Goal: Task Accomplishment & Management: Manage account settings

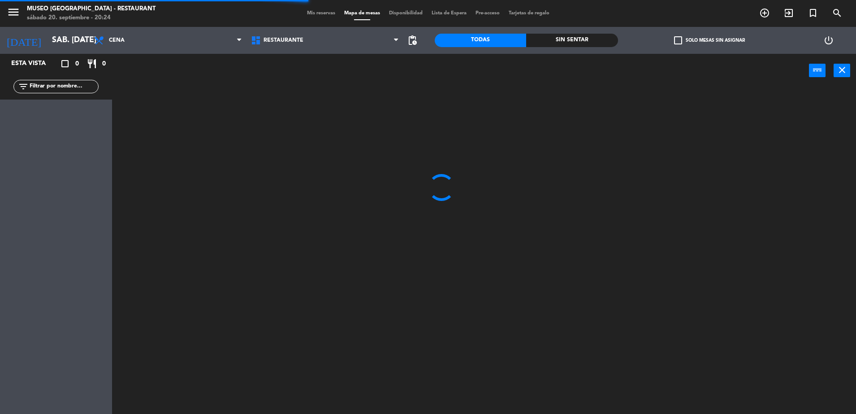
click at [80, 86] on input "text" at bounding box center [63, 87] width 69 height 10
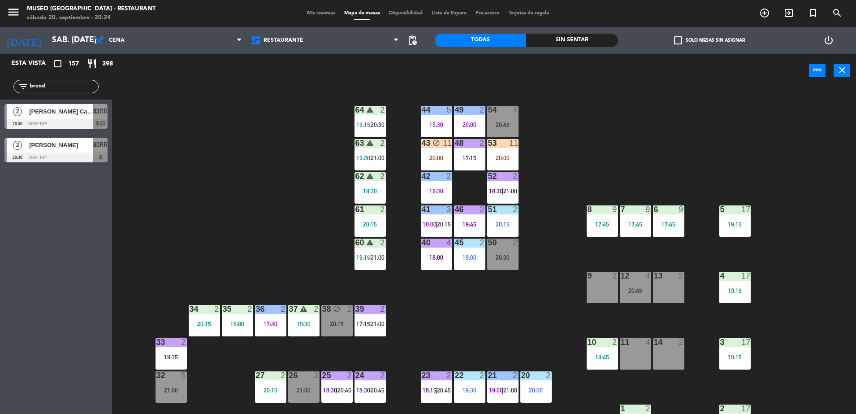
type input "brend"
click at [504, 254] on div "20:30" at bounding box center [502, 257] width 31 height 6
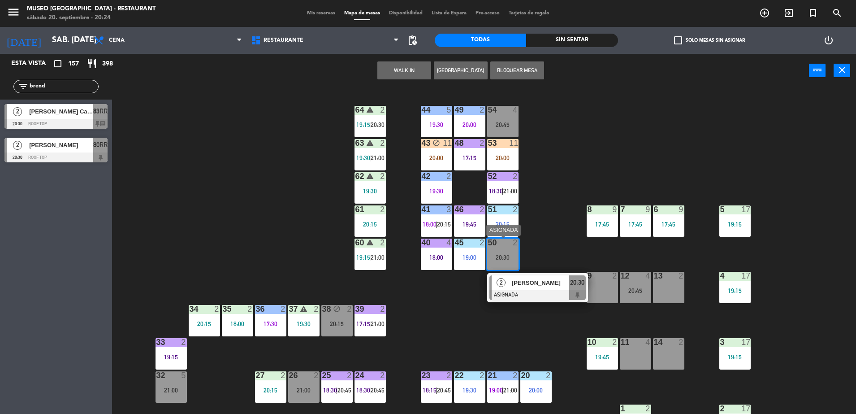
click at [590, 290] on div "2 Bruno Arias ASIGNADA 20:30" at bounding box center [538, 287] width 114 height 29
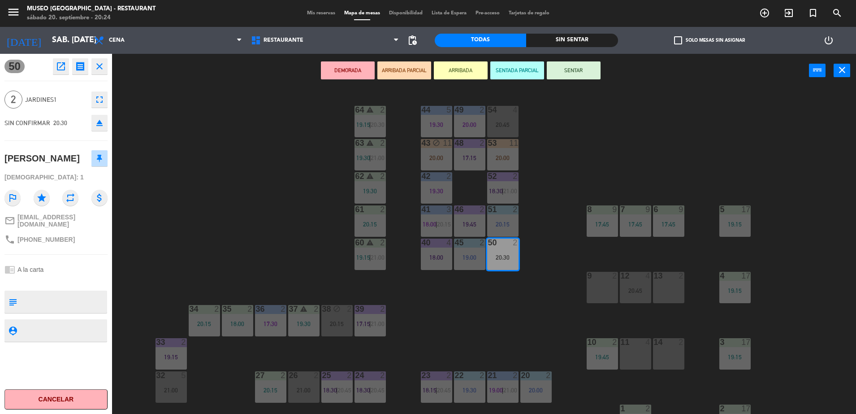
click at [596, 273] on div at bounding box center [602, 276] width 15 height 8
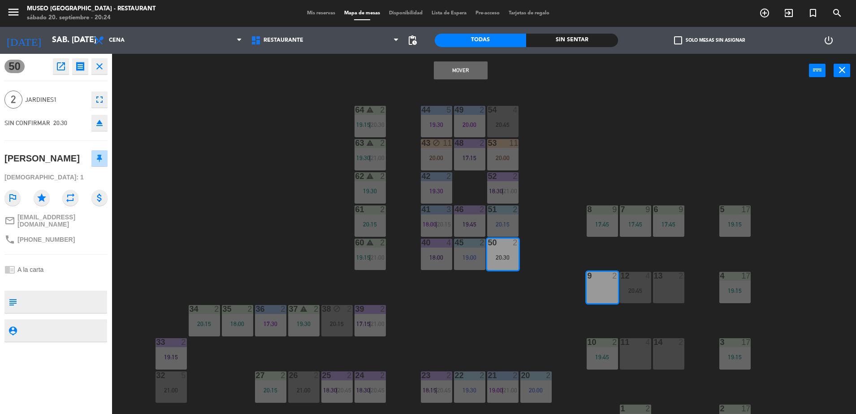
click at [438, 74] on button "Mover" at bounding box center [461, 70] width 54 height 18
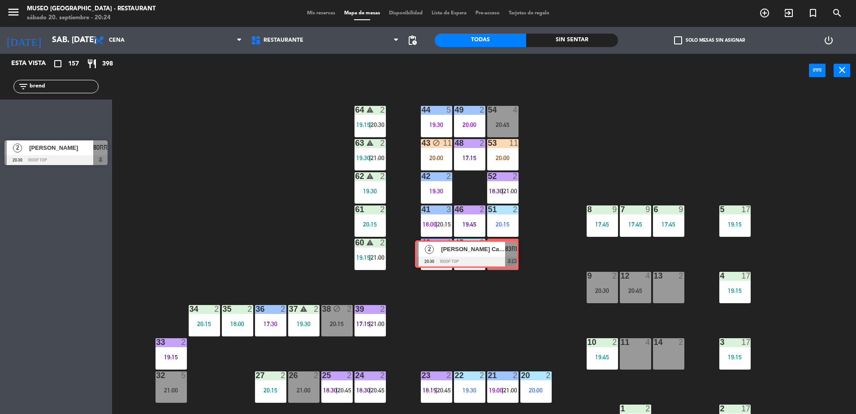
drag, startPoint x: 87, startPoint y: 118, endPoint x: 498, endPoint y: 255, distance: 432.7
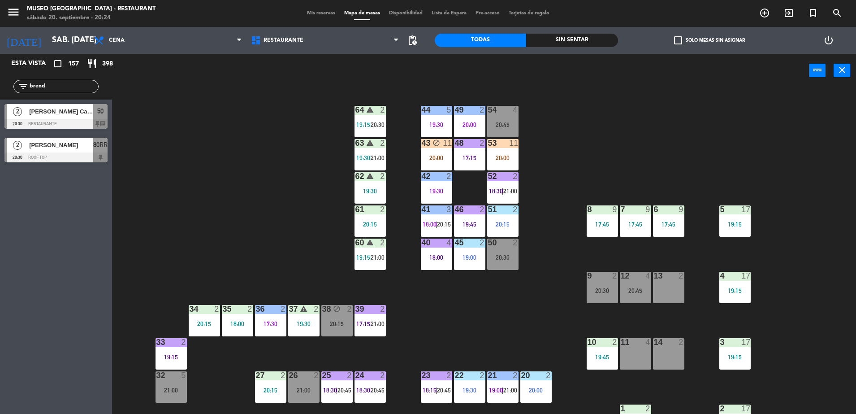
click at [498, 255] on div "20:30" at bounding box center [502, 257] width 31 height 6
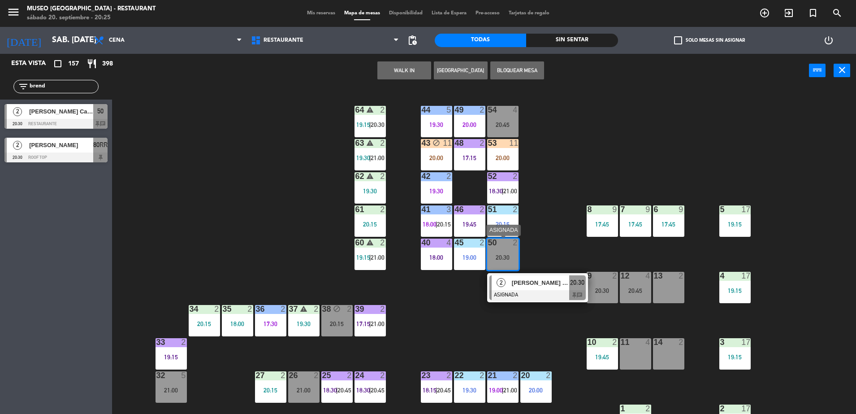
click at [517, 284] on span "[PERSON_NAME]" at bounding box center [540, 282] width 57 height 9
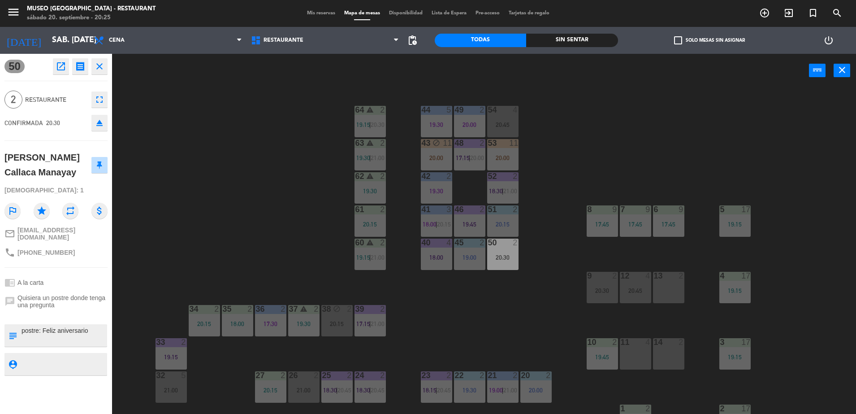
click at [293, 151] on div "44 5 19:30 49 2 20:00 54 4 20:45 64 warning 2 19:15 | 20:30 48 2 17:15 | 20:00 …" at bounding box center [489, 253] width 736 height 326
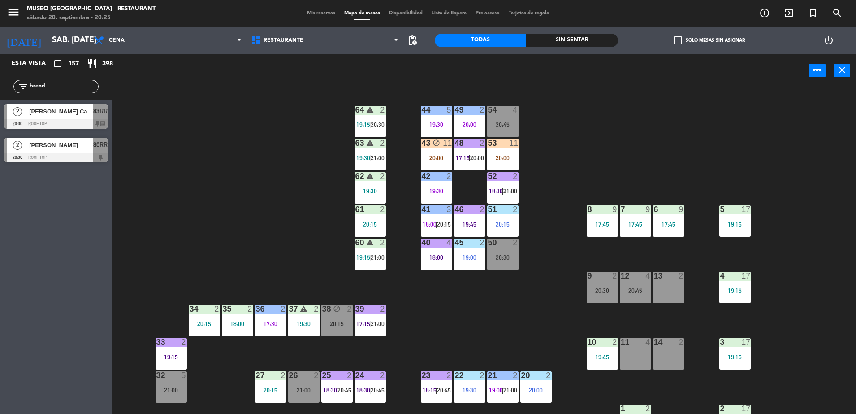
click at [521, 255] on div "44 5 19:30 49 2 20:00 54 4 20:45 64 warning 2 19:15 | 20:30 48 2 17:15 | 20:00 …" at bounding box center [489, 253] width 736 height 326
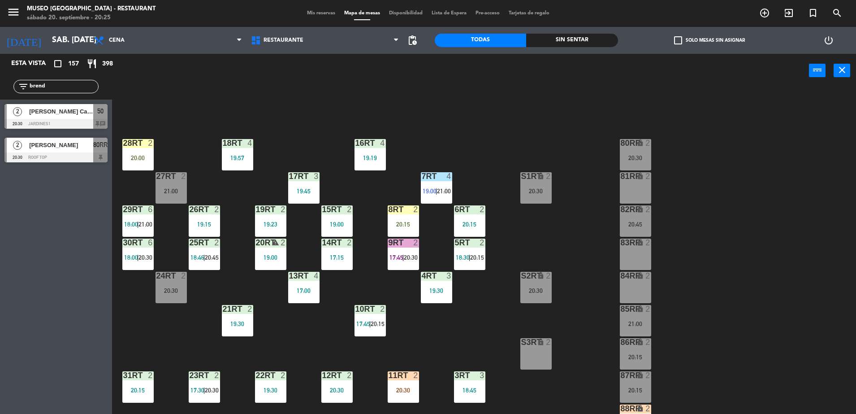
click at [503, 256] on div "18RT 4 19:57 16RT 4 19:19 28RT 2 20:00 80RR lock 2 20:30 27RT 2 21:00 7RT 4 19:…" at bounding box center [489, 253] width 736 height 326
click at [86, 107] on span "[PERSON_NAME]" at bounding box center [61, 111] width 64 height 9
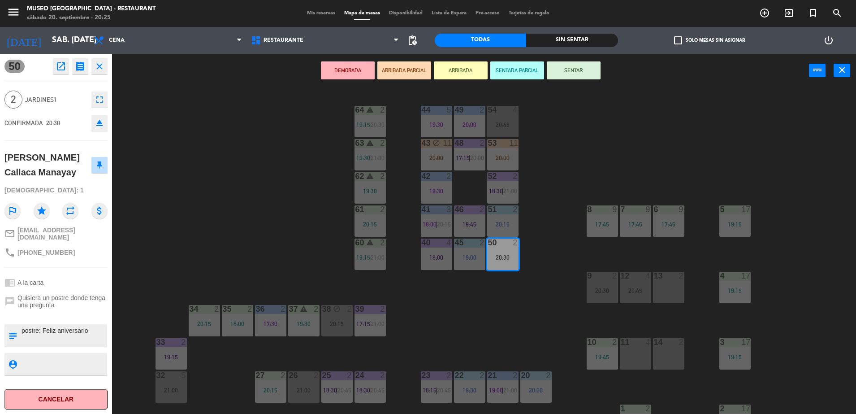
click at [395, 76] on button "ARRIBADA PARCIAL" at bounding box center [404, 70] width 54 height 18
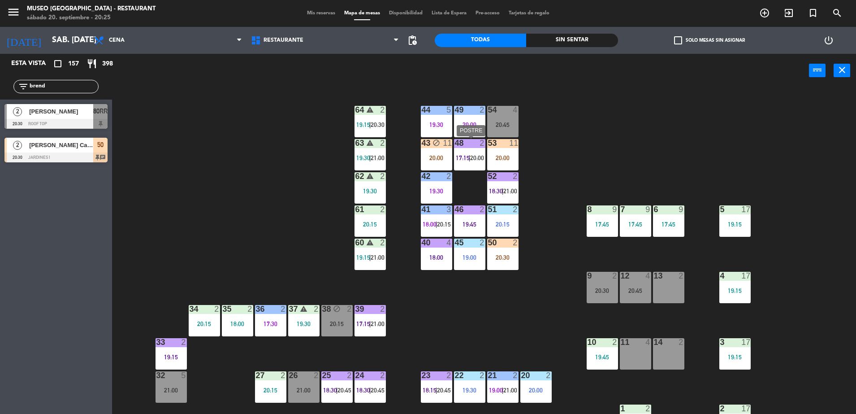
click at [463, 156] on span "17:15" at bounding box center [463, 157] width 14 height 7
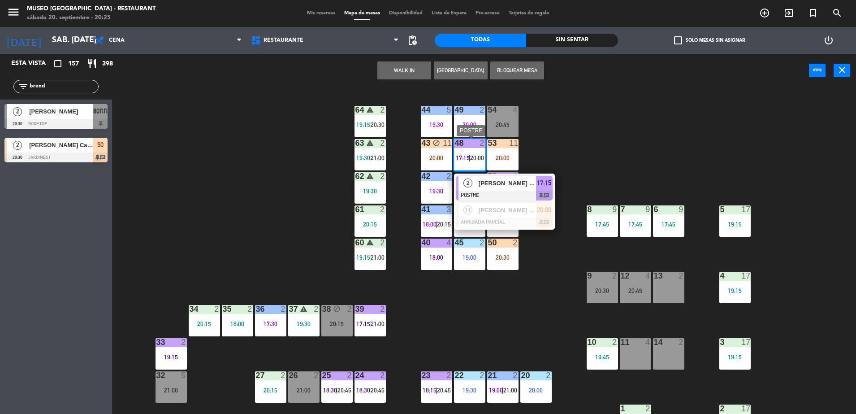
click at [525, 182] on span "Mathews Camargo" at bounding box center [507, 182] width 57 height 9
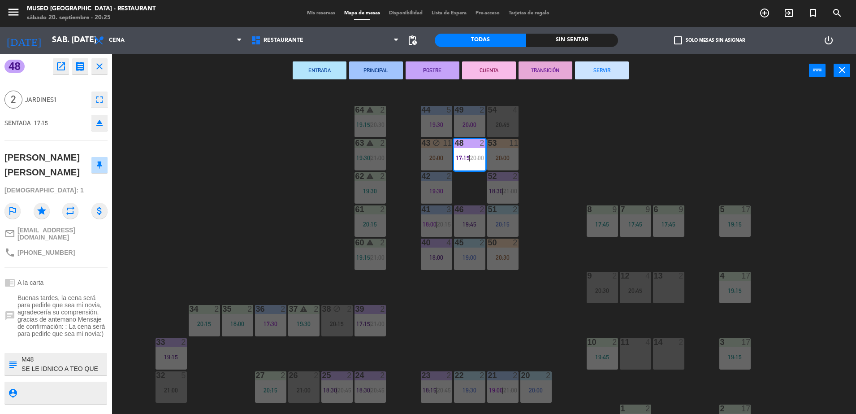
click at [49, 356] on textarea at bounding box center [64, 364] width 86 height 19
click at [201, 254] on div "44 5 19:30 49 2 20:00 54 4 20:45 64 warning 2 19:15 | 20:30 48 2 17:15 | 20:00 …" at bounding box center [489, 253] width 736 height 326
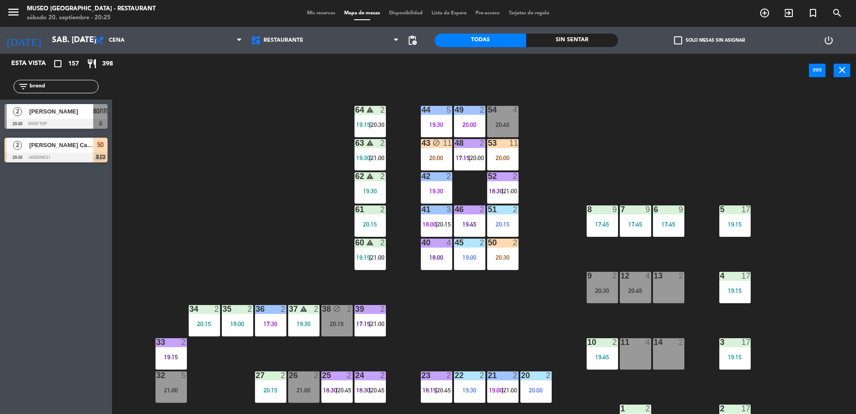
click at [230, 214] on div "44 5 19:30 49 2 20:00 54 4 20:45 64 warning 2 19:15 | 20:30 48 2 17:15 | 20:00 …" at bounding box center [489, 253] width 736 height 326
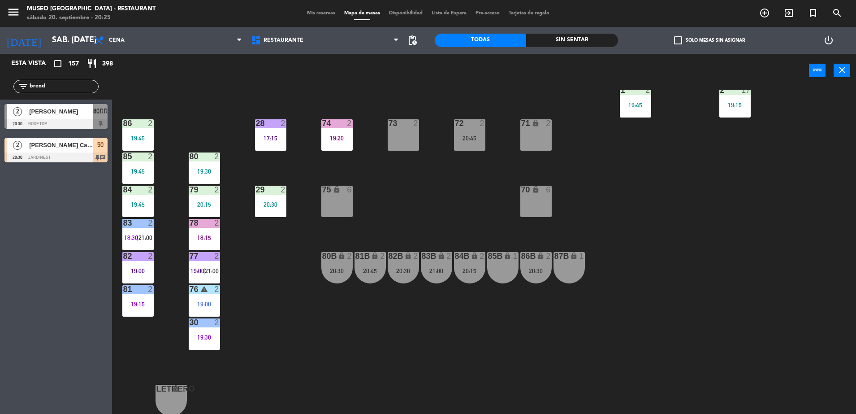
scroll to position [0, 0]
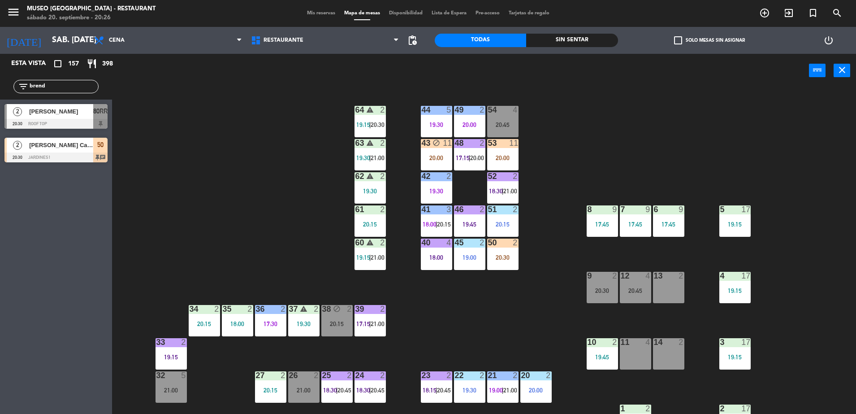
click at [587, 151] on div "44 5 19:30 49 2 20:00 54 4 20:45 64 warning 2 19:15 | 20:30 48 2 17:15 | 20:00 …" at bounding box center [489, 253] width 736 height 326
drag, startPoint x: 56, startPoint y: 89, endPoint x: 0, endPoint y: 92, distance: 56.6
click at [0, 92] on html "close × Museo Larco Café - Restaurant × chrome_reader_mode Listado de Reservas …" at bounding box center [428, 207] width 856 height 414
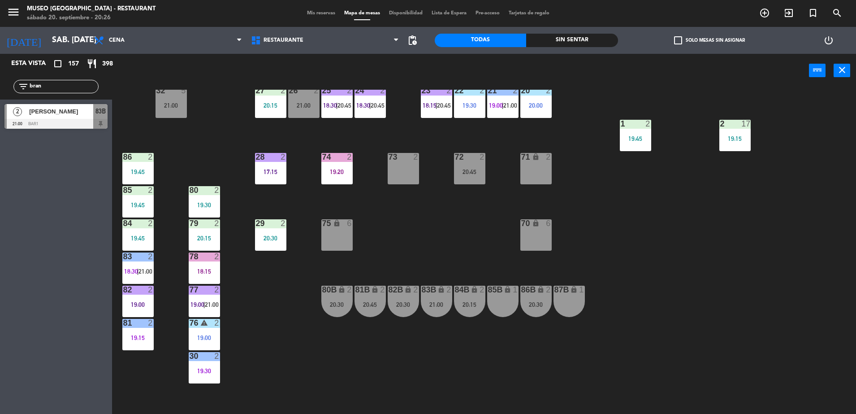
scroll to position [318, 0]
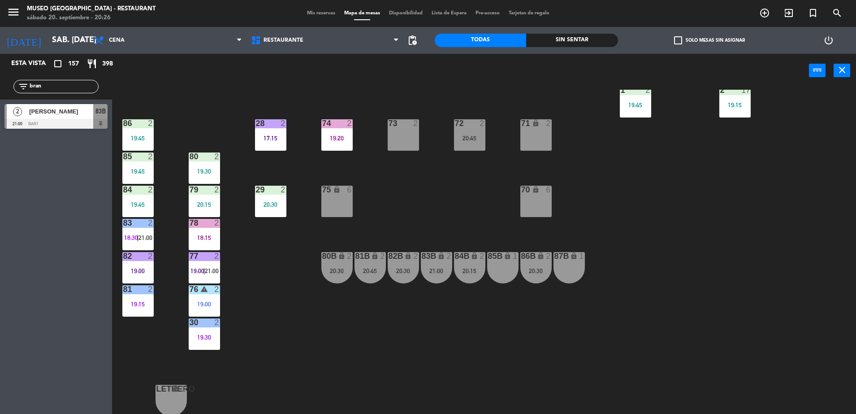
type input "bran"
click at [389, 233] on div "44 5 19:30 49 2 20:00 54 4 20:45 64 warning 2 19:15 | 20:30 48 2 17:15 | 20:00 …" at bounding box center [489, 253] width 736 height 326
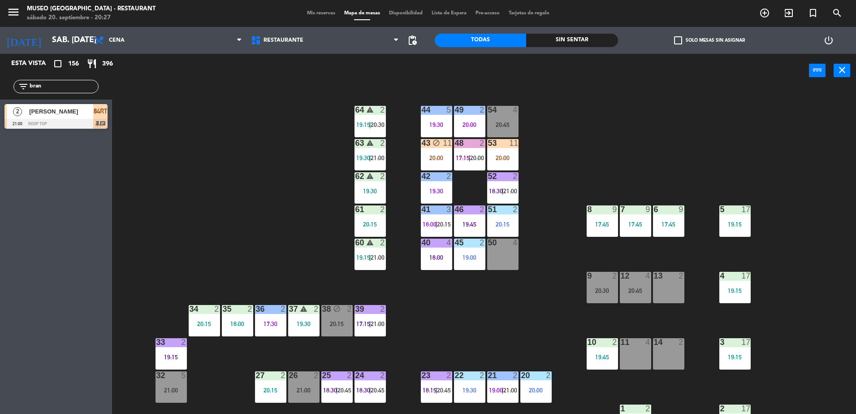
scroll to position [13, 0]
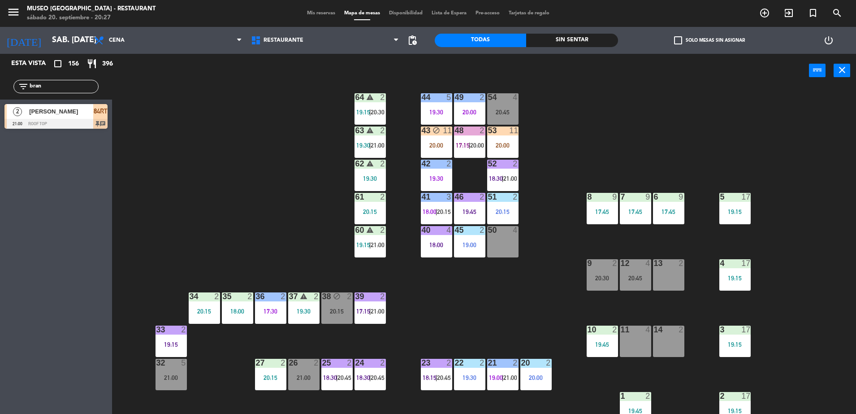
click at [433, 202] on div "41 3 18:00 | 20:15" at bounding box center [436, 208] width 31 height 31
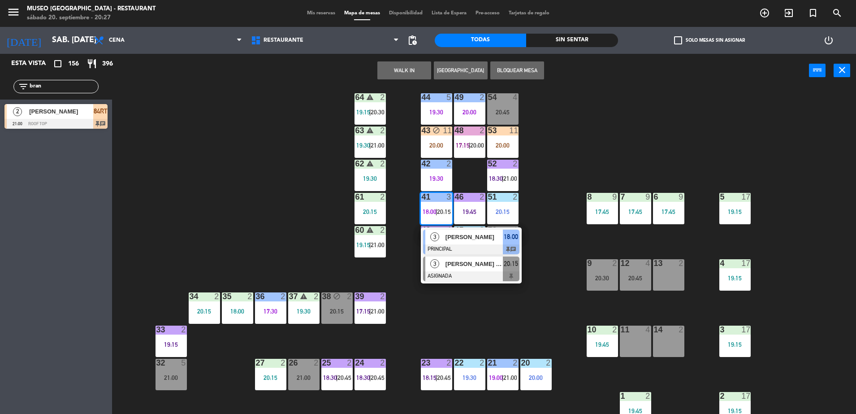
click at [466, 277] on div at bounding box center [471, 276] width 96 height 10
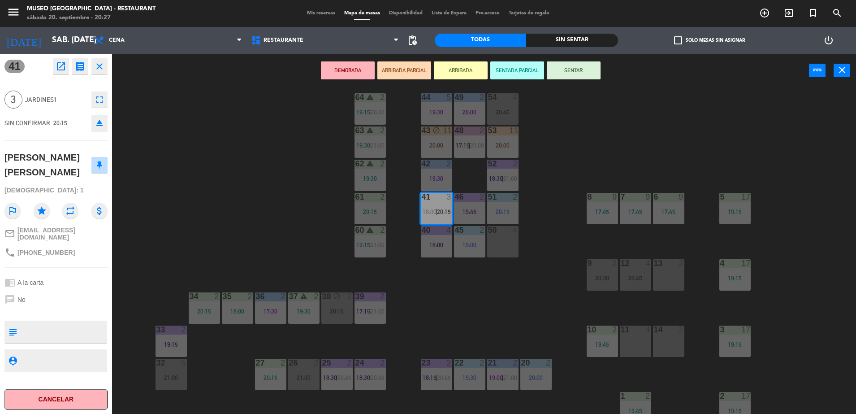
click at [442, 279] on div "44 5 19:30 49 2 20:00 54 4 20:45 64 warning 2 19:15 | 20:30 48 2 17:15 | 20:00 …" at bounding box center [489, 253] width 736 height 326
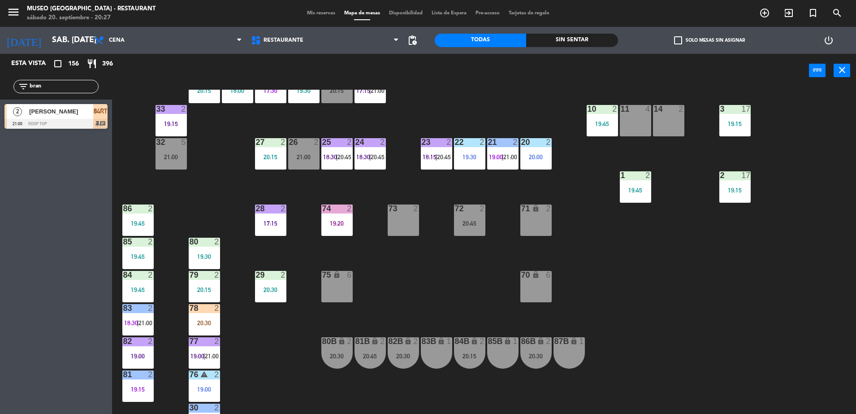
scroll to position [0, 0]
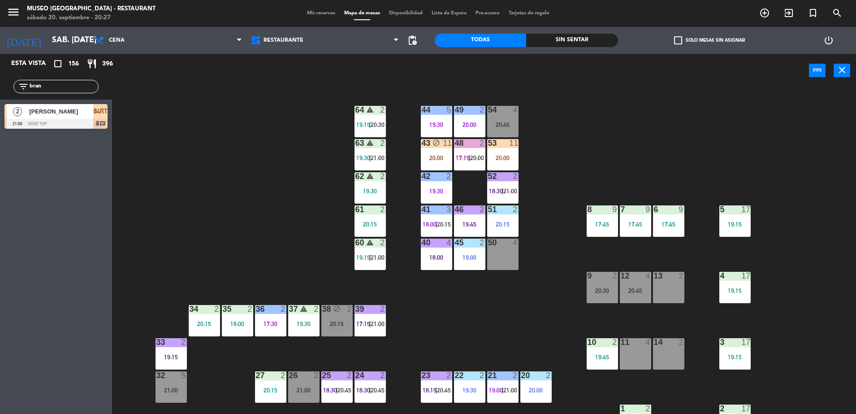
click at [273, 179] on div "44 5 19:30 49 2 20:00 54 4 20:45 64 warning 2 19:15 | 20:30 48 2 17:15 | 20:00 …" at bounding box center [489, 253] width 736 height 326
click at [295, 221] on div "44 5 19:30 49 2 20:00 54 4 20:45 64 warning 2 19:15 | 20:30 48 2 17:15 | 20:00 …" at bounding box center [489, 253] width 736 height 326
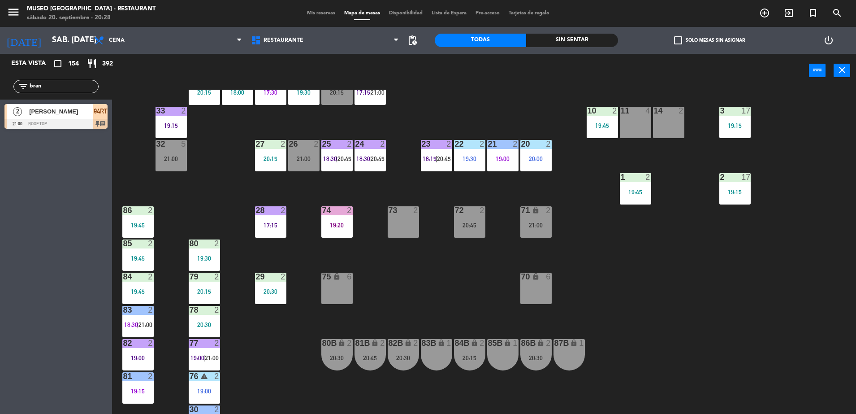
scroll to position [318, 0]
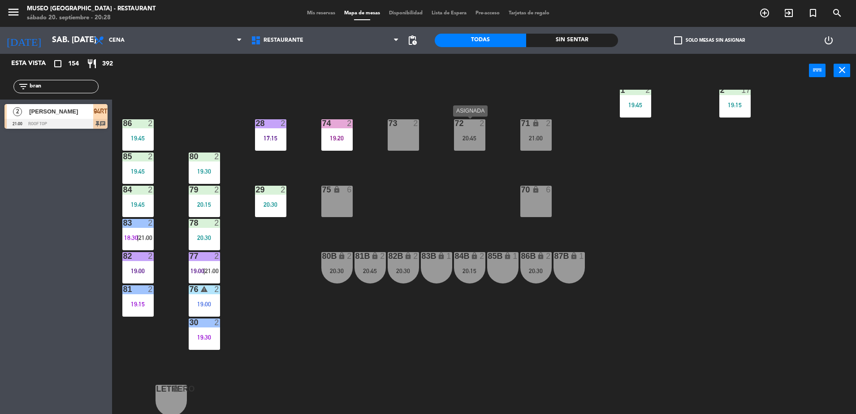
click at [461, 137] on div "20:45" at bounding box center [469, 138] width 31 height 6
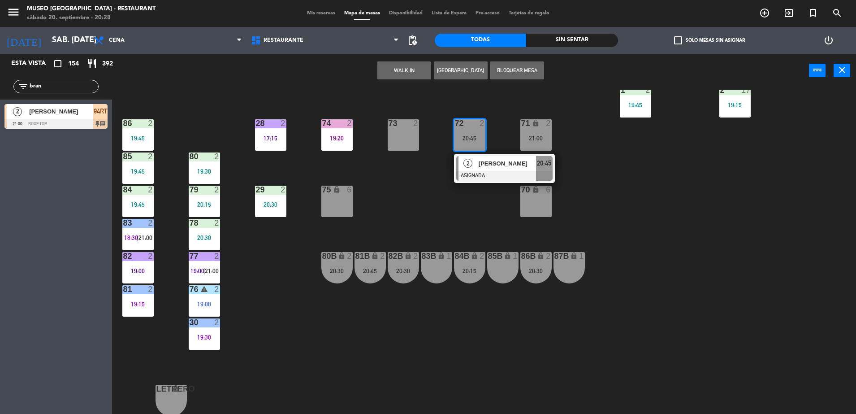
click at [426, 282] on div "83B lock 1" at bounding box center [436, 267] width 31 height 31
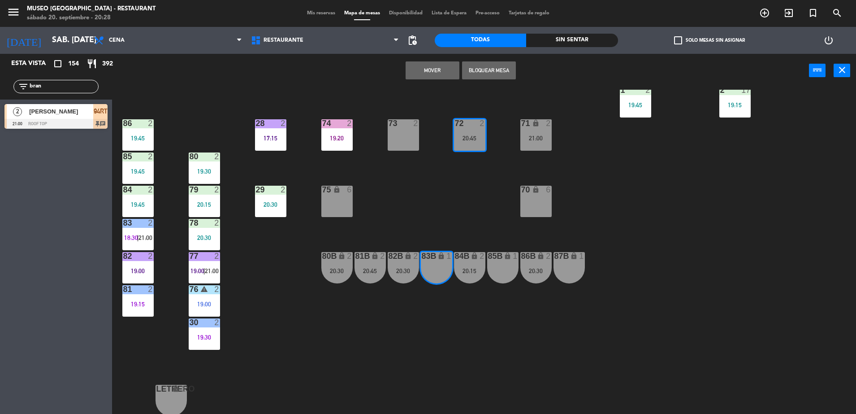
click at [424, 65] on button "Mover" at bounding box center [433, 70] width 54 height 18
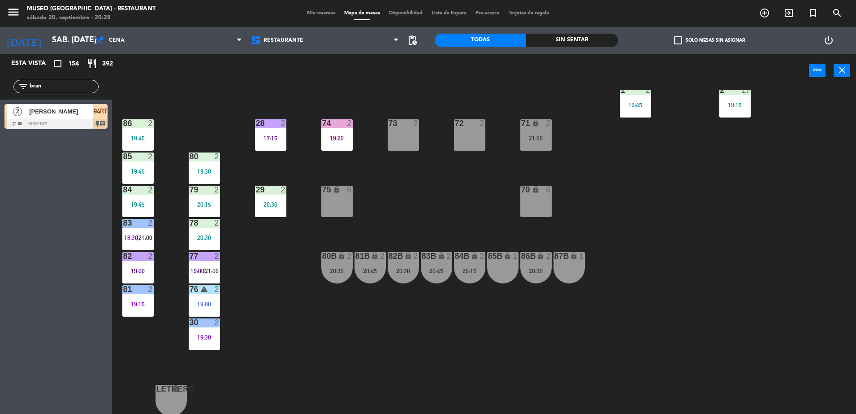
click at [540, 129] on div "71 lock 2 21:00" at bounding box center [535, 134] width 31 height 31
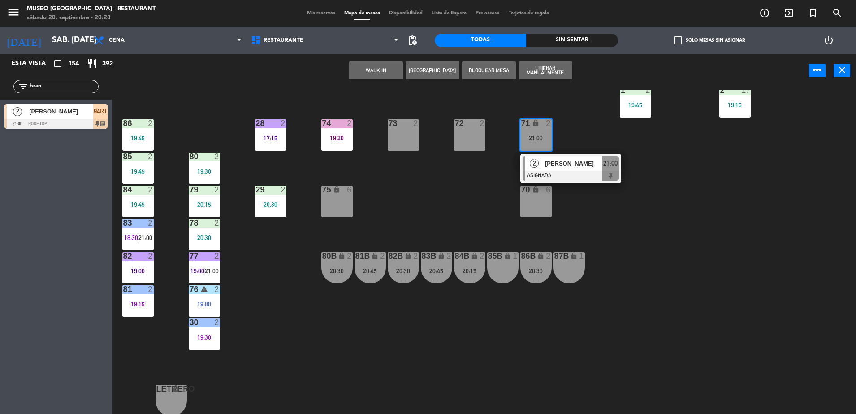
click at [579, 162] on span "[PERSON_NAME]" at bounding box center [573, 163] width 57 height 9
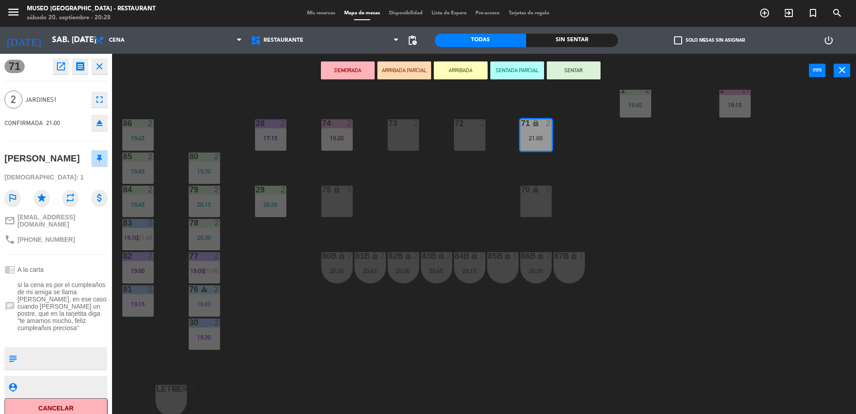
click at [420, 208] on div "44 5 19:30 49 2 20:00 54 4 20:45 64 warning 2 19:15 | 20:30 48 11 20:00 53 11 2…" at bounding box center [489, 253] width 736 height 326
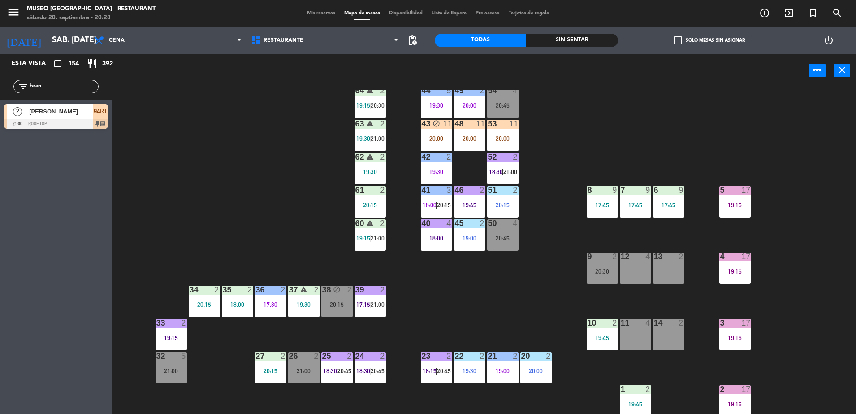
scroll to position [0, 0]
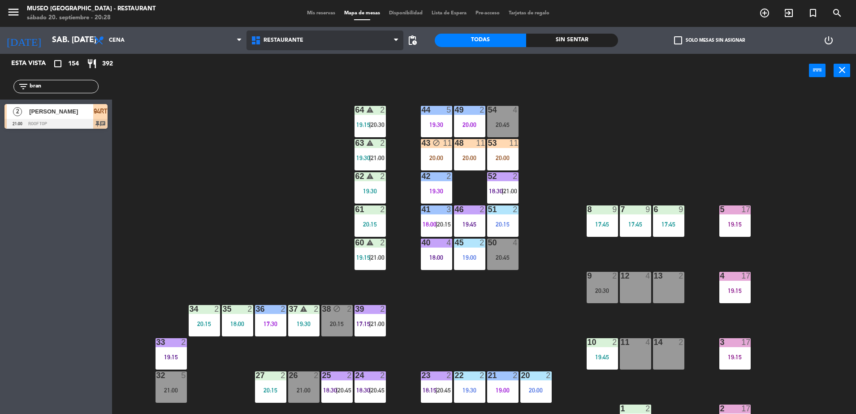
click at [289, 39] on span "Restaurante" at bounding box center [284, 40] width 40 height 6
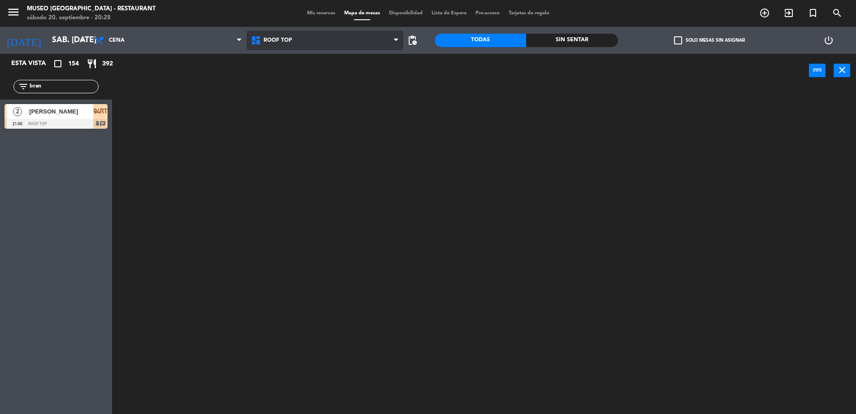
click at [302, 80] on ng-component "menu Museo Larco Café - Restaurant sábado 20. septiembre - 20:28 Mis reservas M…" at bounding box center [428, 208] width 856 height 416
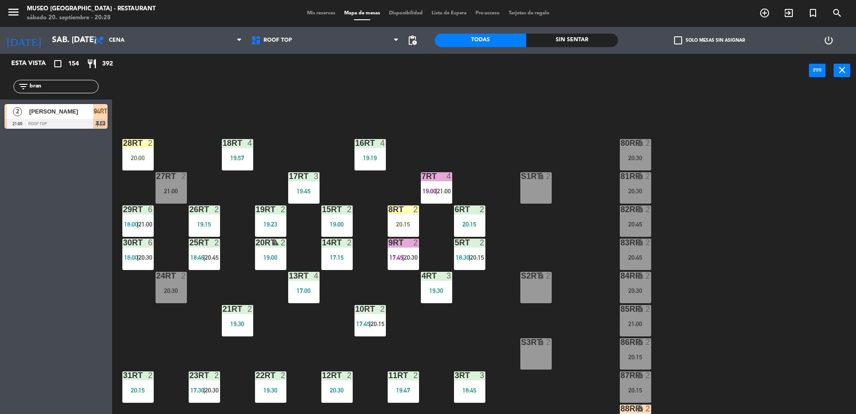
click at [426, 115] on div "18RT 4 19:57 16RT 4 19:19 28RT 2 20:00 80RR lock 2 20:30 27RT 2 21:00 7RT 4 19:…" at bounding box center [489, 253] width 736 height 326
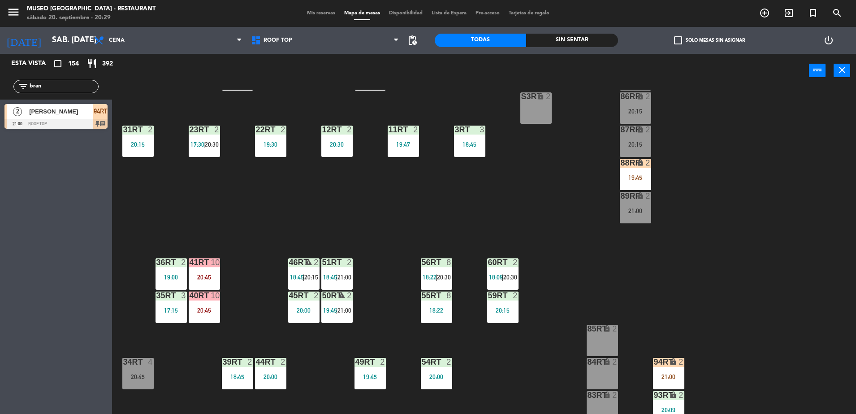
scroll to position [351, 0]
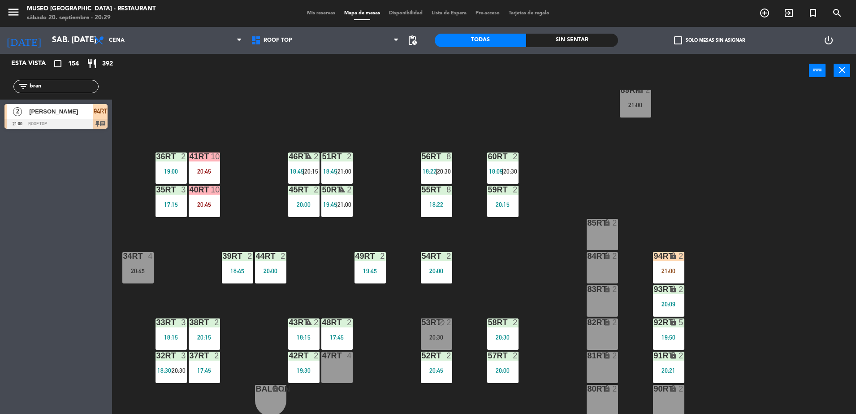
drag, startPoint x: 50, startPoint y: 84, endPoint x: 0, endPoint y: 93, distance: 50.6
click at [0, 94] on html "close × Museo Larco Café - Restaurant × chrome_reader_mode Listado de Reservas …" at bounding box center [428, 207] width 856 height 414
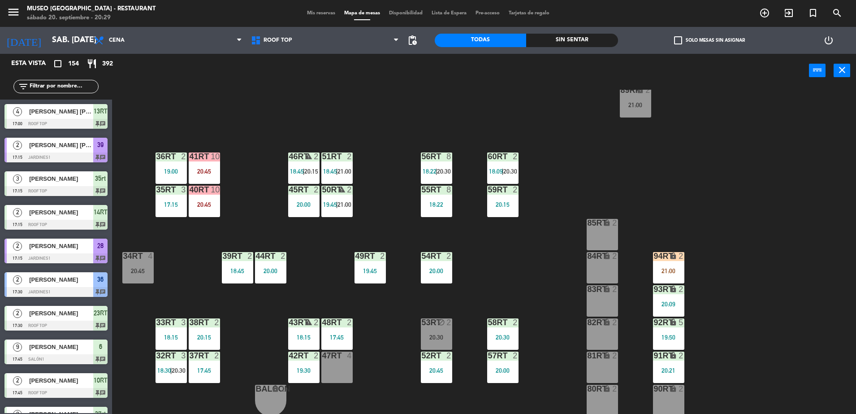
click at [44, 87] on input "text" at bounding box center [63, 87] width 69 height 10
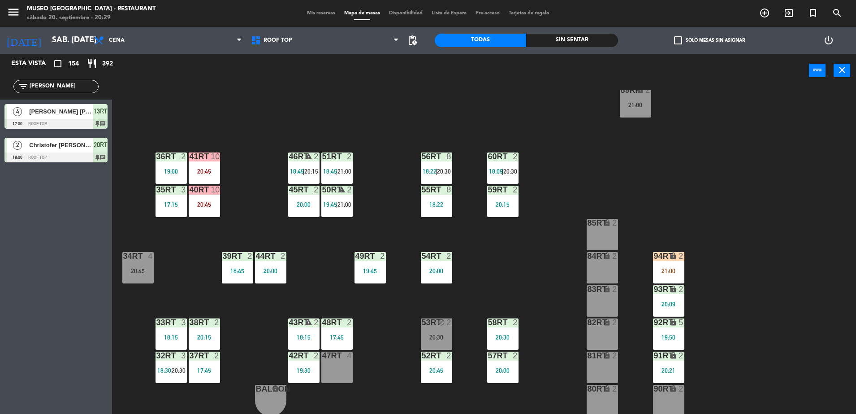
type input "joe"
click at [275, 117] on div "18RT 4 19:57 16RT 4 19:19 28RT 2 20:00 80RR lock 2 20:30 27RT 2 21:00 7RT 4 19:…" at bounding box center [489, 253] width 736 height 326
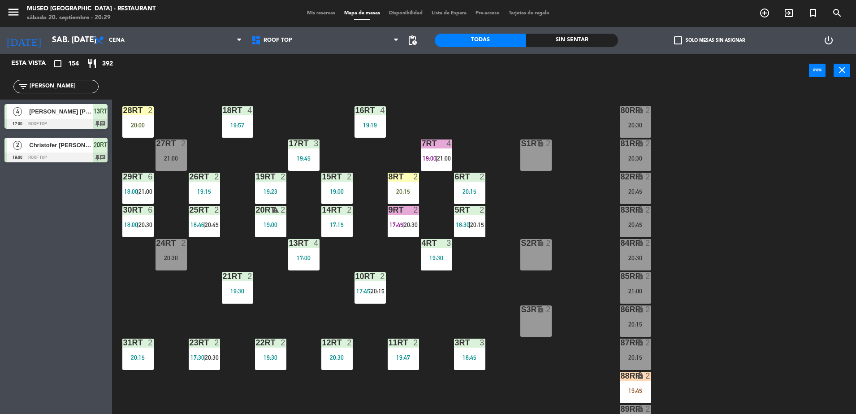
scroll to position [13, 0]
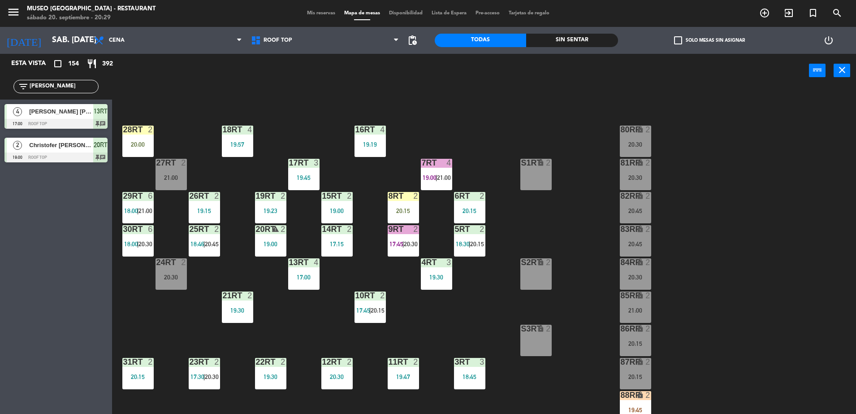
drag, startPoint x: 34, startPoint y: 89, endPoint x: -2, endPoint y: 75, distance: 38.9
click at [0, 75] on html "close × Museo Larco Café - Restaurant × chrome_reader_mode Listado de Reservas …" at bounding box center [428, 207] width 856 height 414
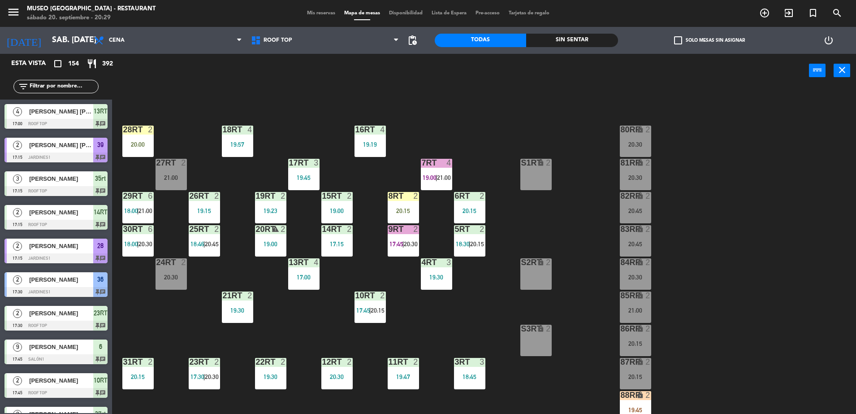
scroll to position [351, 0]
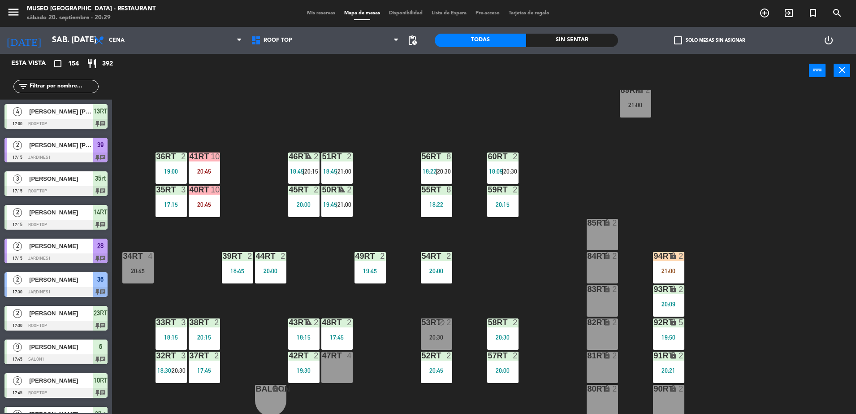
click at [53, 85] on input "text" at bounding box center [63, 87] width 69 height 10
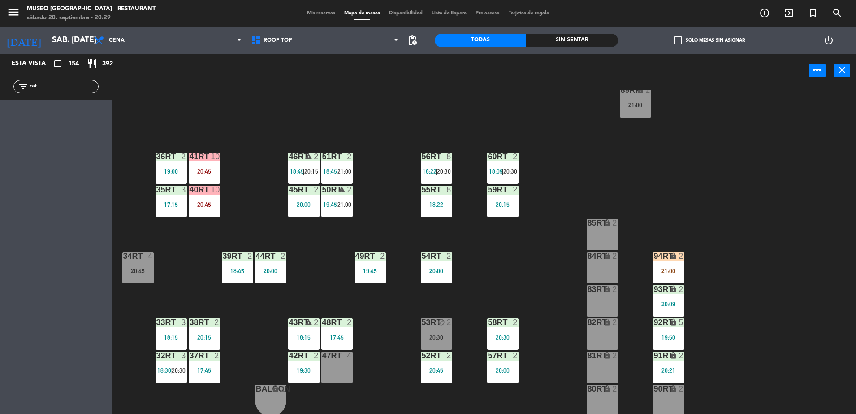
drag, startPoint x: 56, startPoint y: 86, endPoint x: 0, endPoint y: 93, distance: 56.9
click at [0, 94] on html "close × Museo Larco Café - Restaurant × chrome_reader_mode Listado de Reservas …" at bounding box center [428, 207] width 856 height 414
type input "erne"
drag, startPoint x: 86, startPoint y: 120, endPoint x: 334, endPoint y: 377, distance: 357.6
click at [334, 377] on div "47RT 2 20:15" at bounding box center [336, 366] width 31 height 31
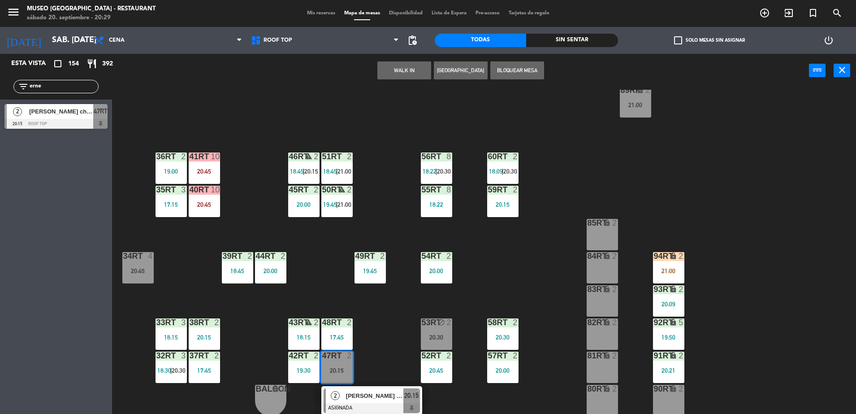
click at [352, 393] on span "[PERSON_NAME]" at bounding box center [374, 395] width 57 height 9
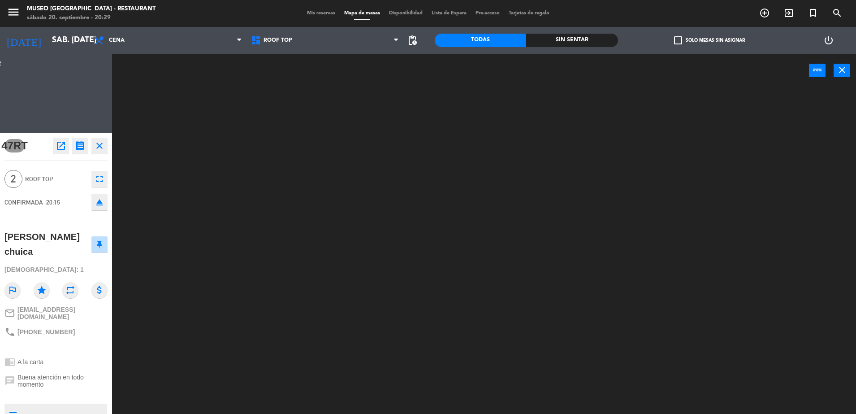
scroll to position [0, 0]
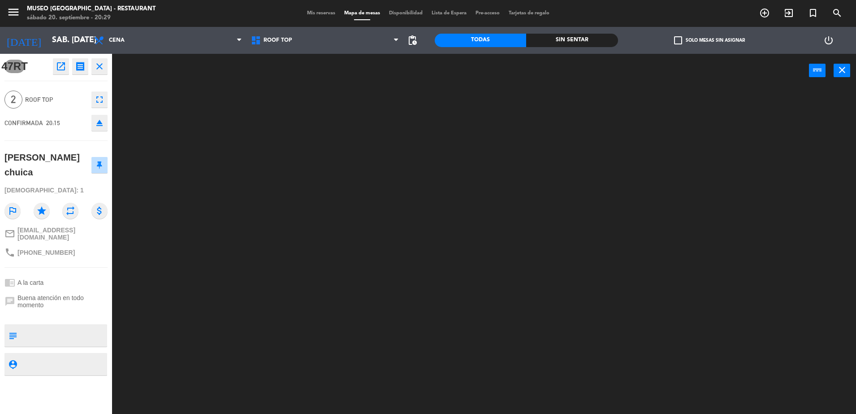
click at [53, 314] on div "47RT open_in_new receipt 8:15 PM sáb., 20 sep. 2 personas Antony Ernesto Retamo…" at bounding box center [56, 234] width 112 height 360
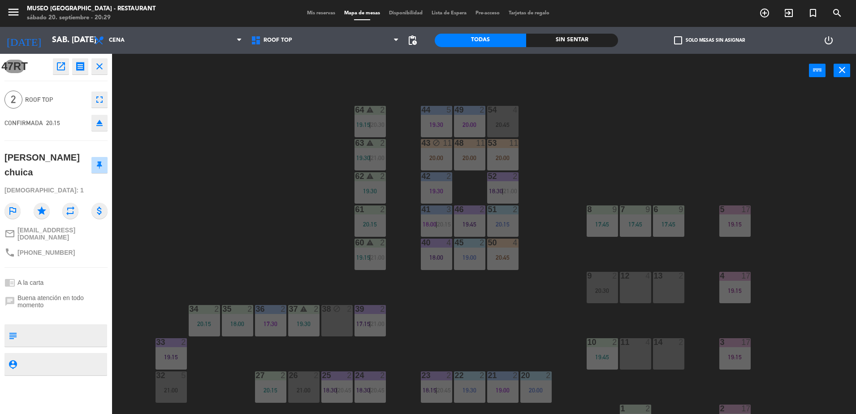
click at [238, 198] on div "44 5 19:30 49 2 20:00 54 4 20:45 64 warning 2 19:15 | 20:30 48 11 20:00 53 11 2…" at bounding box center [489, 253] width 736 height 326
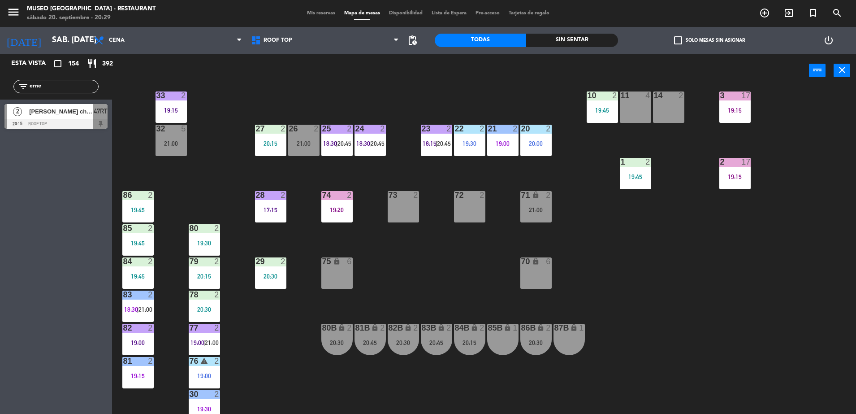
scroll to position [318, 0]
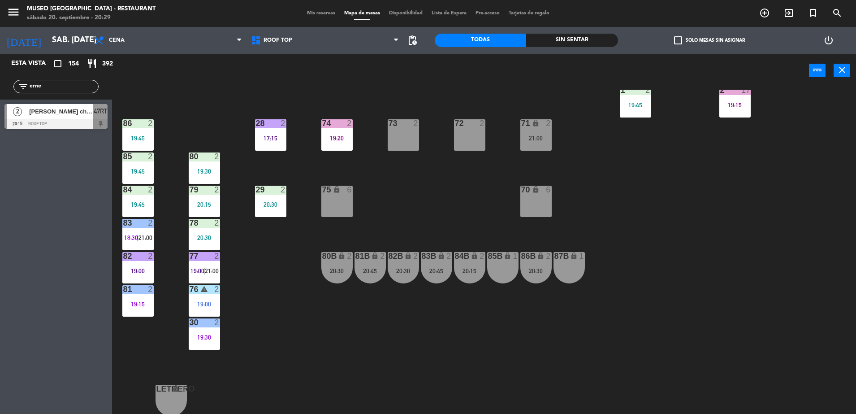
click at [97, 136] on div "Esta vista crop_square 154 restaurant 392 filter_list erne 2 Antony Ernesto Ret…" at bounding box center [56, 234] width 112 height 360
click at [87, 117] on div "[PERSON_NAME]" at bounding box center [60, 111] width 65 height 15
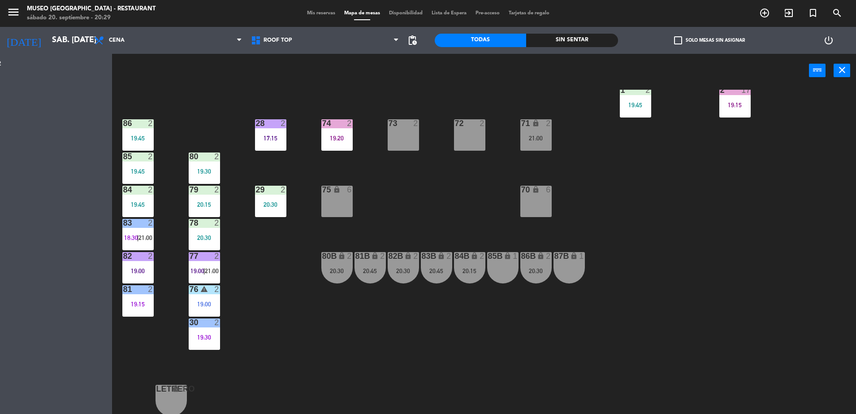
scroll to position [0, 0]
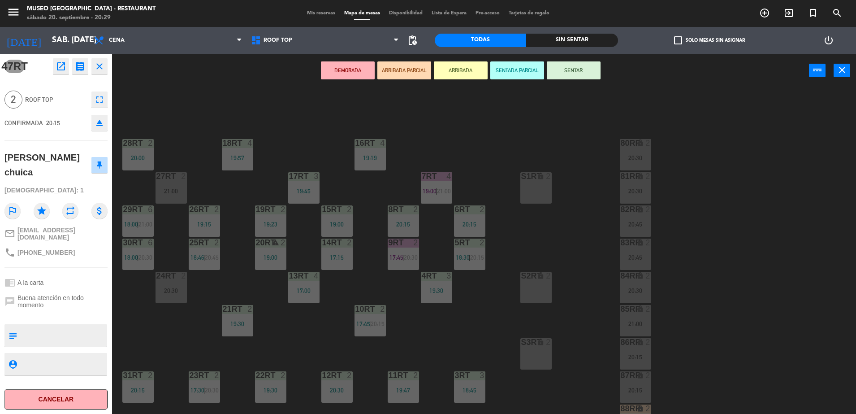
click at [406, 68] on button "ARRIBADA PARCIAL" at bounding box center [404, 70] width 54 height 18
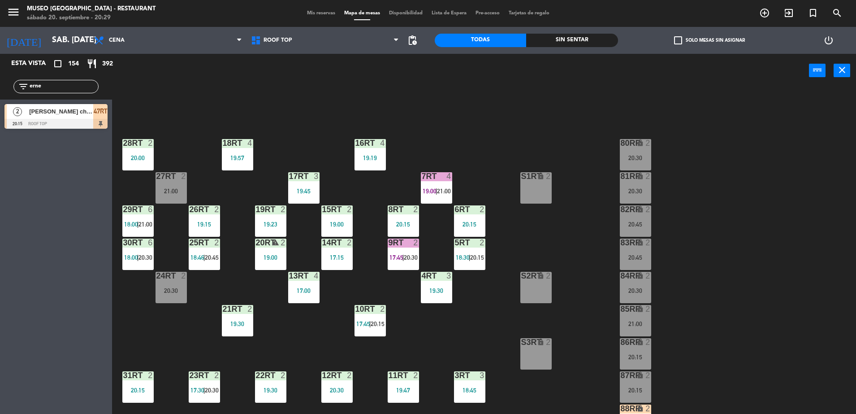
scroll to position [351, 0]
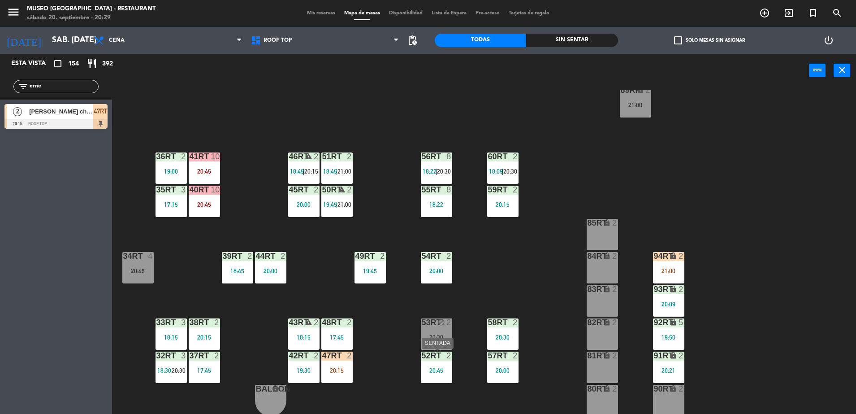
click at [437, 360] on div "52RT 2 20:45" at bounding box center [436, 366] width 31 height 31
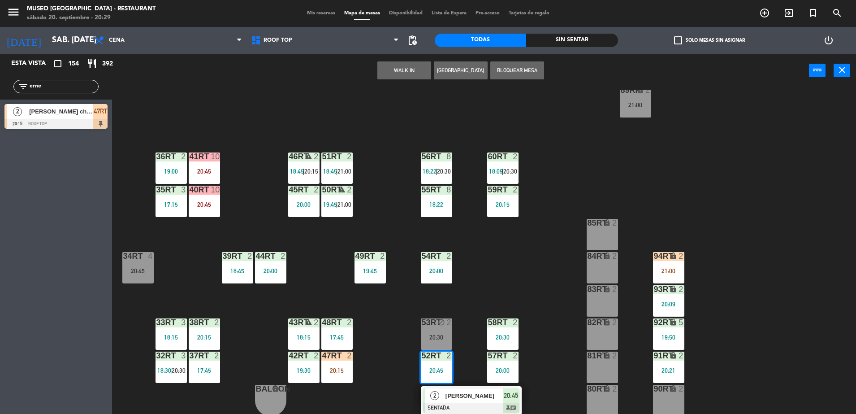
click at [375, 341] on div "18RT 4 19:57 16RT 4 19:19 28RT 2 20:00 80RR lock 2 20:30 27RT 2 21:00 7RT 4 19:…" at bounding box center [489, 253] width 736 height 326
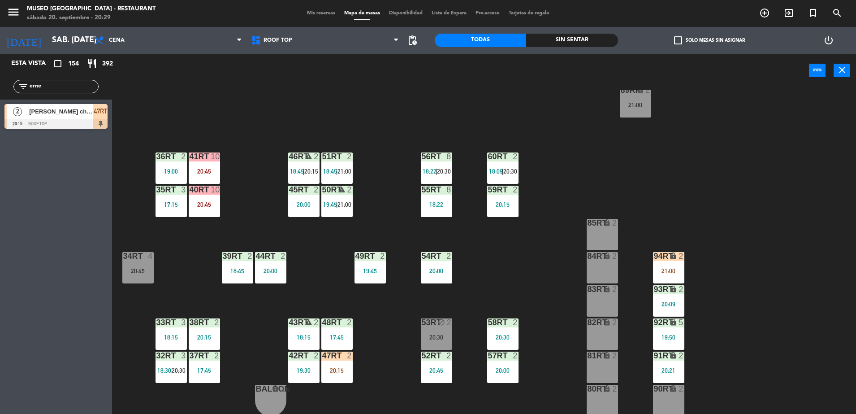
click at [345, 362] on div "47RT 2 20:15" at bounding box center [336, 366] width 31 height 31
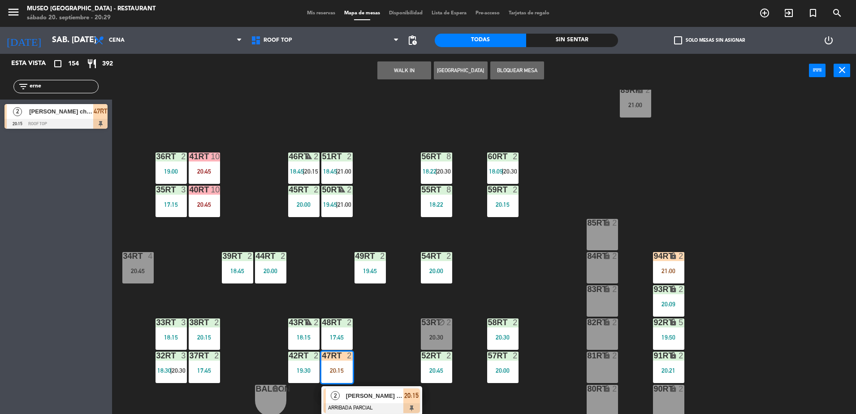
click at [401, 299] on div "18RT 4 19:57 16RT 4 19:19 28RT 2 20:00 80RR lock 2 20:30 27RT 2 21:00 7RT 4 19:…" at bounding box center [489, 253] width 736 height 326
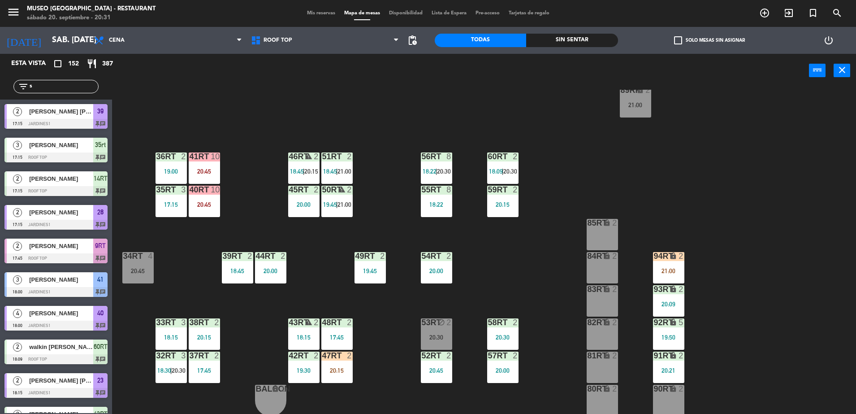
drag, startPoint x: 62, startPoint y: 84, endPoint x: 0, endPoint y: 86, distance: 62.4
click at [0, 86] on html "close × Museo Larco Café - Restaurant × chrome_reader_mode Listado de Reservas …" at bounding box center [428, 207] width 856 height 414
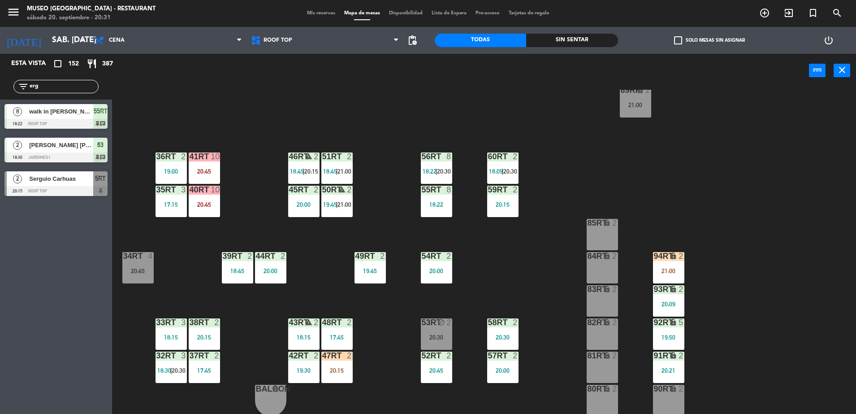
type input "erg"
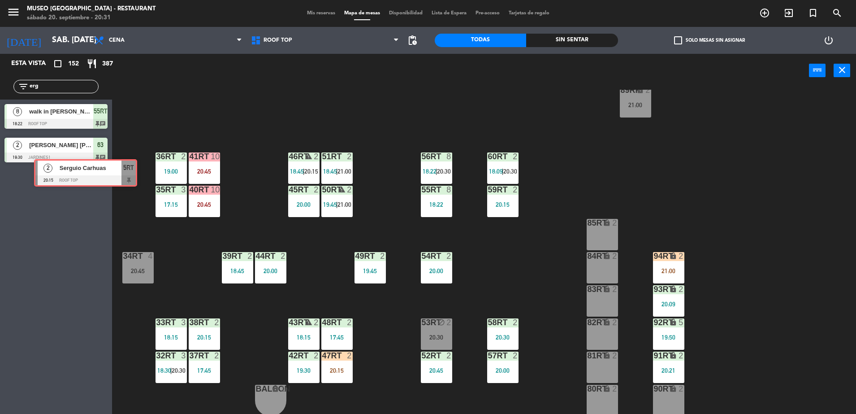
drag, startPoint x: 71, startPoint y: 185, endPoint x: 102, endPoint y: 173, distance: 33.2
click at [102, 173] on div "2 Serguio Carhuas 20:15 Roof Top 5RT 2 Serguio Carhuas 20:15 Roof Top 5RT" at bounding box center [56, 185] width 112 height 36
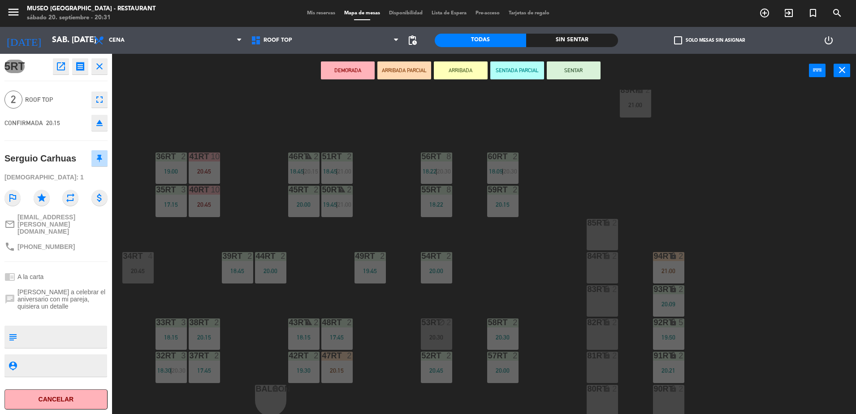
click at [600, 233] on div "85RT lock 2" at bounding box center [602, 234] width 31 height 31
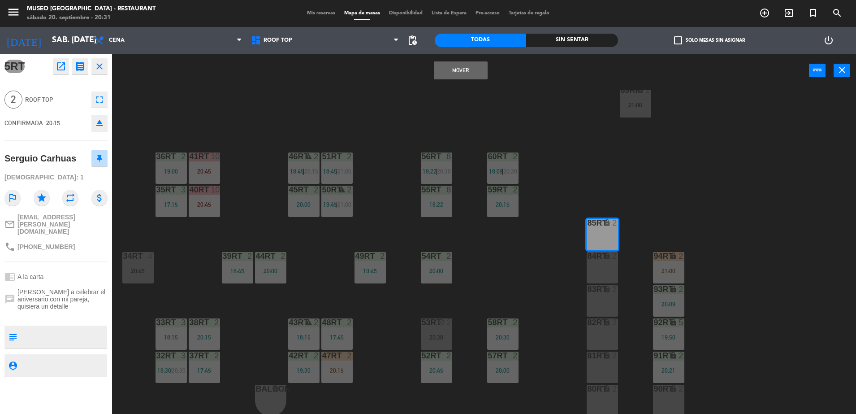
click at [446, 76] on button "Mover" at bounding box center [461, 70] width 54 height 18
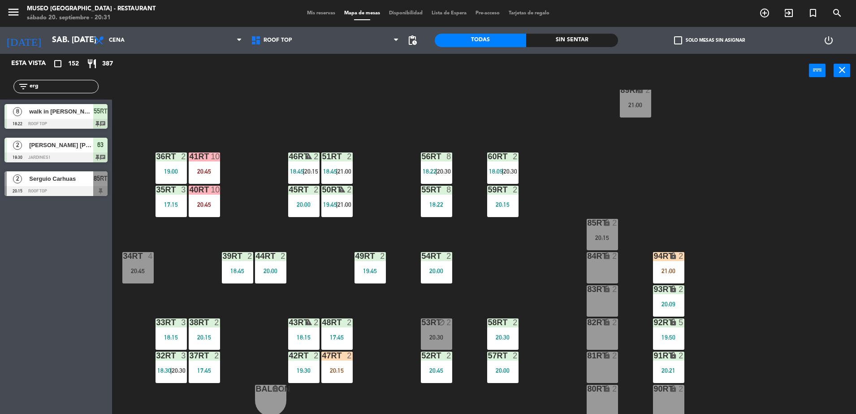
scroll to position [0, 0]
click at [595, 234] on div "20:15" at bounding box center [602, 237] width 31 height 6
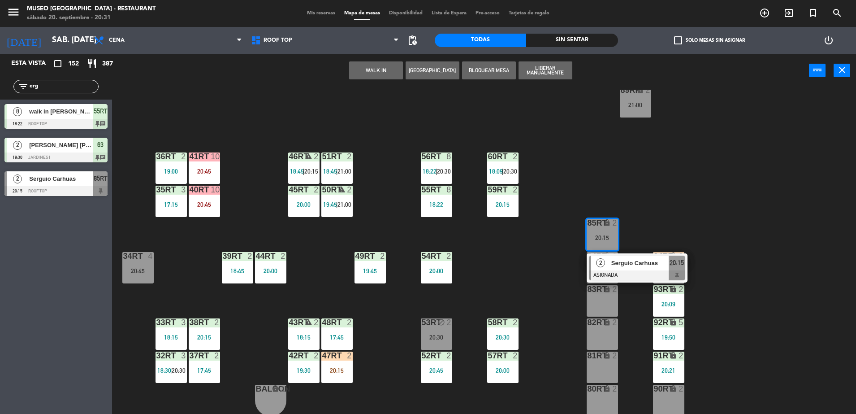
click at [613, 263] on span "Serguio Carhuas" at bounding box center [639, 262] width 57 height 9
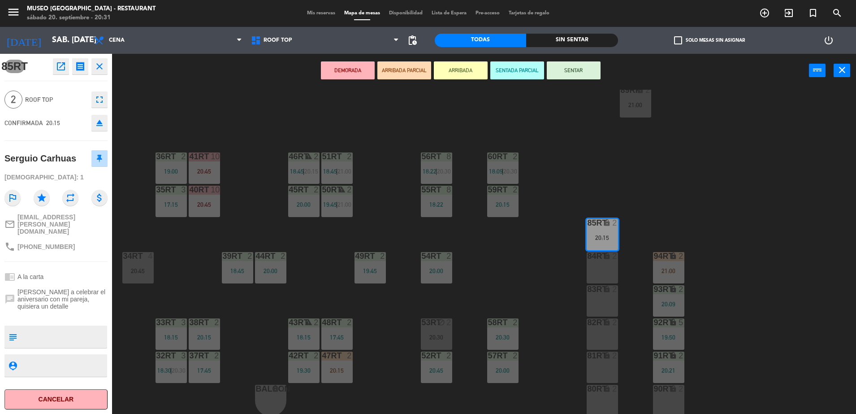
click at [395, 75] on button "ARRIBADA PARCIAL" at bounding box center [404, 70] width 54 height 18
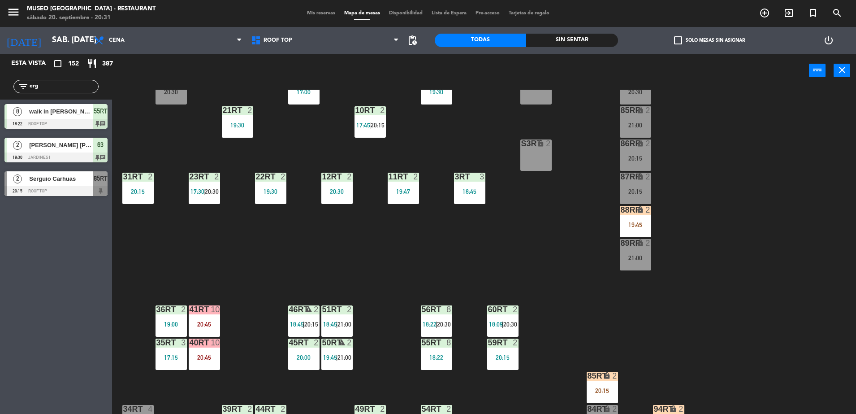
scroll to position [351, 0]
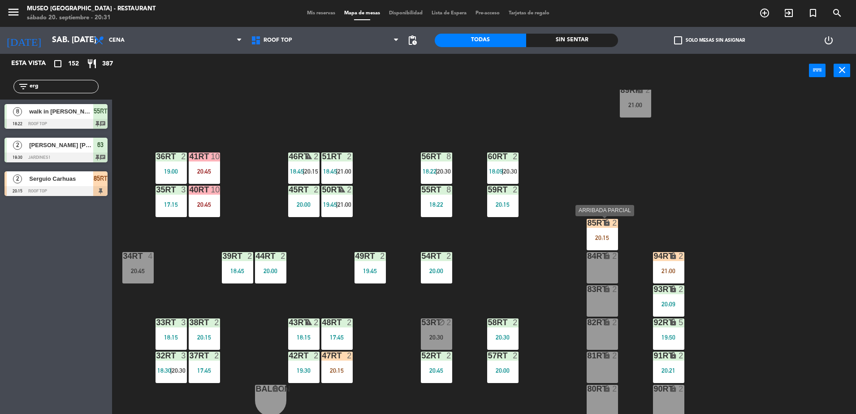
click at [604, 224] on icon "lock" at bounding box center [607, 223] width 8 height 8
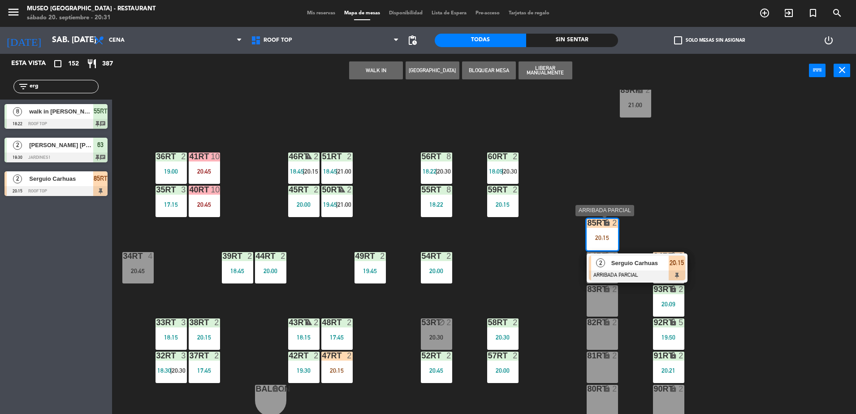
click at [644, 265] on span "Serguio Carhuas" at bounding box center [639, 262] width 57 height 9
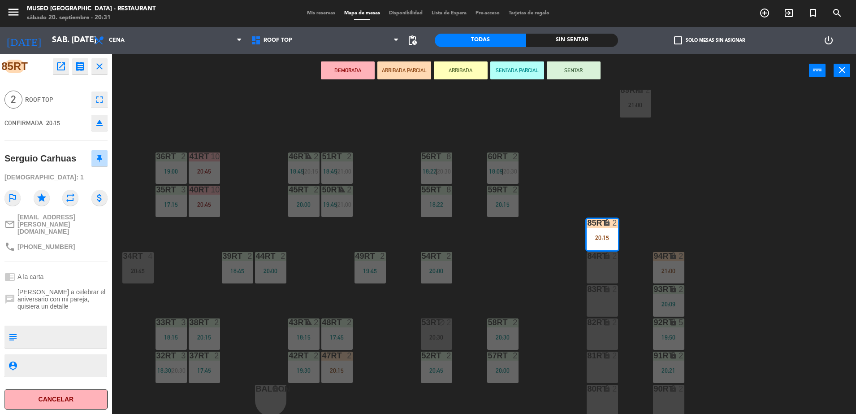
scroll to position [0, 0]
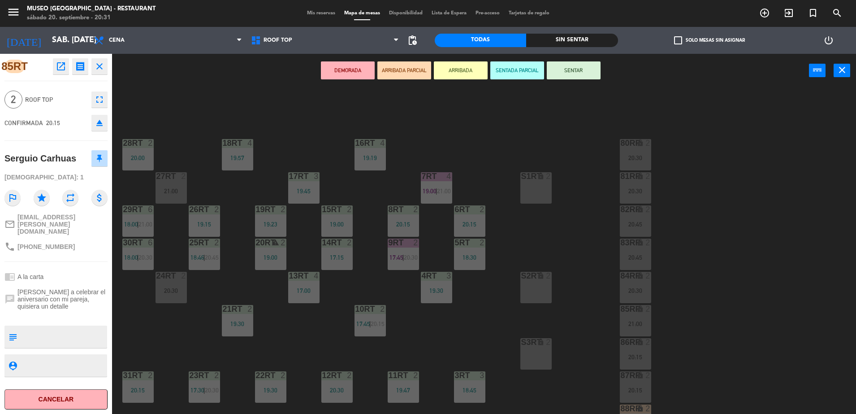
click at [479, 316] on div "18RT 4 19:57 16RT 4 19:19 28RT 2 20:00 80RR lock 2 20:30 27RT 2 21:00 7RT 4 19:…" at bounding box center [489, 253] width 736 height 326
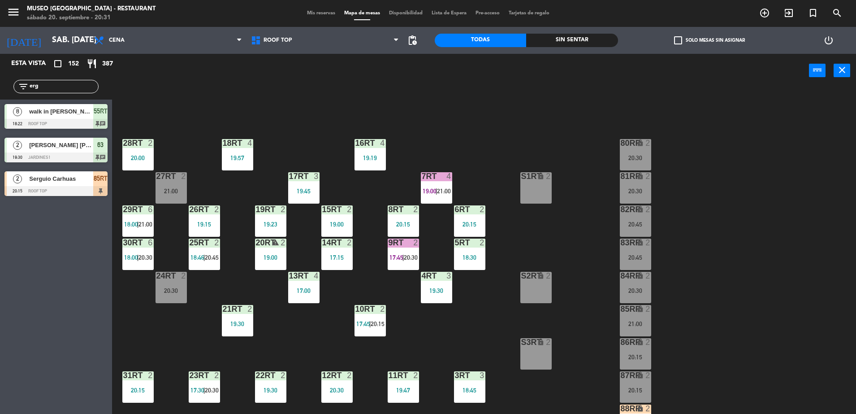
click at [403, 257] on span "|" at bounding box center [404, 257] width 2 height 7
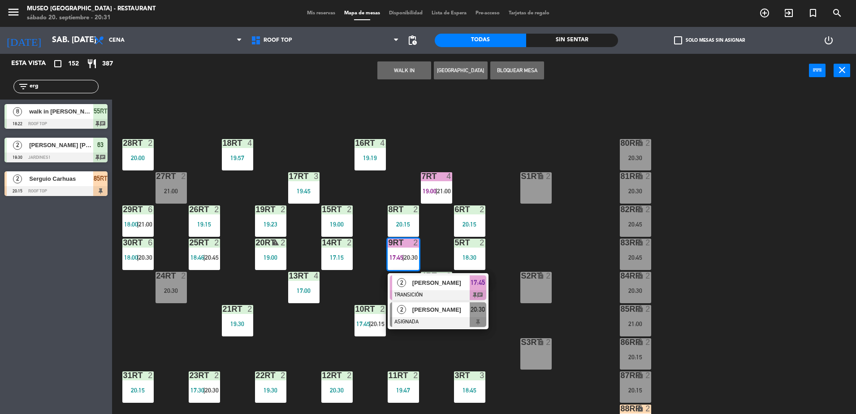
click at [467, 314] on div "[PERSON_NAME]" at bounding box center [441, 309] width 58 height 15
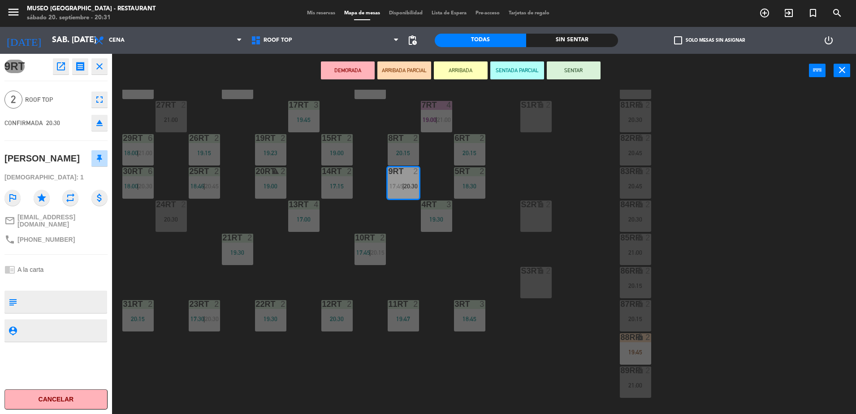
scroll to position [72, 0]
click at [540, 126] on div "S1RT lock 2" at bounding box center [535, 115] width 31 height 31
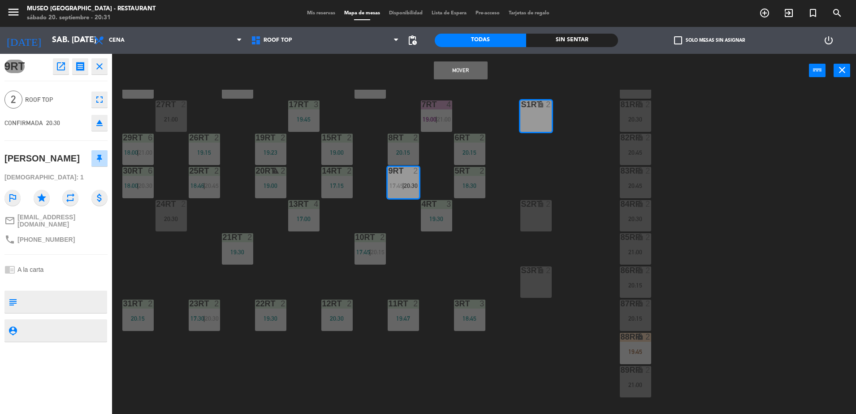
click at [446, 76] on button "Mover" at bounding box center [461, 70] width 54 height 18
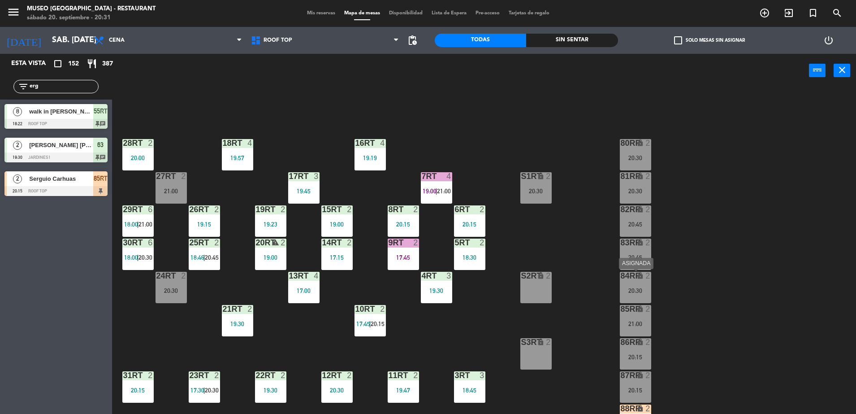
scroll to position [34, 0]
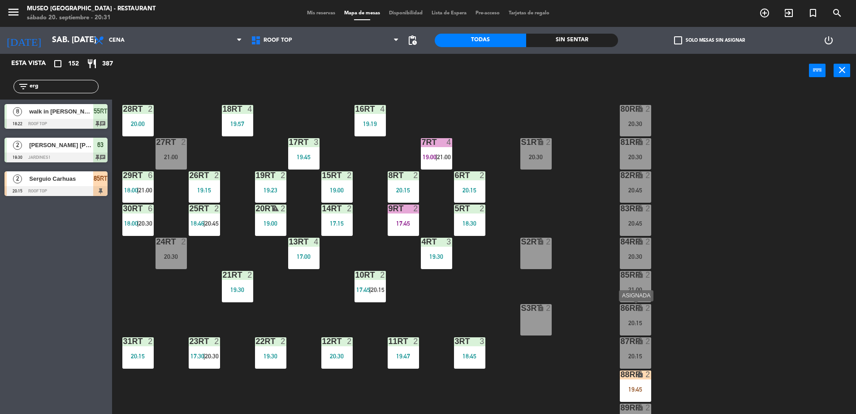
click at [639, 308] on icon "lock" at bounding box center [641, 308] width 8 height 8
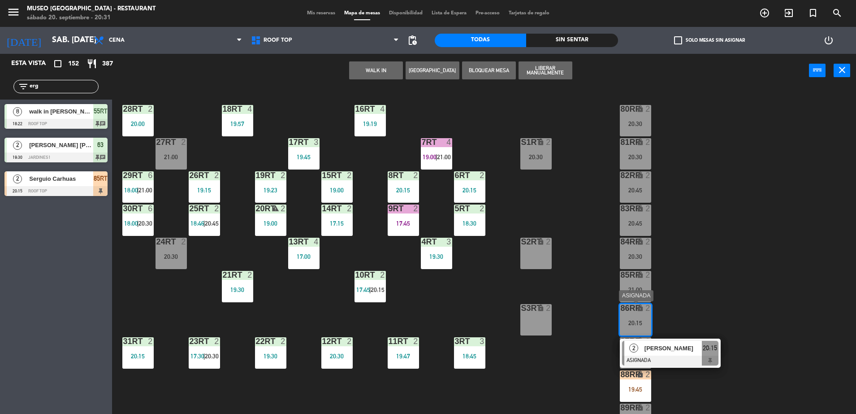
click at [663, 348] on span "Flavio Huerta" at bounding box center [673, 347] width 57 height 9
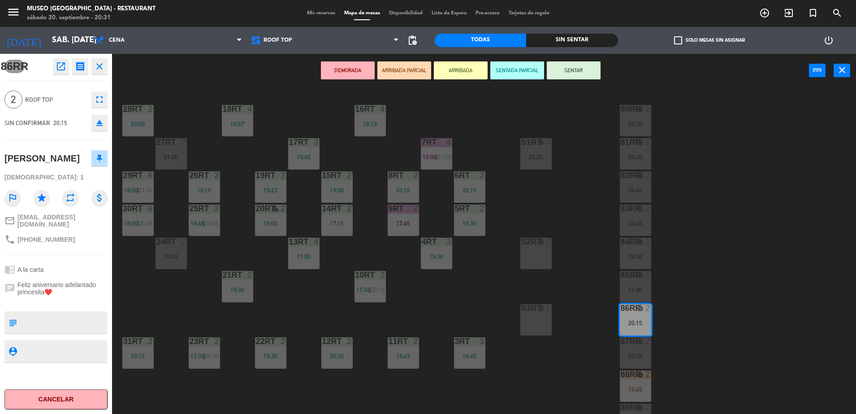
click at [62, 65] on icon "open_in_new" at bounding box center [61, 66] width 11 height 11
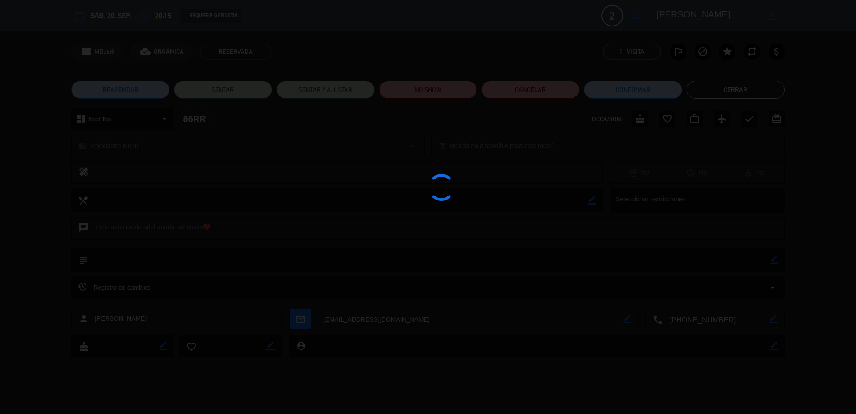
click at [451, 91] on div at bounding box center [428, 207] width 856 height 414
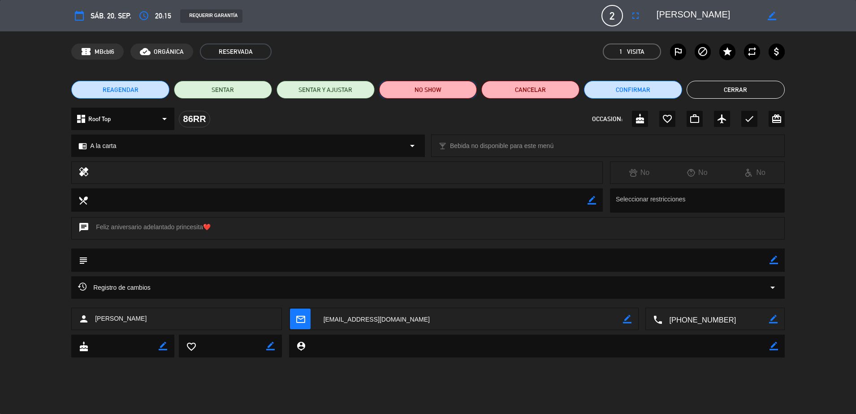
click at [452, 88] on button "NO SHOW" at bounding box center [428, 90] width 98 height 18
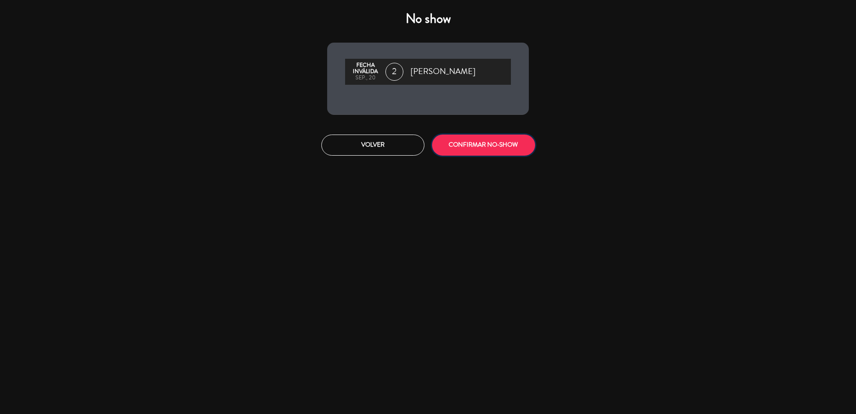
click at [484, 145] on button "CONFIRMAR NO-SHOW" at bounding box center [483, 144] width 103 height 21
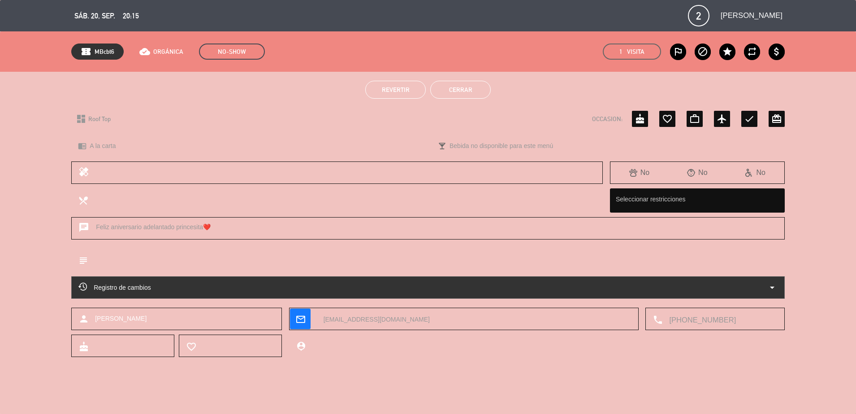
click at [460, 89] on button "Cerrar" at bounding box center [460, 90] width 61 height 18
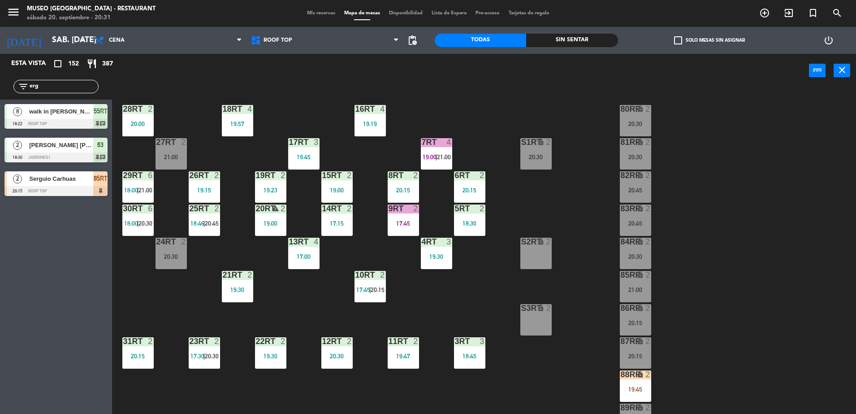
click at [643, 353] on div "20:15" at bounding box center [635, 356] width 31 height 6
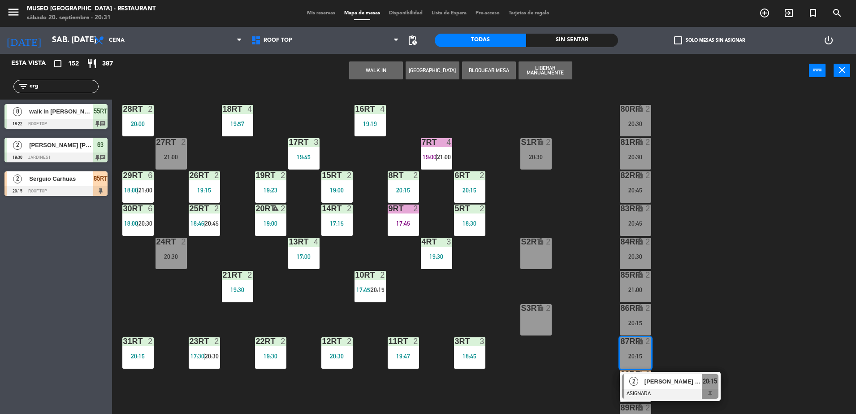
click at [681, 377] on span "Jorge Luis Ponce Estalla" at bounding box center [673, 381] width 57 height 9
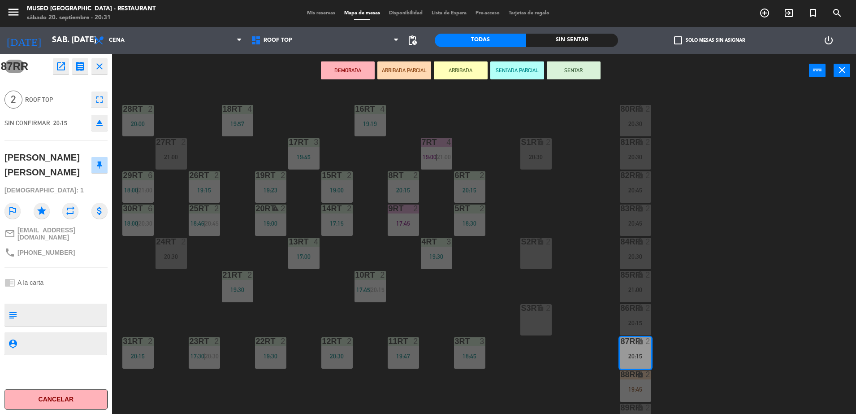
click at [61, 71] on icon "open_in_new" at bounding box center [61, 66] width 11 height 11
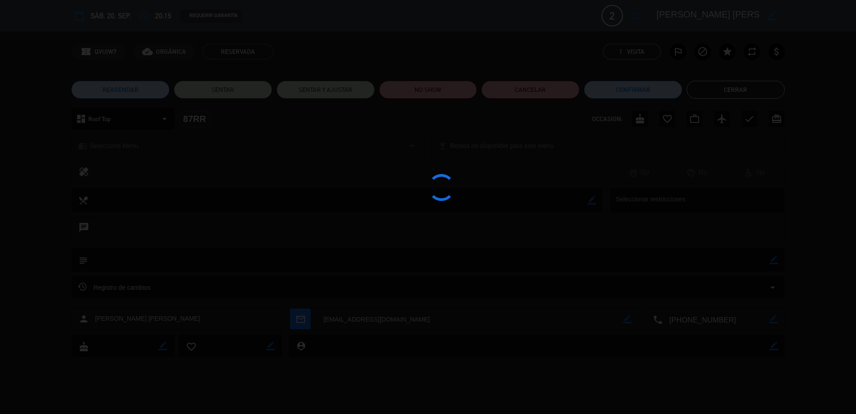
click at [441, 89] on div at bounding box center [428, 207] width 856 height 414
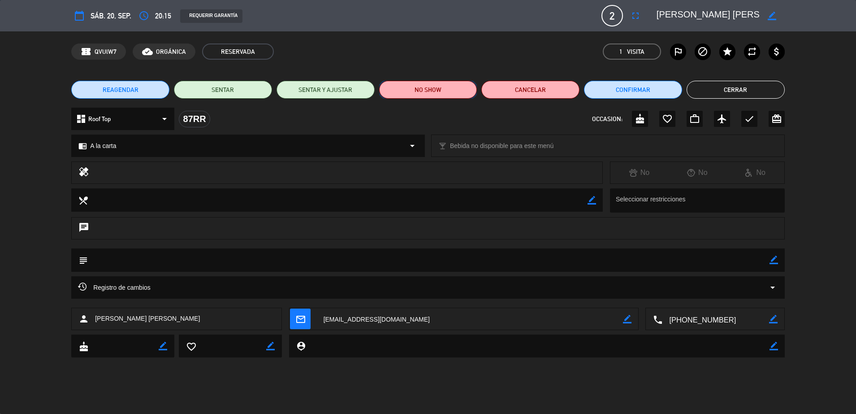
click at [428, 88] on button "NO SHOW" at bounding box center [428, 90] width 98 height 18
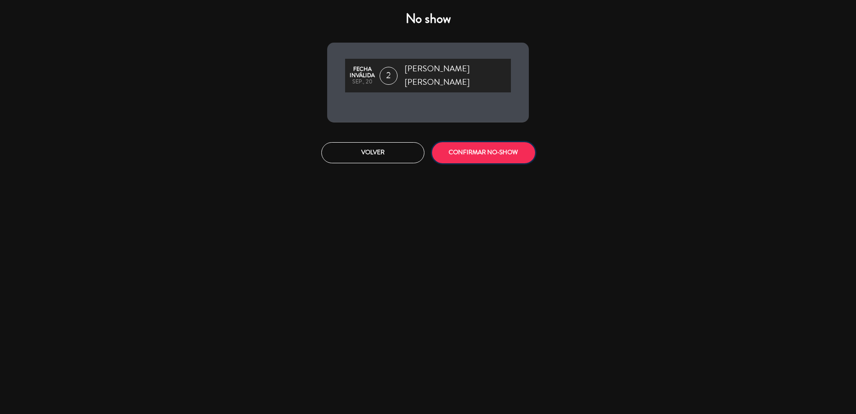
click at [489, 148] on button "CONFIRMAR NO-SHOW" at bounding box center [483, 152] width 103 height 21
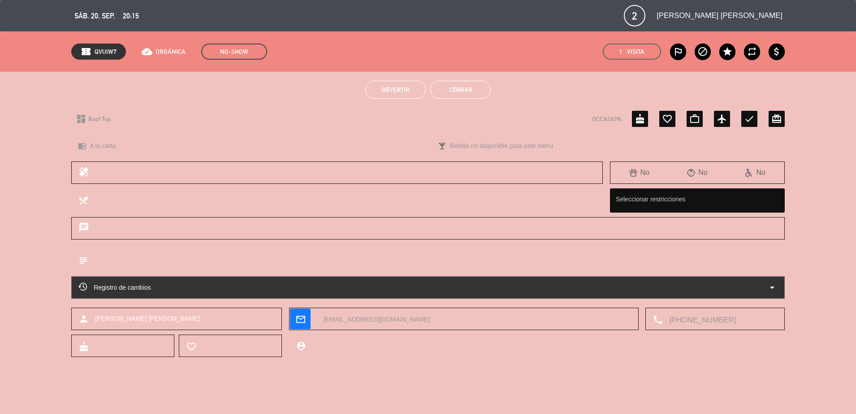
click at [462, 99] on div "Revertir Cerrar" at bounding box center [428, 90] width 856 height 36
click at [460, 96] on button "Cerrar" at bounding box center [460, 90] width 61 height 18
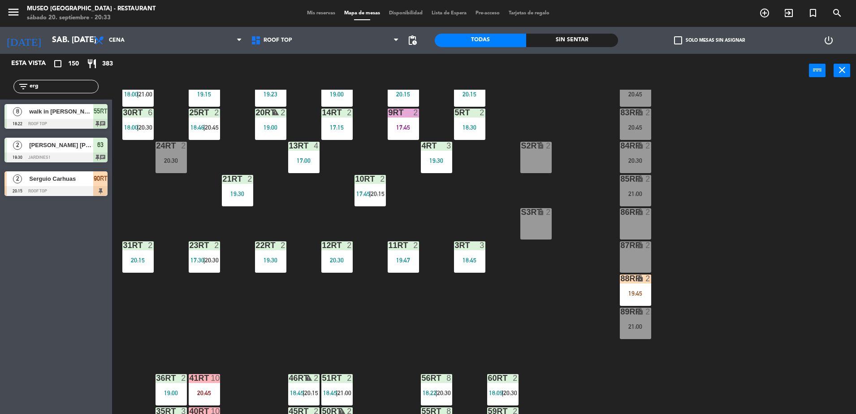
scroll to position [131, 0]
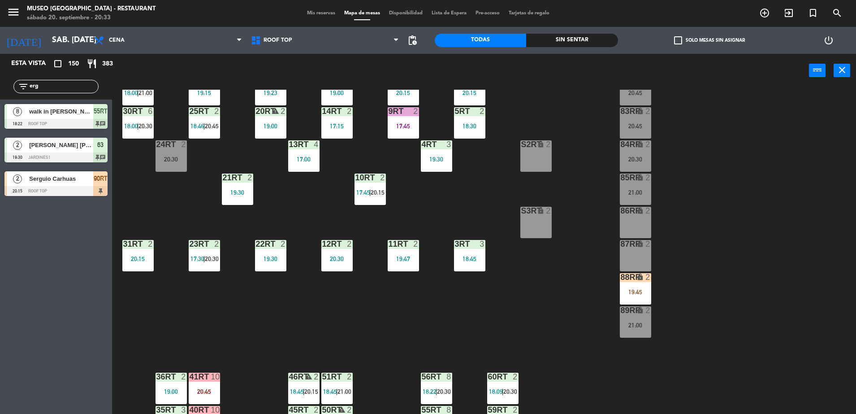
click at [650, 285] on div "88RR lock 2 19:45" at bounding box center [635, 288] width 31 height 31
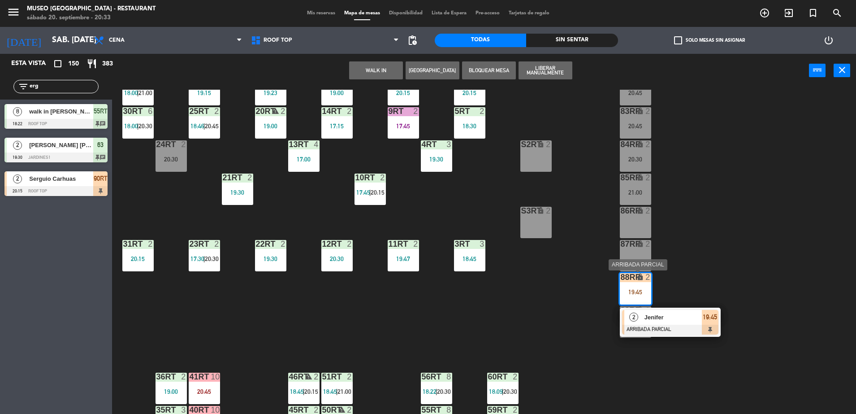
click at [672, 312] on span "Jenifer" at bounding box center [673, 316] width 57 height 9
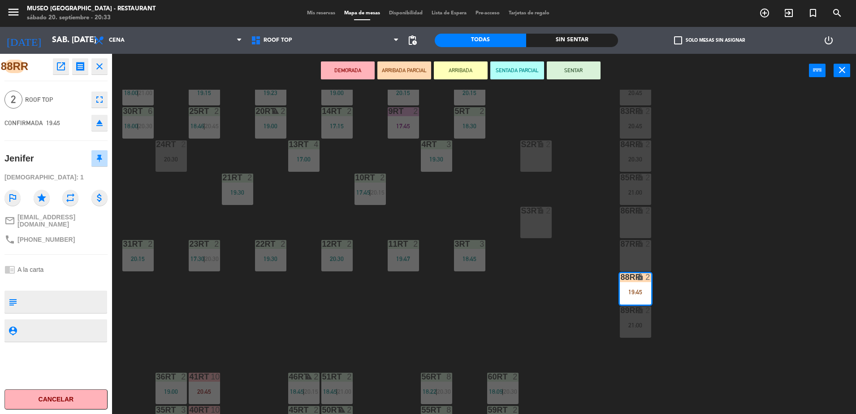
click at [555, 324] on div "18RT 4 19:57 16RT 4 19:19 28RT 2 20:00 80RR lock 2 27RT 2 21:00 7RT 4 19:00 | 2…" at bounding box center [489, 253] width 736 height 326
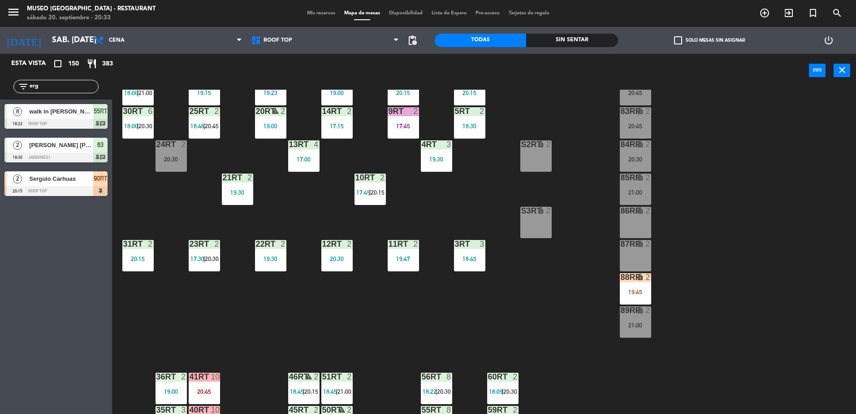
scroll to position [0, 0]
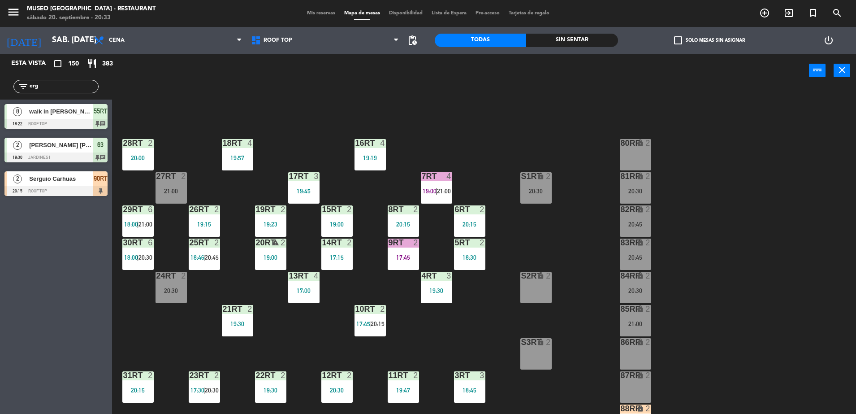
click at [538, 192] on div "20:30" at bounding box center [535, 191] width 31 height 6
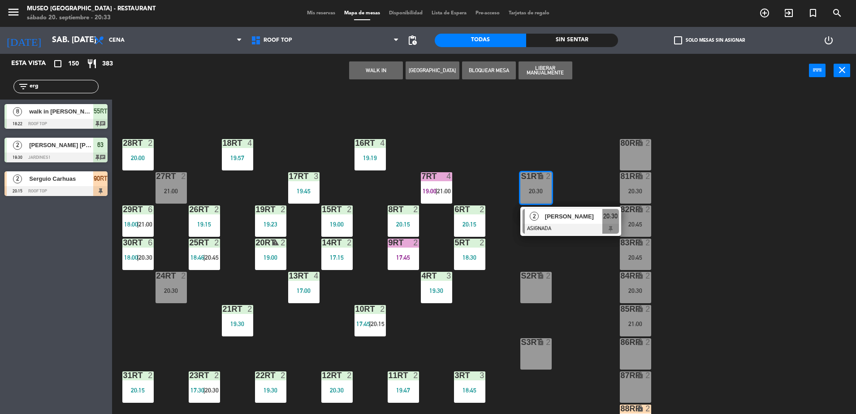
click at [628, 155] on div "80RR lock 2" at bounding box center [635, 154] width 31 height 31
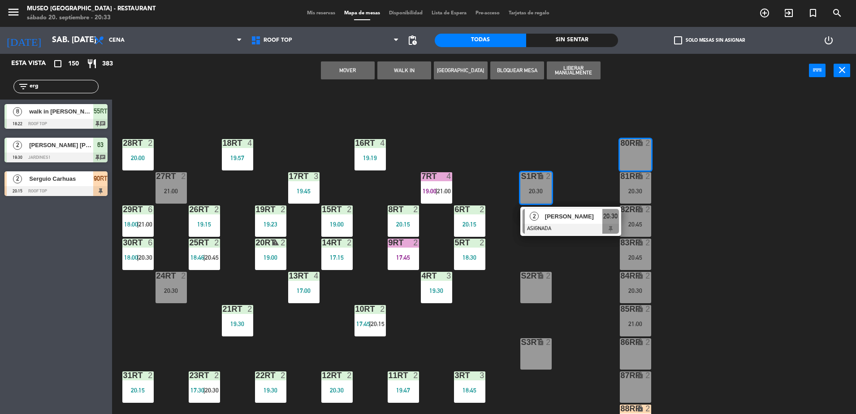
click at [344, 69] on button "Mover" at bounding box center [348, 70] width 54 height 18
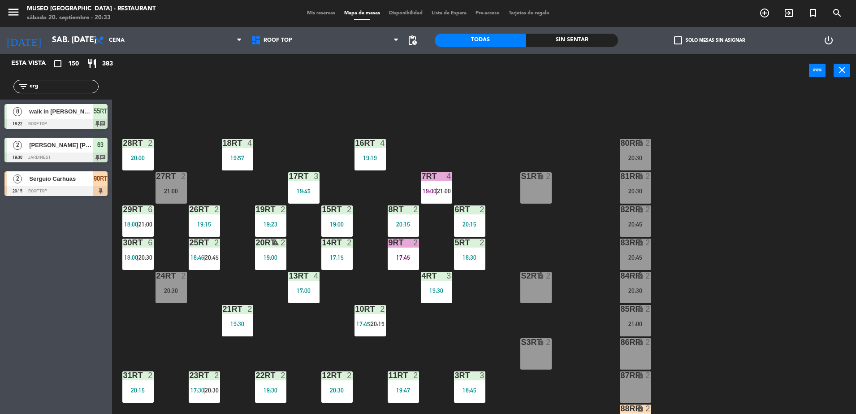
scroll to position [351, 0]
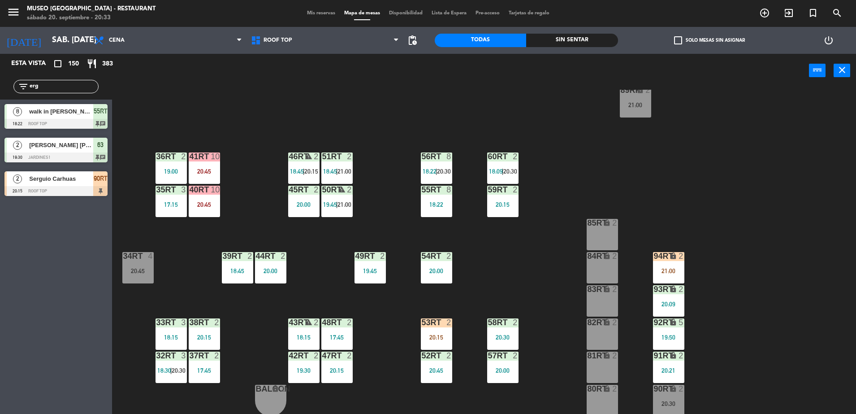
click at [666, 405] on div "20:30" at bounding box center [668, 403] width 31 height 6
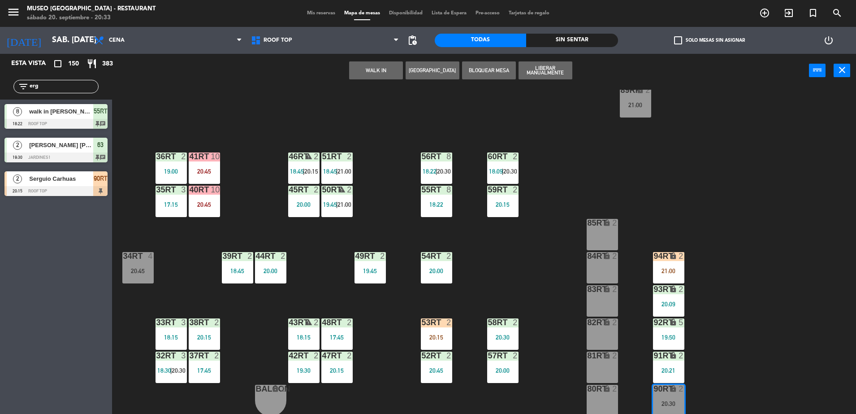
scroll to position [0, 0]
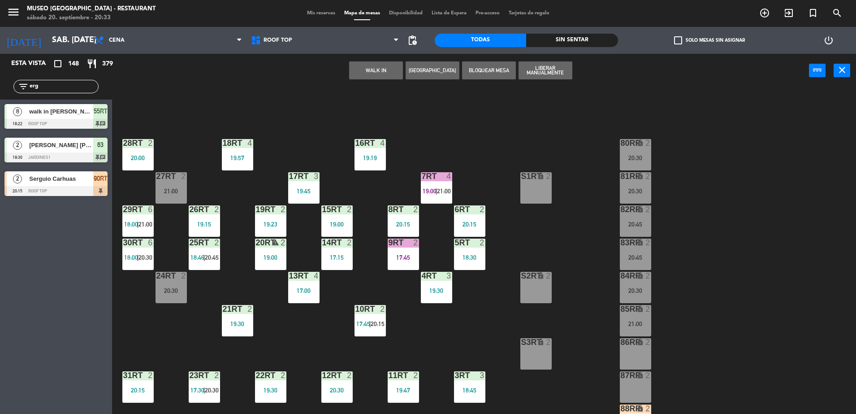
click at [630, 350] on div "86RR lock 2" at bounding box center [635, 353] width 31 height 31
click at [404, 72] on button "Mover" at bounding box center [404, 70] width 54 height 18
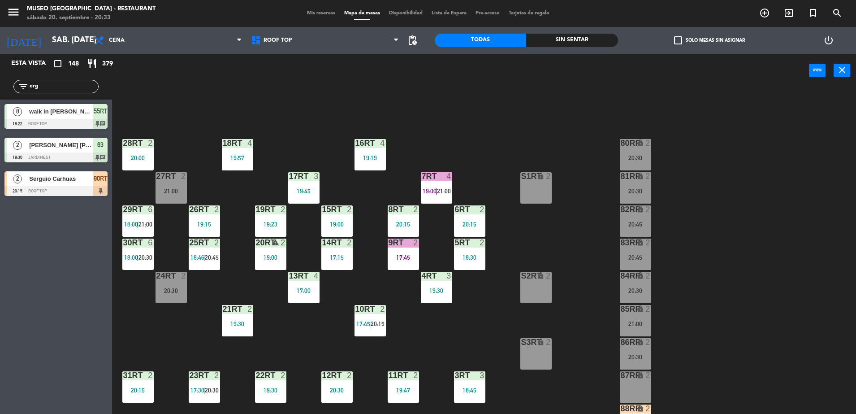
click at [499, 221] on div "18RT 4 19:57 16RT 4 19:19 28RT 2 20:00 80RR lock 2 20:30 27RT 2 21:00 7RT 4 19:…" at bounding box center [489, 253] width 736 height 326
drag, startPoint x: 43, startPoint y: 88, endPoint x: -2, endPoint y: 75, distance: 47.0
click at [0, 75] on html "close × Museo Larco Café - Restaurant × chrome_reader_mode Listado de Reservas …" at bounding box center [428, 207] width 856 height 414
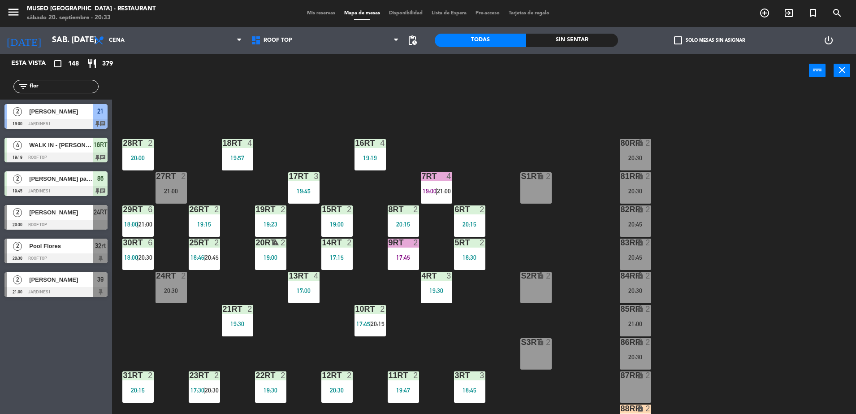
type input "flor"
click at [91, 244] on span "Pool Flores" at bounding box center [61, 245] width 64 height 9
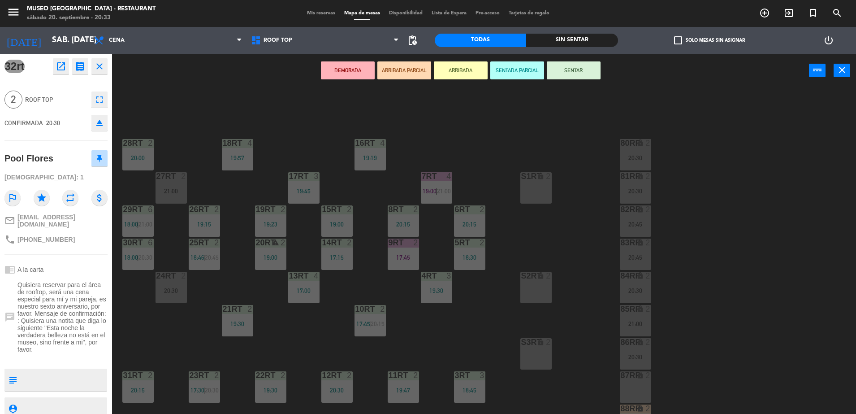
click at [407, 74] on button "ARRIBADA PARCIAL" at bounding box center [404, 70] width 54 height 18
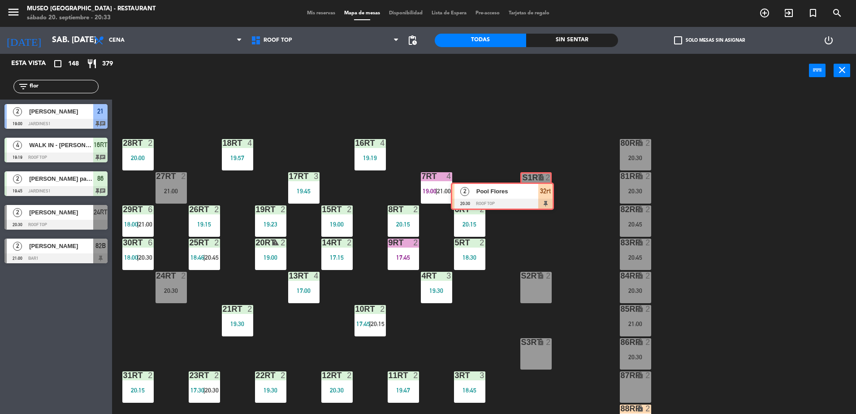
drag, startPoint x: 96, startPoint y: 282, endPoint x: 540, endPoint y: 190, distance: 453.2
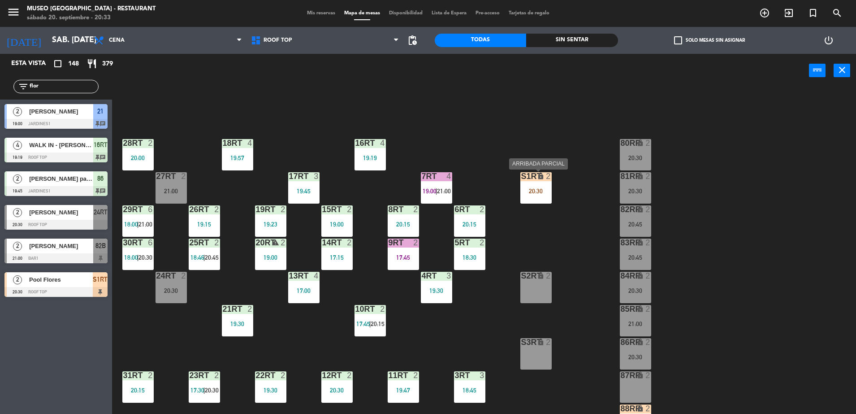
click at [538, 191] on div "20:30" at bounding box center [535, 191] width 31 height 6
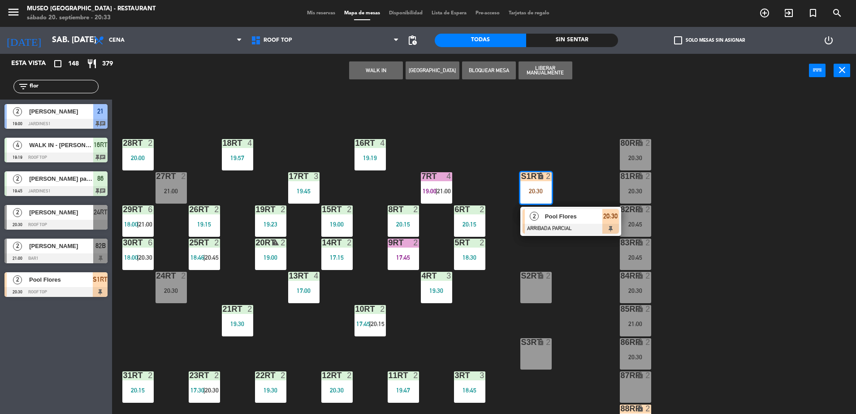
click at [596, 238] on div "18RT 4 19:57 16RT 4 19:19 28RT 2 20:00 80RR lock 2 20:30 27RT 2 21:00 7RT 4 19:…" at bounding box center [489, 253] width 736 height 326
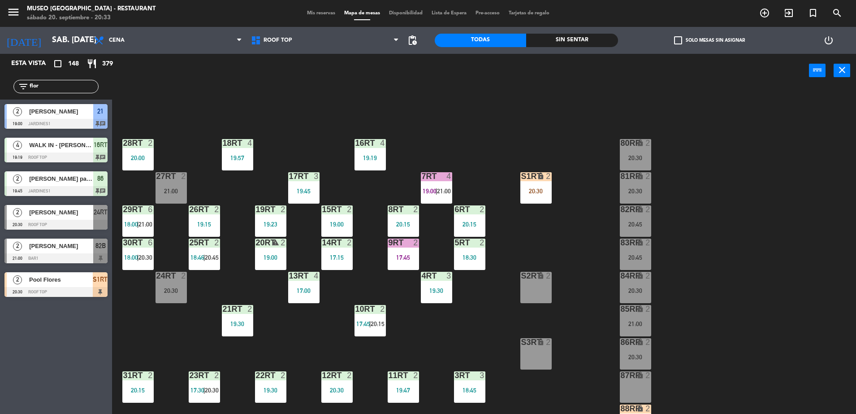
click at [542, 182] on div "S1RT lock 2 20:30" at bounding box center [535, 187] width 31 height 31
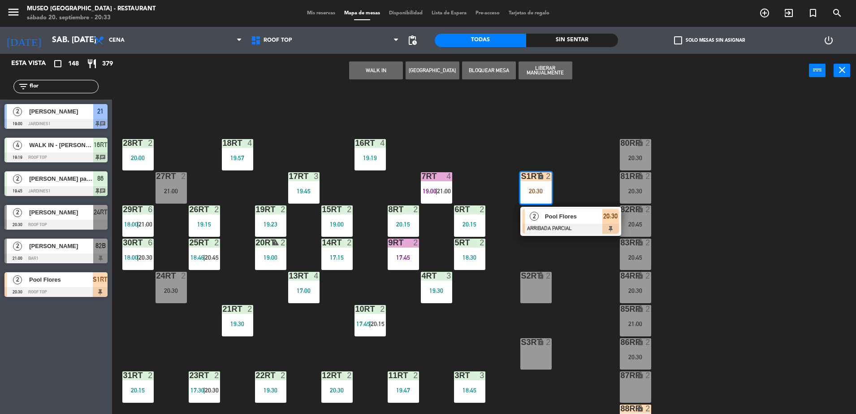
click at [572, 210] on div "Pool Flores" at bounding box center [573, 216] width 58 height 15
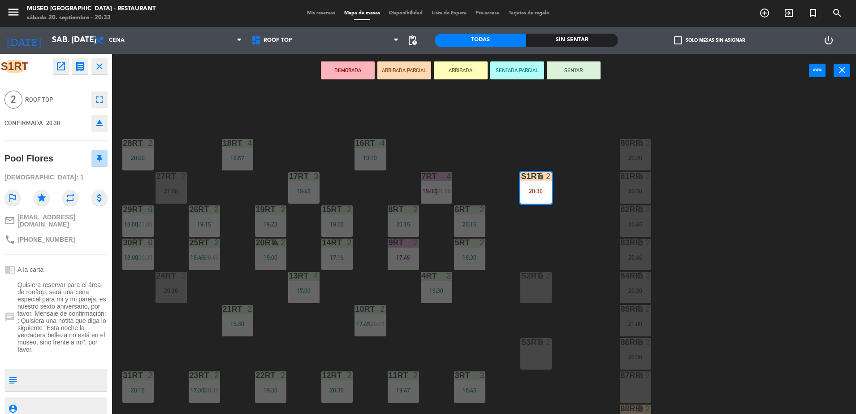
click at [534, 261] on div "18RT 4 19:57 16RT 4 19:19 28RT 2 20:00 80RR lock 2 20:30 27RT 2 21:00 7RT 4 19:…" at bounding box center [489, 253] width 736 height 326
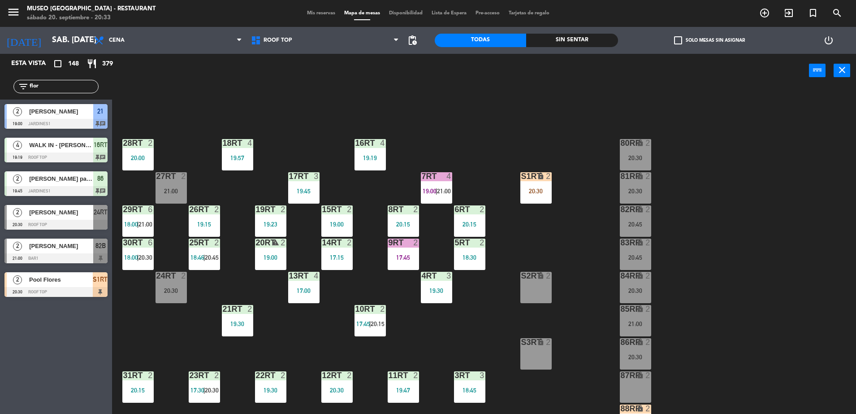
click at [531, 203] on div "S1RT lock 2 20:30" at bounding box center [535, 187] width 31 height 31
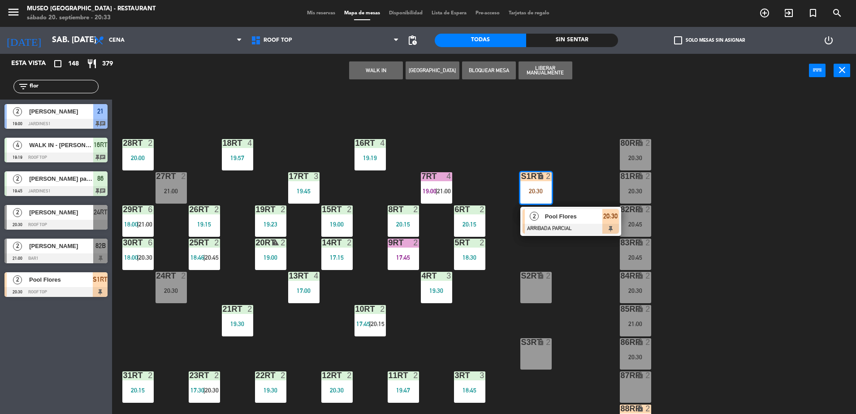
click at [575, 228] on div at bounding box center [571, 229] width 96 height 10
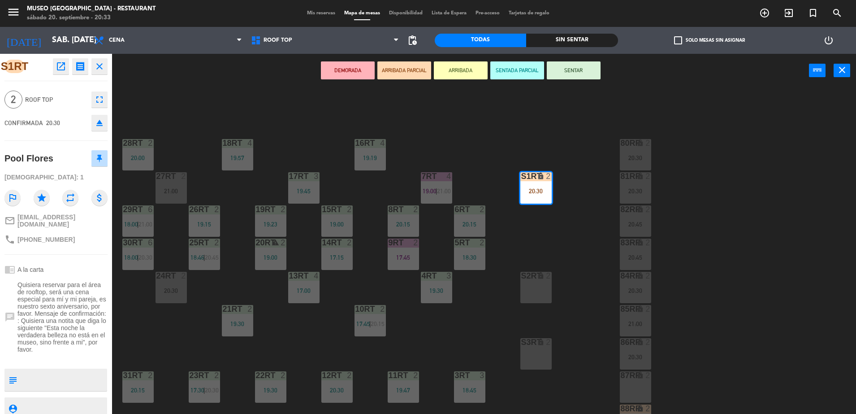
click at [513, 251] on div "18RT 4 19:57 16RT 4 19:19 28RT 2 20:00 80RR lock 2 20:30 27RT 2 21:00 7RT 4 19:…" at bounding box center [489, 253] width 736 height 326
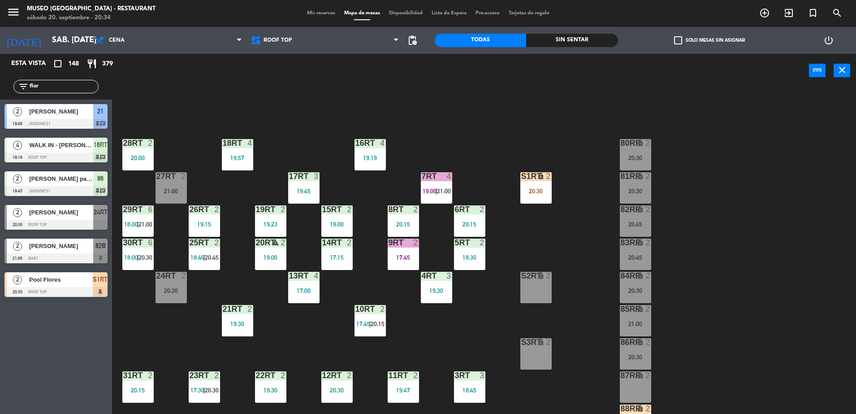
scroll to position [351, 0]
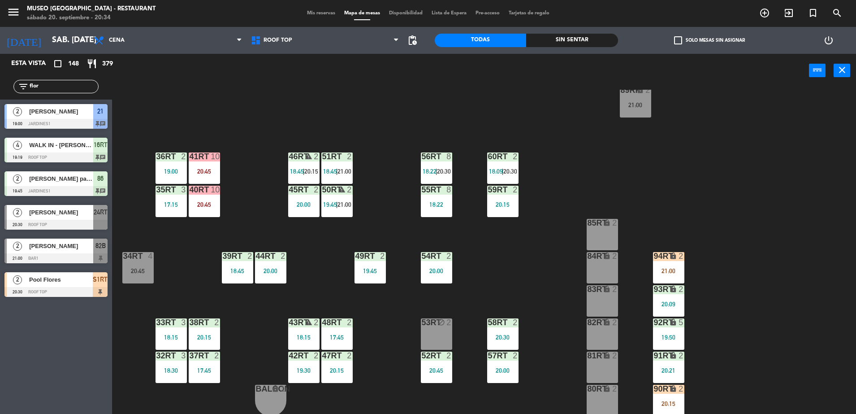
click at [612, 229] on div "85RT lock 2" at bounding box center [602, 234] width 31 height 31
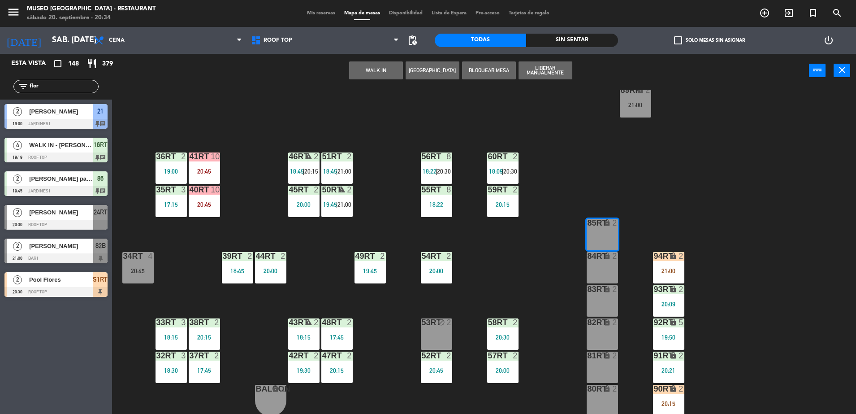
click at [362, 69] on button "WALK IN" at bounding box center [376, 70] width 54 height 18
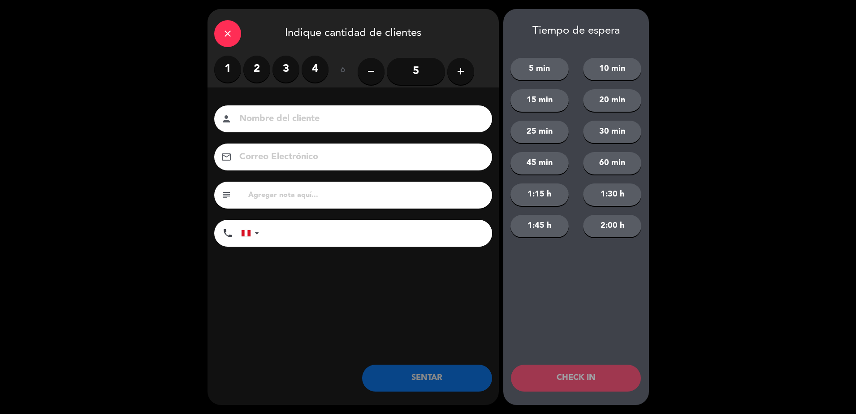
click at [258, 63] on label "2" at bounding box center [256, 69] width 27 height 27
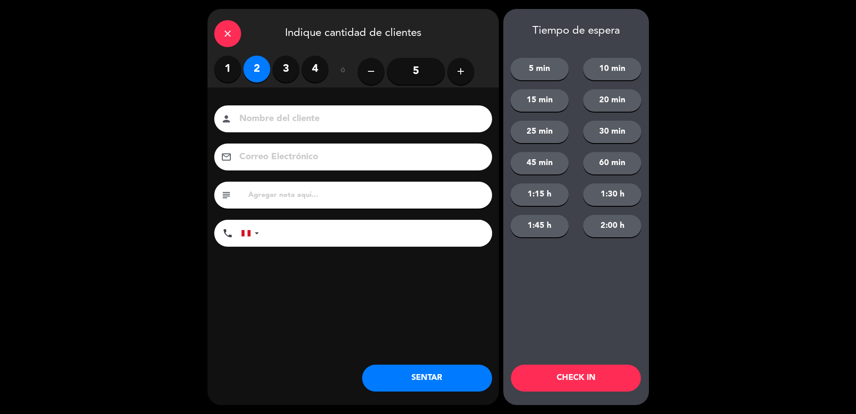
click at [308, 121] on input at bounding box center [359, 119] width 242 height 16
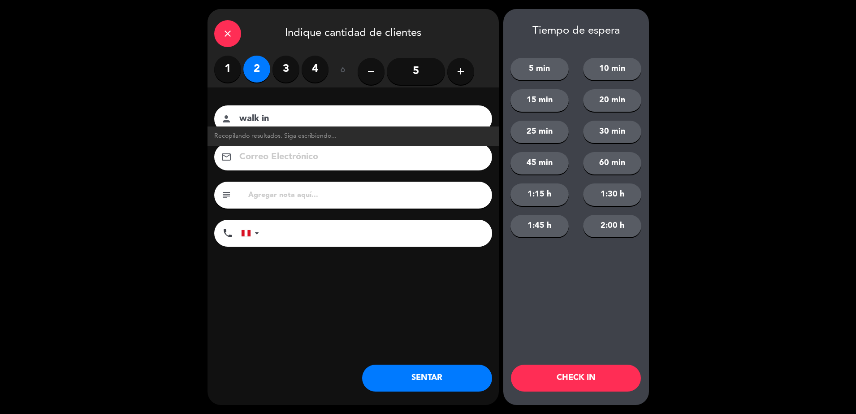
click at [291, 120] on input "walk in" at bounding box center [359, 119] width 242 height 16
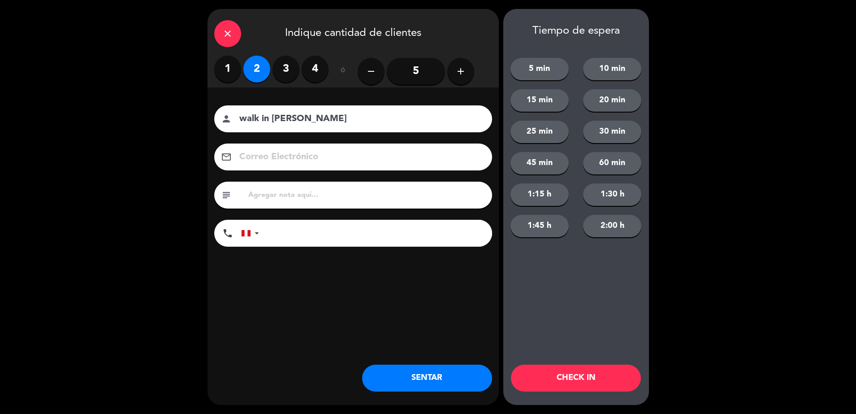
type input "walk in jose campos"
click at [256, 200] on input "text" at bounding box center [366, 195] width 238 height 13
type input "40m de espera"
click at [286, 223] on input "tel" at bounding box center [380, 233] width 224 height 27
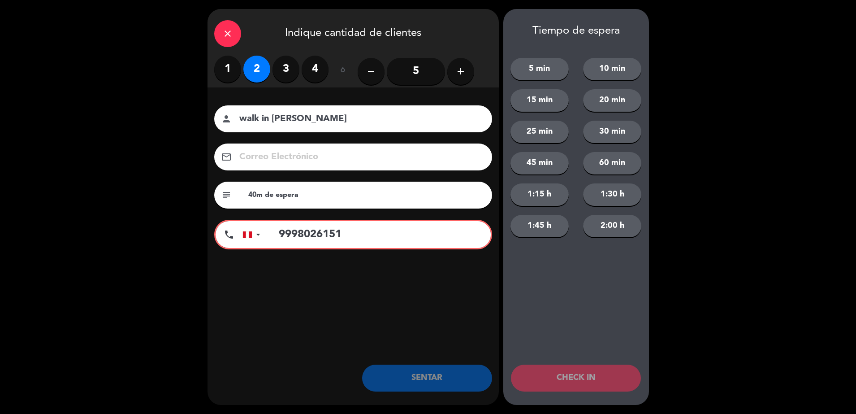
type input "9998026151"
click at [413, 376] on button "SENTAR" at bounding box center [427, 377] width 130 height 27
click at [357, 230] on input "9998026151" at bounding box center [379, 234] width 221 height 27
click at [411, 383] on button "SENTAR" at bounding box center [427, 377] width 130 height 27
click at [265, 78] on label "2" at bounding box center [256, 69] width 27 height 27
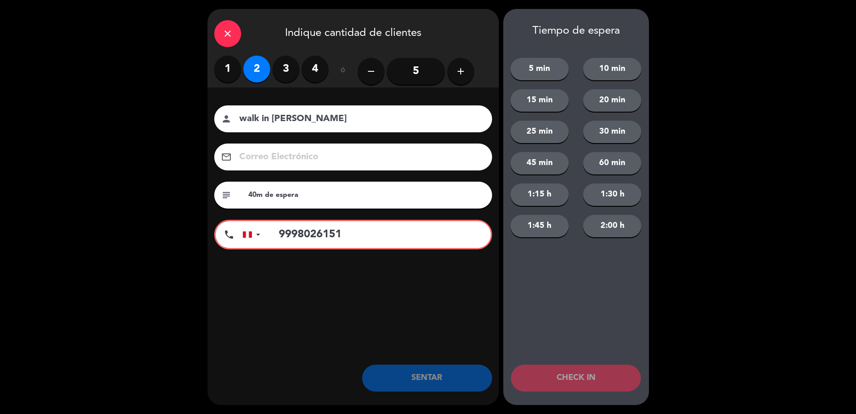
click at [265, 78] on label "2" at bounding box center [256, 69] width 27 height 27
click at [260, 73] on label "2" at bounding box center [256, 69] width 27 height 27
click at [277, 69] on label "3" at bounding box center [286, 69] width 27 height 27
click at [249, 71] on label "2" at bounding box center [256, 69] width 27 height 27
click at [401, 373] on button "SENTAR" at bounding box center [427, 377] width 130 height 27
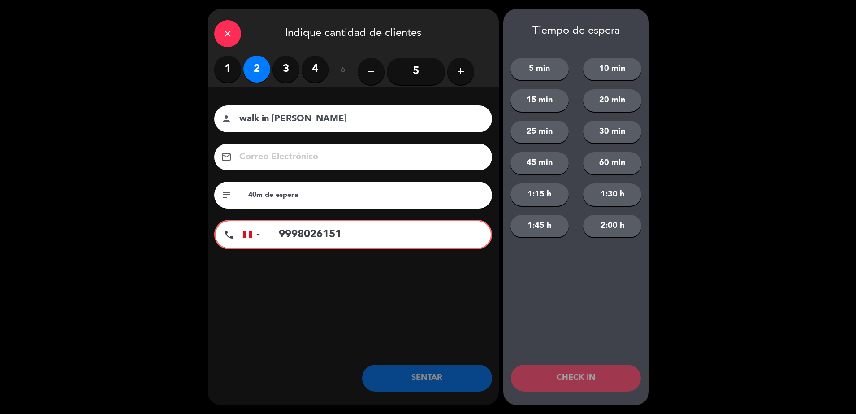
click at [312, 343] on div "close Indique cantidad de clientes 1 2 3 4 ó remove 5 add Nombre del cliente pe…" at bounding box center [353, 207] width 291 height 396
click at [221, 32] on div "close" at bounding box center [227, 33] width 27 height 27
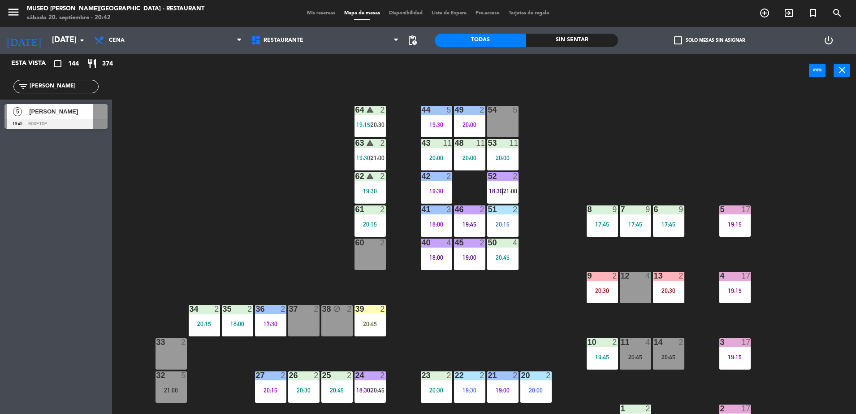
drag, startPoint x: 64, startPoint y: 89, endPoint x: -2, endPoint y: 91, distance: 66.4
click at [0, 91] on html "close × Museo [PERSON_NAME] Café - Restaurant × chrome_reader_mode Listado de R…" at bounding box center [428, 207] width 856 height 414
type input "ingr"
click at [291, 46] on span "Restaurante" at bounding box center [325, 40] width 157 height 20
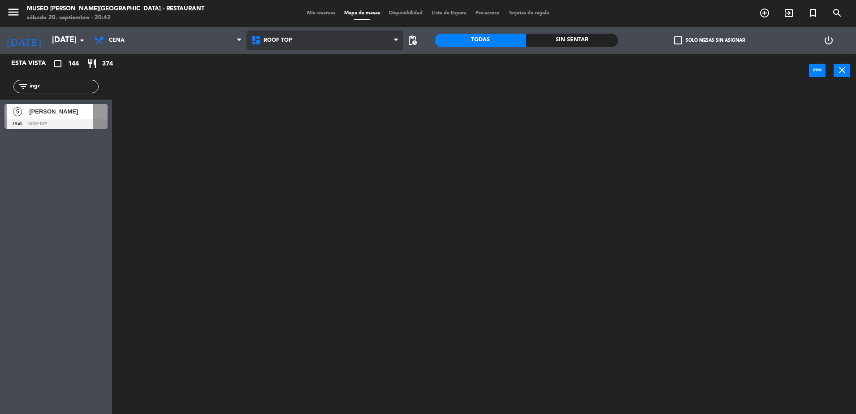
click at [285, 87] on ng-component "menu [GEOGRAPHIC_DATA][PERSON_NAME] - Restaurant [DATE] 20. septiembre - 20:42 …" at bounding box center [428, 208] width 856 height 416
click at [131, 111] on div at bounding box center [489, 253] width 736 height 326
click at [74, 122] on div at bounding box center [55, 124] width 103 height 10
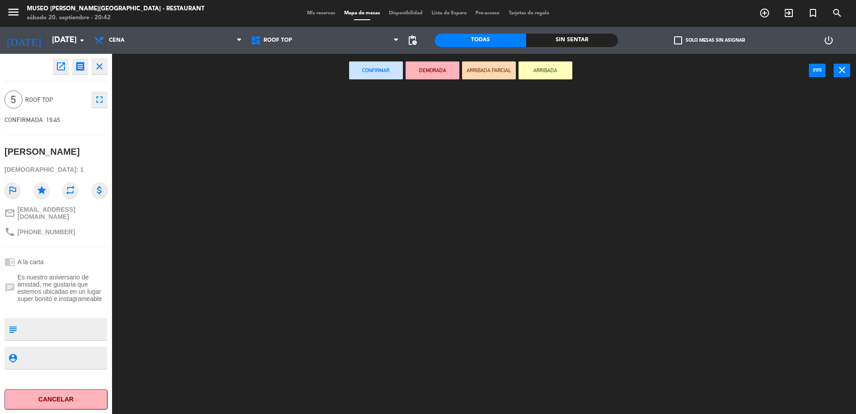
click at [36, 338] on textarea at bounding box center [64, 329] width 86 height 19
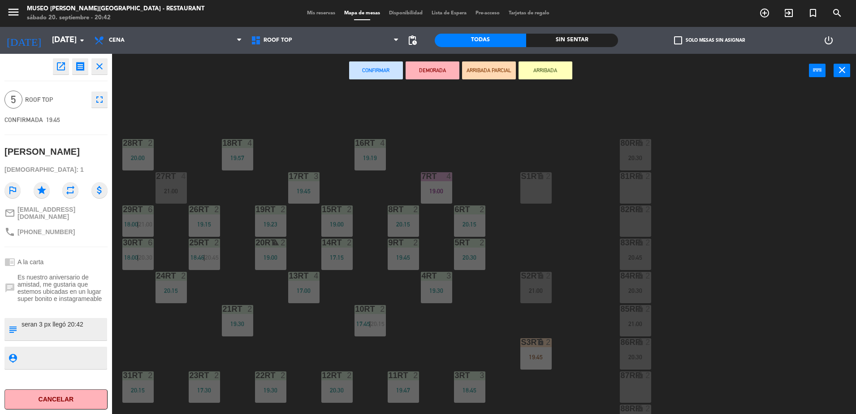
type textarea "seran 3 px llegó 20:42"
click at [72, 289] on span "Es nuestro aniversario de amistad, me gustaria que estemos ubicadas en un lugar…" at bounding box center [62, 287] width 90 height 29
click at [480, 69] on button "ARRIBADA PARCIAL" at bounding box center [489, 70] width 54 height 18
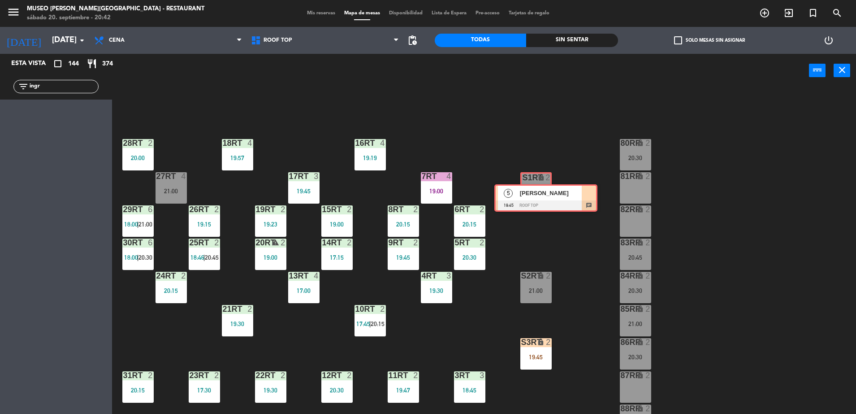
drag, startPoint x: 46, startPoint y: 114, endPoint x: 538, endPoint y: 192, distance: 497.9
click at [538, 192] on div "Esta vista crop_square 144 restaurant 374 filter_list ingr 5 [PERSON_NAME] 19:4…" at bounding box center [428, 235] width 856 height 362
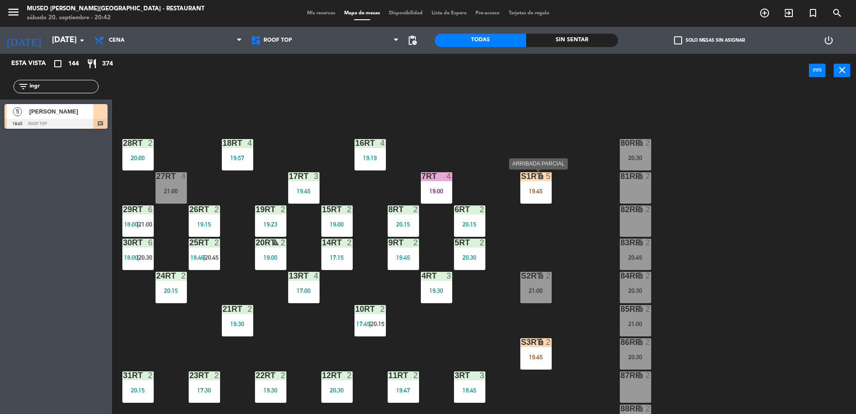
click at [538, 191] on div "19:45" at bounding box center [535, 191] width 31 height 6
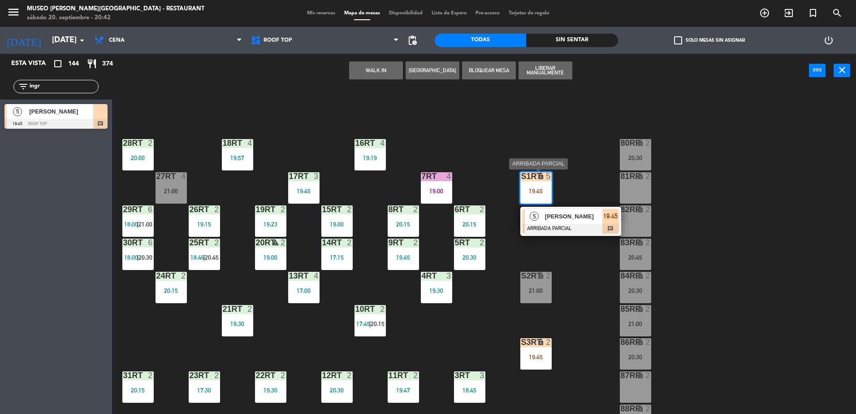
click at [583, 220] on span "[PERSON_NAME]" at bounding box center [573, 216] width 57 height 9
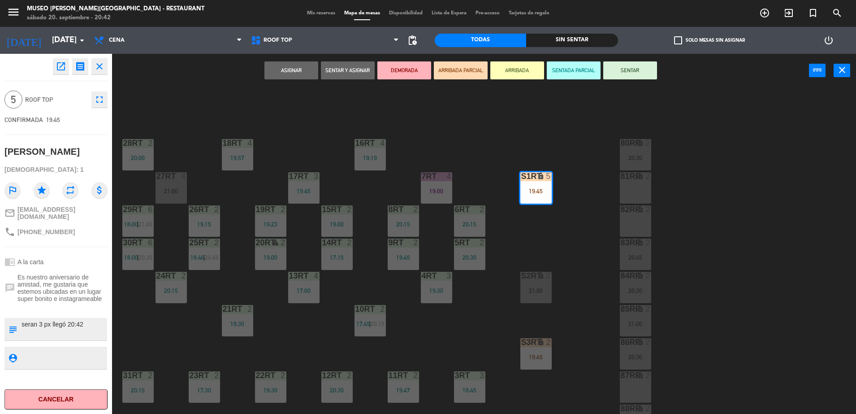
click at [305, 114] on div "18RT 4 19:57 16RT 4 19:19 28RT 2 20:00 80RR lock 2 20:30 27RT 4 21:00 7RT 4 19:…" at bounding box center [489, 253] width 736 height 326
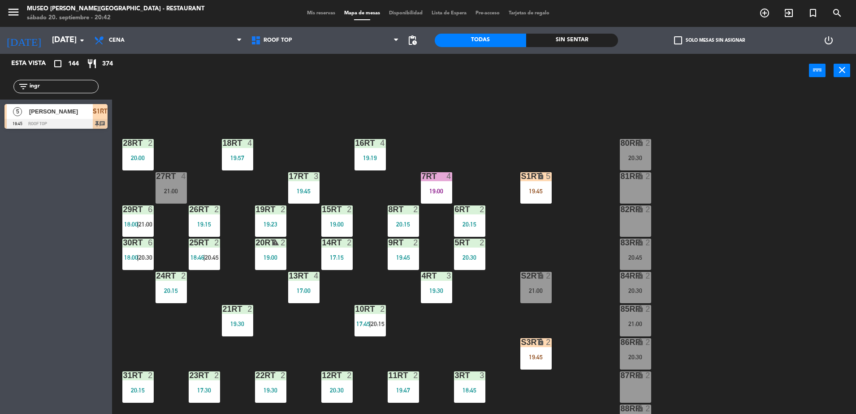
drag, startPoint x: 81, startPoint y: 90, endPoint x: 0, endPoint y: 91, distance: 81.1
click at [0, 91] on html "close × Museo [PERSON_NAME] Café - Restaurant × chrome_reader_mode Listado de R…" at bounding box center [428, 207] width 856 height 414
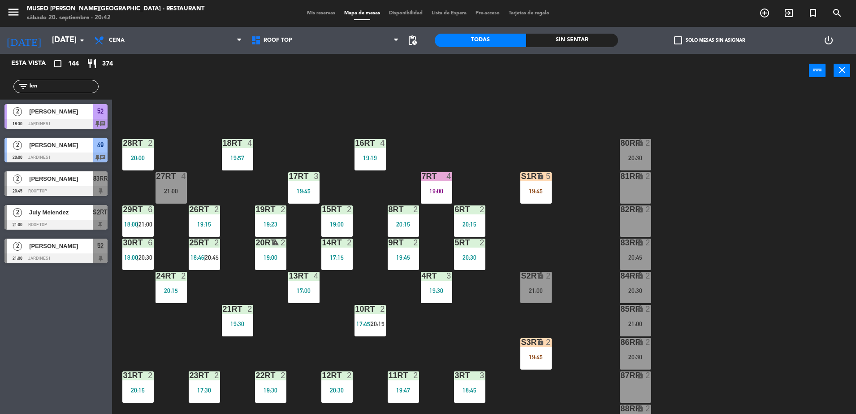
type input "len"
click at [163, 191] on div "21:00" at bounding box center [171, 191] width 31 height 6
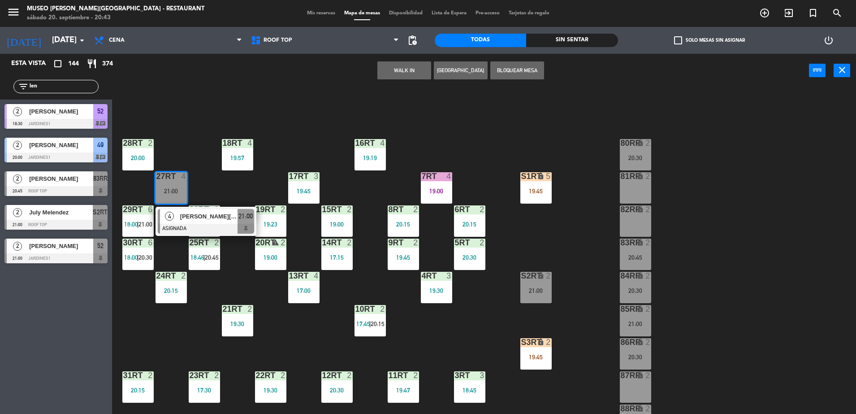
click at [196, 224] on div at bounding box center [206, 229] width 96 height 10
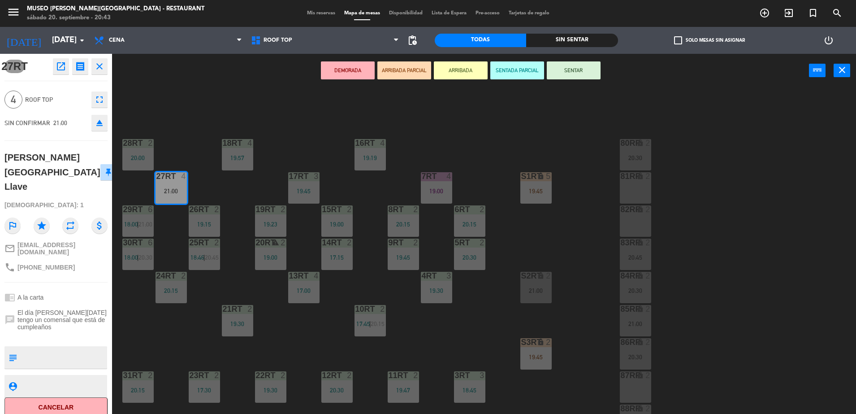
click at [405, 74] on button "ARRIBADA PARCIAL" at bounding box center [404, 70] width 54 height 18
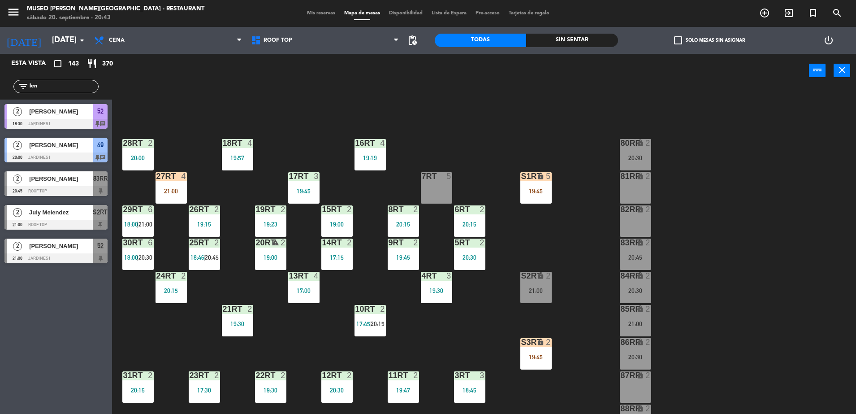
drag, startPoint x: 56, startPoint y: 89, endPoint x: 0, endPoint y: 91, distance: 56.5
click at [0, 91] on html "close × Museo [PERSON_NAME] Café - Restaurant × chrome_reader_mode Listado de R…" at bounding box center [428, 207] width 856 height 414
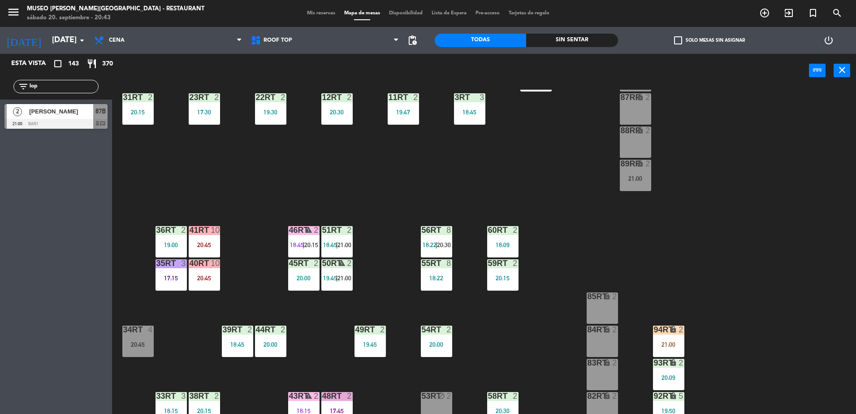
scroll to position [351, 0]
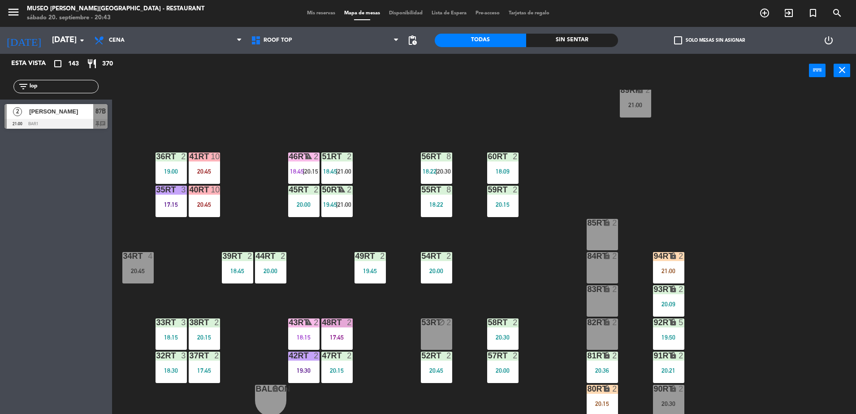
type input "lop"
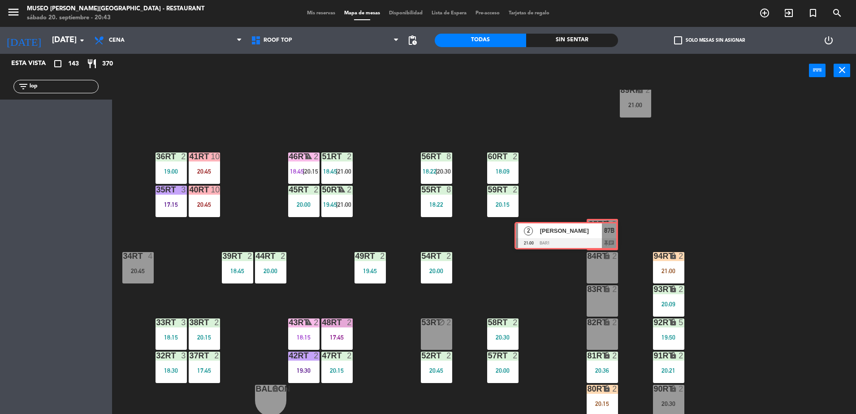
drag, startPoint x: 84, startPoint y: 124, endPoint x: 595, endPoint y: 243, distance: 524.7
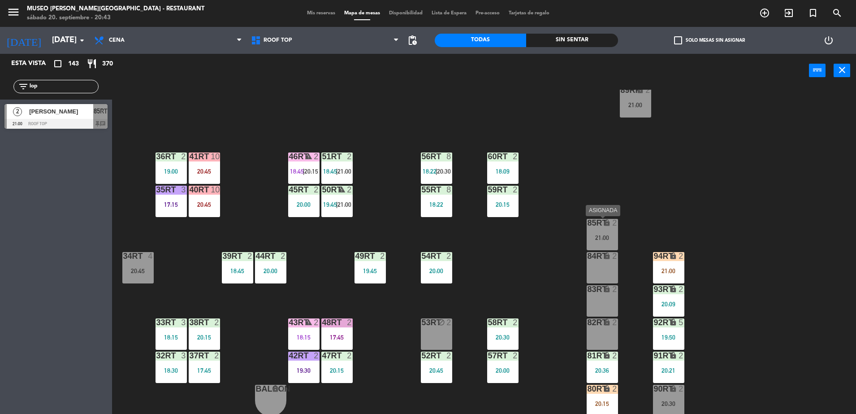
click at [601, 237] on div "21:00" at bounding box center [602, 237] width 31 height 6
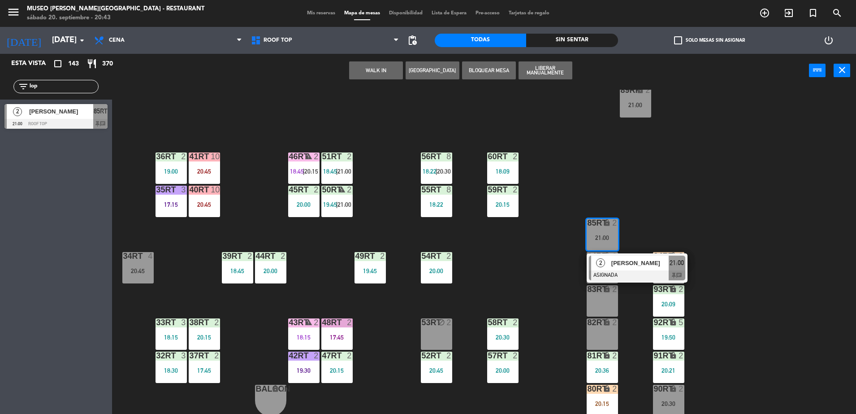
click at [516, 260] on div "18RT 4 19:57 16RT 4 19:19 28RT 2 20:00 80RR lock 2 20:30 27RT 4 21:00 7RT 5 S1R…" at bounding box center [489, 253] width 736 height 326
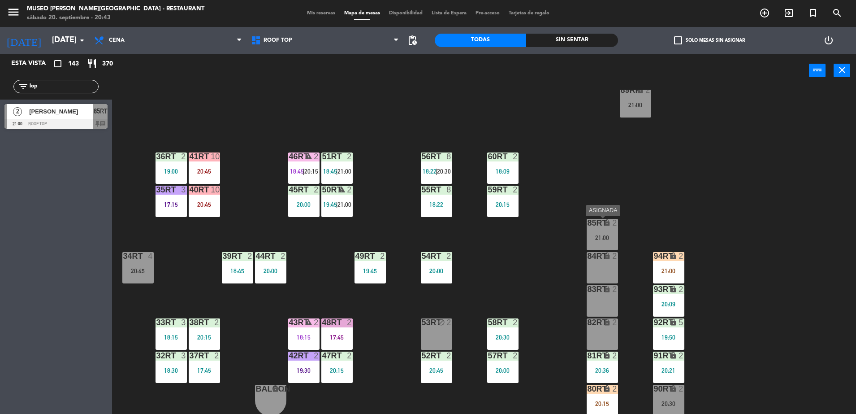
click at [604, 238] on div "21:00" at bounding box center [602, 237] width 31 height 6
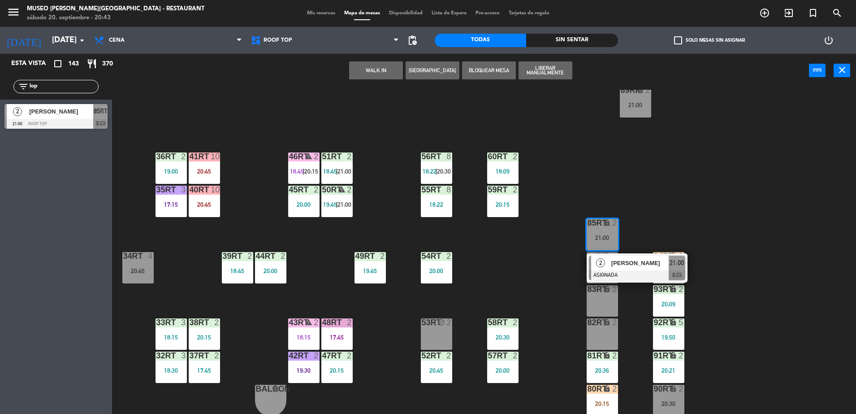
click at [660, 268] on div "[PERSON_NAME]" at bounding box center [640, 263] width 58 height 15
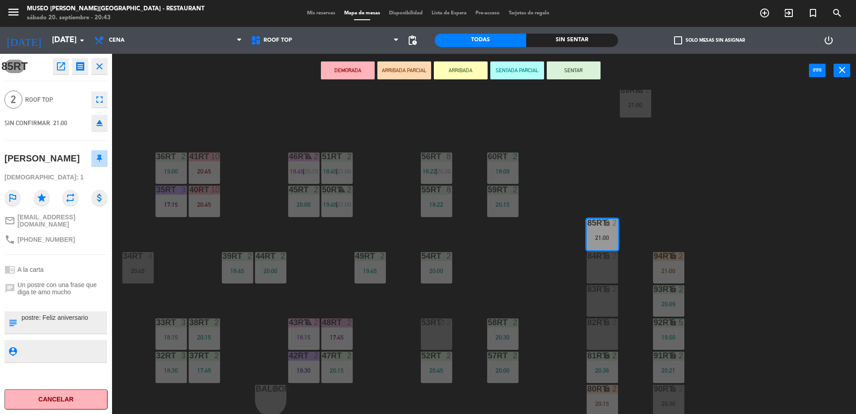
click at [643, 144] on div "18RT 4 19:57 16RT 4 19:19 28RT 2 20:00 80RR lock 2 20:30 27RT 5 19:45 7RT 5 S1R…" at bounding box center [489, 253] width 736 height 326
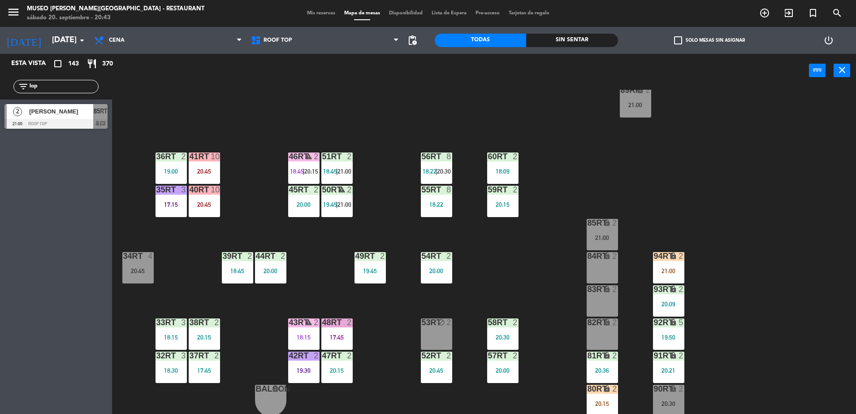
click at [592, 227] on div "85RT lock 2" at bounding box center [602, 223] width 31 height 9
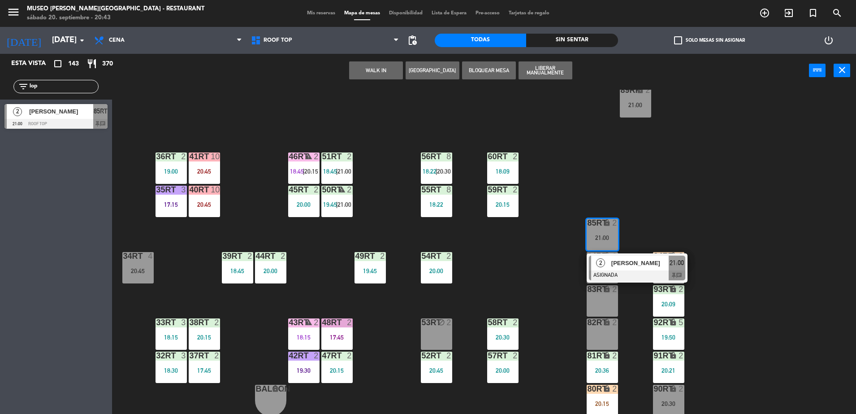
click at [624, 267] on span "[PERSON_NAME]" at bounding box center [639, 262] width 57 height 9
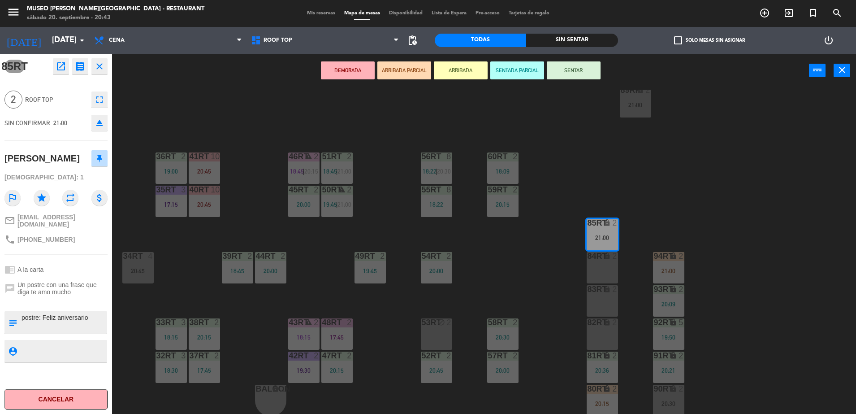
click at [409, 69] on button "ARRIBADA PARCIAL" at bounding box center [404, 70] width 54 height 18
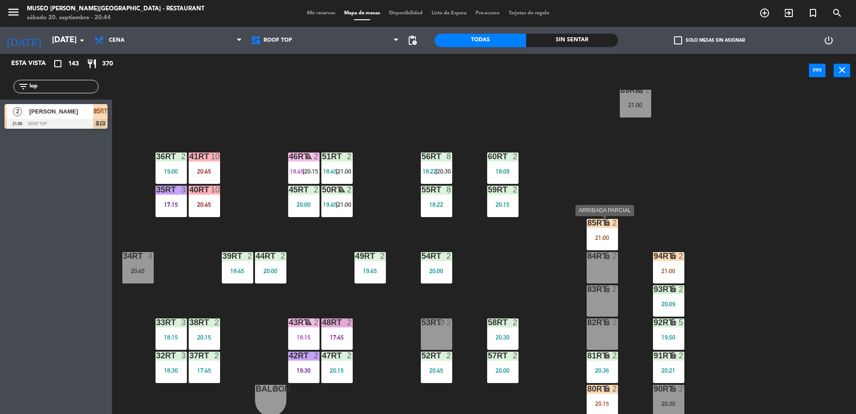
click at [595, 232] on div "85RT lock 2 21:00" at bounding box center [602, 234] width 31 height 31
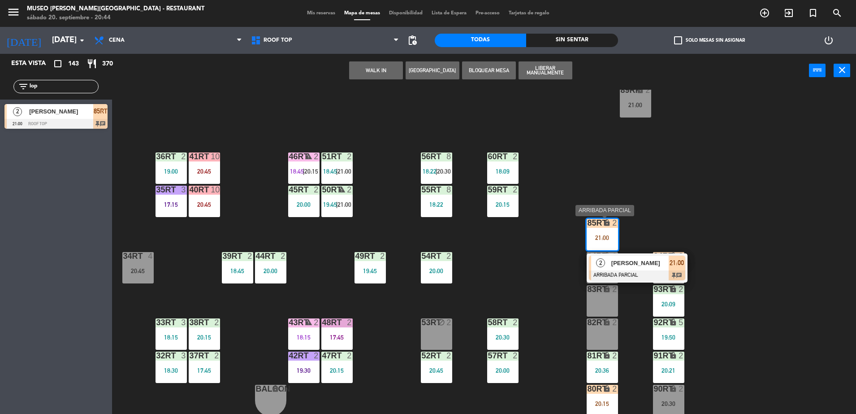
click at [621, 261] on span "[PERSON_NAME]" at bounding box center [639, 262] width 57 height 9
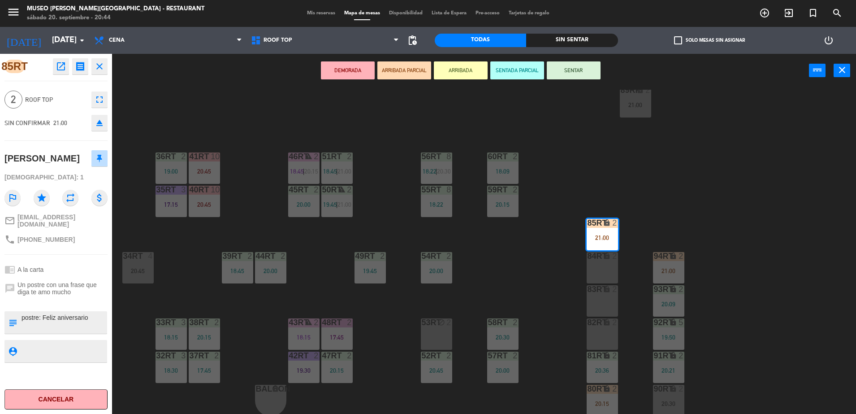
click at [91, 315] on textarea at bounding box center [64, 322] width 86 height 19
type textarea "postre: Feliz aniversario - llegó 20:44"
click at [43, 278] on div "chat Un postre con una frase que diga te amo mucho" at bounding box center [55, 288] width 103 height 21
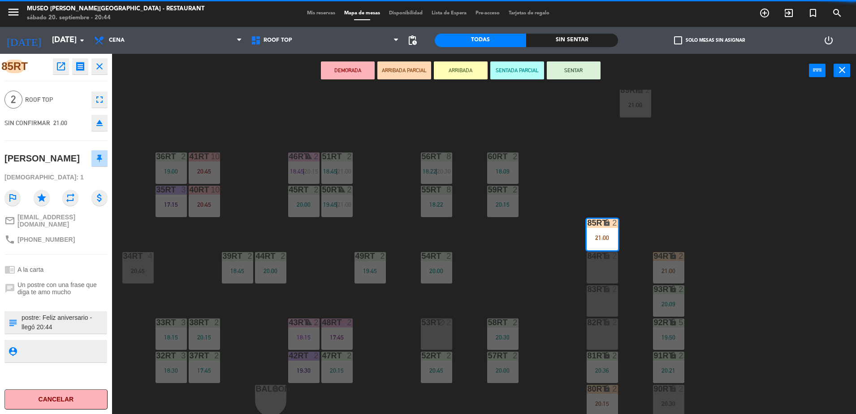
click at [43, 278] on div "chat Un postre con una frase que diga te amo mucho" at bounding box center [55, 288] width 103 height 21
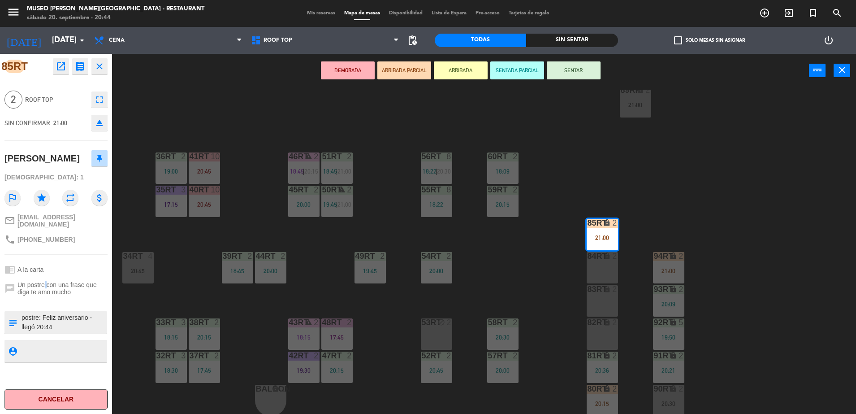
click at [43, 278] on div "chat Un postre con una frase que diga te amo mucho" at bounding box center [55, 288] width 103 height 21
click at [406, 181] on div "18RT 4 19:57 16RT 4 19:19 28RT 2 20:00 80RR lock 2 20:30 27RT 5 7RT 3 19:45 S1R…" at bounding box center [489, 253] width 736 height 326
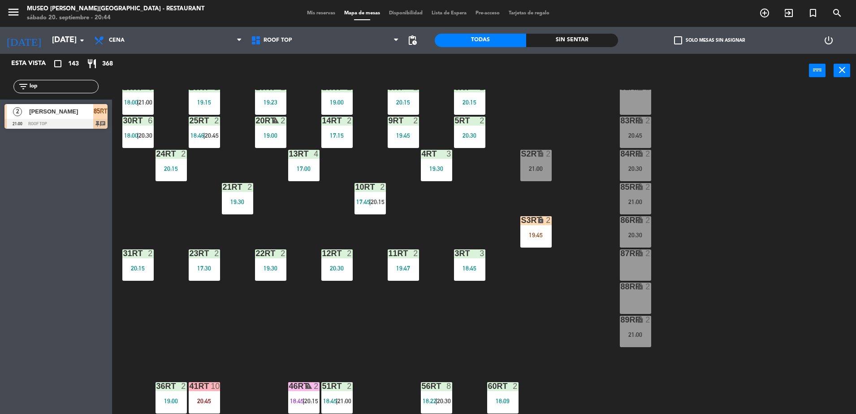
scroll to position [121, 0]
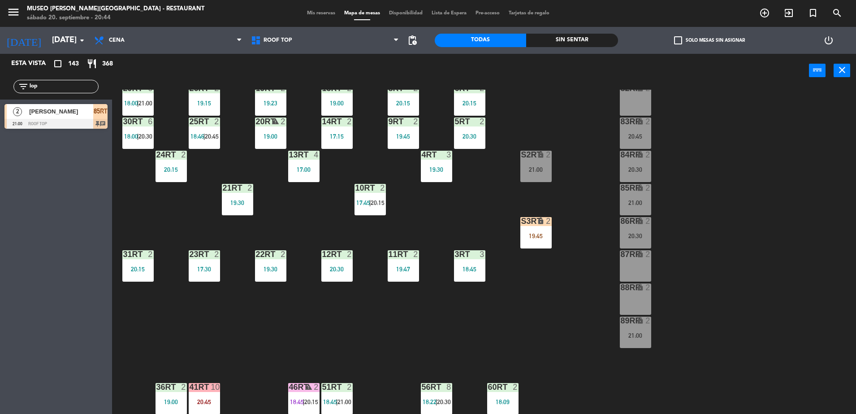
click at [540, 229] on div "S3RT lock 2 19:45" at bounding box center [535, 232] width 31 height 31
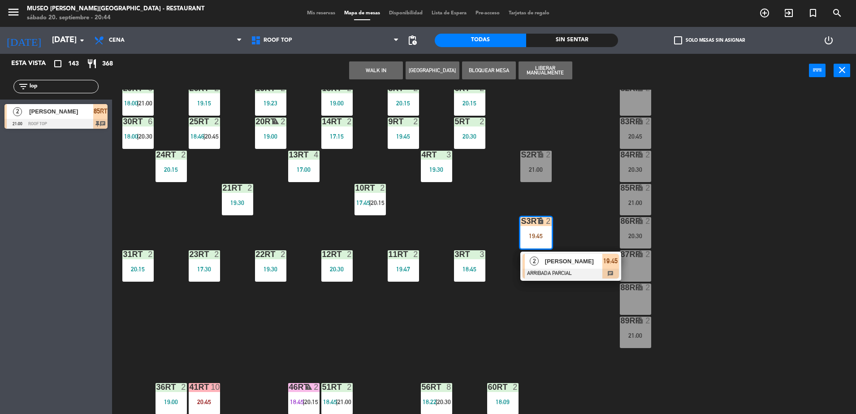
click at [545, 269] on div at bounding box center [571, 274] width 96 height 10
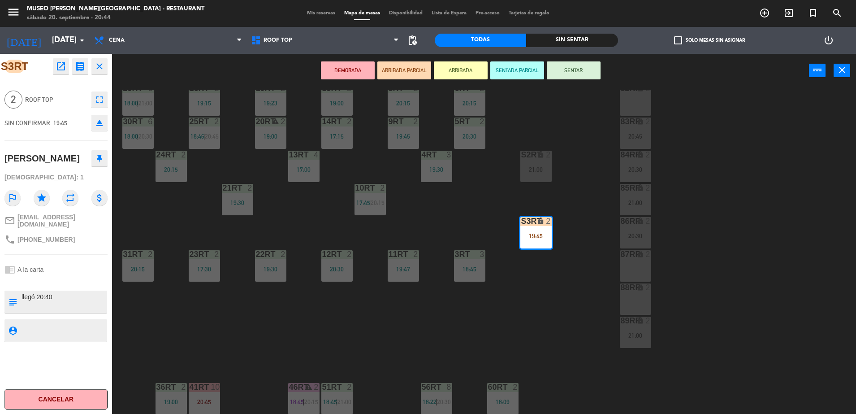
click at [73, 296] on textarea at bounding box center [64, 301] width 86 height 19
type textarea "llegó 20:40 - px llegaron 20:40 pero no quisieron ingresar a la lista de espera…"
click at [53, 261] on div "chrome_reader_mode A la carta" at bounding box center [55, 269] width 103 height 17
click at [479, 206] on div "18RT 4 19:57 16RT 4 19:19 28RT 2 20:00 80RR lock 2 20:30 27RT 3 19:45 7RT 5 S1R…" at bounding box center [489, 253] width 736 height 326
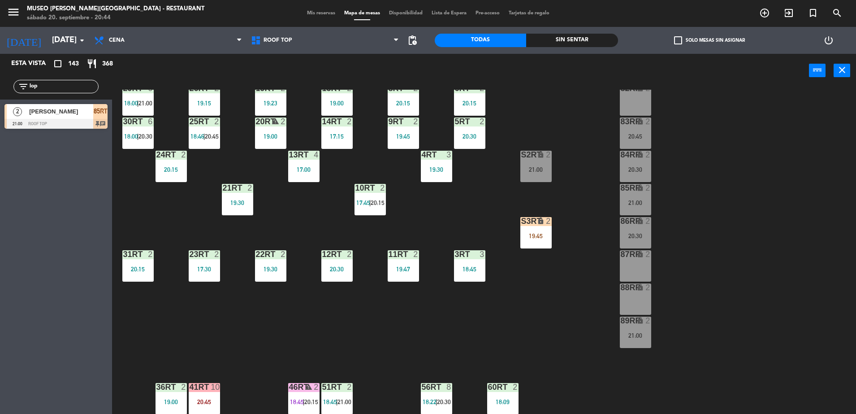
click at [508, 236] on div "18RT 4 19:57 16RT 4 19:19 28RT 2 20:00 80RR lock 2 20:30 27RT 3 19:45 7RT 5 S1R…" at bounding box center [489, 253] width 736 height 326
click at [527, 241] on div "S3RT lock 2 19:45" at bounding box center [535, 232] width 31 height 31
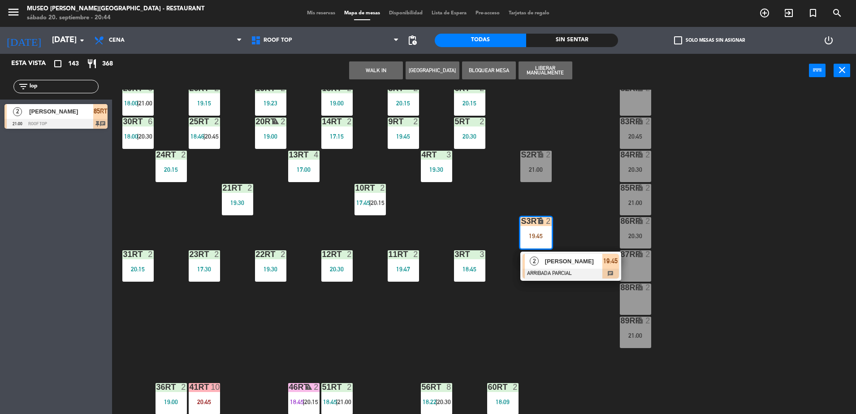
click at [548, 282] on div "18RT 4 19:57 16RT 4 19:19 28RT 2 20:00 80RR lock 2 20:30 27RT 3 19:45 7RT 5 S1R…" at bounding box center [489, 253] width 736 height 326
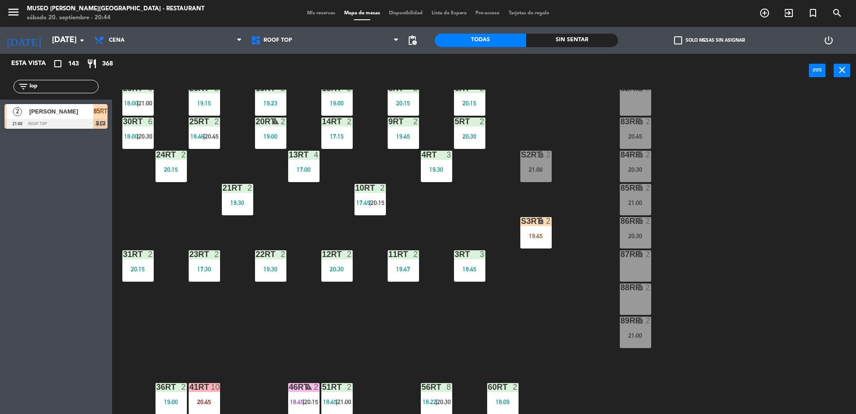
click at [536, 233] on div "19:45" at bounding box center [535, 236] width 31 height 6
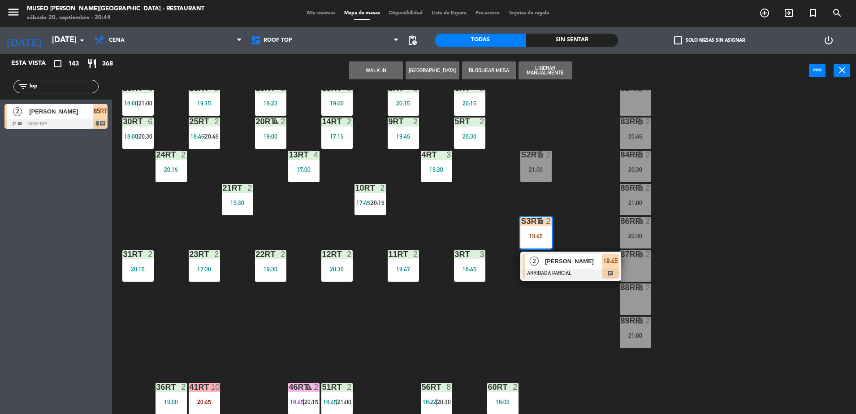
click at [583, 273] on div at bounding box center [571, 274] width 96 height 10
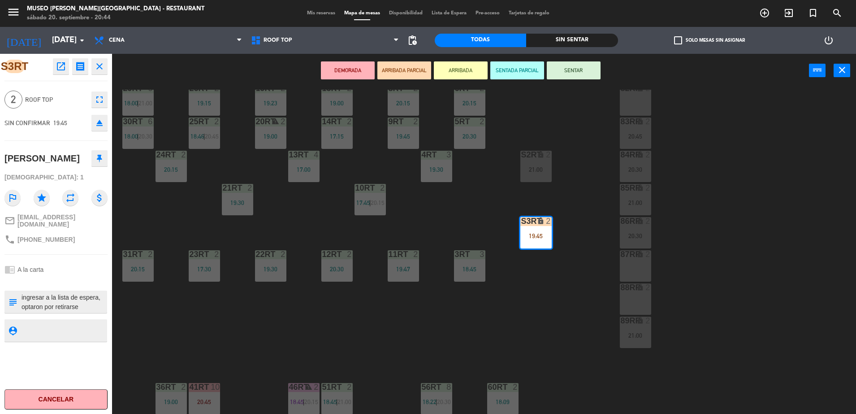
scroll to position [19, 0]
click at [64, 70] on icon "open_in_new" at bounding box center [61, 66] width 11 height 11
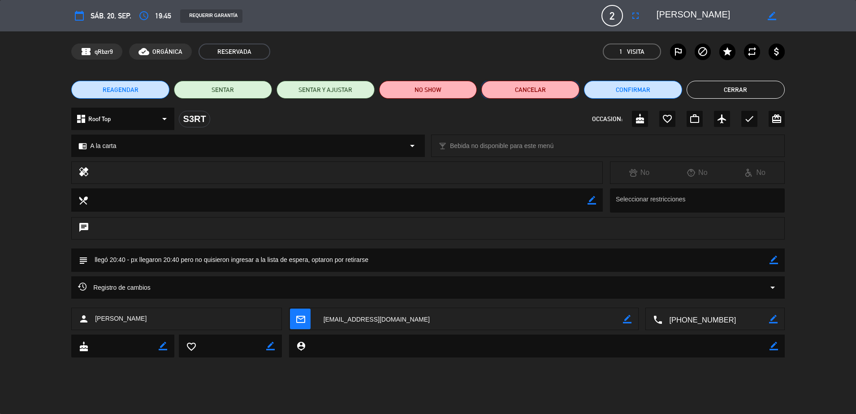
click at [515, 87] on button "Cancelar" at bounding box center [530, 90] width 98 height 18
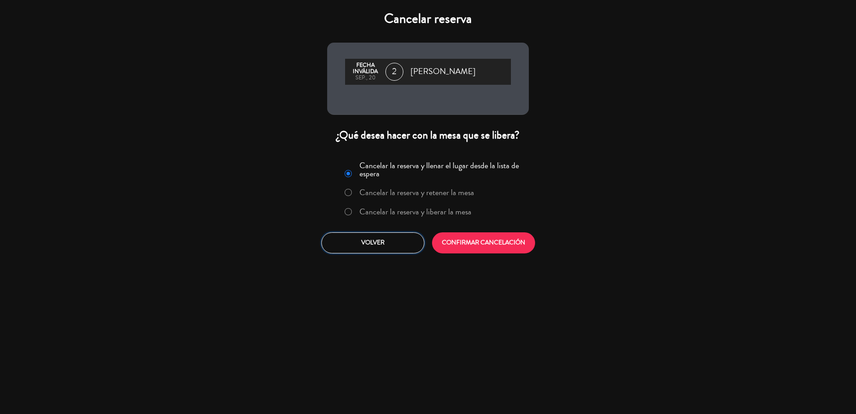
click at [388, 247] on button "Volver" at bounding box center [372, 242] width 103 height 21
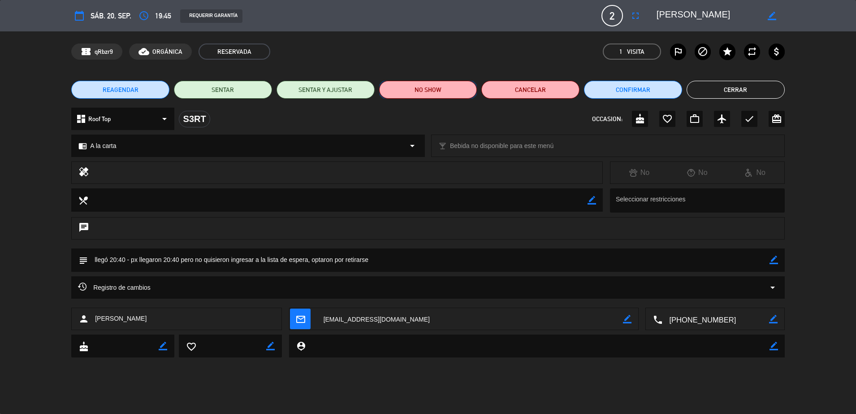
click at [449, 90] on button "NO SHOW" at bounding box center [428, 90] width 98 height 18
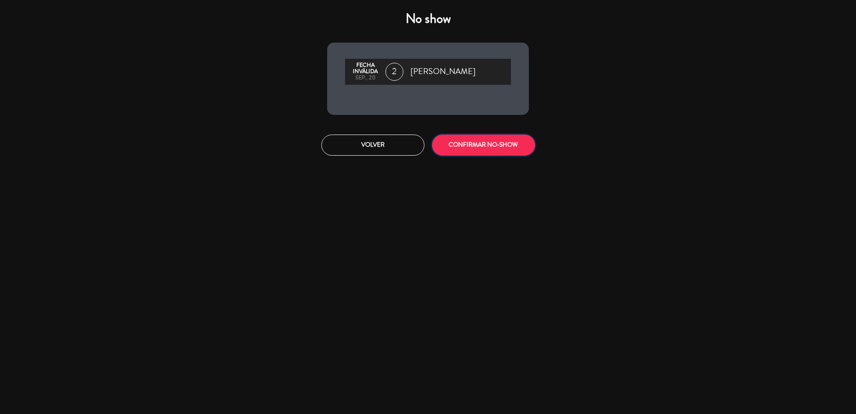
click at [474, 146] on button "CONFIRMAR NO-SHOW" at bounding box center [483, 144] width 103 height 21
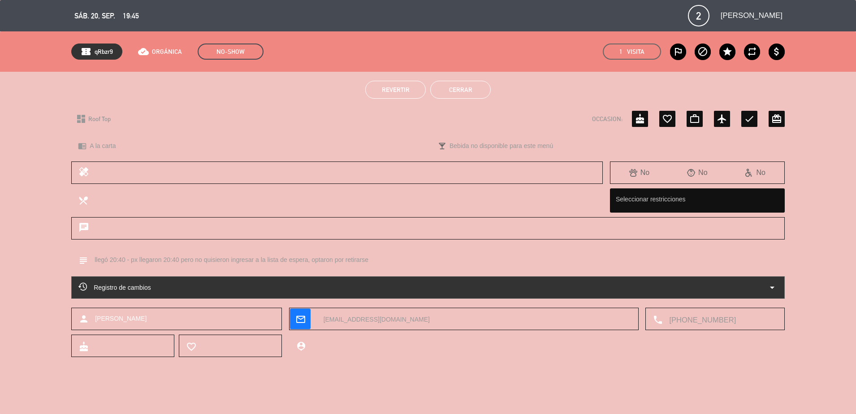
click at [444, 89] on button "Cerrar" at bounding box center [460, 90] width 61 height 18
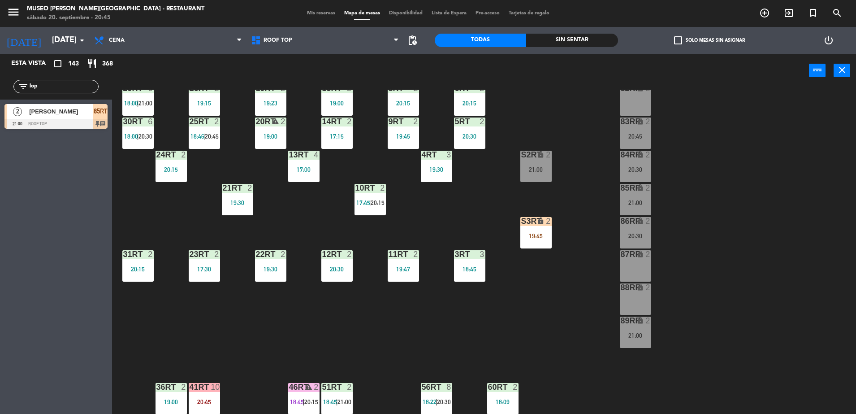
scroll to position [0, 0]
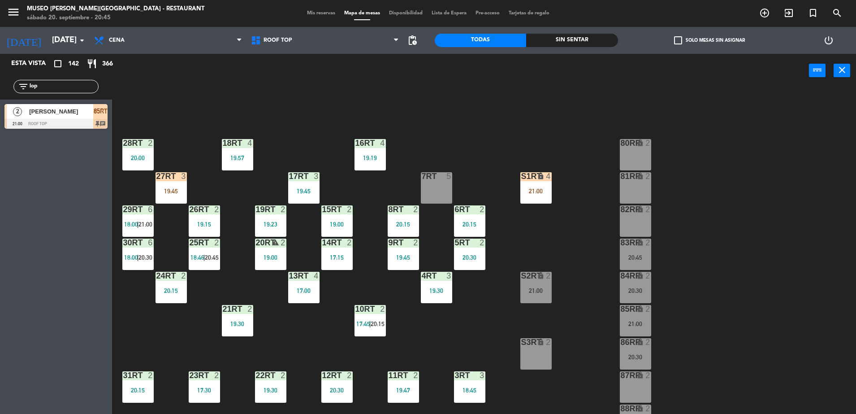
drag, startPoint x: 89, startPoint y: 90, endPoint x: 0, endPoint y: 95, distance: 88.9
click at [0, 95] on html "close × Museo [PERSON_NAME] Café - Restaurant × chrome_reader_mode Listado de R…" at bounding box center [428, 207] width 856 height 414
type input "tac"
click at [168, 173] on div at bounding box center [171, 176] width 15 height 8
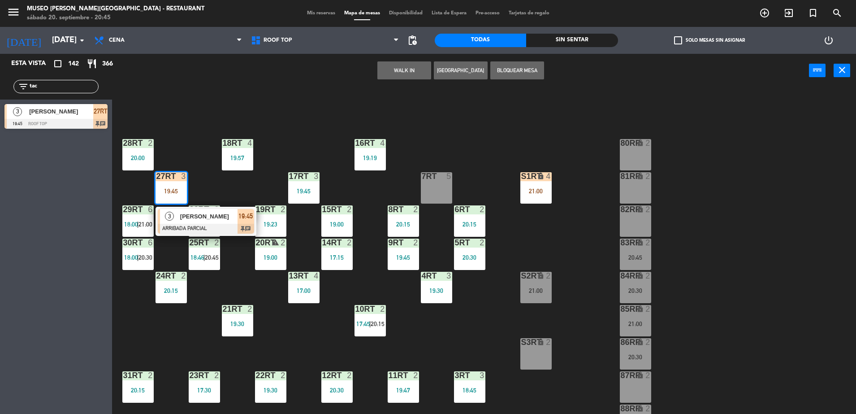
click at [199, 114] on div "18RT 4 19:57 16RT 4 19:19 28RT 2 20:00 80RR lock 2 27RT 3 19:45 3 [PERSON_NAME]…" at bounding box center [489, 253] width 736 height 326
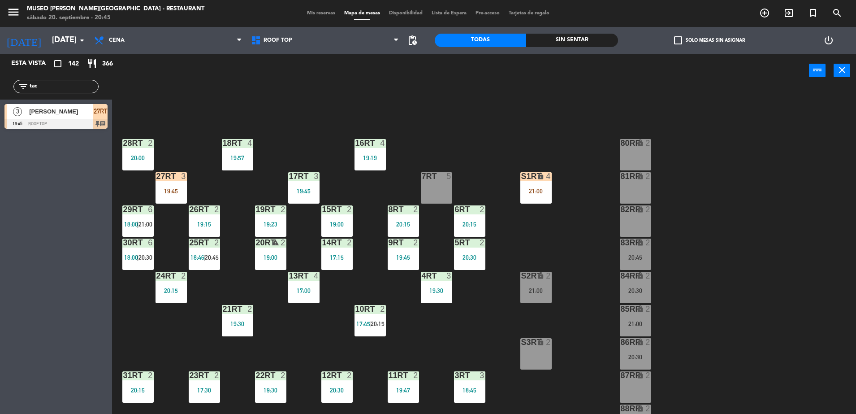
click at [46, 92] on div "filter_list tac" at bounding box center [55, 86] width 85 height 13
drag, startPoint x: 45, startPoint y: 89, endPoint x: 0, endPoint y: 91, distance: 45.3
click at [0, 91] on html "close × Museo [PERSON_NAME] Café - Restaurant × chrome_reader_mode Listado de R…" at bounding box center [428, 207] width 856 height 414
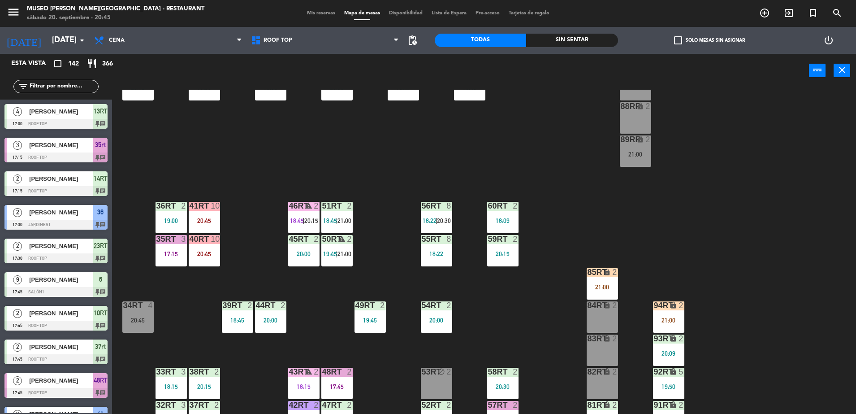
scroll to position [347, 0]
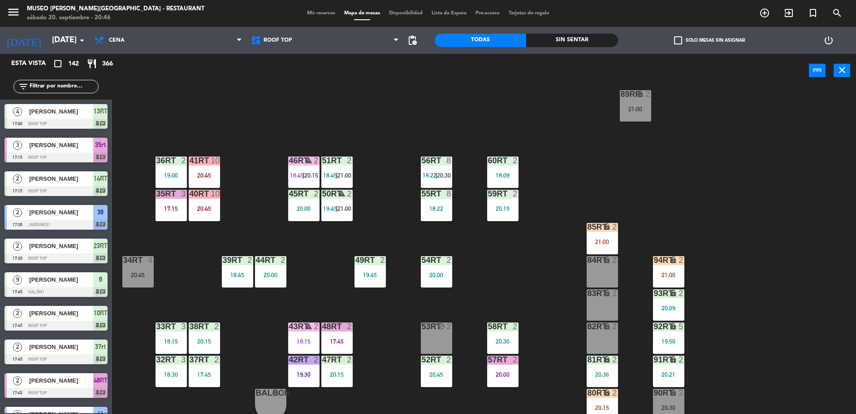
click at [382, 171] on div "18RT 4 19:57 16RT 4 19:19 28RT 2 20:00 80RR lock 2 27RT 3 19:45 7RT 5 S1RT lock…" at bounding box center [489, 253] width 736 height 326
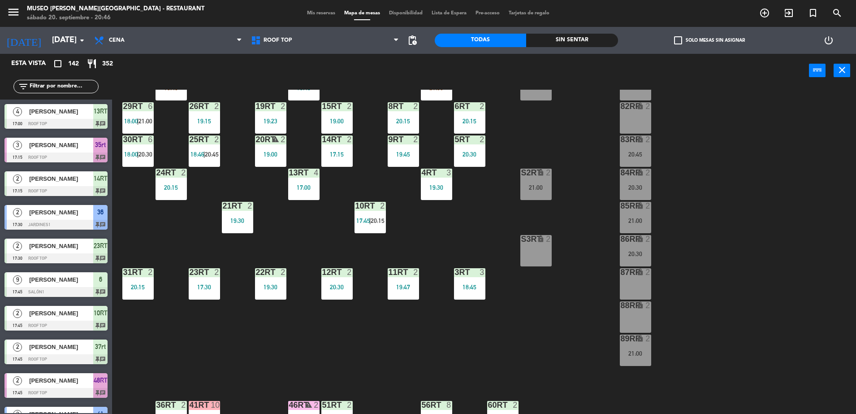
scroll to position [0, 0]
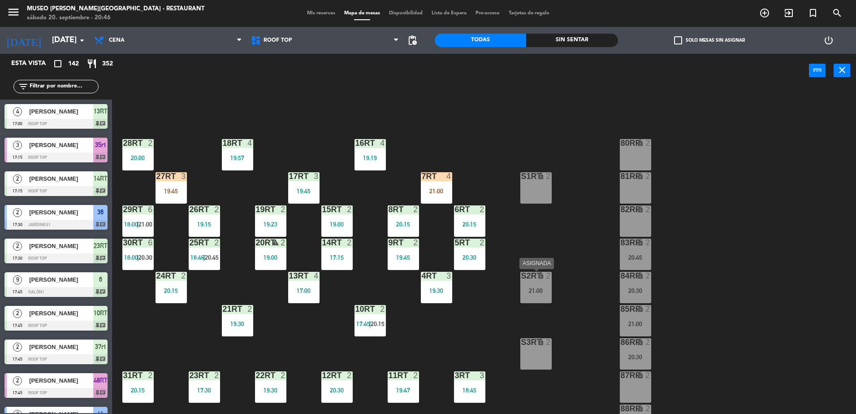
click at [541, 281] on div "S2RT lock 2 21:00" at bounding box center [535, 287] width 31 height 31
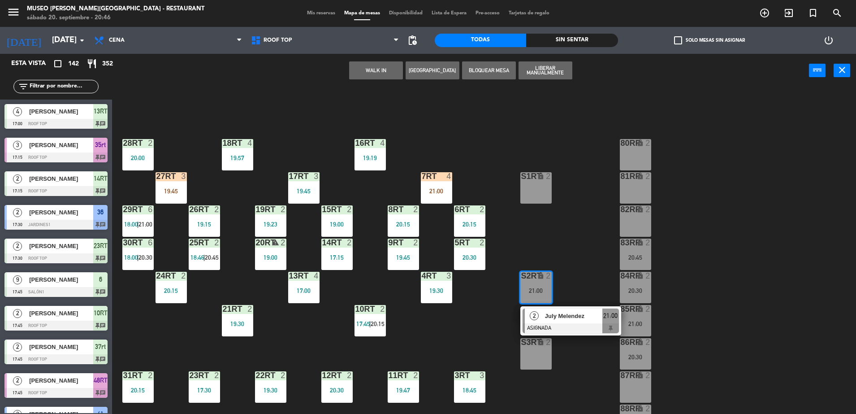
click at [640, 157] on div "80RR lock 2" at bounding box center [635, 154] width 31 height 31
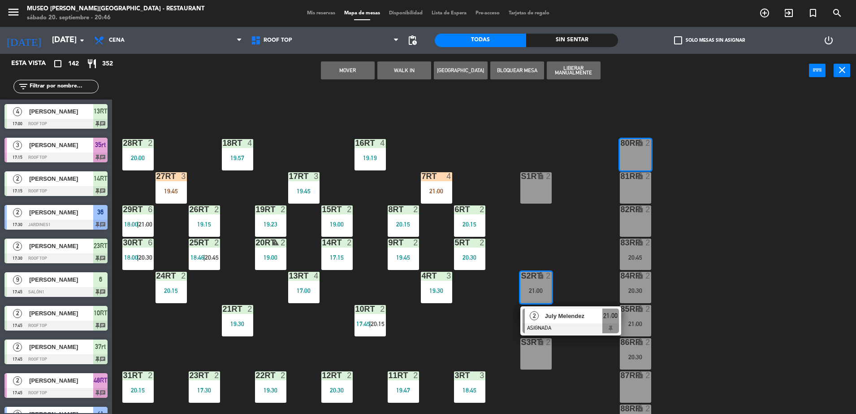
click at [353, 69] on button "Mover" at bounding box center [348, 70] width 54 height 18
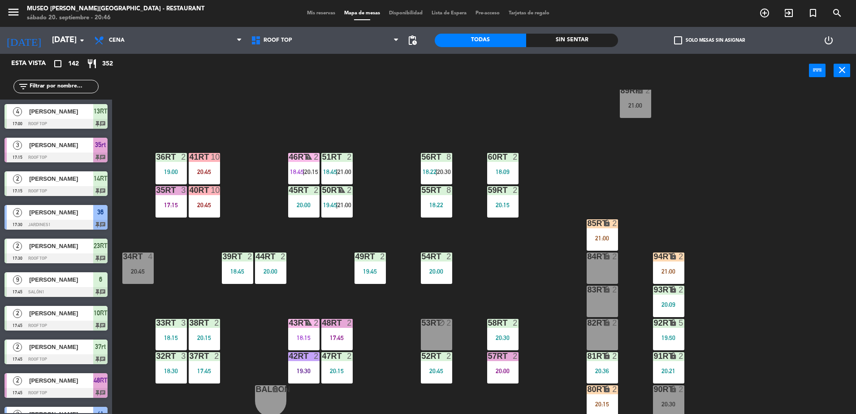
scroll to position [351, 0]
click at [290, 170] on span "18:45" at bounding box center [297, 172] width 14 height 7
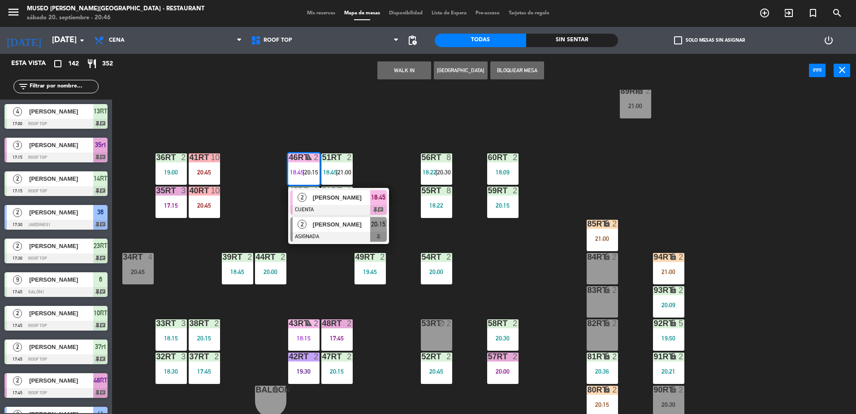
click at [362, 234] on div at bounding box center [338, 237] width 96 height 10
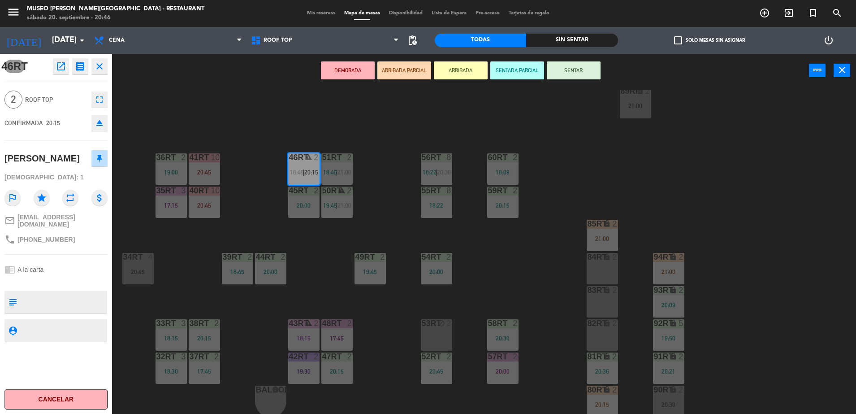
click at [63, 69] on icon "open_in_new" at bounding box center [61, 66] width 11 height 11
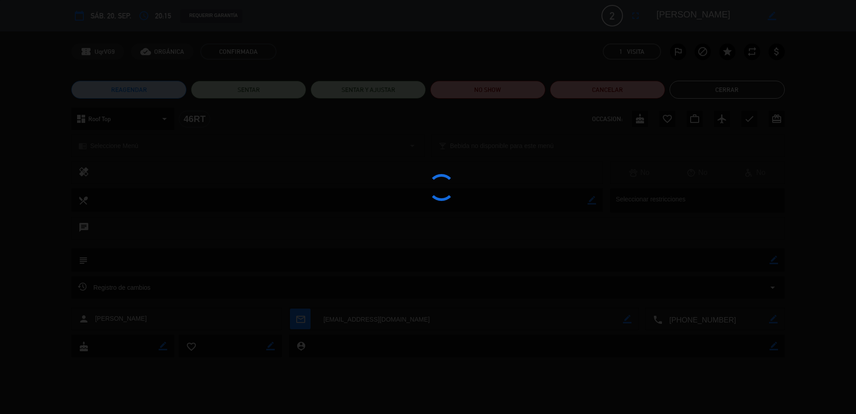
click at [492, 97] on div at bounding box center [428, 207] width 856 height 414
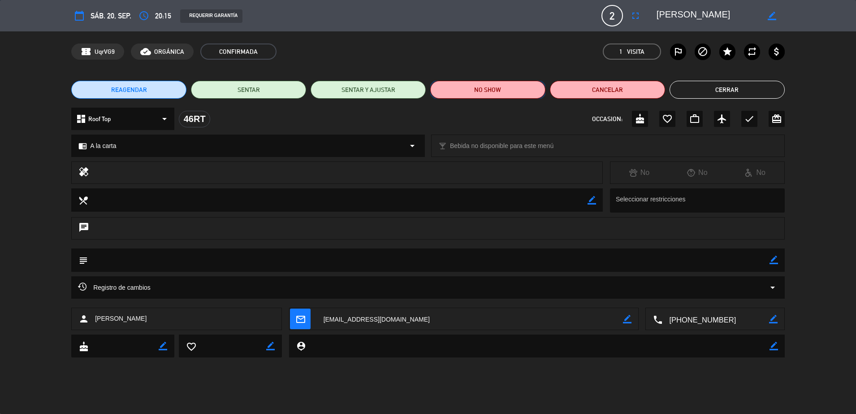
click at [492, 90] on button "NO SHOW" at bounding box center [487, 90] width 115 height 18
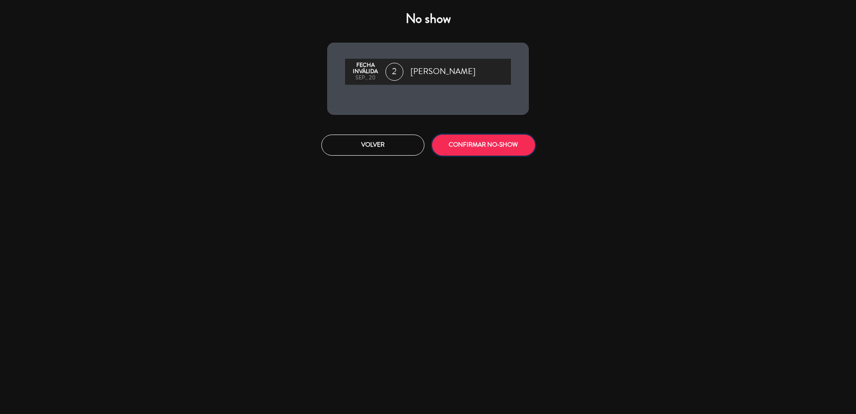
click at [489, 144] on button "CONFIRMAR NO-SHOW" at bounding box center [483, 144] width 103 height 21
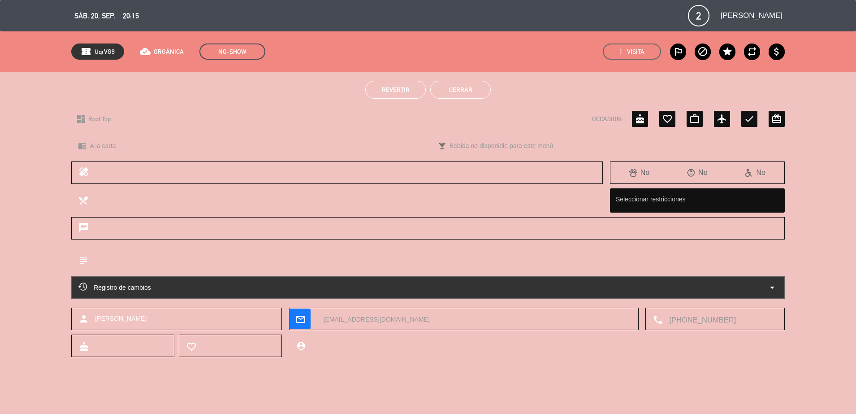
click at [464, 87] on button "Cerrar" at bounding box center [460, 90] width 61 height 18
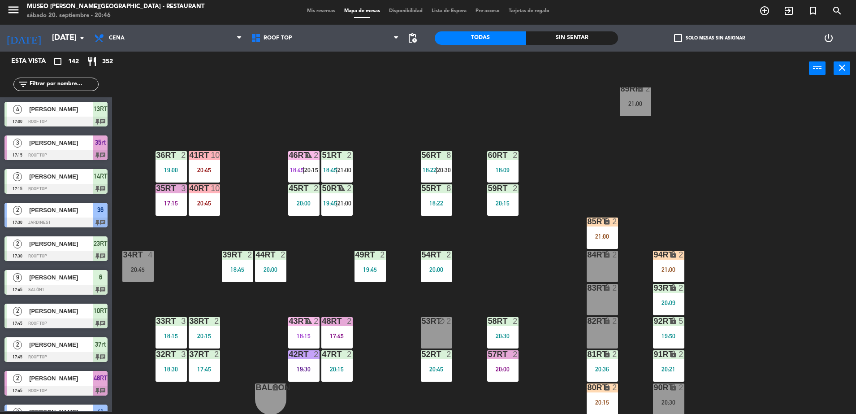
scroll to position [0, 0]
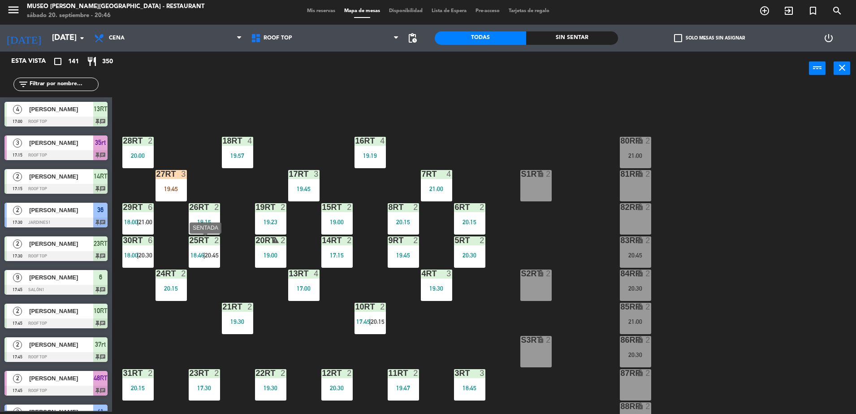
click at [211, 252] on span "20:45" at bounding box center [212, 254] width 14 height 7
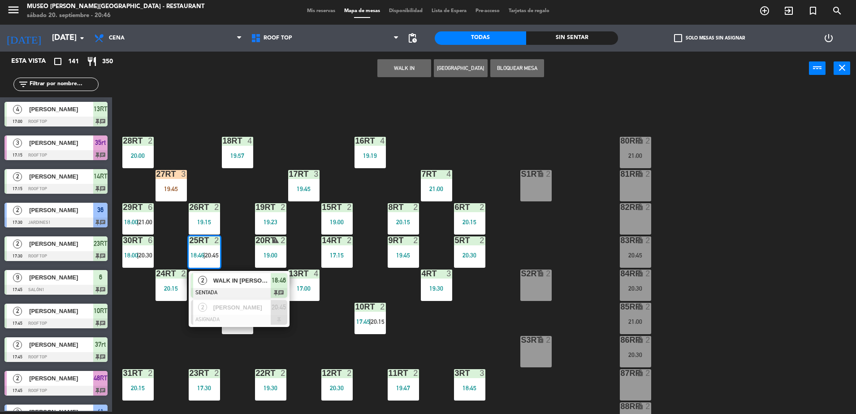
click at [270, 335] on div "18RT 4 19:57 16RT 4 19:19 28RT 2 20:00 80RR lock 2 21:00 27RT 3 19:45 7RT 4 21:…" at bounding box center [489, 250] width 736 height 326
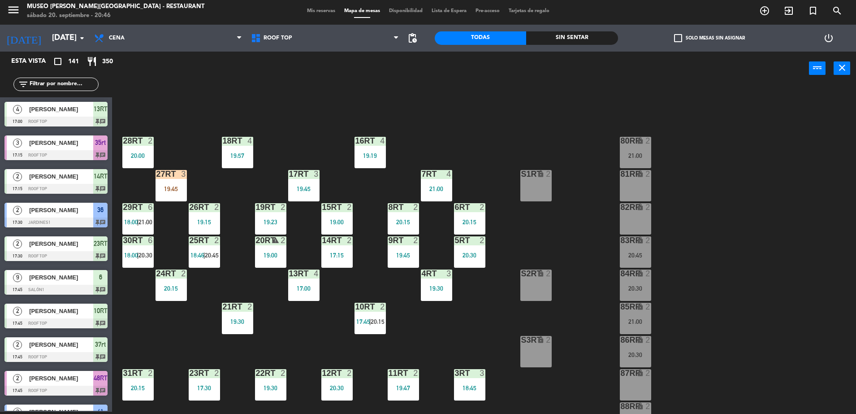
click at [199, 261] on div "25RT 2 18:46 | 20:45" at bounding box center [204, 251] width 31 height 31
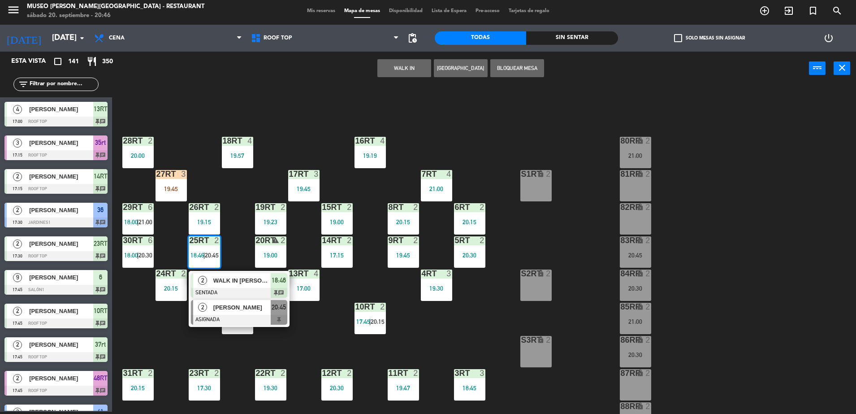
click at [251, 307] on span "[PERSON_NAME]" at bounding box center [241, 307] width 57 height 9
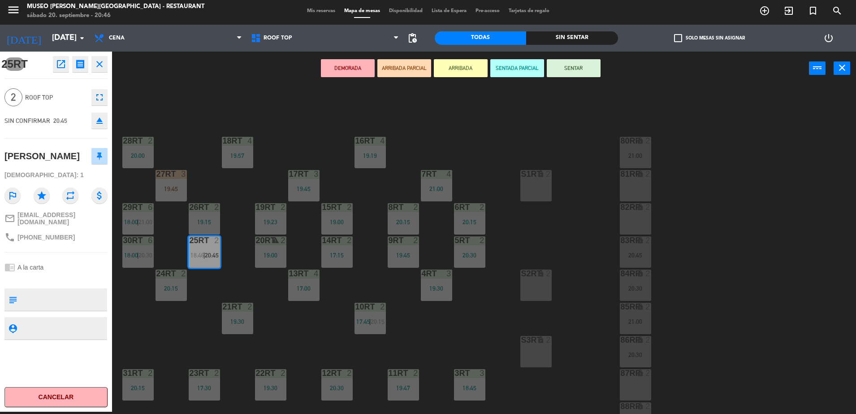
click at [633, 183] on div "81RR lock 2" at bounding box center [635, 185] width 31 height 31
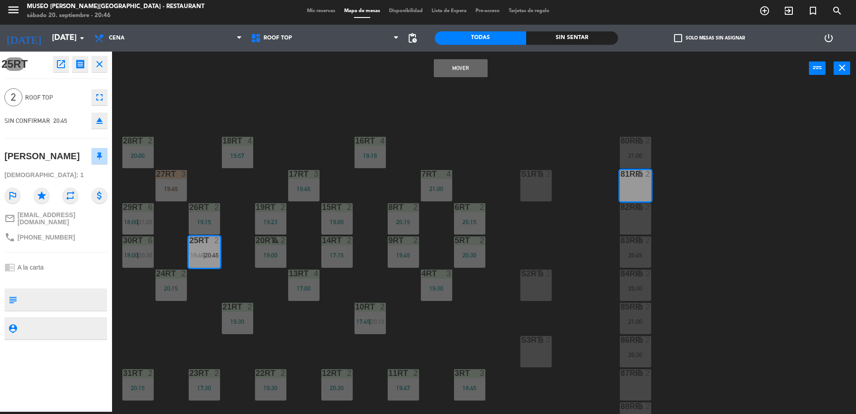
click at [442, 74] on button "Mover" at bounding box center [461, 68] width 54 height 18
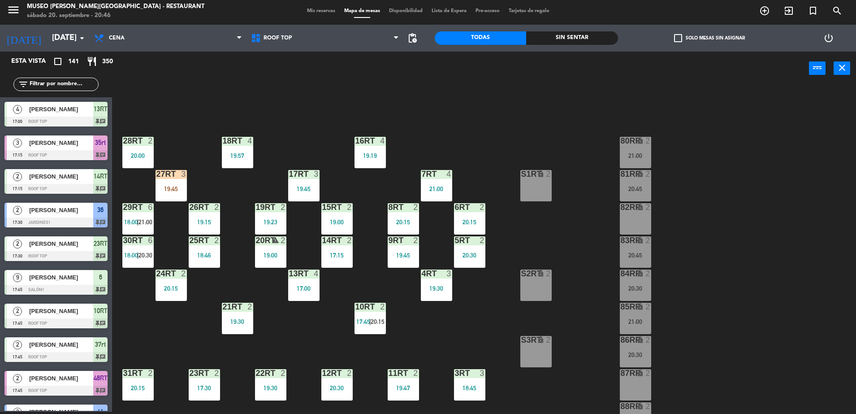
scroll to position [554, 0]
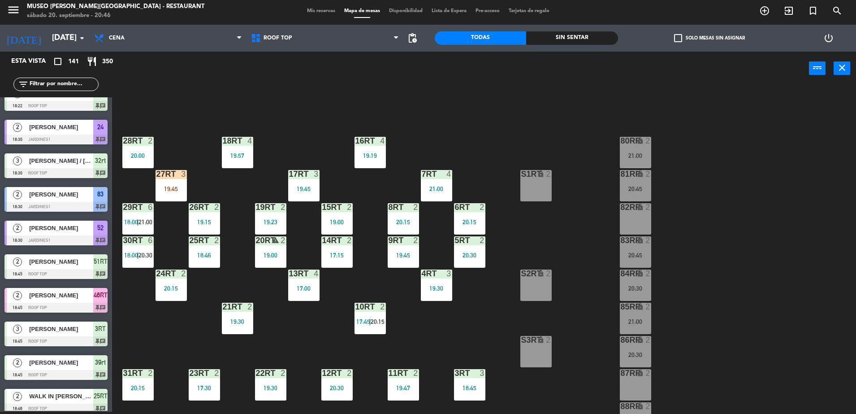
click at [151, 214] on div "29RT 6 18:00 | 21:00" at bounding box center [137, 218] width 31 height 31
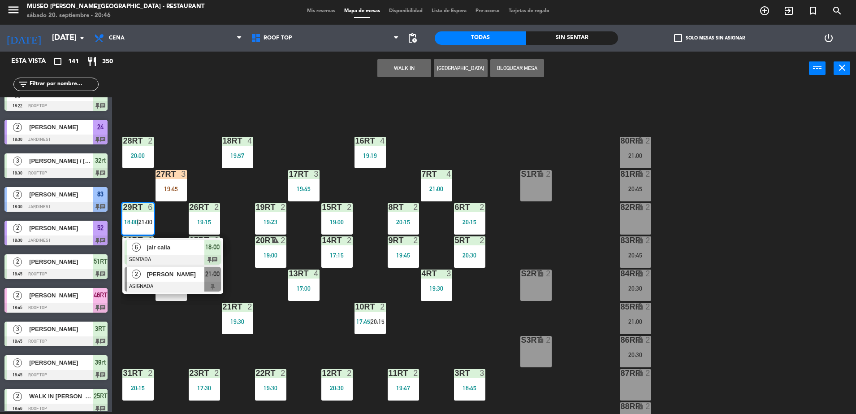
click at [205, 286] on div at bounding box center [173, 287] width 96 height 10
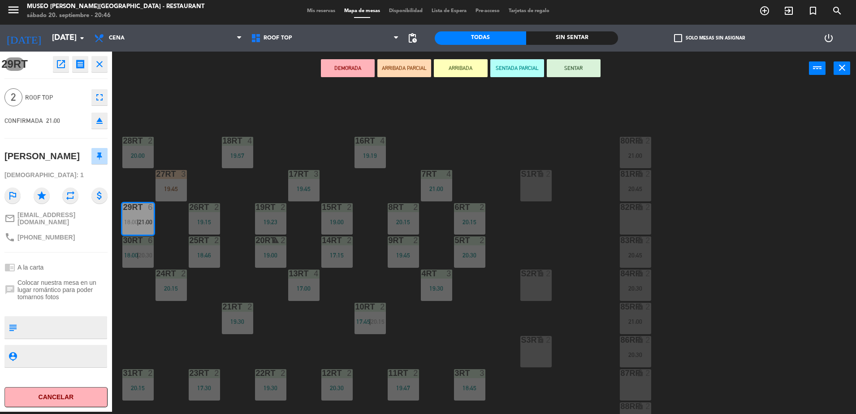
click at [637, 228] on div "82RR lock 2" at bounding box center [635, 218] width 31 height 31
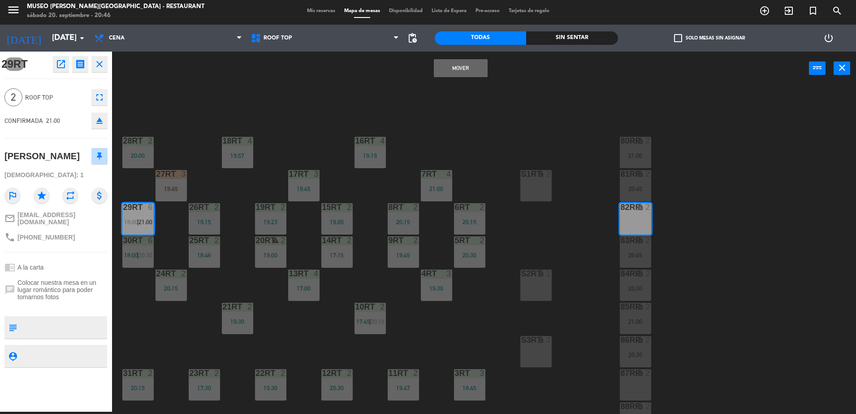
click at [452, 67] on button "Mover" at bounding box center [461, 68] width 54 height 18
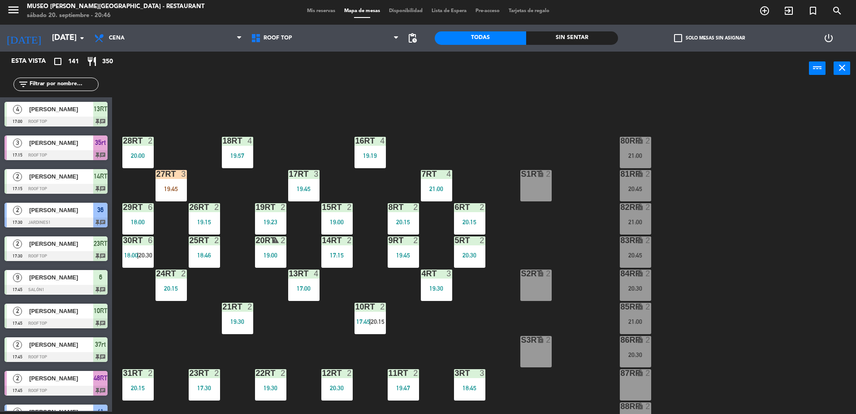
scroll to position [1226, 0]
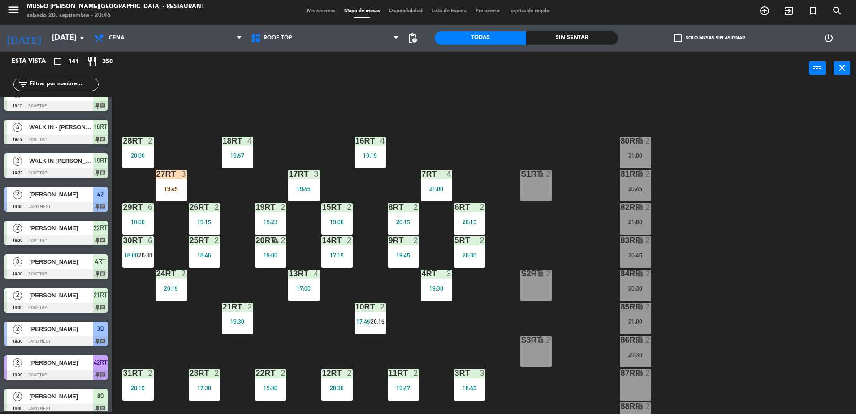
click at [120, 254] on main "18RT 4 19:57 16RT 4 19:19 28RT 2 20:00 80RR lock 2 21:00 27RT 3 19:45 7RT 4 21:…" at bounding box center [484, 246] width 744 height 335
click at [131, 250] on div "30RT 6 18:00 | 20:30" at bounding box center [137, 251] width 31 height 31
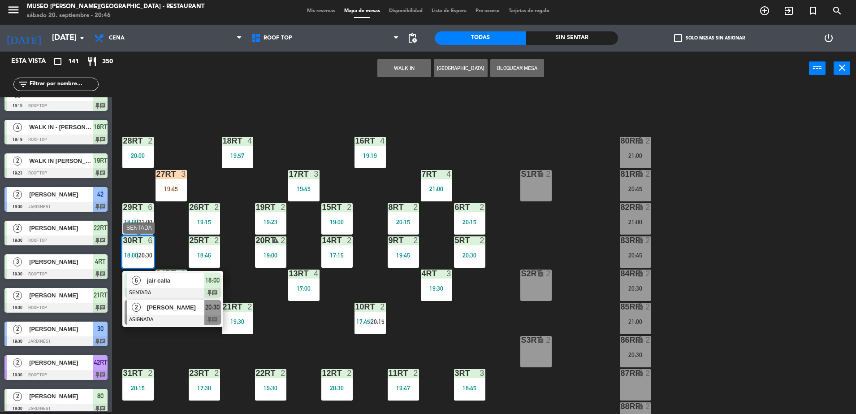
click at [179, 310] on span "[PERSON_NAME]" at bounding box center [175, 307] width 57 height 9
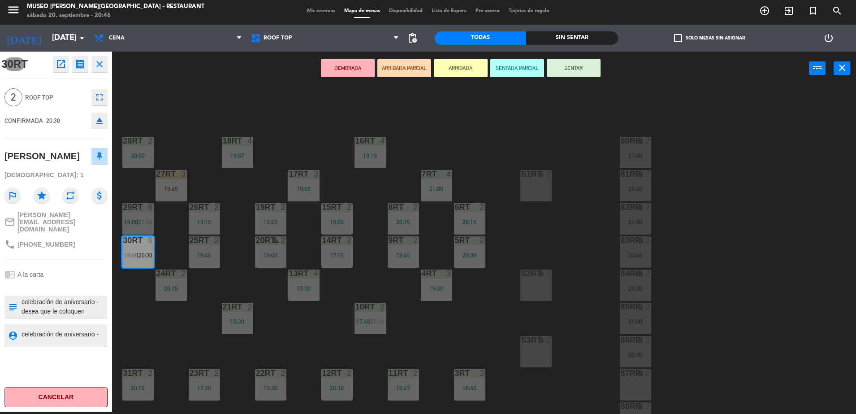
click at [640, 388] on div "87RR lock 2" at bounding box center [635, 384] width 31 height 31
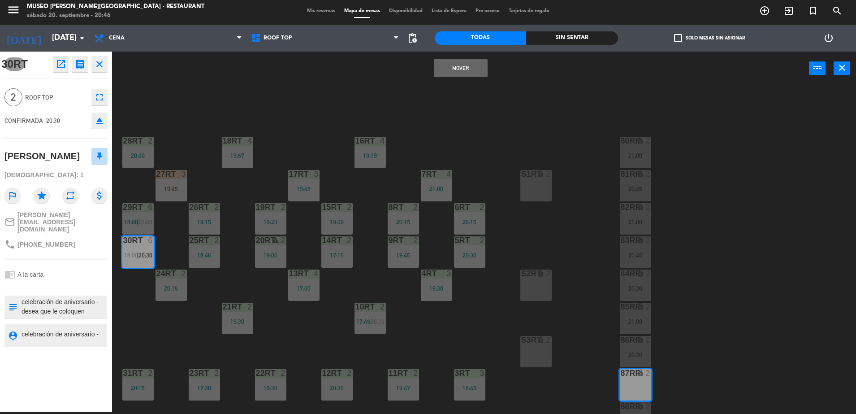
click at [476, 62] on button "Mover" at bounding box center [461, 68] width 54 height 18
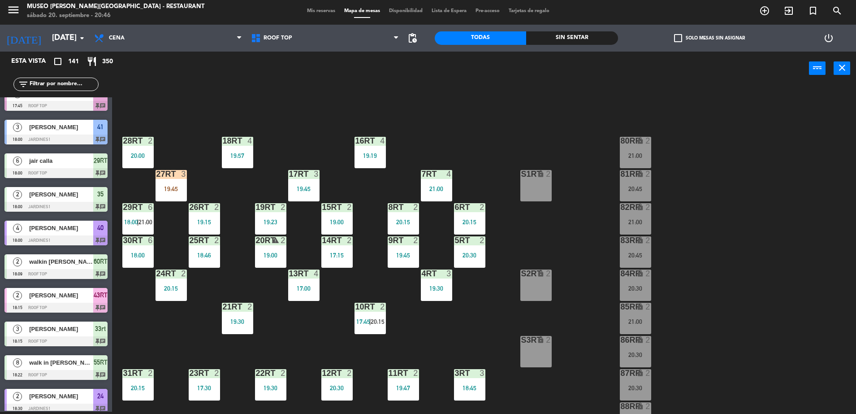
scroll to position [351, 0]
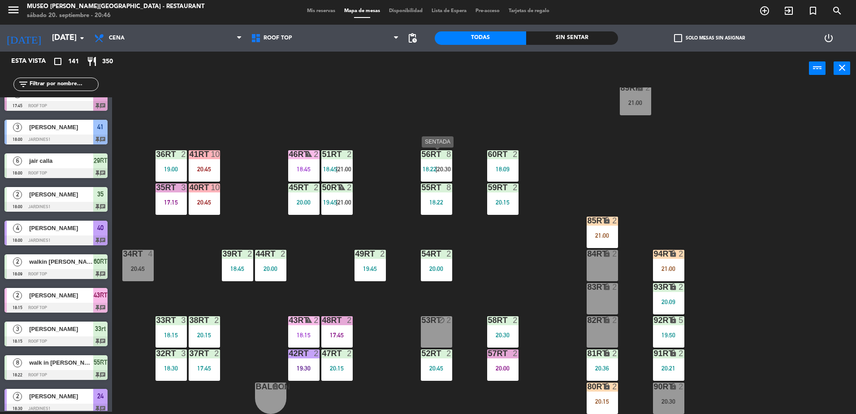
click at [439, 169] on span "20:30" at bounding box center [444, 168] width 14 height 7
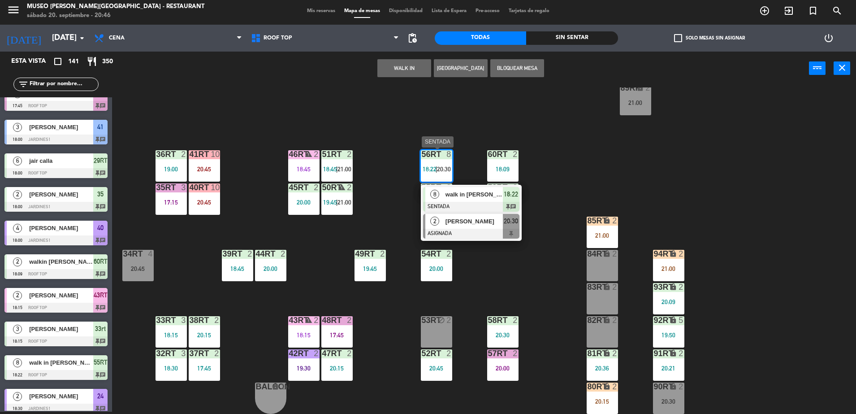
click at [481, 238] on div at bounding box center [471, 234] width 96 height 10
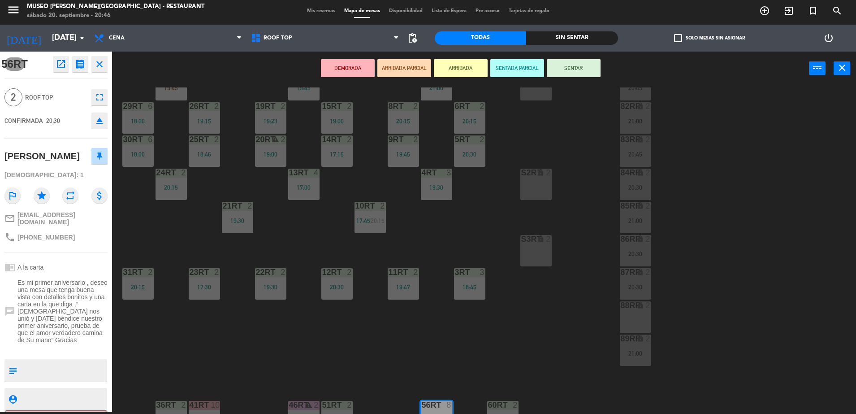
scroll to position [0, 0]
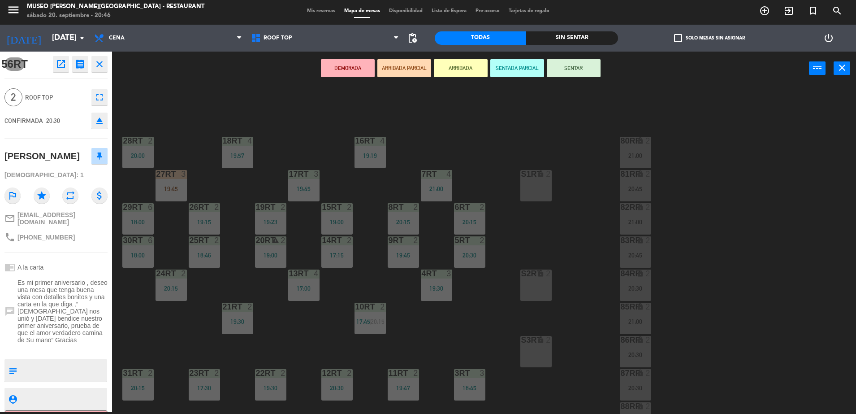
click at [64, 69] on button "open_in_new" at bounding box center [61, 64] width 16 height 16
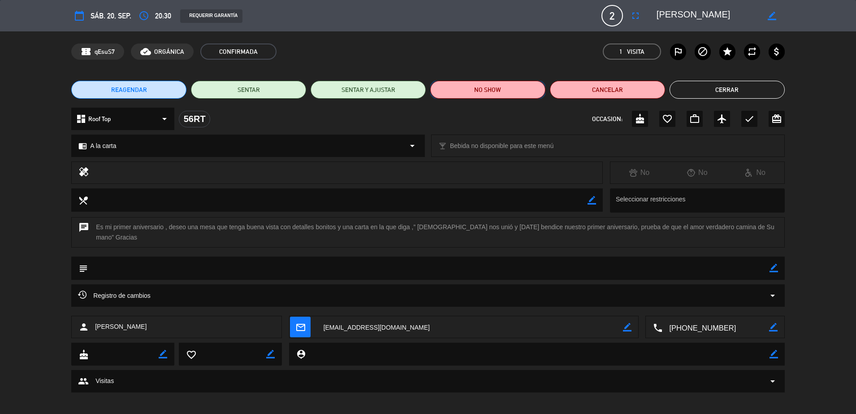
click at [516, 87] on button "NO SHOW" at bounding box center [487, 90] width 115 height 18
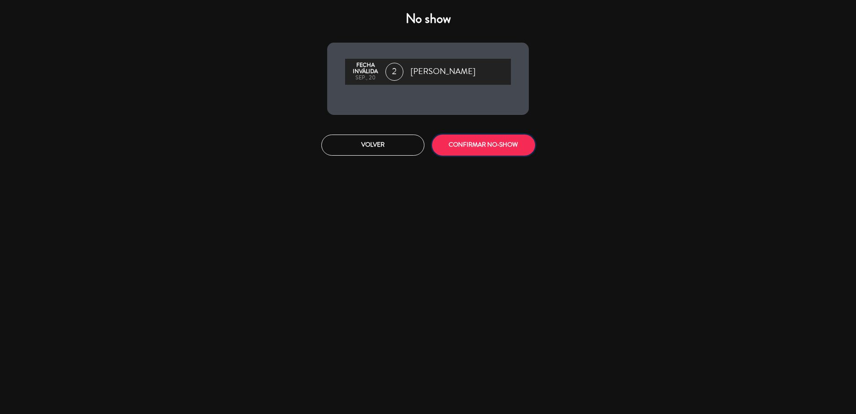
click at [483, 154] on button "CONFIRMAR NO-SHOW" at bounding box center [483, 144] width 103 height 21
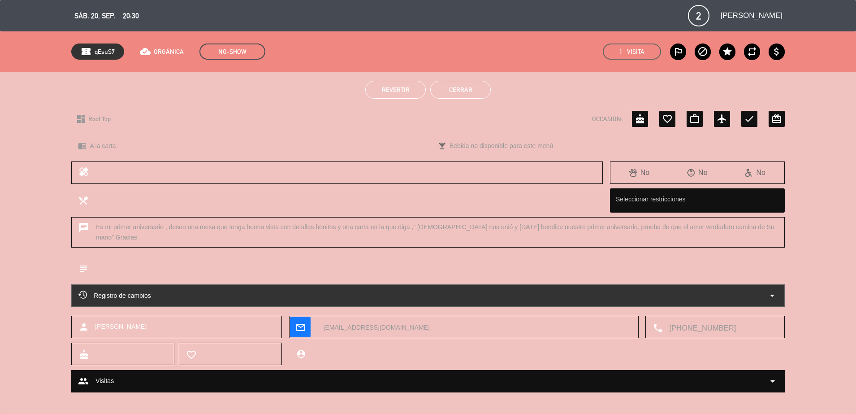
click at [477, 97] on button "Cerrar" at bounding box center [460, 90] width 61 height 18
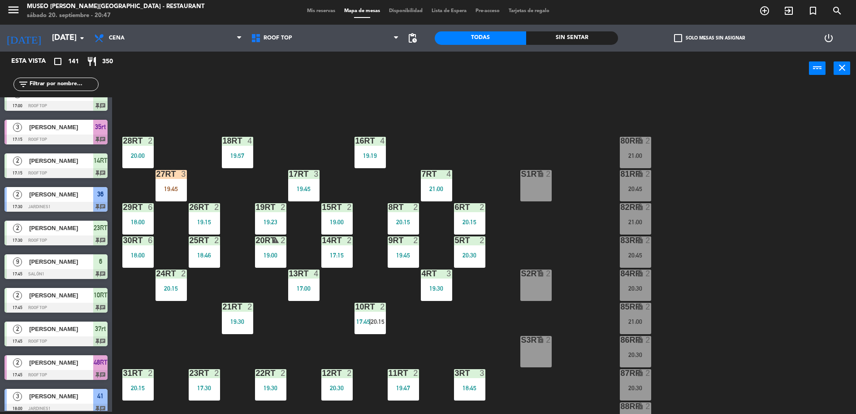
scroll to position [27, 0]
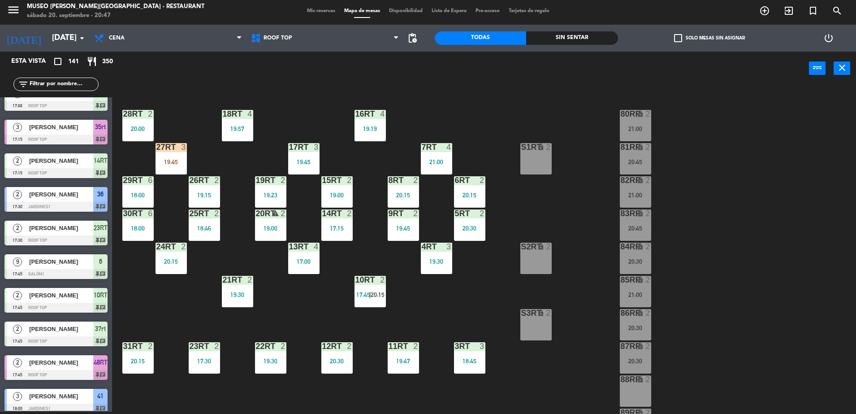
click at [644, 256] on div "84RR lock 2 20:30" at bounding box center [635, 258] width 31 height 31
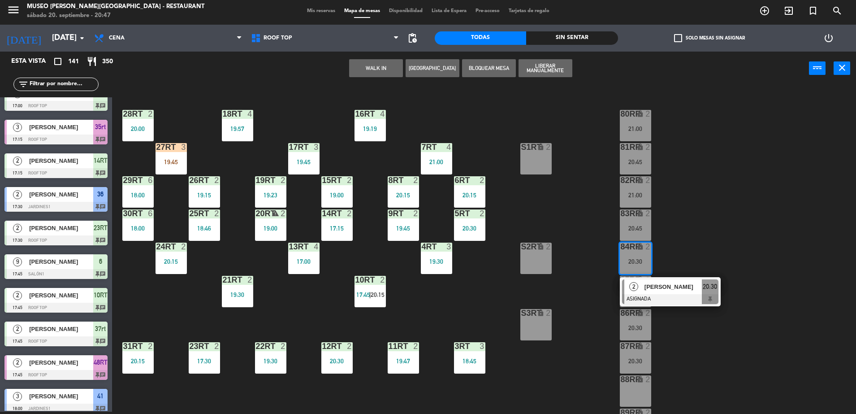
click at [685, 293] on div "[PERSON_NAME]" at bounding box center [673, 286] width 58 height 15
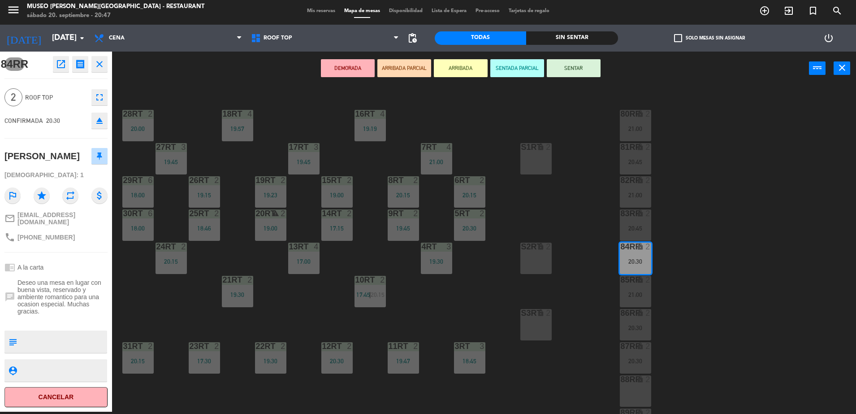
click at [61, 68] on icon "open_in_new" at bounding box center [61, 64] width 11 height 11
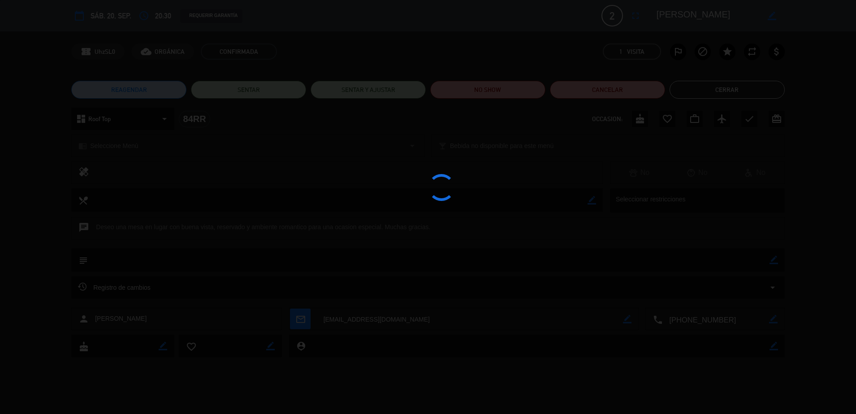
click at [480, 95] on div at bounding box center [428, 207] width 856 height 414
click at [483, 92] on button "NO SHOW" at bounding box center [487, 90] width 115 height 18
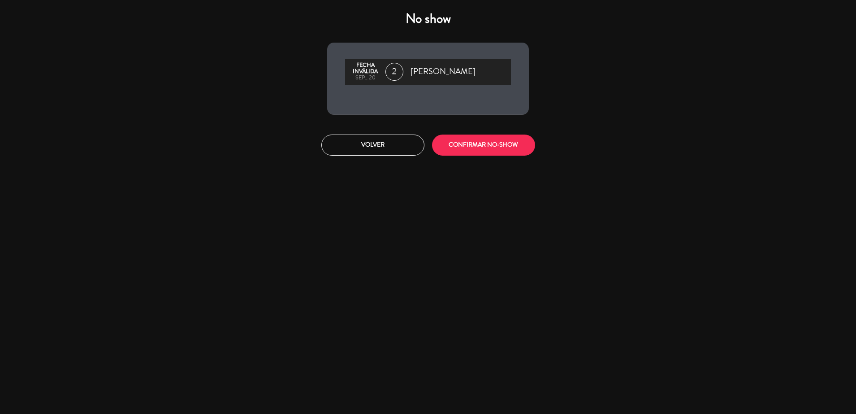
click at [491, 85] on div "[PERSON_NAME] inválida sep., 20 2 [PERSON_NAME]" at bounding box center [428, 72] width 166 height 26
click at [477, 141] on div "Volver CONFIRMAR NO-SHOW" at bounding box center [428, 145] width 215 height 34
click at [461, 145] on button "CONFIRMAR NO-SHOW" at bounding box center [483, 144] width 103 height 21
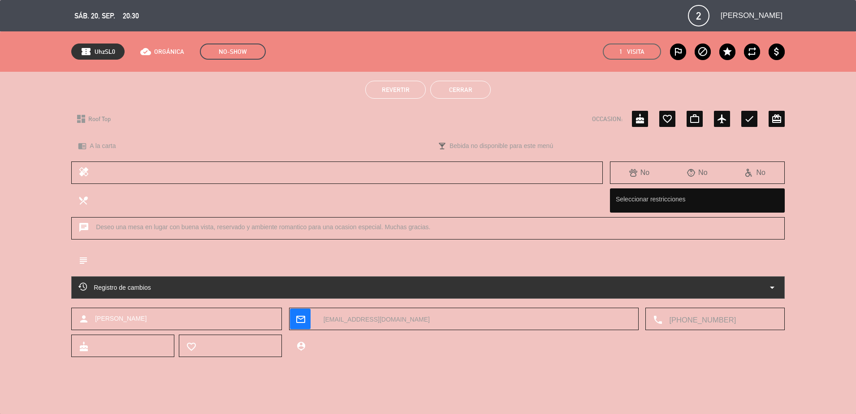
click at [473, 92] on button "Cerrar" at bounding box center [460, 90] width 61 height 18
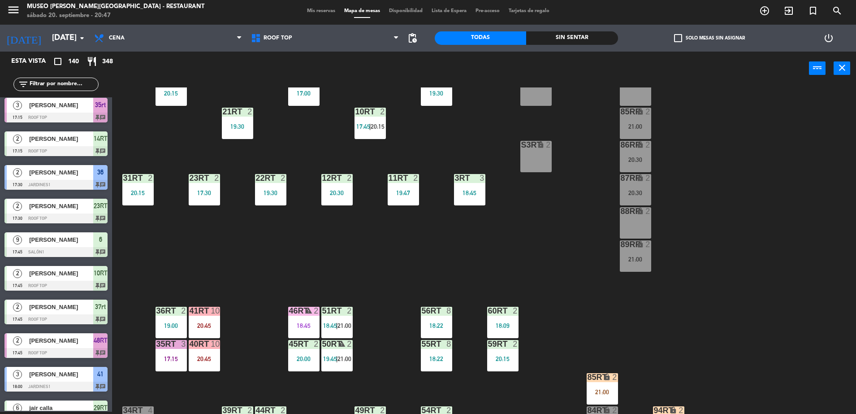
scroll to position [197, 0]
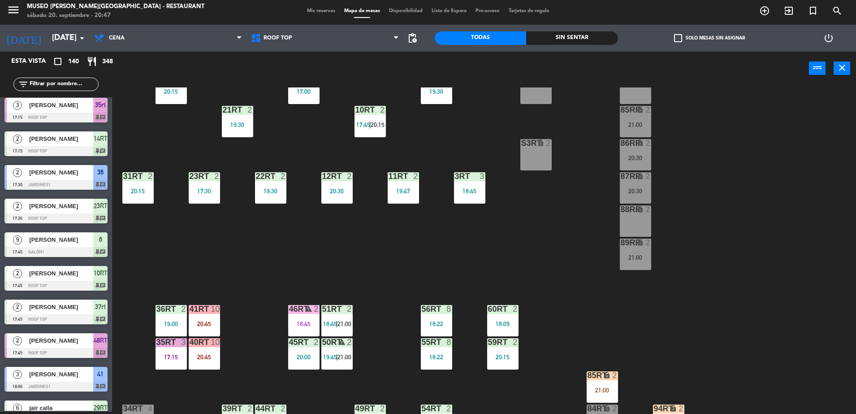
click at [632, 186] on div "87RR lock 2 20:30" at bounding box center [635, 187] width 31 height 31
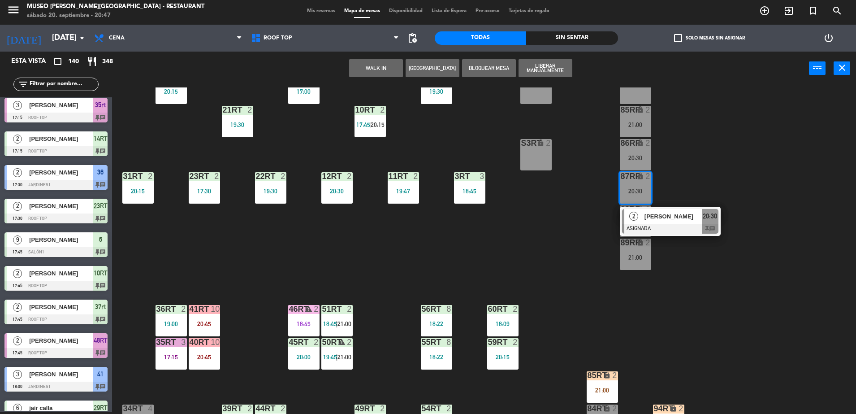
click at [672, 226] on div at bounding box center [670, 229] width 96 height 10
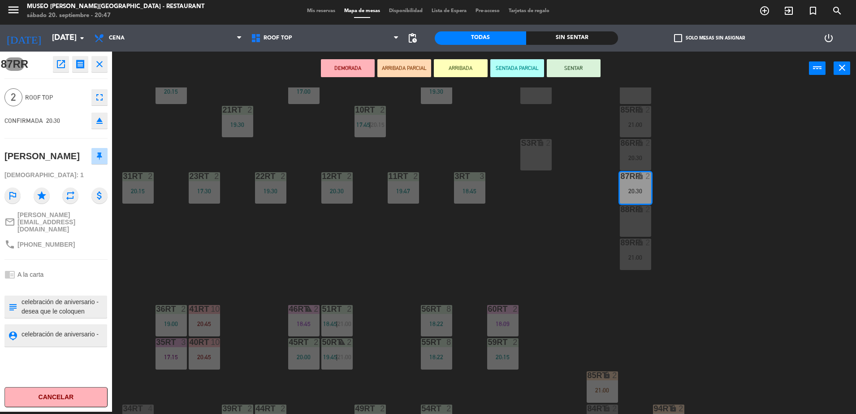
click at [62, 64] on icon "open_in_new" at bounding box center [61, 64] width 11 height 11
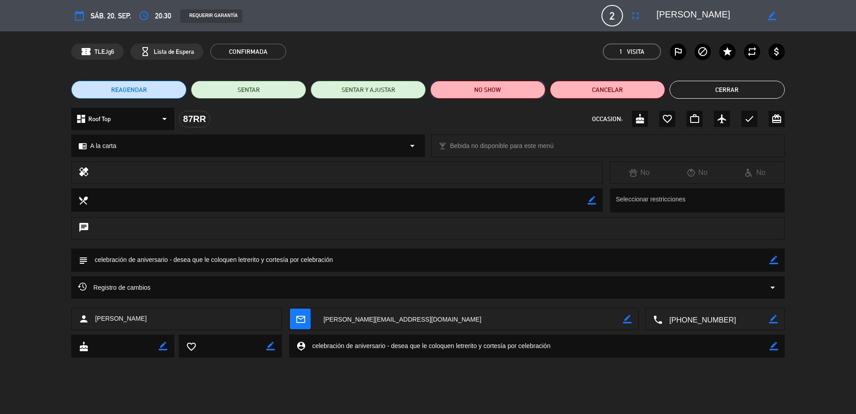
click at [457, 91] on button "NO SHOW" at bounding box center [487, 90] width 115 height 18
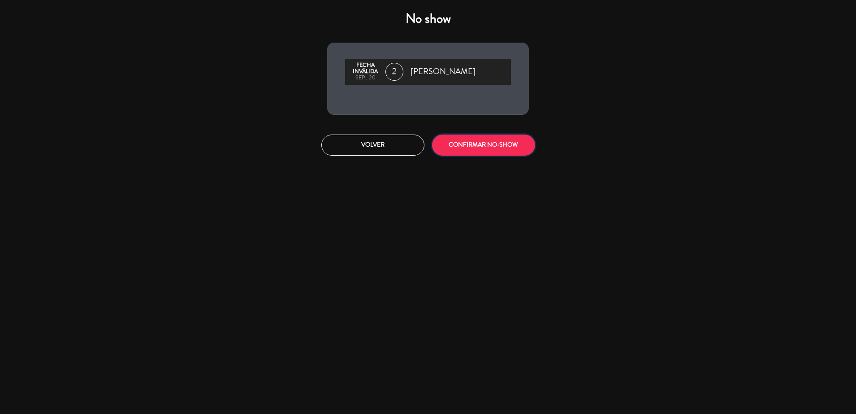
click at [491, 147] on button "CONFIRMAR NO-SHOW" at bounding box center [483, 144] width 103 height 21
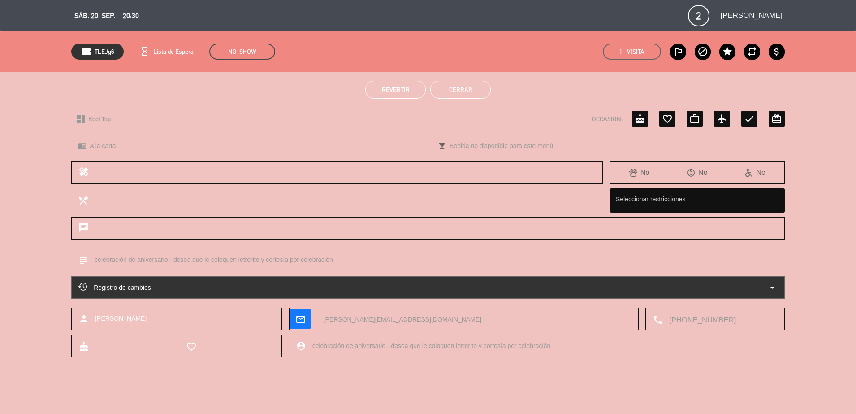
click at [482, 95] on button "Cerrar" at bounding box center [460, 90] width 61 height 18
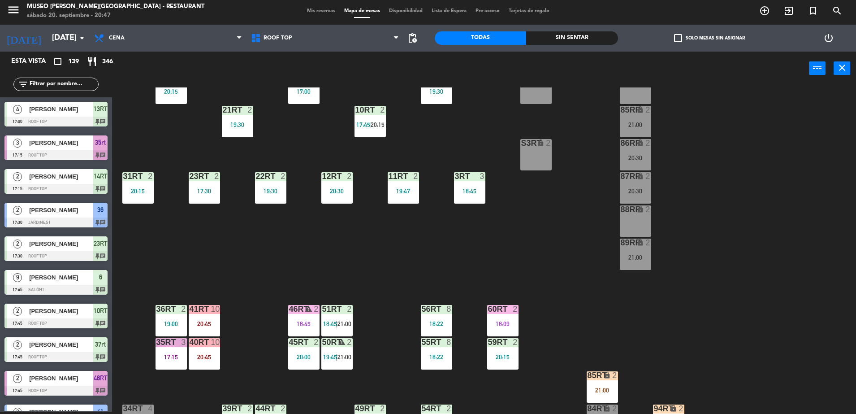
scroll to position [295, 0]
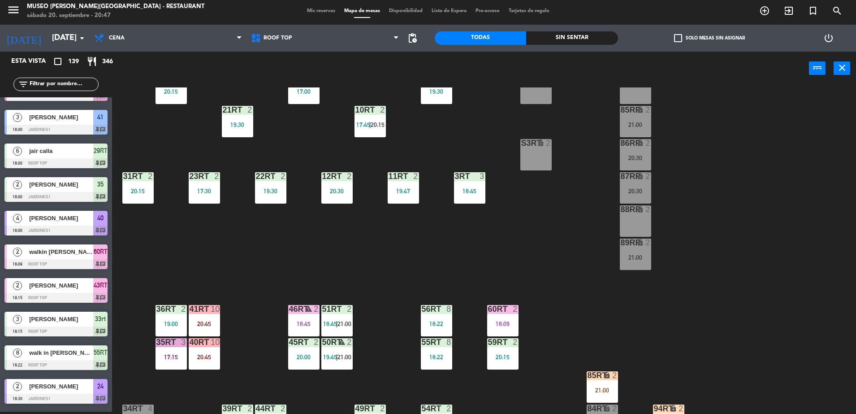
click at [644, 193] on div "20:30" at bounding box center [635, 191] width 31 height 6
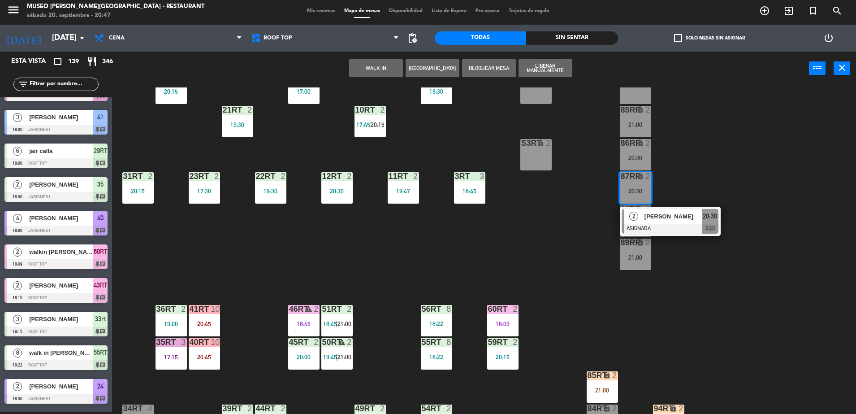
click at [686, 223] on div "[PERSON_NAME]" at bounding box center [673, 216] width 58 height 15
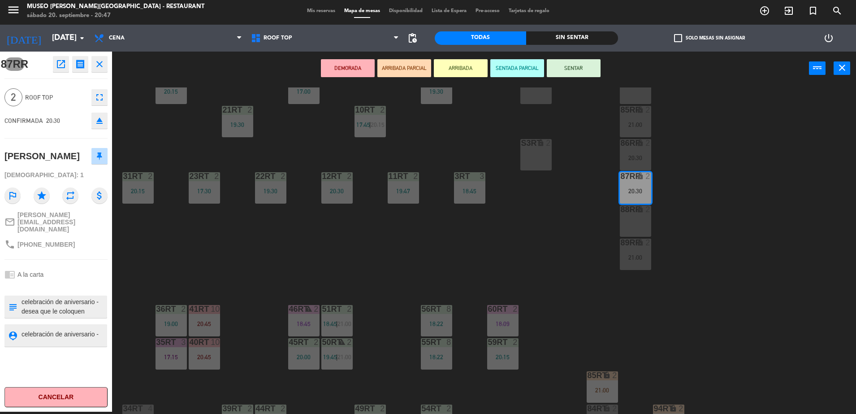
click at [576, 238] on div "18RT 4 19:57 16RT 4 19:19 28RT 2 20:00 80RR lock 2 21:00 27RT 3 19:45 7RT 4 21:…" at bounding box center [489, 250] width 736 height 326
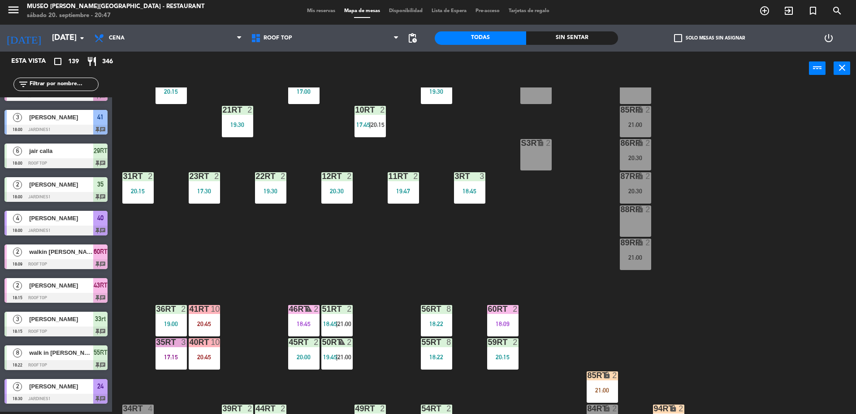
click at [634, 155] on div "20:30" at bounding box center [635, 158] width 31 height 6
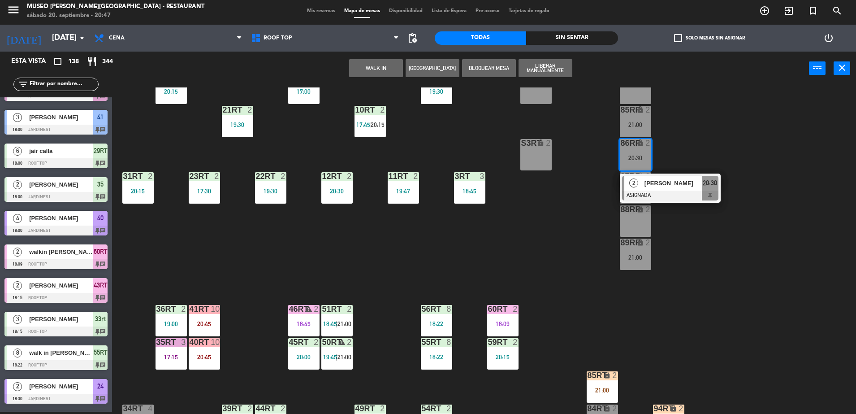
click at [434, 163] on div "18RT 4 19:57 16RT 4 19:19 28RT 2 20:00 80RR lock 2 21:00 27RT 3 19:45 7RT 4 21:…" at bounding box center [489, 250] width 736 height 326
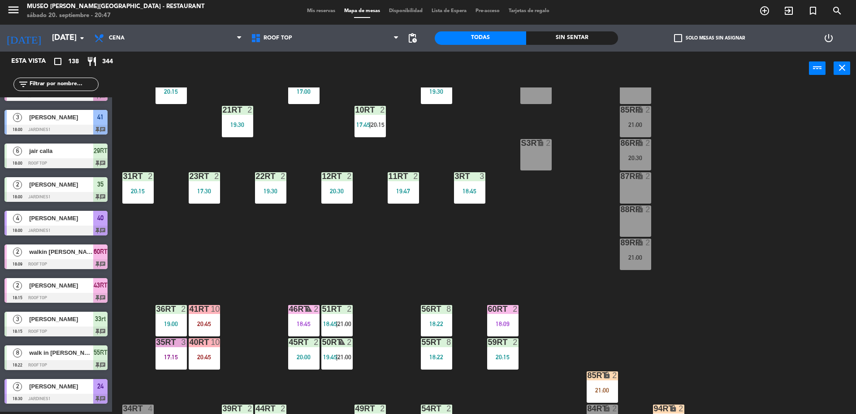
click at [630, 143] on div "lock" at bounding box center [635, 143] width 15 height 9
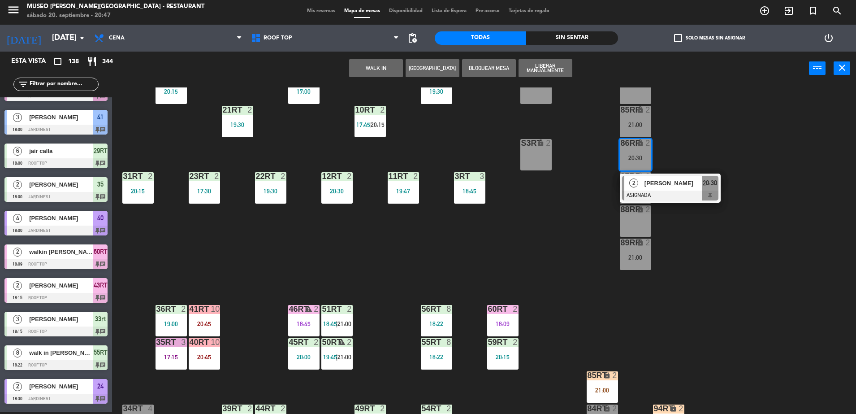
click at [650, 184] on span "[PERSON_NAME]" at bounding box center [673, 182] width 57 height 9
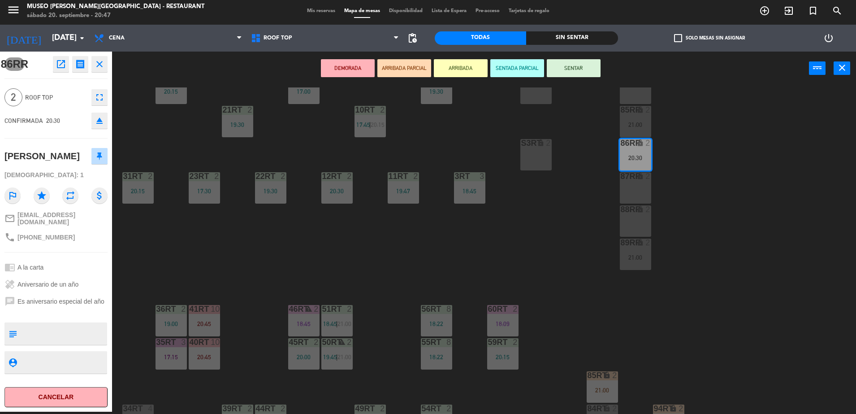
click at [53, 63] on button "open_in_new" at bounding box center [61, 64] width 16 height 16
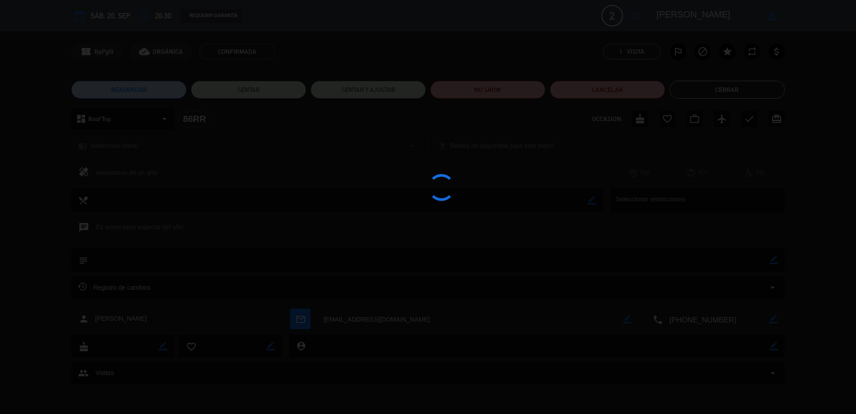
click at [471, 79] on div at bounding box center [428, 207] width 856 height 414
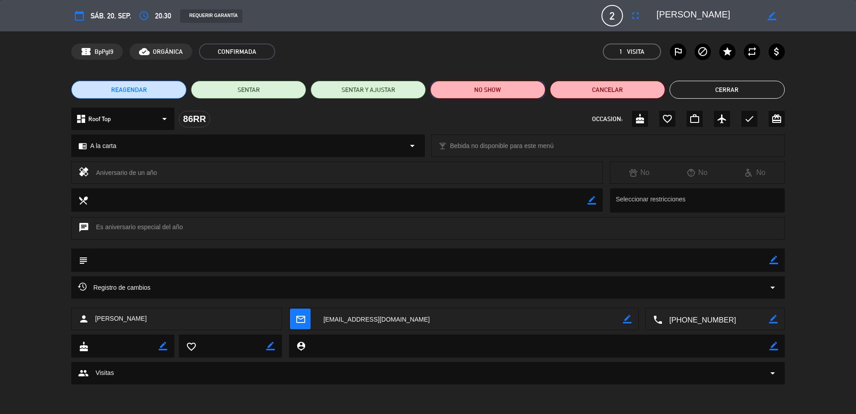
click at [516, 92] on button "NO SHOW" at bounding box center [487, 90] width 115 height 18
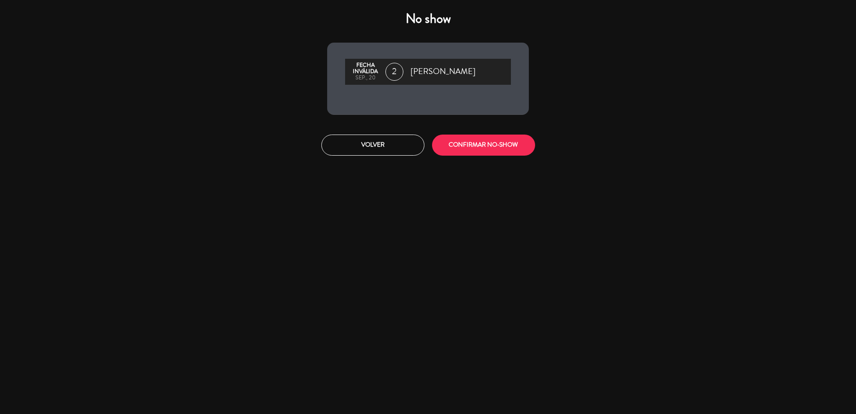
click at [461, 168] on div "No show Fecha inválida sep., 20 2 [PERSON_NAME] CONFIRMAR NO-SHOW" at bounding box center [428, 207] width 856 height 414
click at [453, 153] on button "CONFIRMAR NO-SHOW" at bounding box center [483, 144] width 103 height 21
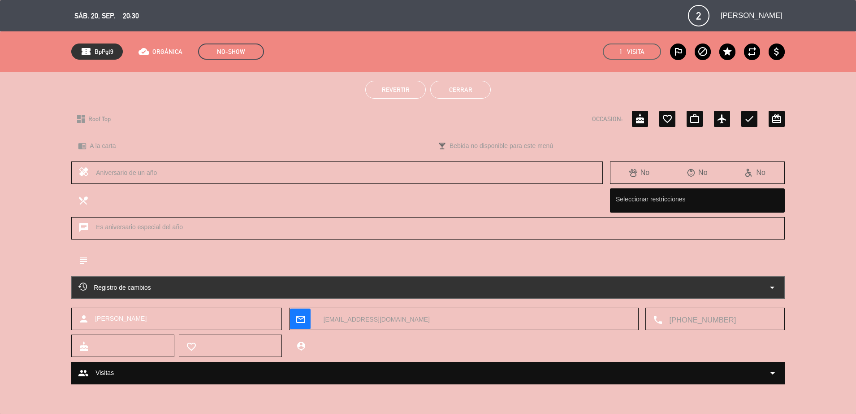
click at [466, 93] on button "Cerrar" at bounding box center [460, 90] width 61 height 18
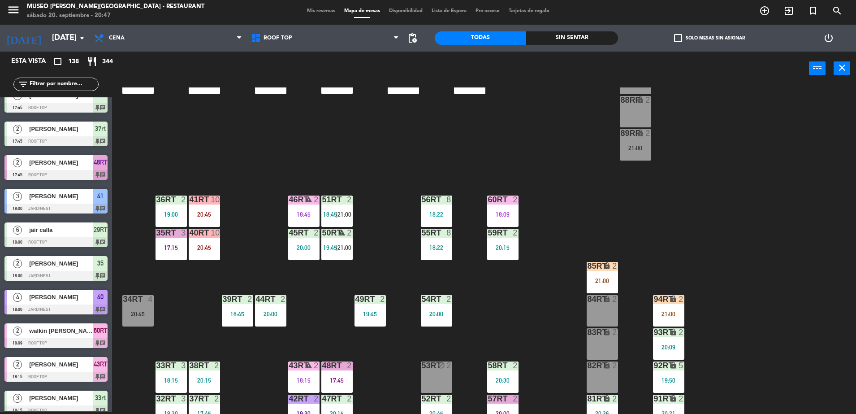
scroll to position [351, 0]
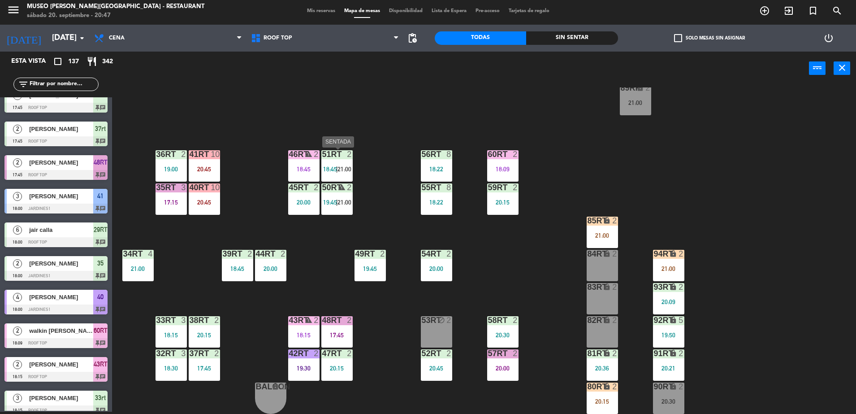
click at [333, 160] on div "51RT 2 18:45 | 21:00" at bounding box center [336, 165] width 31 height 31
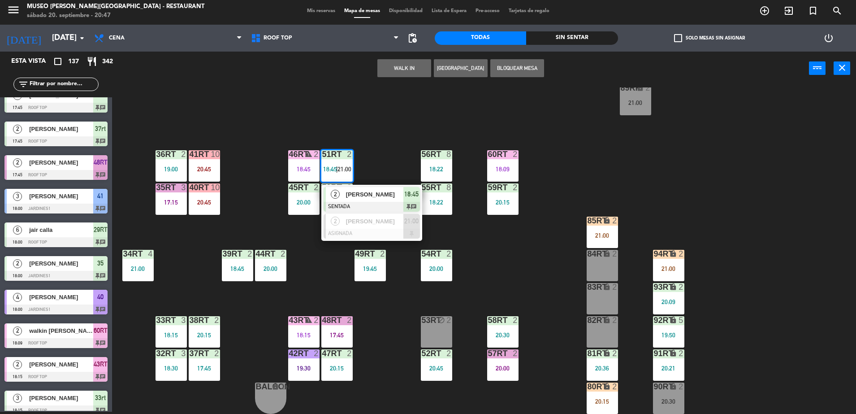
click at [399, 241] on div "18RT 4 19:57 16RT 4 19:19 28RT 2 20:00 80RR lock 2 21:00 27RT 3 19:45 7RT 4 20:…" at bounding box center [489, 250] width 736 height 326
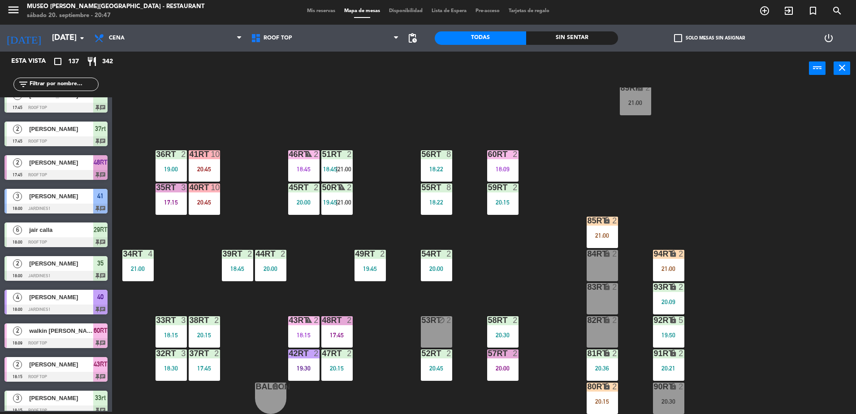
click at [347, 176] on div "51RT 2 18:45 | 21:00" at bounding box center [336, 165] width 31 height 31
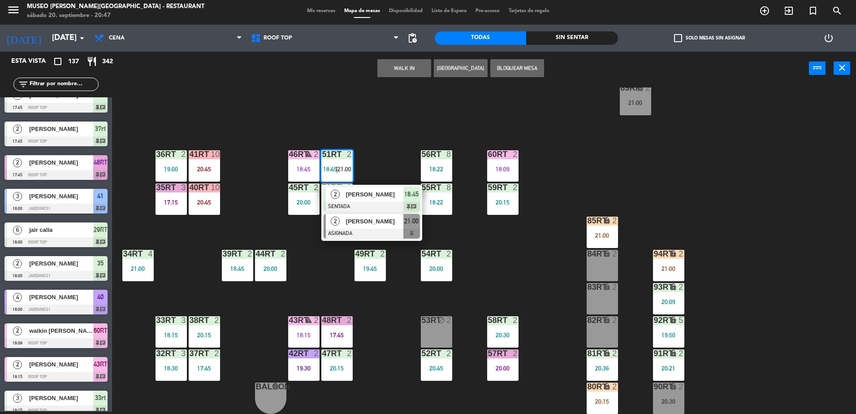
click at [397, 229] on div at bounding box center [372, 234] width 96 height 10
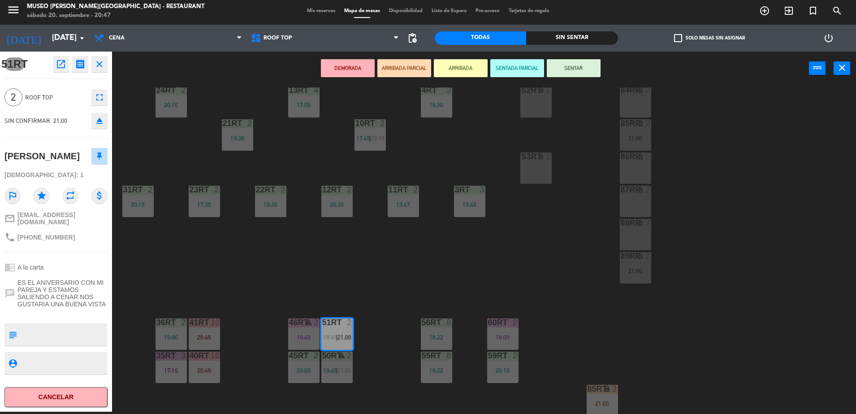
scroll to position [183, 0]
click at [638, 156] on icon "lock" at bounding box center [641, 156] width 8 height 8
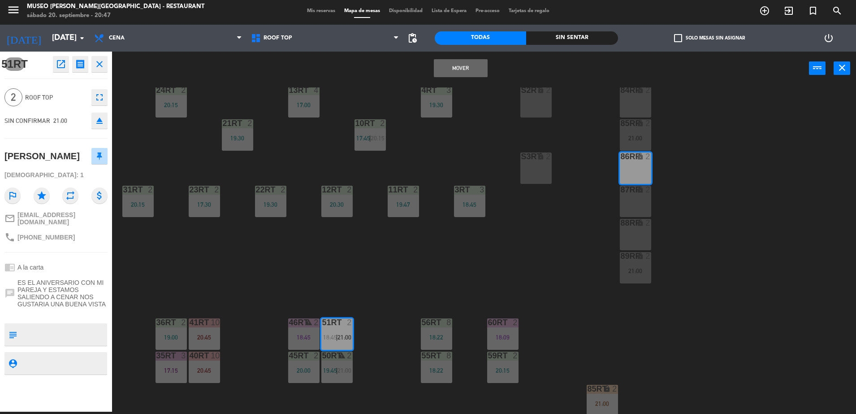
click at [471, 59] on button "Mover" at bounding box center [461, 68] width 54 height 18
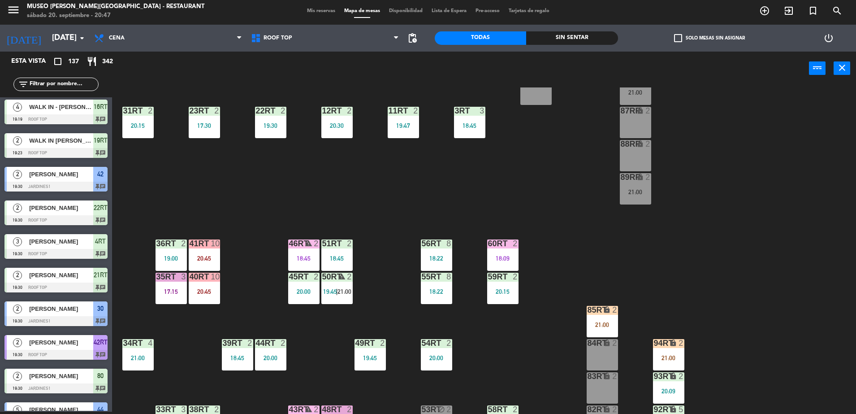
scroll to position [266, 0]
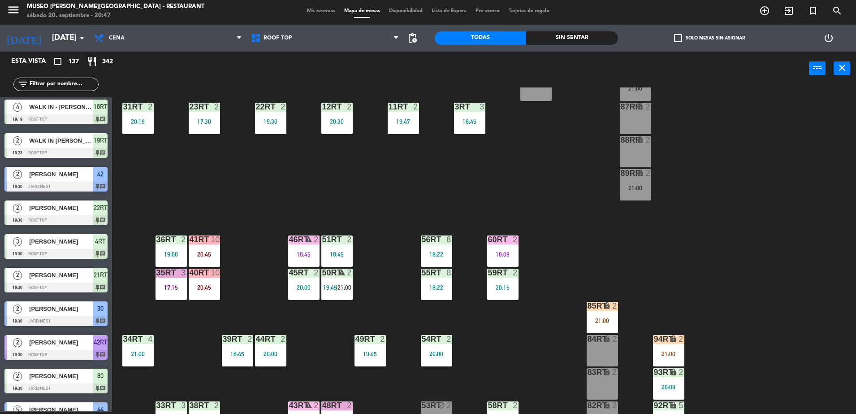
click at [336, 308] on div "18RT 4 19:57 16RT 4 19:19 28RT 2 20:00 80RR lock 2 21:00 27RT 3 19:45 7RT 4 20:…" at bounding box center [489, 250] width 736 height 326
click at [336, 292] on div "50RT warning 2 19:45 | 21:00" at bounding box center [336, 284] width 31 height 31
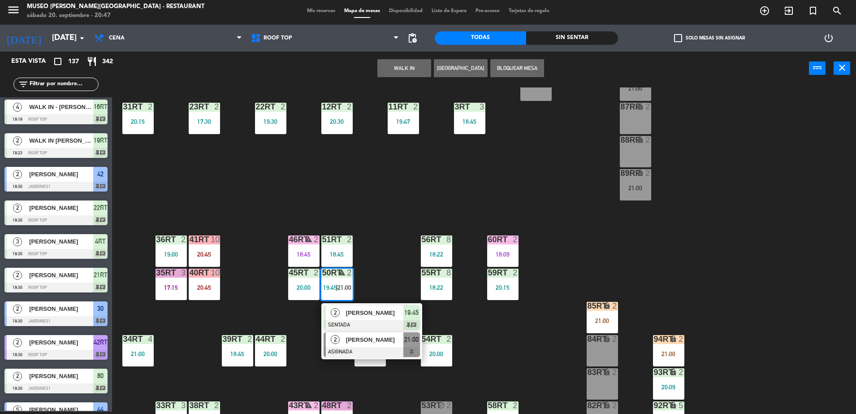
click at [370, 344] on div "[PERSON_NAME]" at bounding box center [374, 339] width 58 height 15
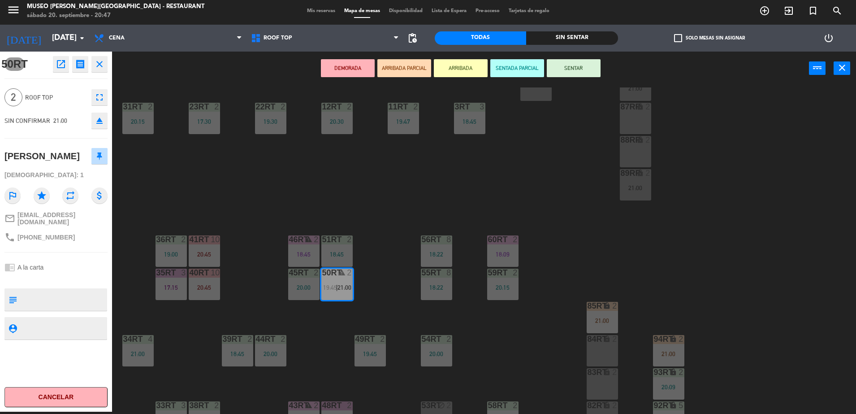
click at [630, 150] on div "88RR lock 2" at bounding box center [635, 151] width 31 height 31
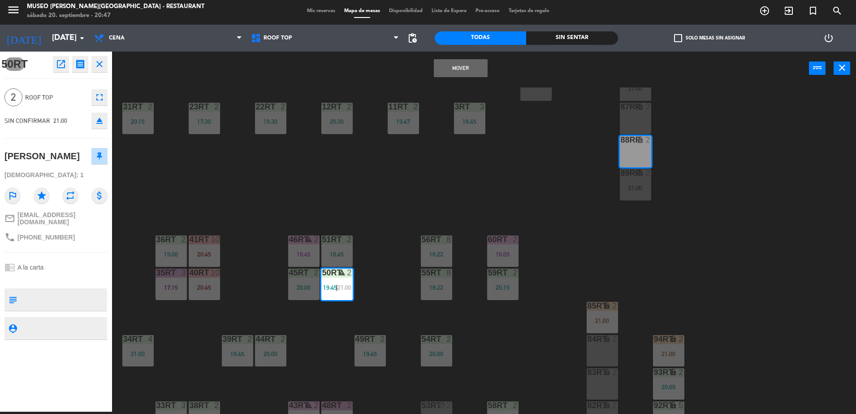
click at [472, 65] on button "Mover" at bounding box center [461, 68] width 54 height 18
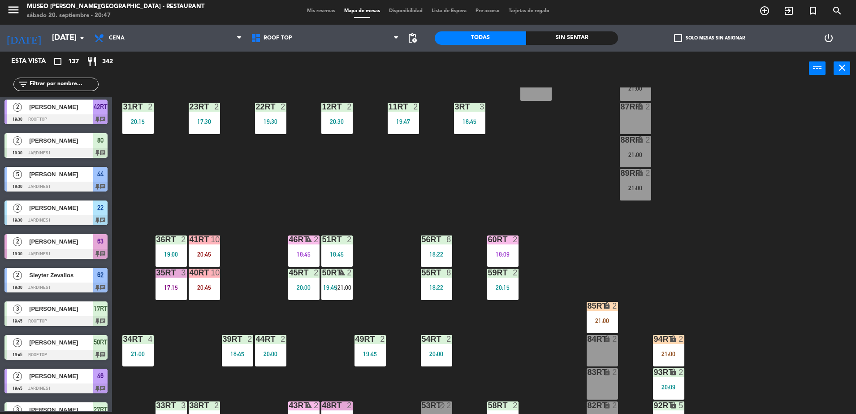
scroll to position [351, 0]
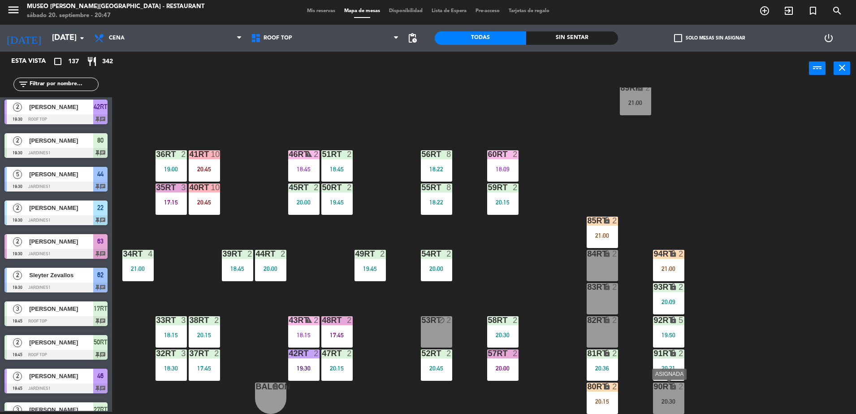
click at [667, 398] on div "20:30" at bounding box center [668, 401] width 31 height 6
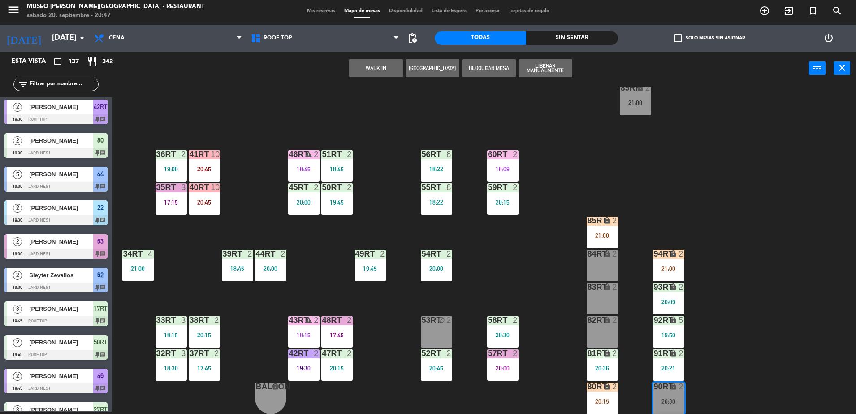
scroll to position [95, 0]
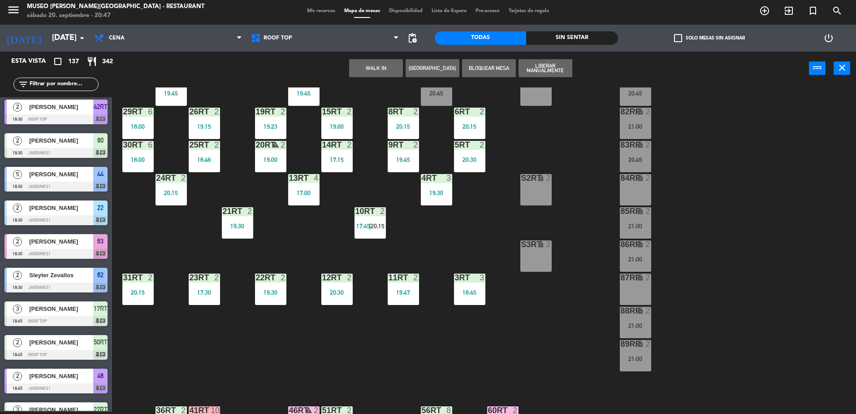
click at [636, 186] on div "84RR lock 2" at bounding box center [635, 189] width 31 height 31
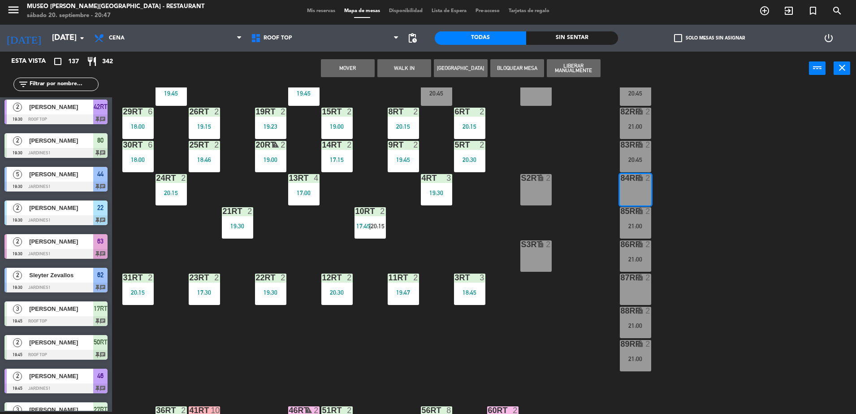
click at [361, 64] on button "Mover" at bounding box center [348, 68] width 54 height 18
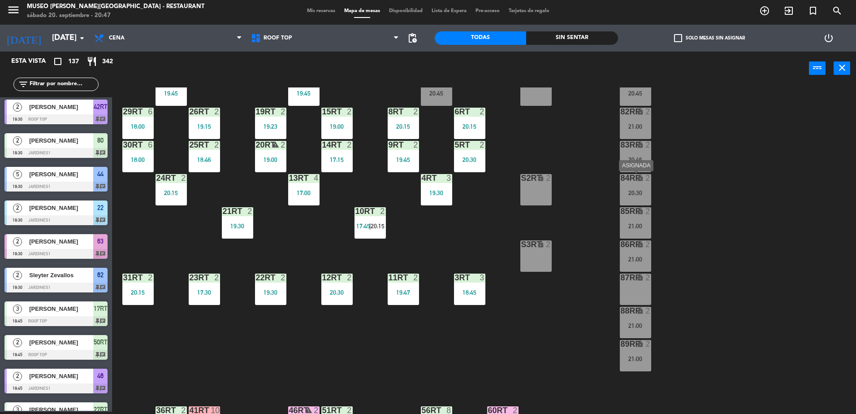
click at [621, 175] on div "84RR" at bounding box center [621, 178] width 0 height 8
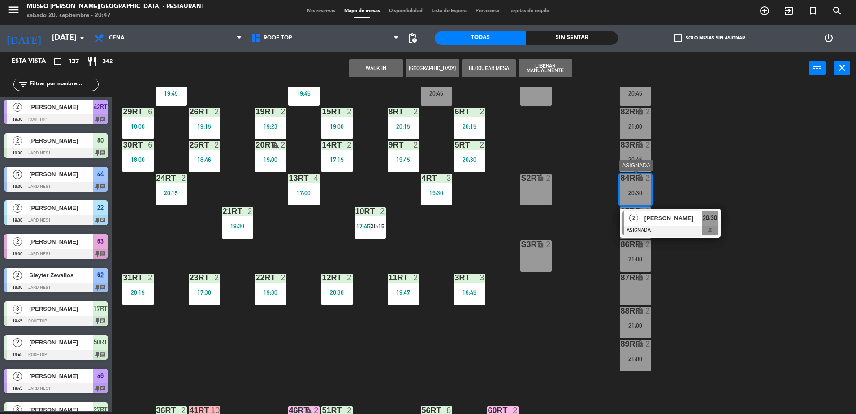
click at [668, 217] on span "[PERSON_NAME]" at bounding box center [673, 217] width 57 height 9
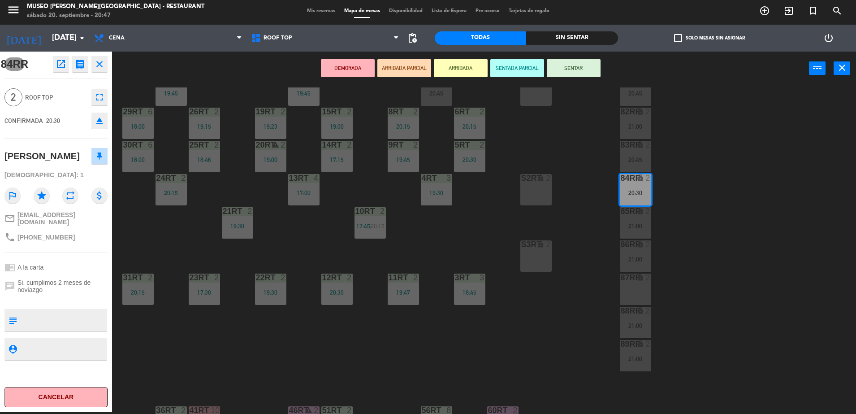
click at [57, 61] on icon "open_in_new" at bounding box center [61, 64] width 11 height 11
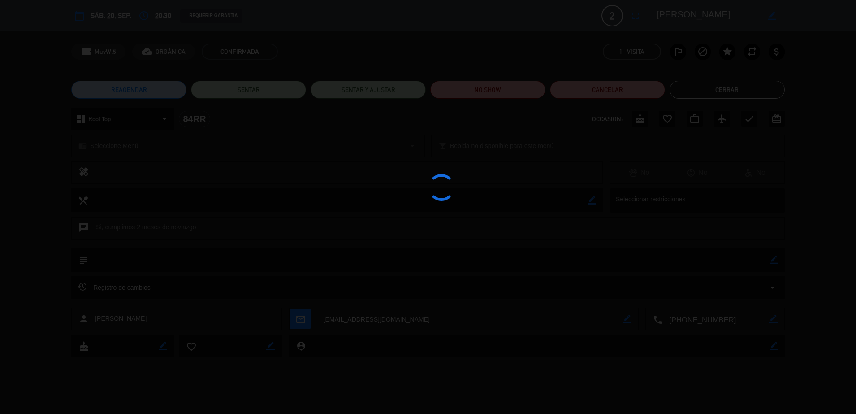
click at [496, 95] on edit-booking-info-modal "calendar_today sáb. 20, sep. access_time 20:30 REQUERIR GARANTÍA 2 [PERSON_NAME…" at bounding box center [428, 207] width 856 height 414
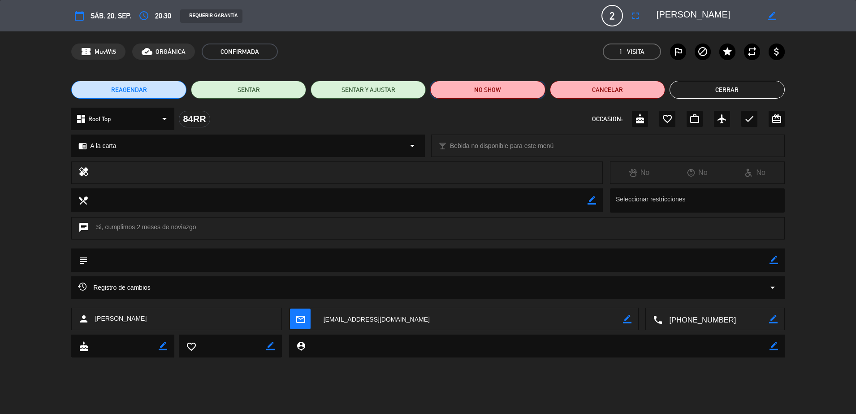
click at [471, 93] on button "NO SHOW" at bounding box center [487, 90] width 115 height 18
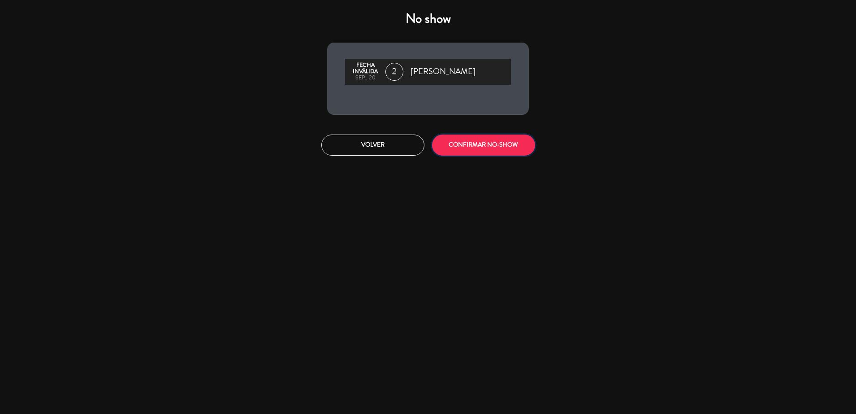
click at [503, 136] on button "CONFIRMAR NO-SHOW" at bounding box center [483, 144] width 103 height 21
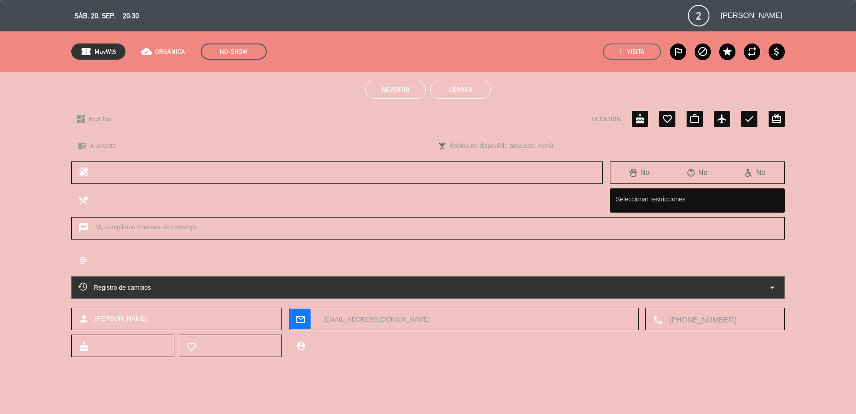
click at [477, 100] on div "Revertir Cerrar" at bounding box center [428, 90] width 856 height 36
click at [470, 93] on button "Cerrar" at bounding box center [460, 90] width 61 height 18
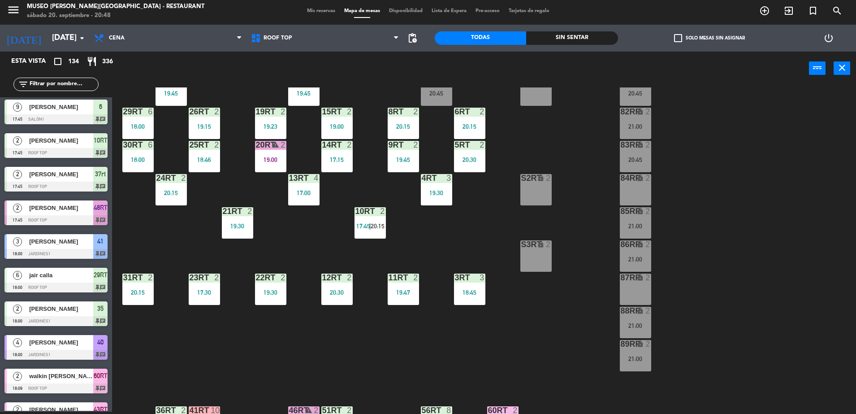
scroll to position [351, 0]
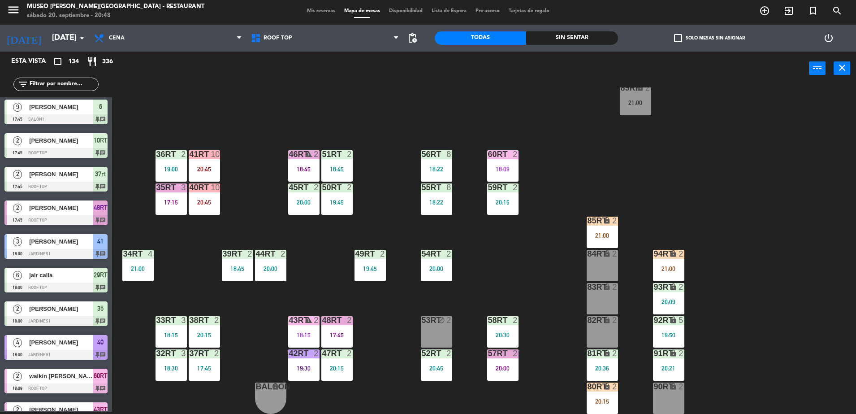
click at [46, 82] on input "text" at bounding box center [63, 84] width 69 height 10
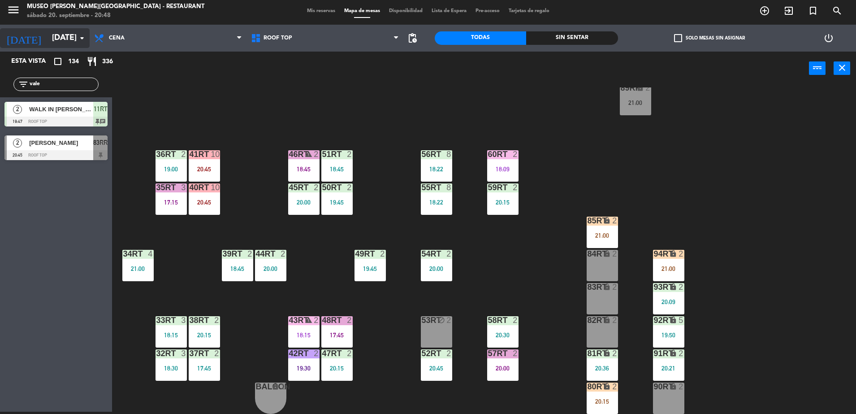
type input "vale"
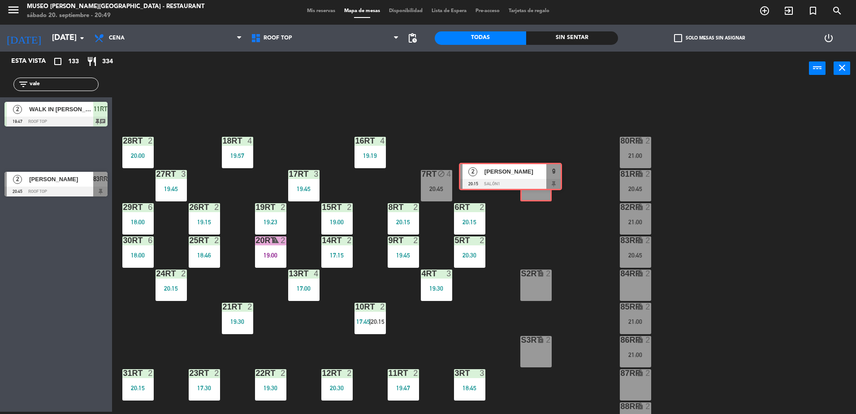
drag, startPoint x: 87, startPoint y: 152, endPoint x: 538, endPoint y: 180, distance: 451.0
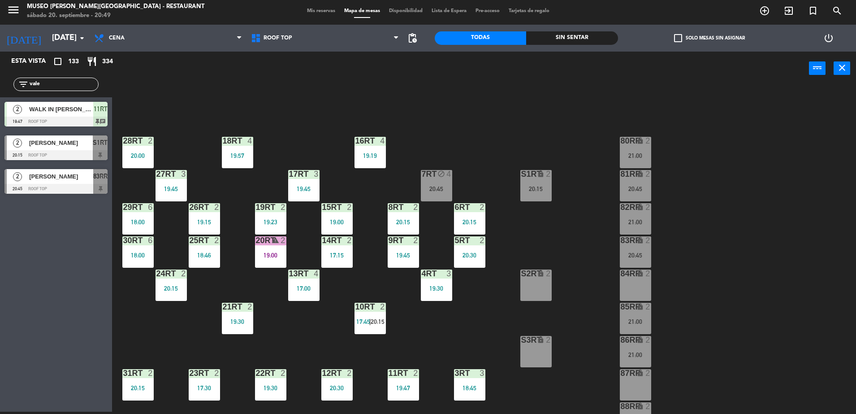
click at [538, 180] on div "S1RT lock 2 20:15" at bounding box center [535, 185] width 31 height 31
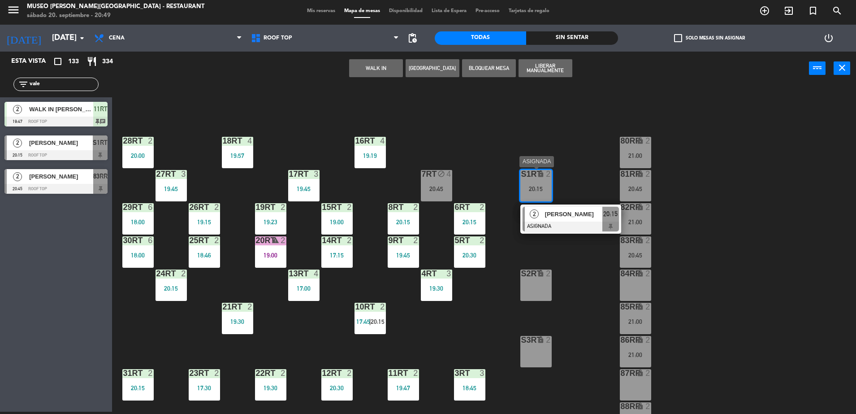
click at [592, 225] on div at bounding box center [571, 226] width 96 height 10
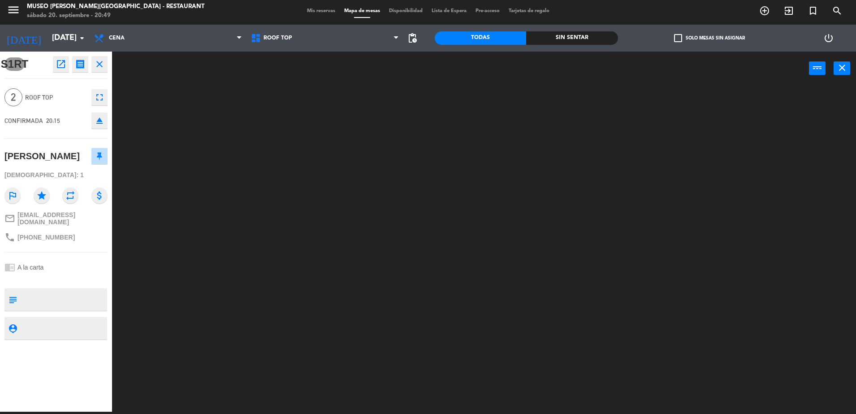
click at [84, 297] on textarea at bounding box center [64, 299] width 86 height 19
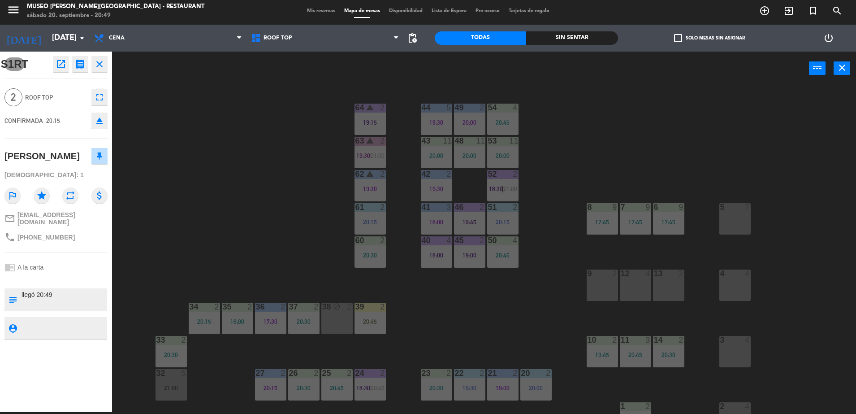
type textarea "llegó 20:49"
click at [58, 261] on div "chrome_reader_mode A la carta" at bounding box center [55, 267] width 103 height 17
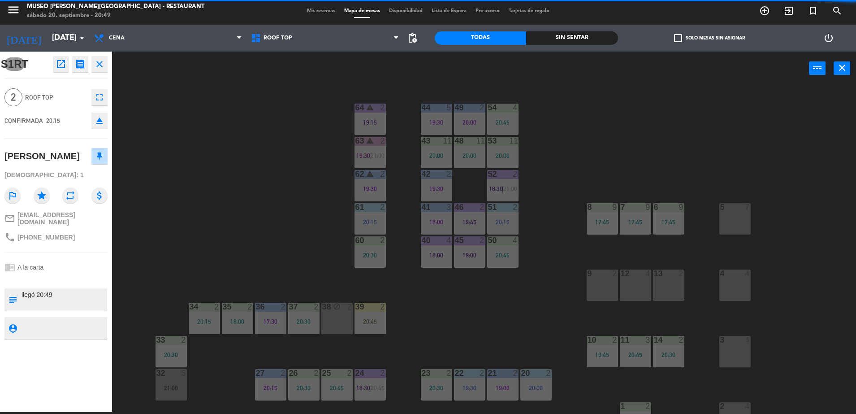
click at [58, 261] on div "chrome_reader_mode A la carta" at bounding box center [55, 267] width 103 height 17
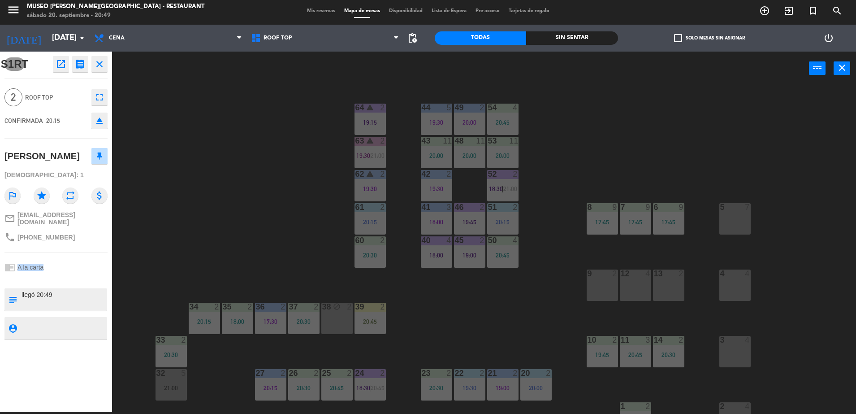
click at [58, 261] on div "chrome_reader_mode A la carta" at bounding box center [55, 267] width 103 height 17
click at [214, 180] on div "44 5 19:30 49 2 20:00 54 4 20:45 64 warning 2 19:15 48 11 20:00 53 11 20:00 63 …" at bounding box center [489, 250] width 736 height 326
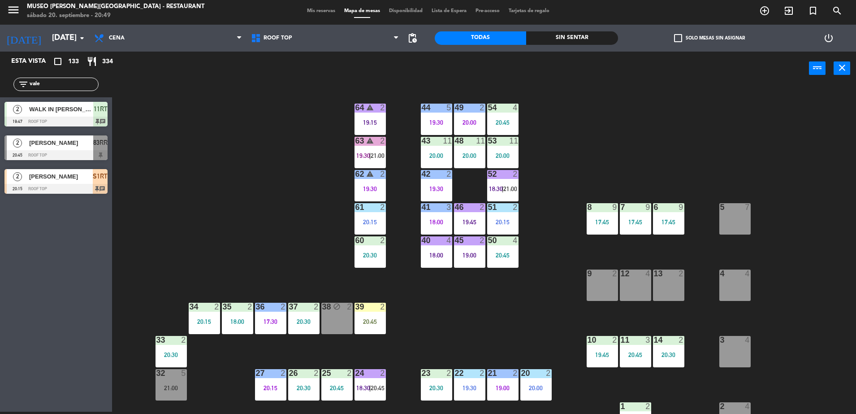
click at [204, 160] on div "44 5 19:30 49 2 20:00 54 4 20:45 64 warning 2 19:15 48 11 20:00 53 11 20:00 63 …" at bounding box center [489, 250] width 736 height 326
click at [74, 194] on div "2 [PERSON_NAME] Polar 20:15 Roof Top S1RT chat" at bounding box center [56, 182] width 112 height 34
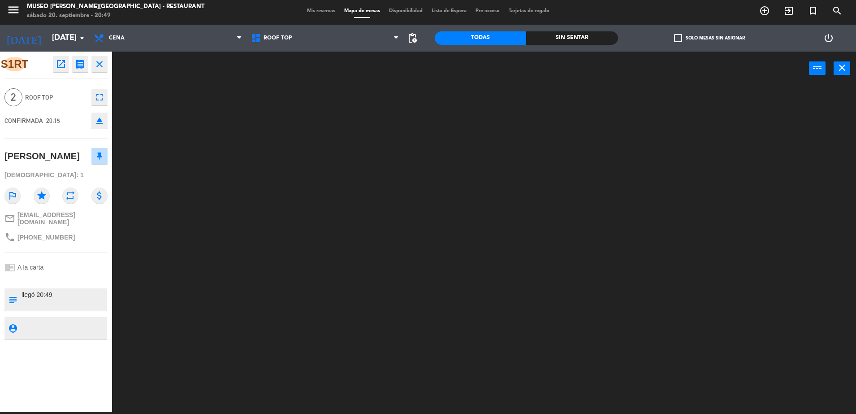
click at [236, 217] on div at bounding box center [489, 250] width 736 height 326
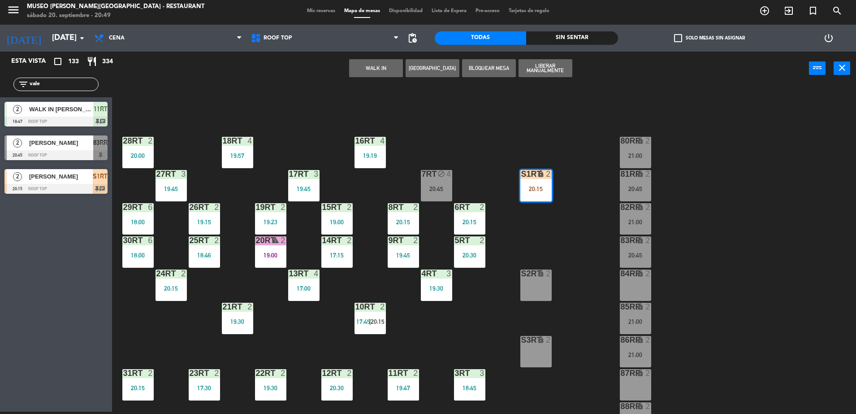
click at [478, 171] on div "18RT 4 19:57 16RT 4 19:19 28RT 2 20:00 80RR lock 2 21:00 27RT 3 19:45 7RT block…" at bounding box center [489, 250] width 736 height 326
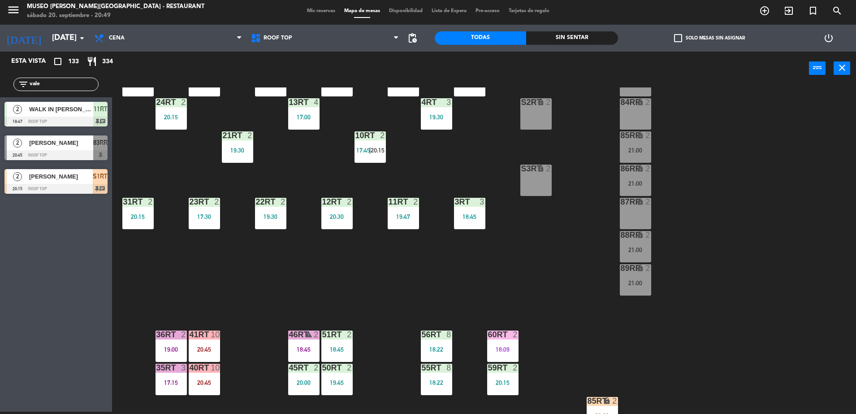
scroll to position [145, 0]
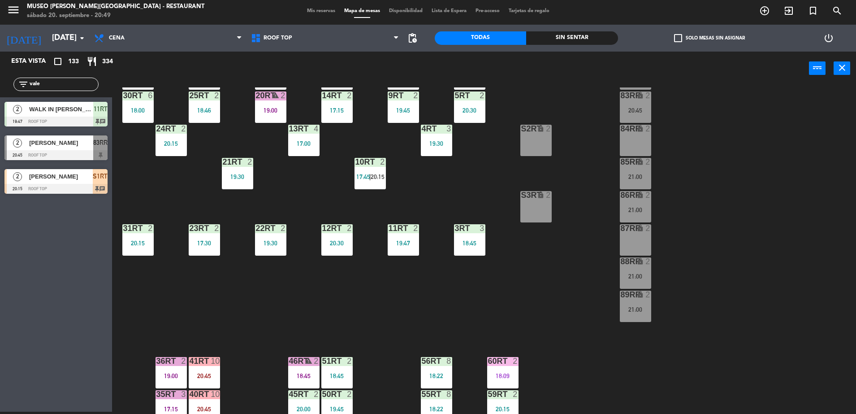
click at [373, 167] on div "10RT 2 17:45 | 20:15" at bounding box center [370, 173] width 31 height 31
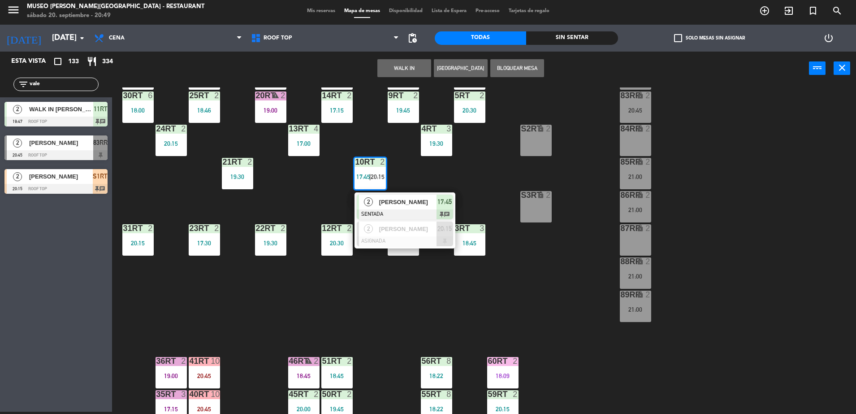
click at [422, 217] on div at bounding box center [405, 214] width 96 height 10
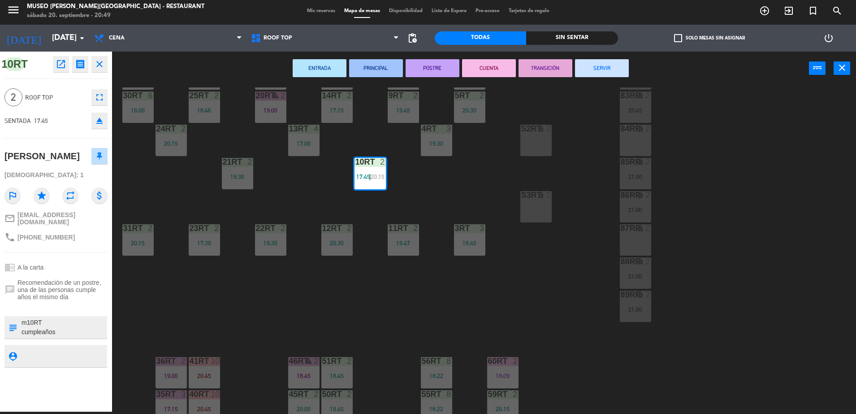
click at [424, 204] on div "18RT 4 19:57 16RT 4 19:19 28RT 2 20:00 80RR lock 2 21:00 27RT 3 19:45 7RT block…" at bounding box center [489, 250] width 736 height 326
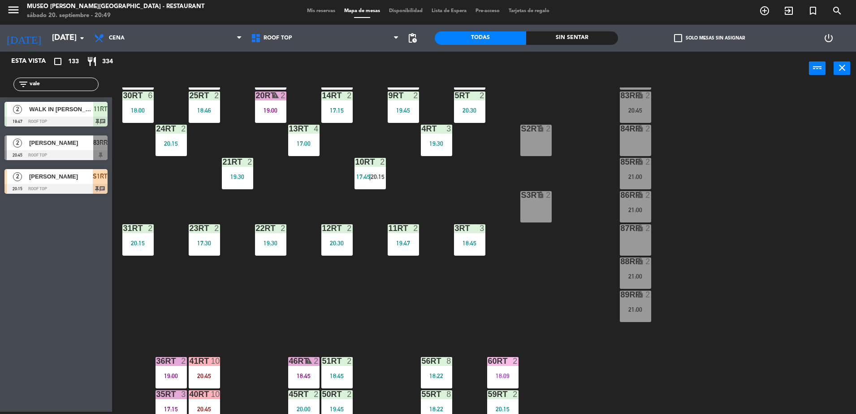
click at [369, 169] on div "10RT 2 17:45 | 20:15" at bounding box center [370, 173] width 31 height 31
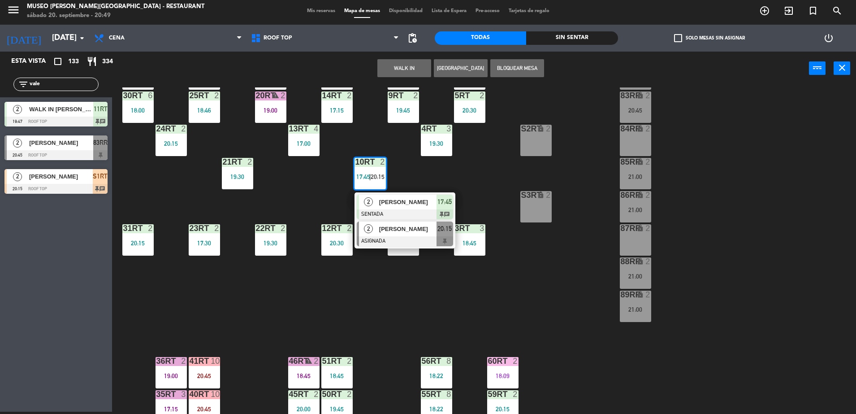
click at [406, 231] on span "[PERSON_NAME]" at bounding box center [407, 228] width 57 height 9
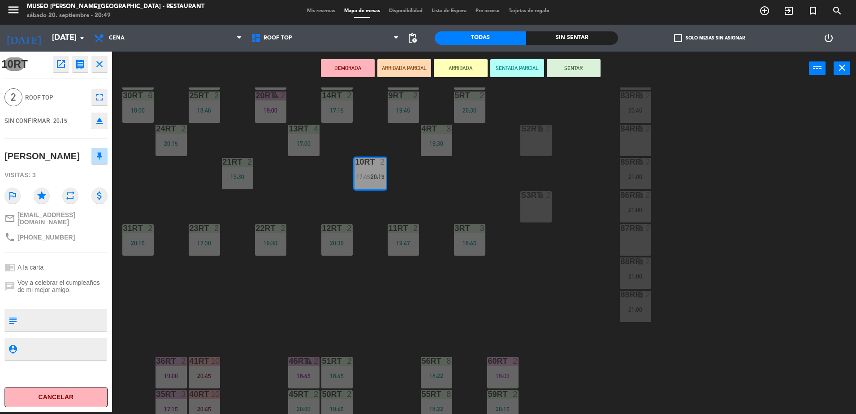
click at [57, 67] on icon "open_in_new" at bounding box center [61, 64] width 11 height 11
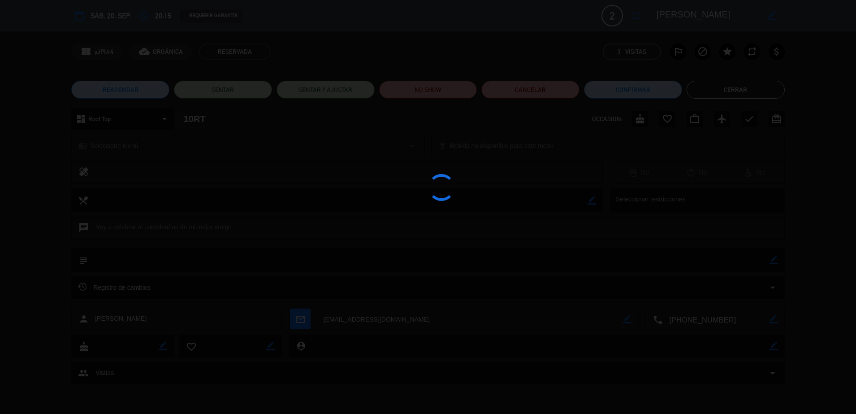
click at [420, 97] on div at bounding box center [428, 207] width 856 height 414
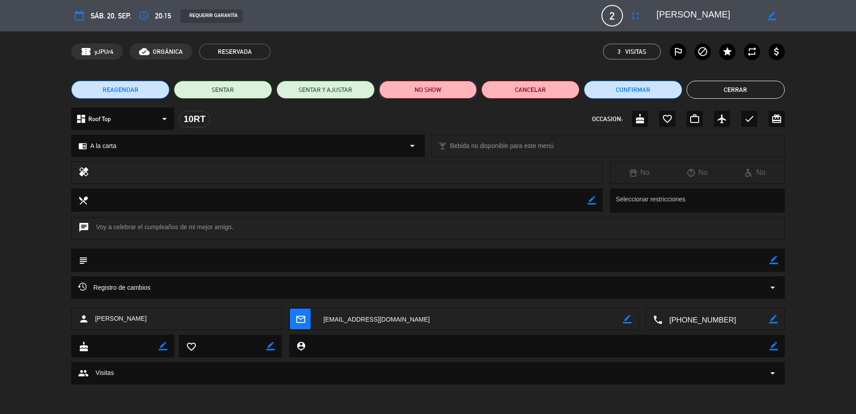
click at [421, 91] on button "NO SHOW" at bounding box center [428, 90] width 98 height 18
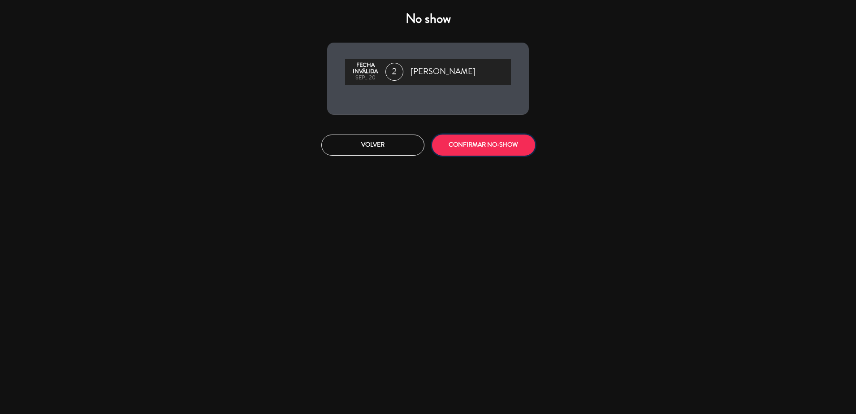
click at [468, 145] on button "CONFIRMAR NO-SHOW" at bounding box center [483, 144] width 103 height 21
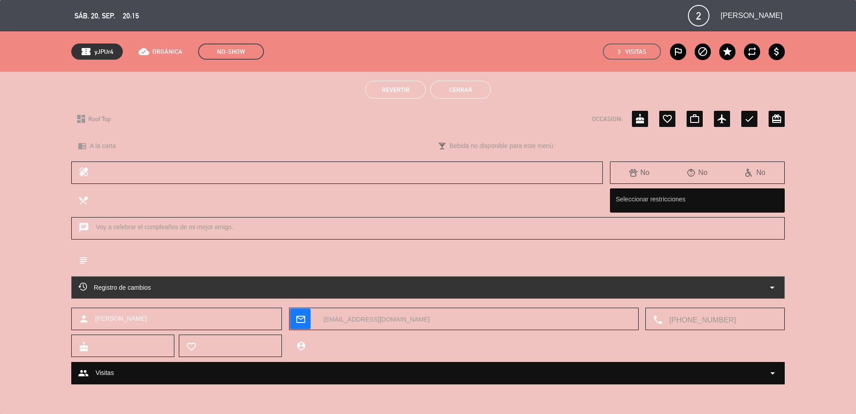
click at [445, 77] on div "Revertir Cerrar" at bounding box center [428, 90] width 856 height 36
click at [455, 91] on button "Cerrar" at bounding box center [460, 90] width 61 height 18
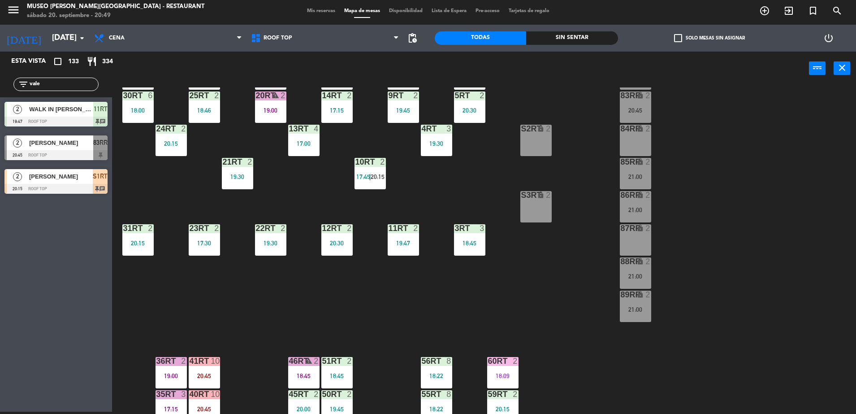
scroll to position [351, 0]
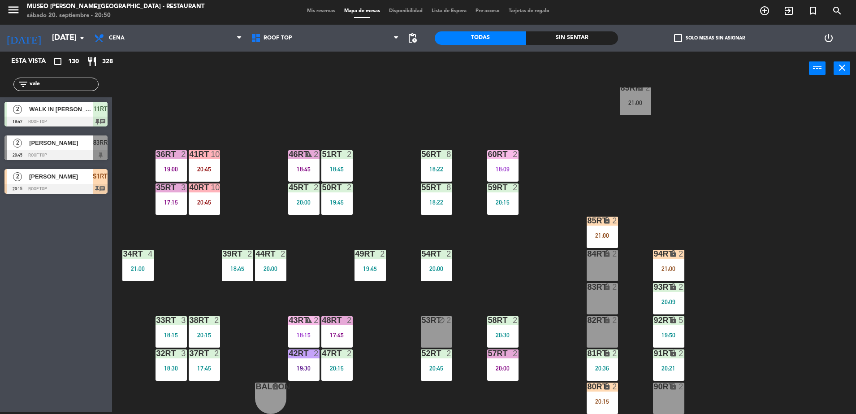
click at [388, 184] on div "18RT 4 19:57 16RT 4 19:19 28RT 2 20:00 80RR lock 2 21:00 27RT 3 19:45 7RT block…" at bounding box center [489, 250] width 736 height 326
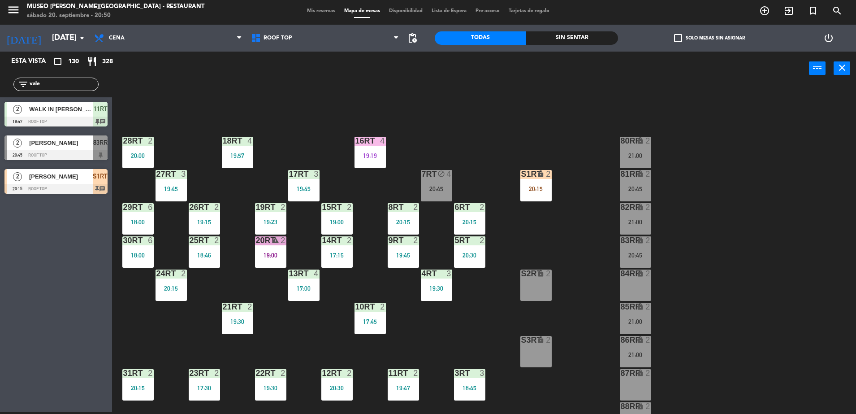
click at [430, 181] on div "7RT block 4 20:45" at bounding box center [436, 185] width 31 height 31
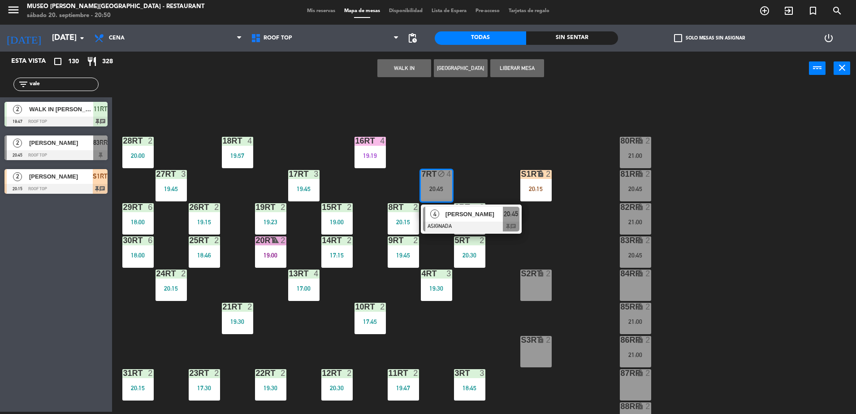
click at [499, 231] on div "4 [PERSON_NAME] ASIGNADA 20:45 chat" at bounding box center [471, 218] width 101 height 29
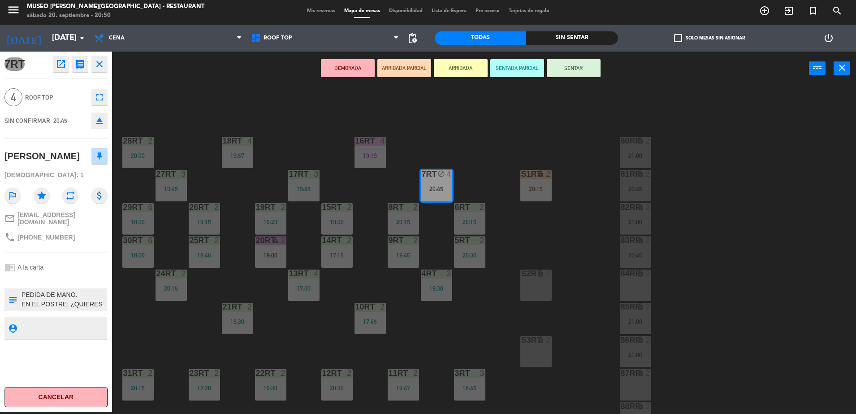
click at [476, 121] on div "18RT 4 19:57 16RT 4 19:19 28RT 2 20:00 80RR lock 2 21:00 27RT 3 19:45 7RT block…" at bounding box center [489, 250] width 736 height 326
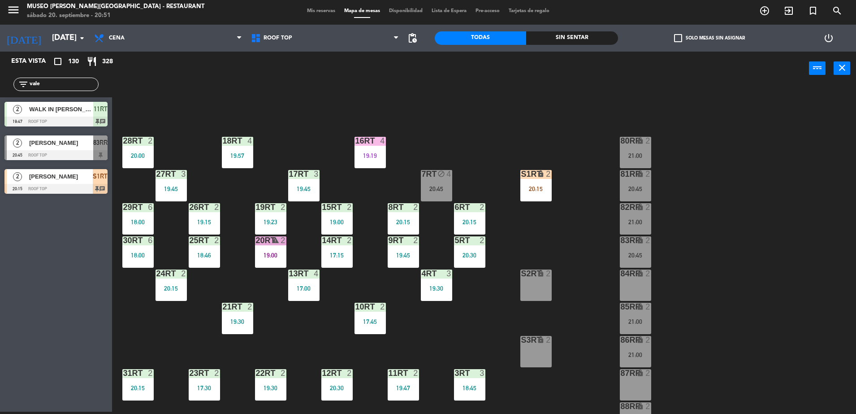
drag, startPoint x: 70, startPoint y: 82, endPoint x: 0, endPoint y: 91, distance: 70.9
click at [0, 91] on html "close × Museo [PERSON_NAME] Café - Restaurant × chrome_reader_mode Listado de R…" at bounding box center [428, 207] width 856 height 414
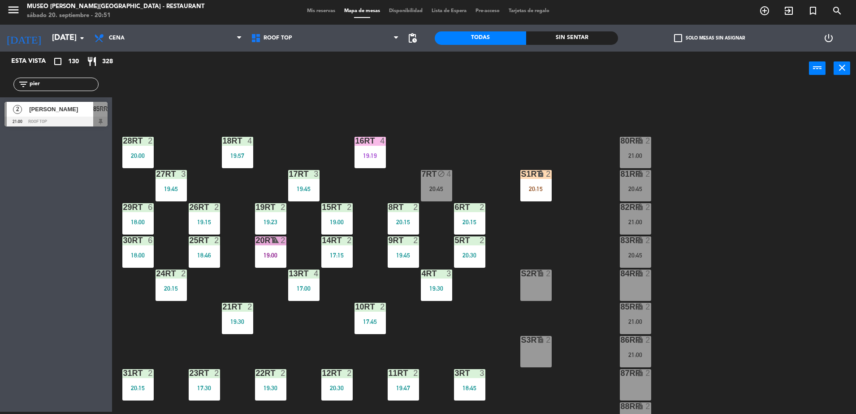
type input "pier"
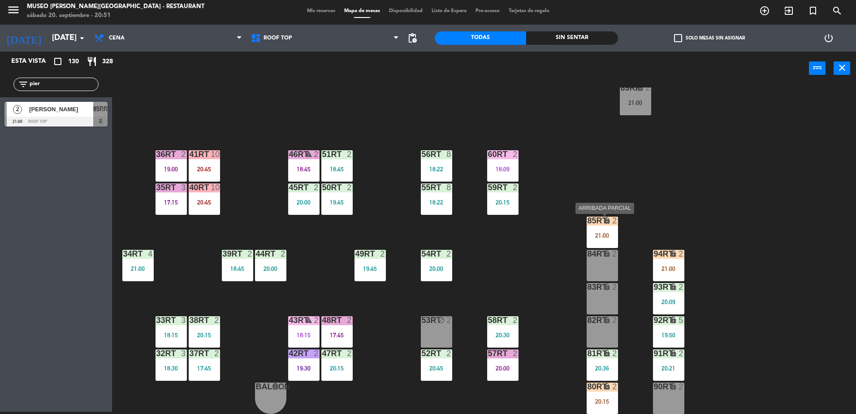
click at [592, 228] on div "85RT lock 2 21:00" at bounding box center [602, 232] width 31 height 31
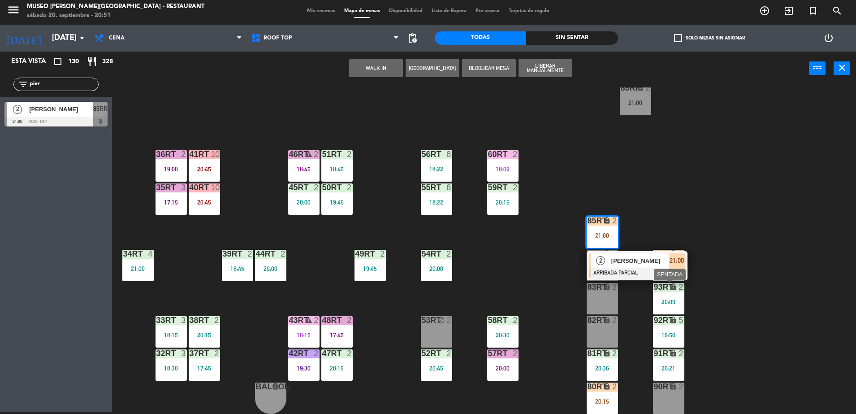
click at [648, 283] on div "93RT" at bounding box center [653, 287] width 15 height 9
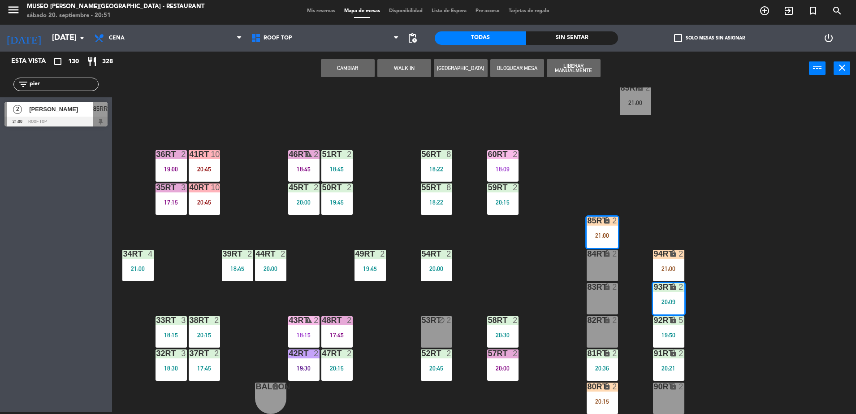
click at [509, 273] on div "18RT 4 19:57 16RT 4 19:19 28RT 2 20:00 80RR lock 2 21:00 27RT 3 19:45 7RT block…" at bounding box center [489, 250] width 736 height 326
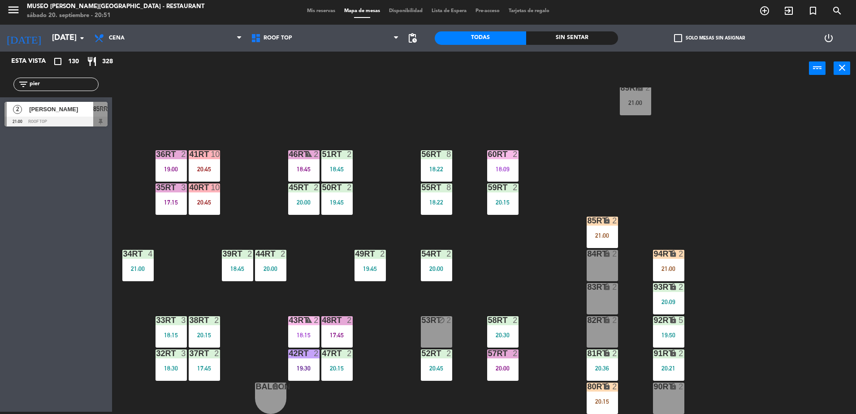
click at [332, 326] on div "48RT 2 17:45" at bounding box center [336, 331] width 31 height 31
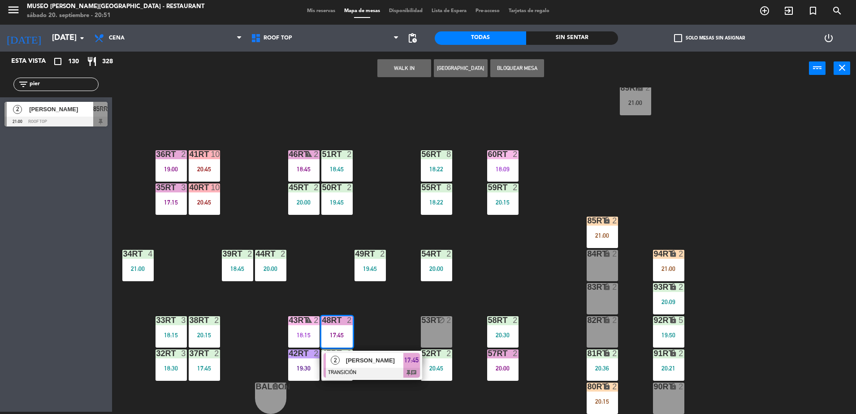
click at [382, 368] on div at bounding box center [372, 373] width 96 height 10
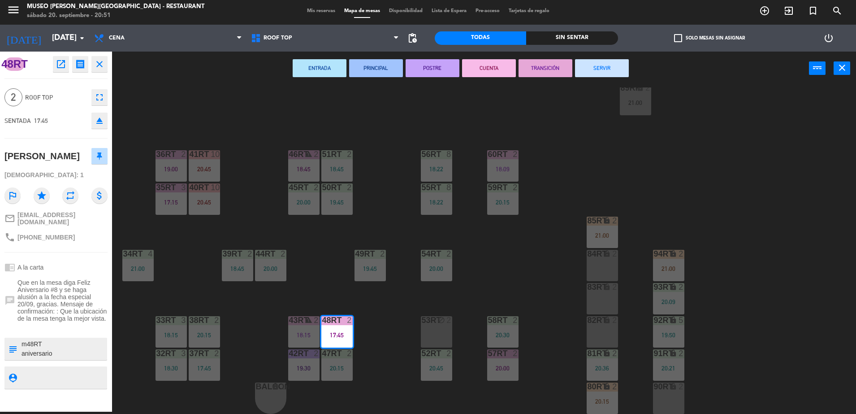
click at [588, 69] on button "SERVIR" at bounding box center [602, 68] width 54 height 18
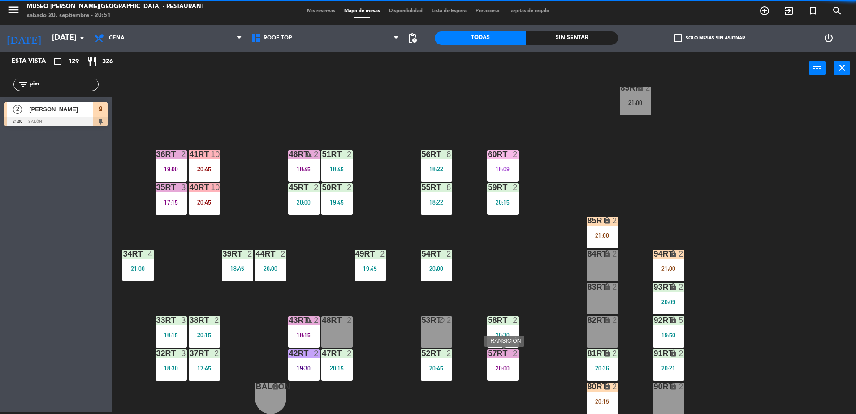
click at [501, 367] on div "20:00" at bounding box center [502, 368] width 31 height 6
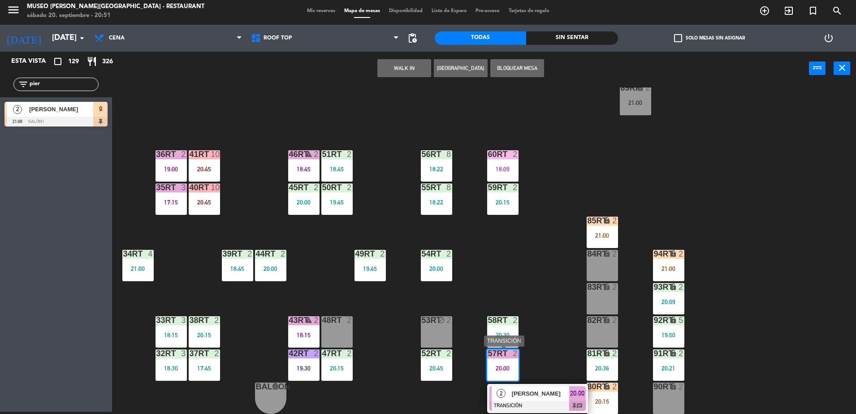
click at [519, 384] on div "2 [PERSON_NAME] TRANSICIÓN 20:00 chat" at bounding box center [537, 398] width 101 height 29
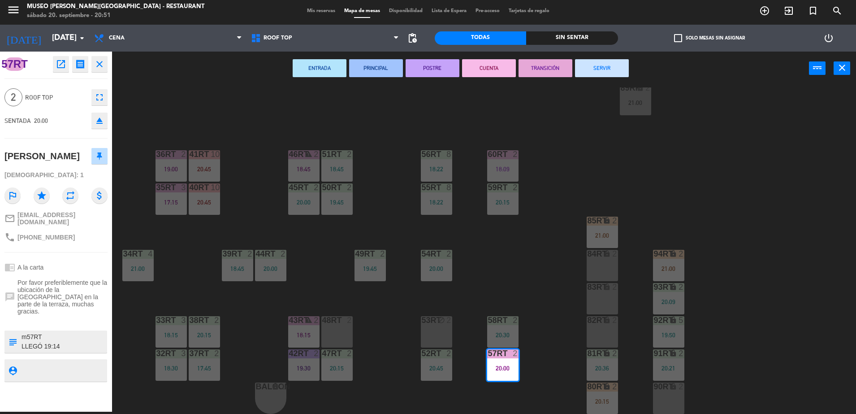
click at [592, 70] on button "SERVIR" at bounding box center [602, 68] width 54 height 18
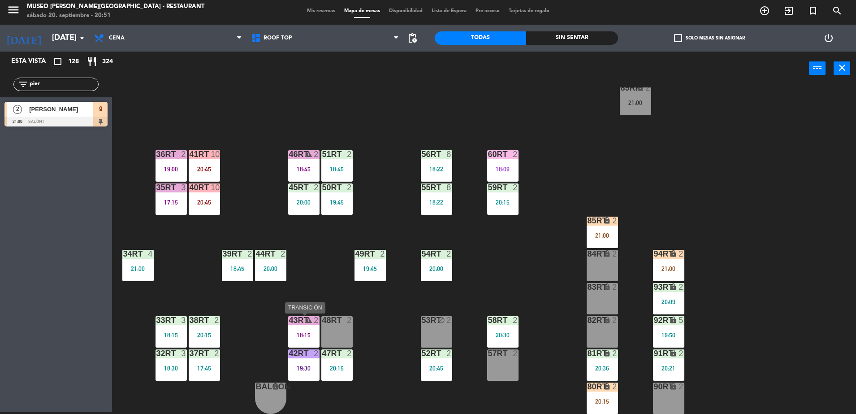
click at [304, 327] on div "43RT warning 2 18:15" at bounding box center [303, 331] width 31 height 31
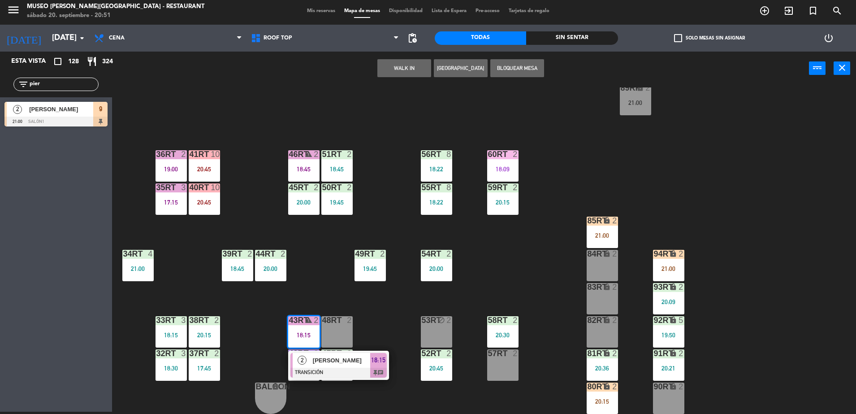
click at [347, 354] on div "[PERSON_NAME]" at bounding box center [341, 360] width 58 height 15
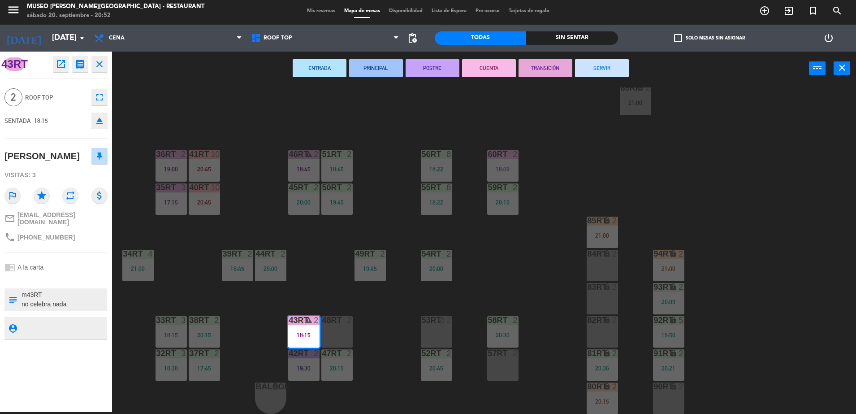
click at [592, 71] on button "SERVIR" at bounding box center [602, 68] width 54 height 18
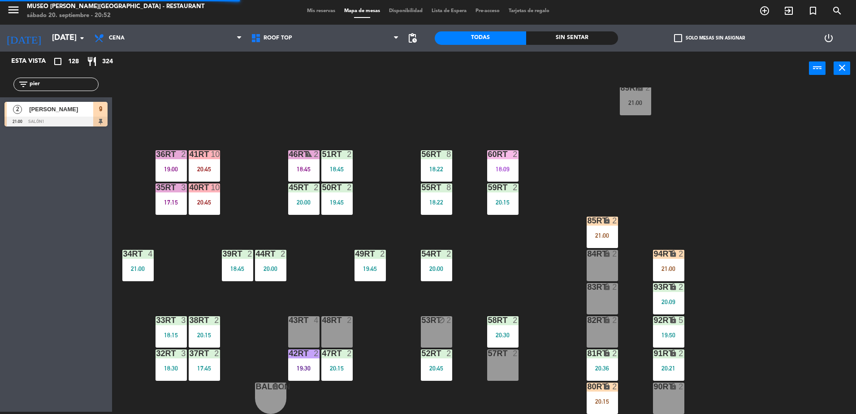
scroll to position [0, 0]
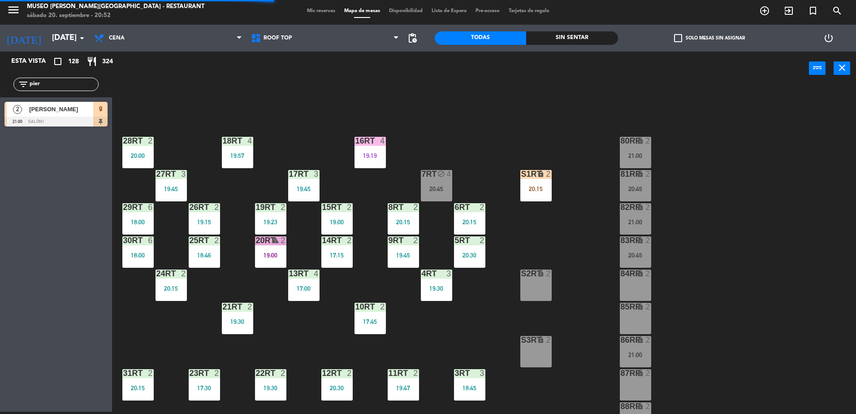
click at [538, 186] on div "20:15" at bounding box center [535, 189] width 31 height 6
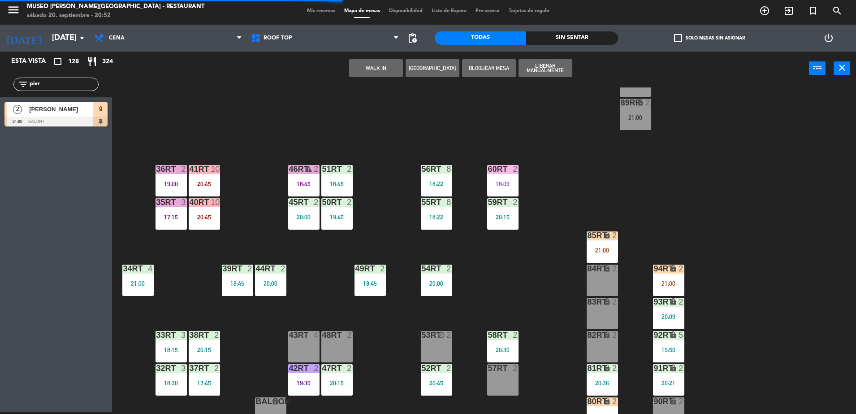
scroll to position [351, 0]
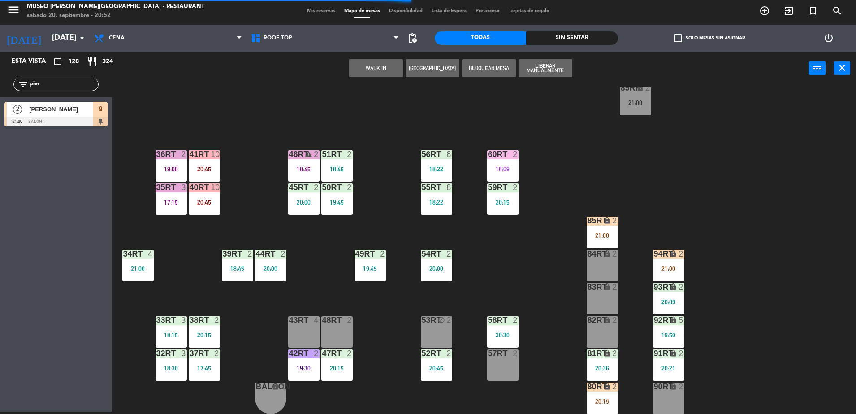
click at [589, 265] on div "84RT lock 2" at bounding box center [602, 265] width 31 height 31
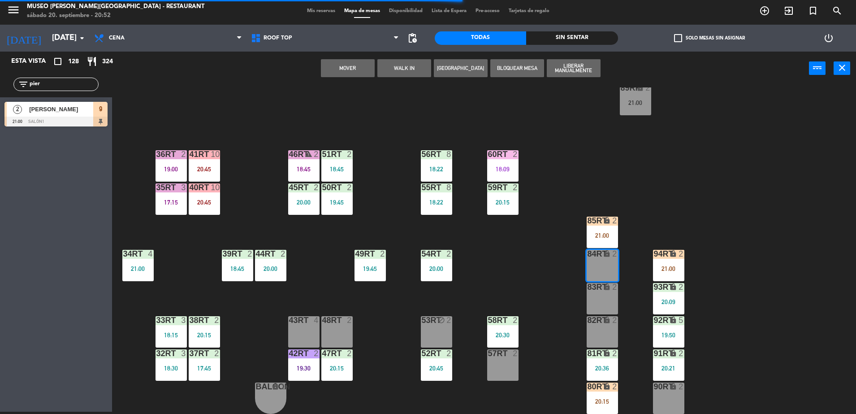
click at [362, 74] on button "Mover" at bounding box center [348, 68] width 54 height 18
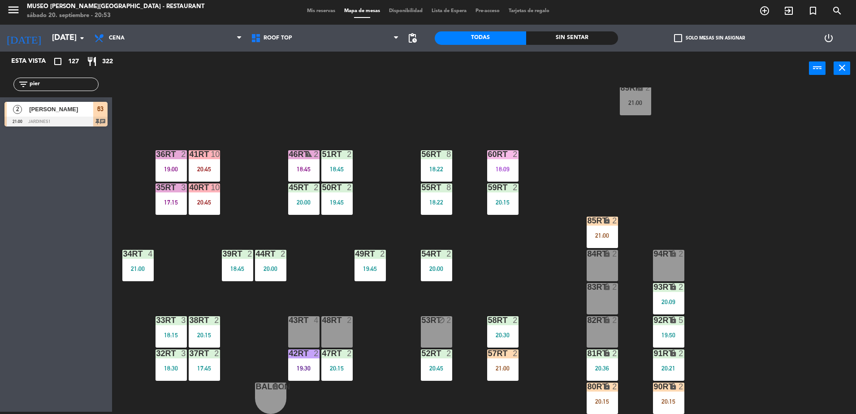
click at [507, 19] on div "menu [GEOGRAPHIC_DATA][PERSON_NAME] - Restaurant [DATE] 20. septiembre - 20:53 …" at bounding box center [428, 11] width 856 height 27
click at [500, 365] on div "21:00" at bounding box center [502, 368] width 31 height 6
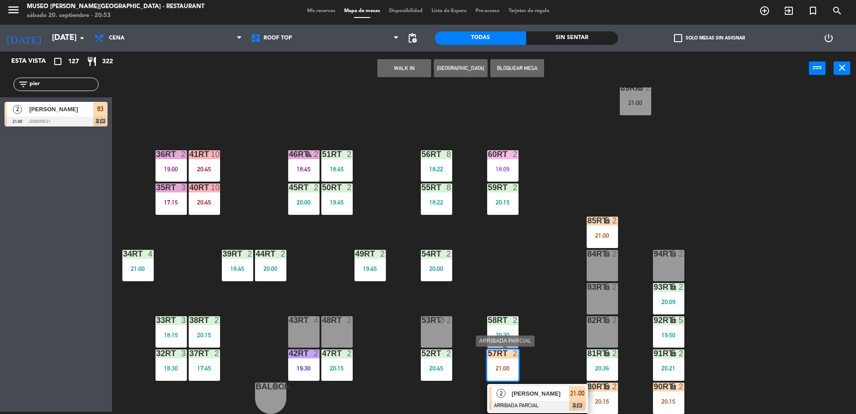
click at [532, 398] on span "[PERSON_NAME]" at bounding box center [540, 393] width 57 height 9
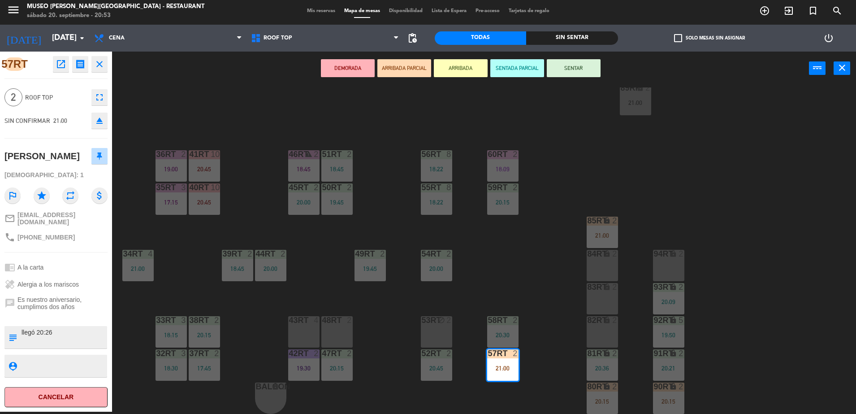
click at [545, 275] on div "18RT 4 19:57 16RT 4 19:19 28RT 2 20:00 80RR lock 2 21:00 27RT 3 19:45 7RT block…" at bounding box center [489, 250] width 736 height 326
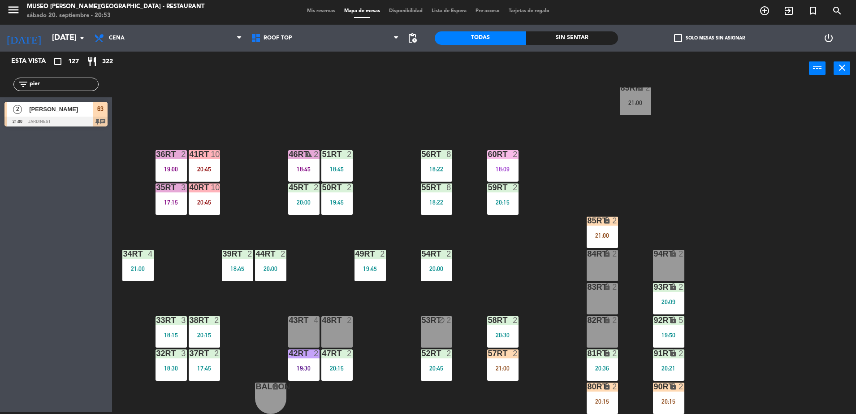
click at [509, 368] on div "21:00" at bounding box center [502, 368] width 31 height 6
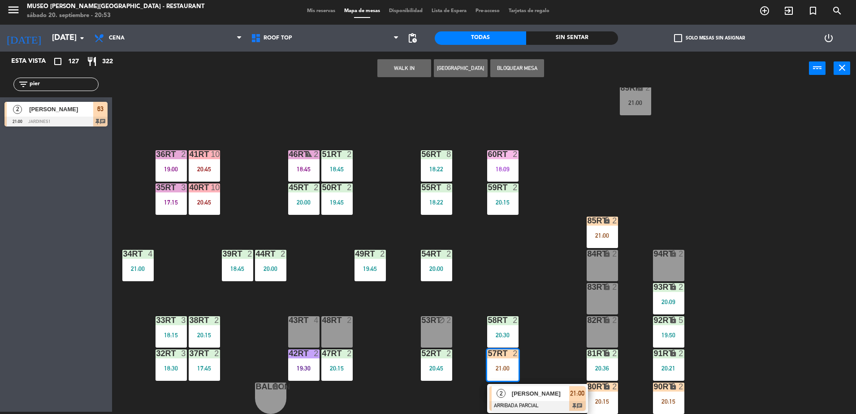
click at [526, 399] on div "[PERSON_NAME]" at bounding box center [540, 393] width 58 height 15
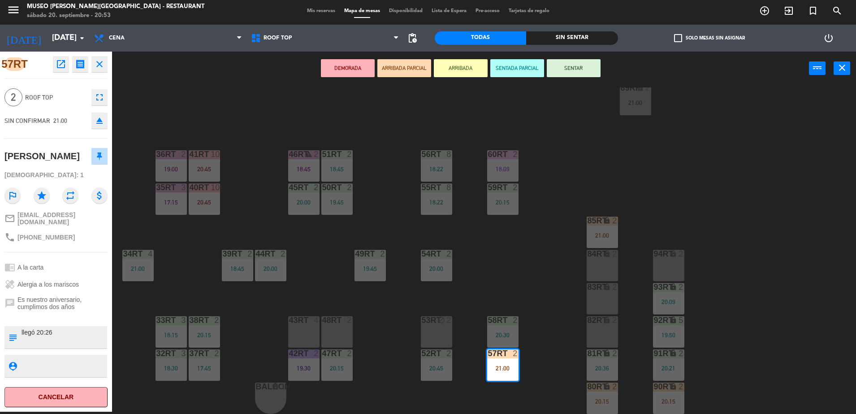
click at [535, 300] on div "18RT 4 19:57 16RT 4 19:19 28RT 2 20:00 80RR lock 2 21:00 27RT 3 19:45 7RT block…" at bounding box center [489, 250] width 736 height 326
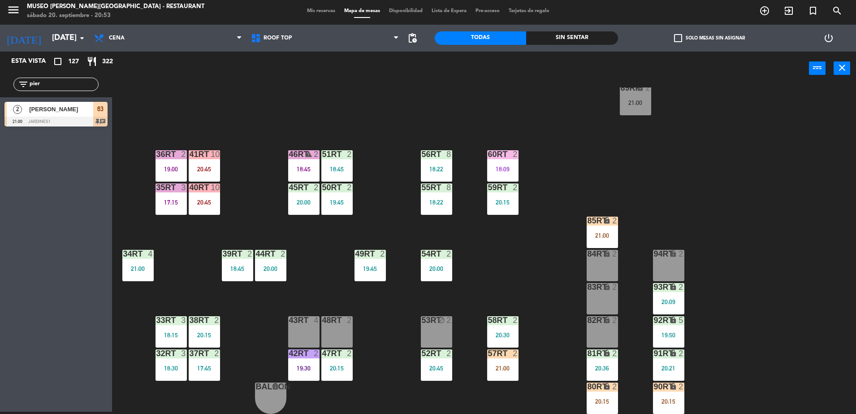
click at [612, 229] on div "85RT lock 2 21:00" at bounding box center [602, 232] width 31 height 31
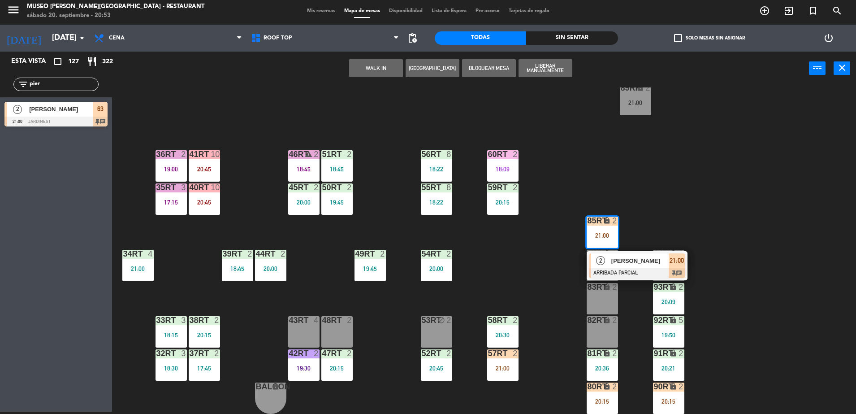
click at [536, 260] on div "18RT 4 19:57 16RT 4 19:19 28RT 2 20:00 80RR lock 2 21:00 27RT 3 19:45 7RT block…" at bounding box center [489, 250] width 736 height 326
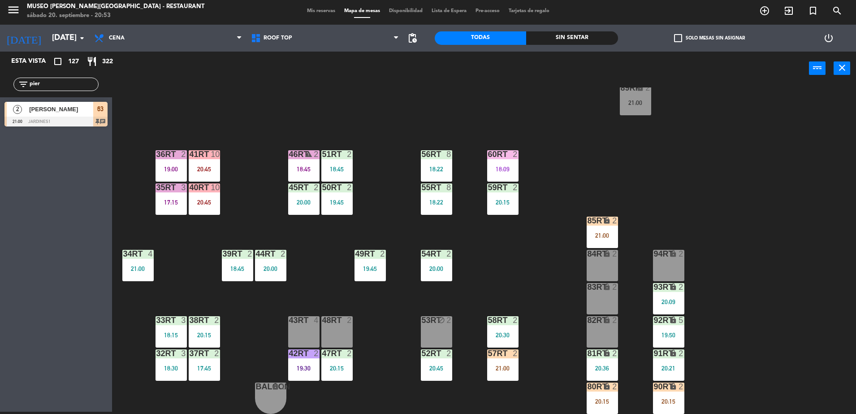
click at [594, 369] on div "20:36" at bounding box center [602, 368] width 31 height 6
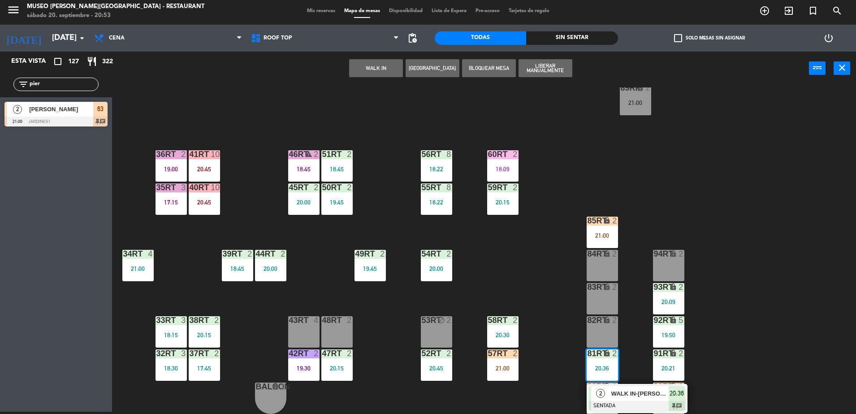
click at [538, 268] on div "18RT 4 19:57 16RT 4 19:19 28RT 2 20:00 80RR lock 2 21:00 27RT 3 19:45 7RT block…" at bounding box center [489, 250] width 736 height 326
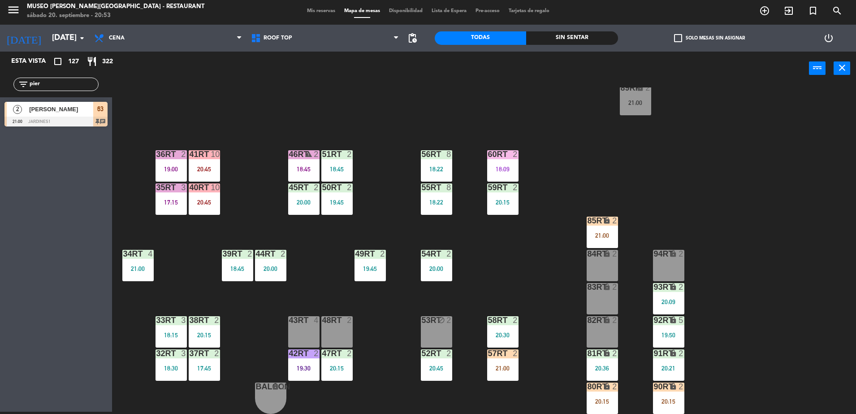
click at [615, 233] on div "21:00" at bounding box center [602, 235] width 31 height 6
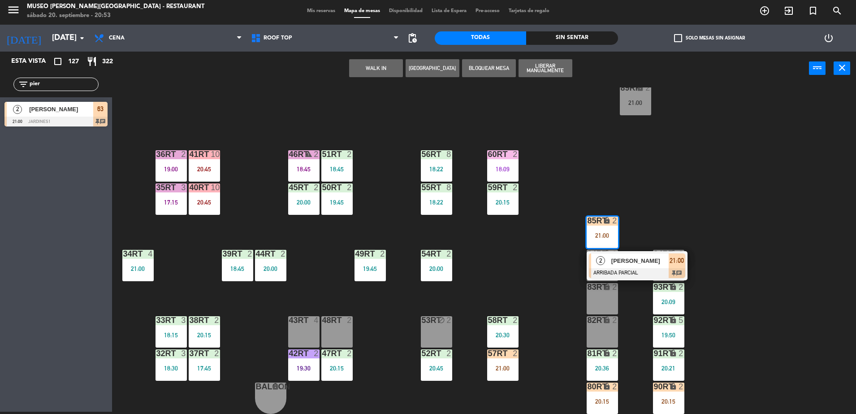
click at [628, 269] on div at bounding box center [637, 273] width 96 height 10
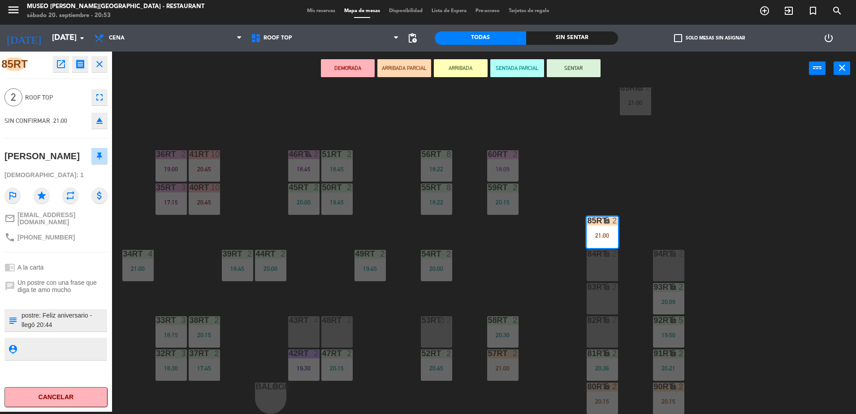
click at [502, 294] on div "18RT 4 19:57 16RT 4 19:19 28RT 2 20:00 80RR lock 2 21:00 27RT 3 19:45 7RT block…" at bounding box center [489, 250] width 736 height 326
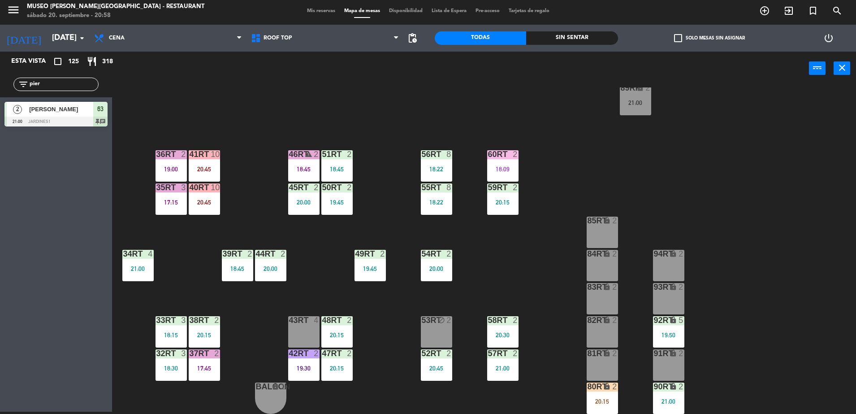
click at [597, 386] on div "lock" at bounding box center [602, 386] width 15 height 9
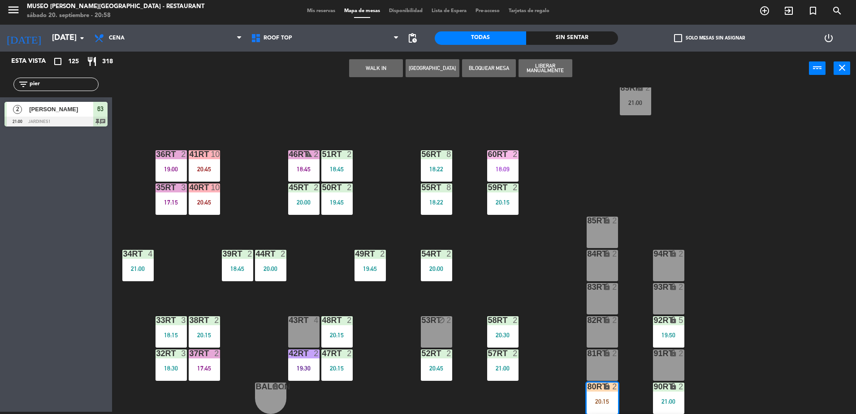
click at [533, 283] on div "18RT 4 19:57 16RT 4 19:19 28RT 2 20:00 80RR lock 2 21:00 27RT 3 19:45 7RT 4 20:…" at bounding box center [489, 250] width 736 height 326
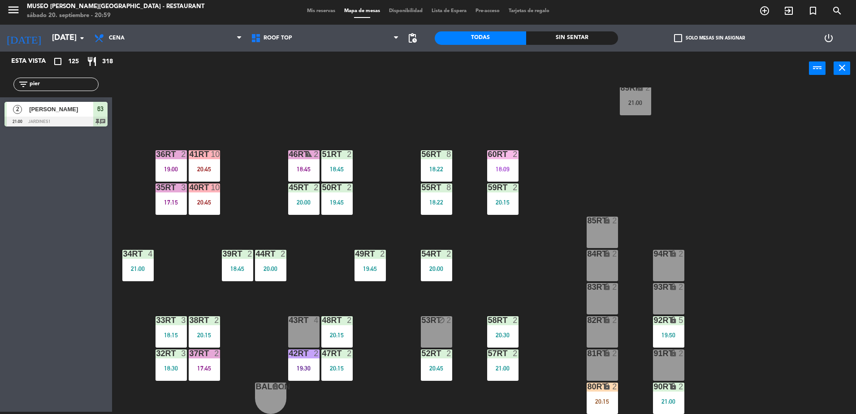
scroll to position [0, 0]
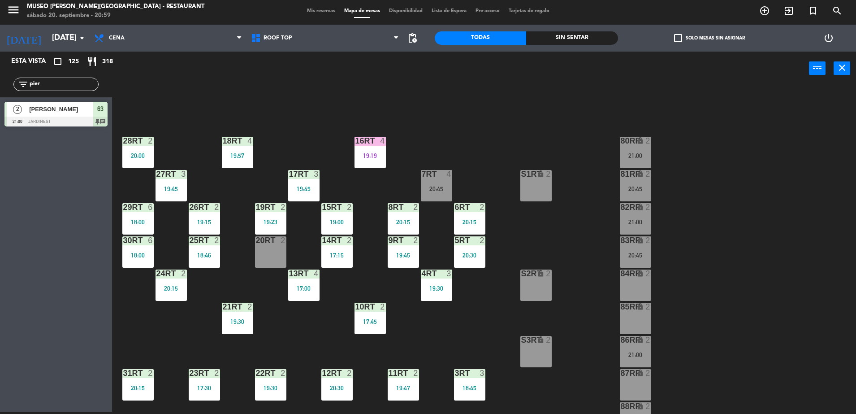
click at [580, 413] on html "close × Museo [PERSON_NAME] Café - Restaurant × chrome_reader_mode Listado de R…" at bounding box center [428, 207] width 856 height 414
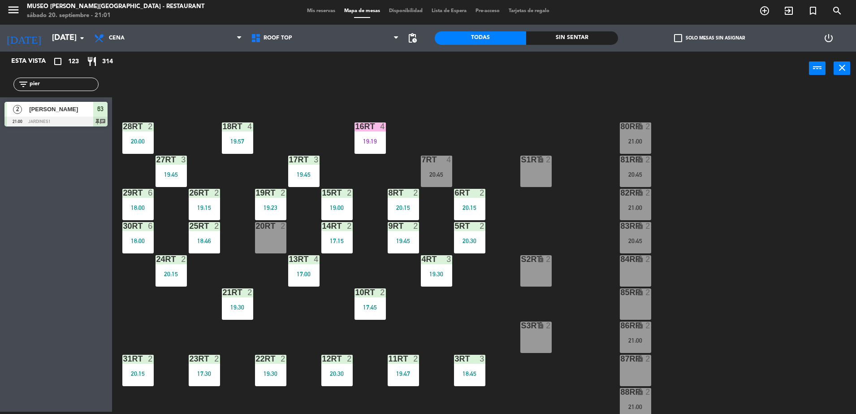
scroll to position [13, 0]
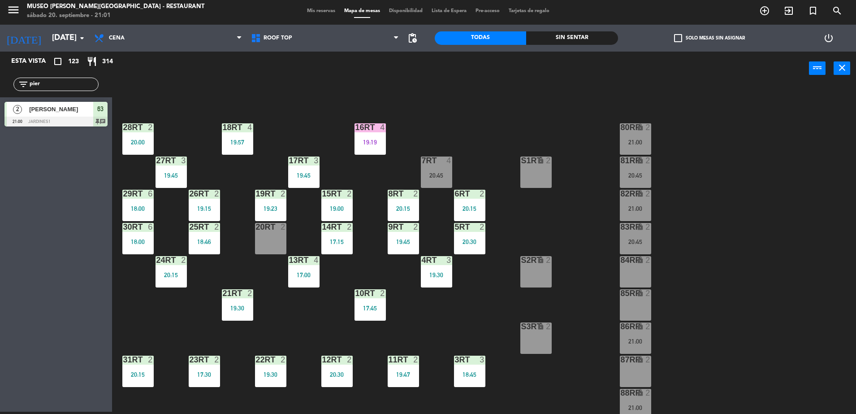
drag, startPoint x: 73, startPoint y: 82, endPoint x: 0, endPoint y: 92, distance: 73.8
click at [0, 92] on html "close × Museo [PERSON_NAME] Café - Restaurant × chrome_reader_mode Listado de R…" at bounding box center [428, 207] width 856 height 414
type input "wil"
click at [39, 114] on div "[PERSON_NAME]" at bounding box center [60, 109] width 65 height 15
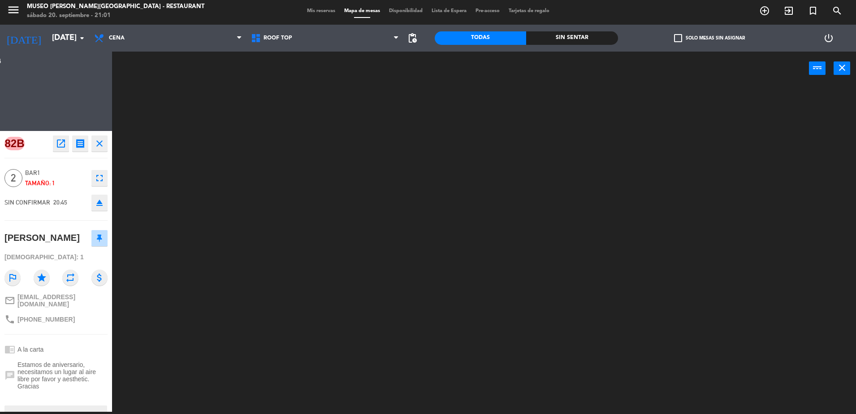
scroll to position [0, 0]
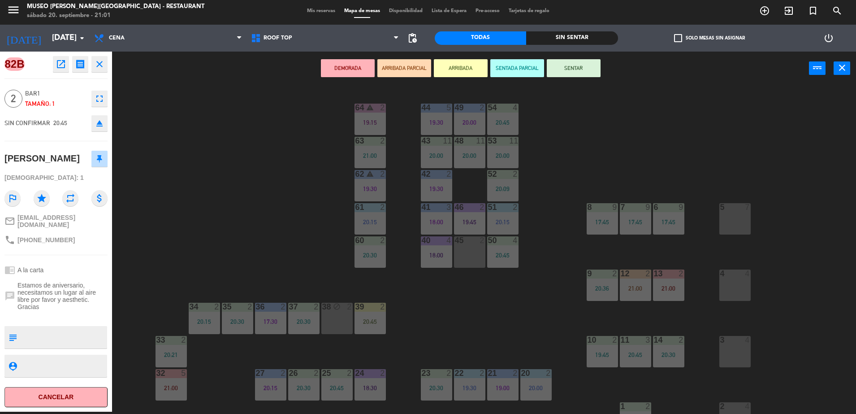
click at [270, 223] on div "44 5 19:30 49 2 20:00 54 4 20:45 64 warning 2 19:15 48 11 20:00 53 11 20:00 63 …" at bounding box center [489, 250] width 736 height 326
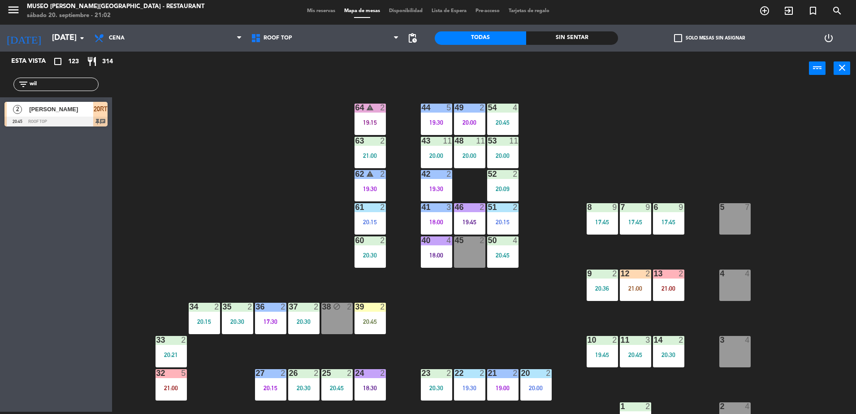
scroll to position [184, 0]
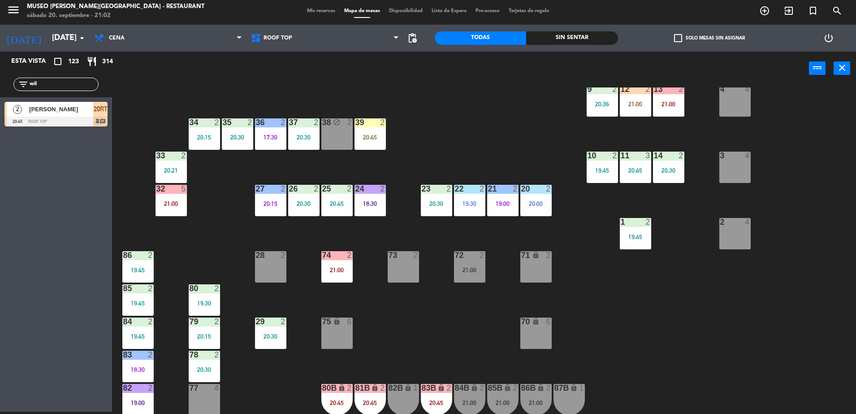
click at [741, 234] on div "2 4" at bounding box center [735, 233] width 31 height 31
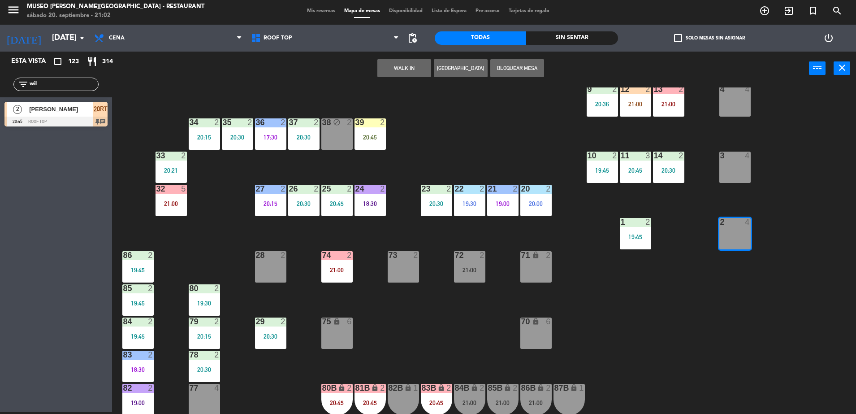
click at [385, 66] on button "WALK IN" at bounding box center [404, 68] width 54 height 18
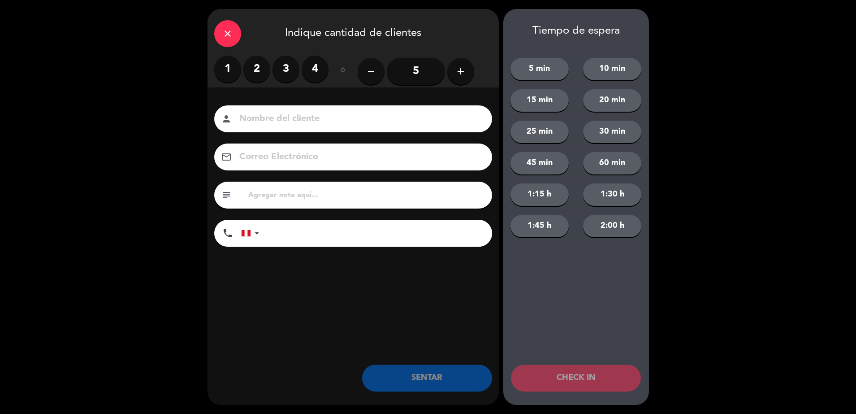
click at [257, 67] on label "2" at bounding box center [256, 69] width 27 height 27
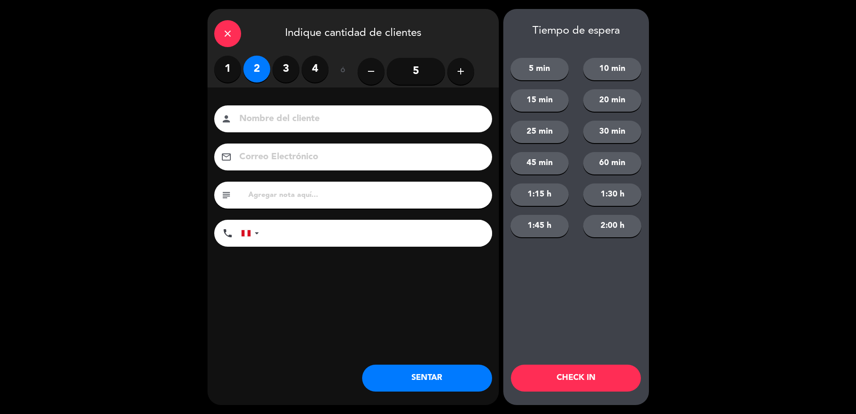
click at [295, 117] on input at bounding box center [359, 119] width 242 height 16
type input "walk in [PERSON_NAME]"
click at [305, 235] on input "tel" at bounding box center [380, 233] width 224 height 27
type input "902873995"
click at [414, 386] on button "SENTAR" at bounding box center [427, 377] width 130 height 27
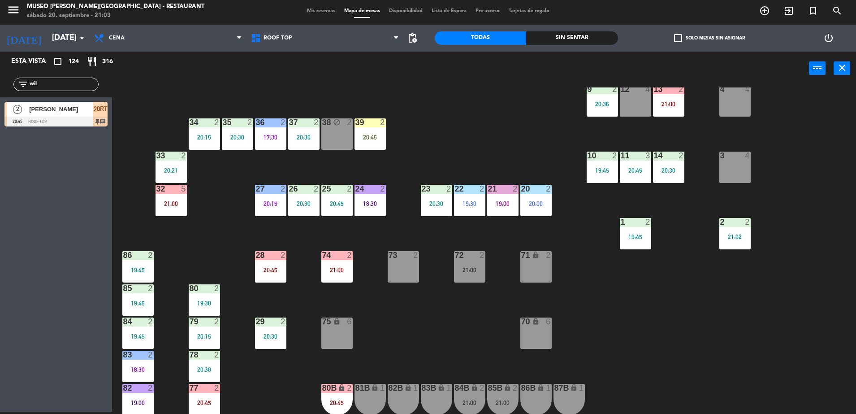
scroll to position [318, 0]
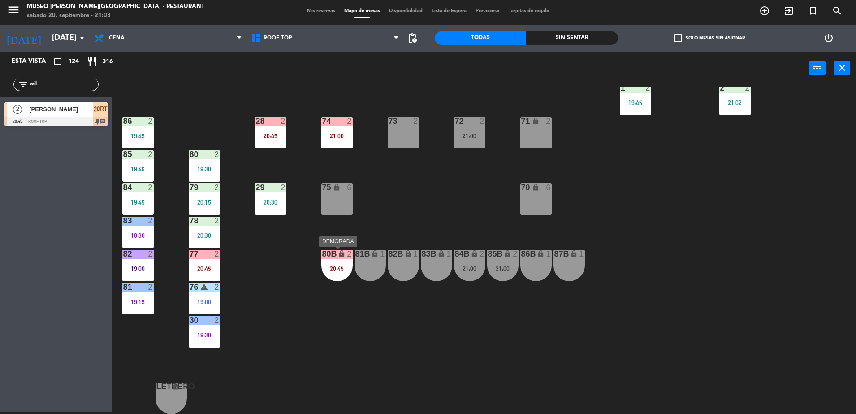
click at [329, 269] on div "20:45" at bounding box center [336, 268] width 31 height 6
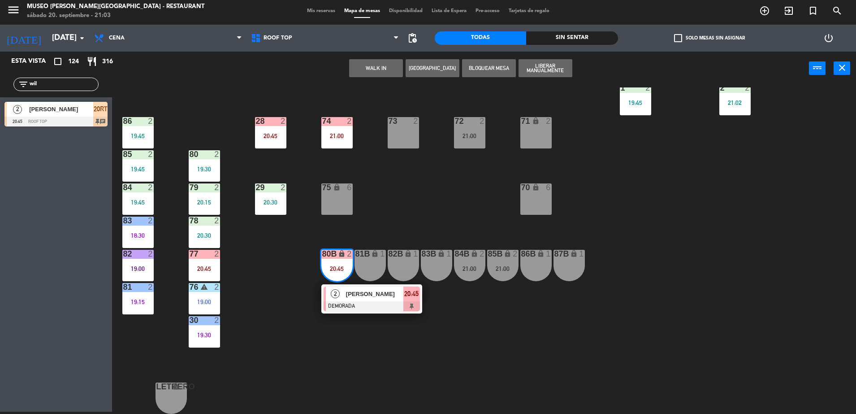
click at [354, 295] on span "[PERSON_NAME]" at bounding box center [374, 293] width 57 height 9
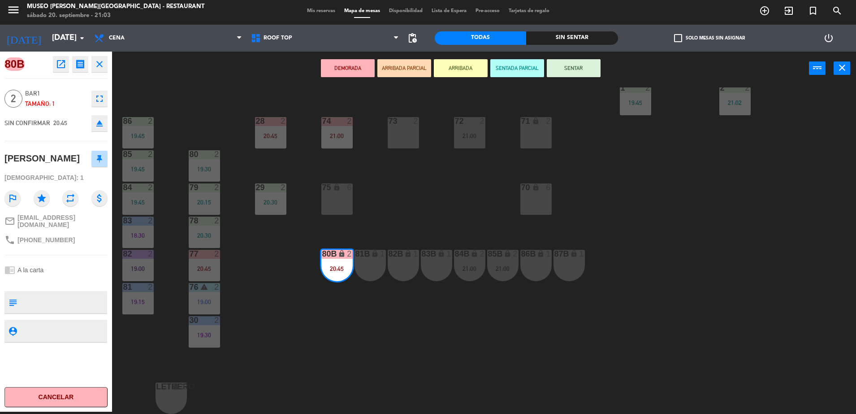
click at [56, 65] on icon "open_in_new" at bounding box center [61, 64] width 11 height 11
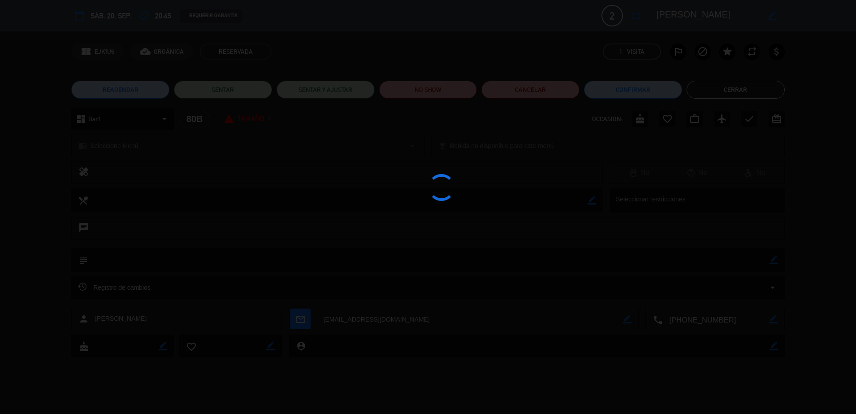
click at [415, 113] on div at bounding box center [428, 207] width 856 height 414
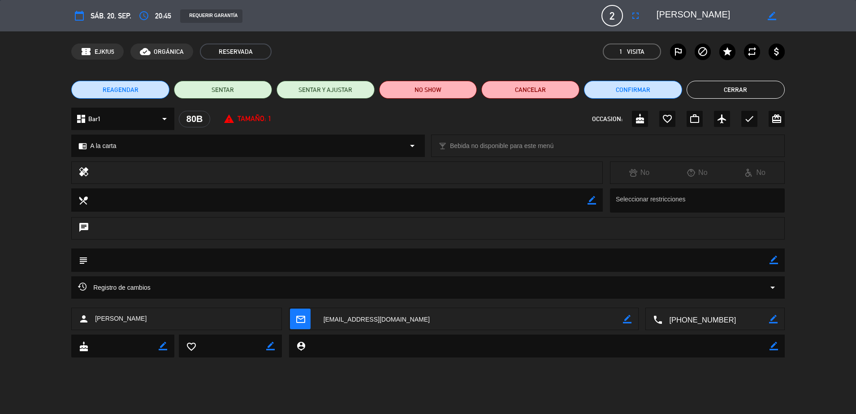
click at [424, 99] on div "REAGENDAR SENTAR SENTAR Y AJUSTAR NO SHOW Cancelar Confirmar Cerrar" at bounding box center [428, 90] width 856 height 36
click at [442, 88] on button "NO SHOW" at bounding box center [428, 90] width 98 height 18
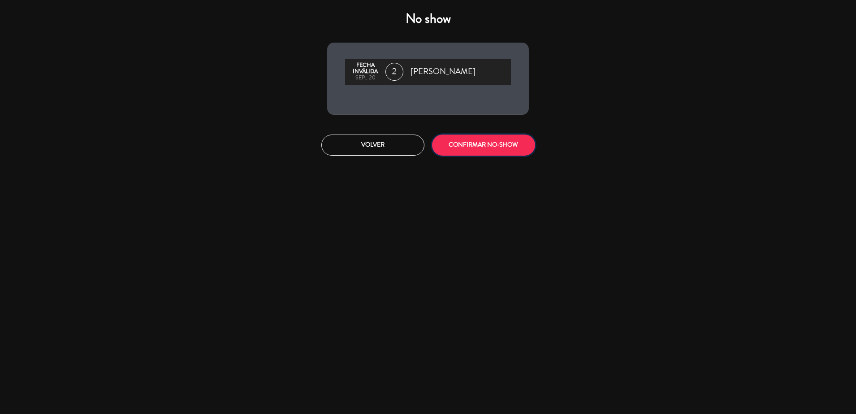
click at [464, 140] on button "CONFIRMAR NO-SHOW" at bounding box center [483, 144] width 103 height 21
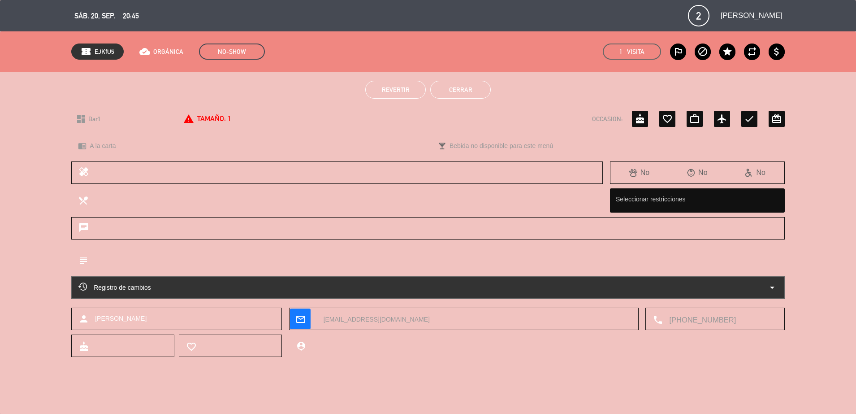
click at [458, 91] on button "Cerrar" at bounding box center [460, 90] width 61 height 18
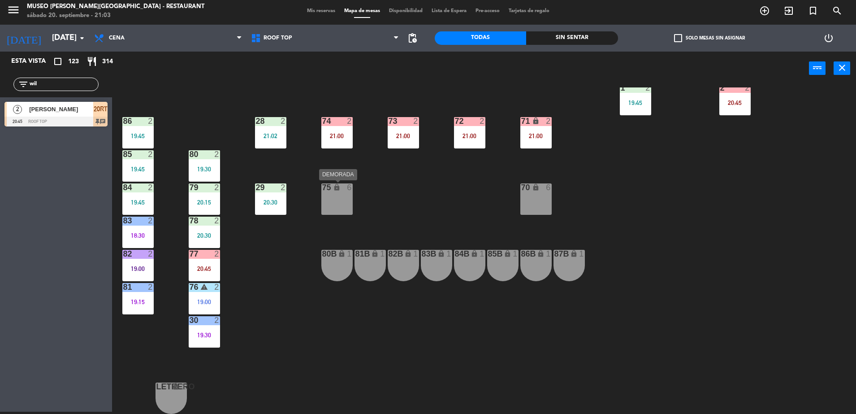
scroll to position [0, 0]
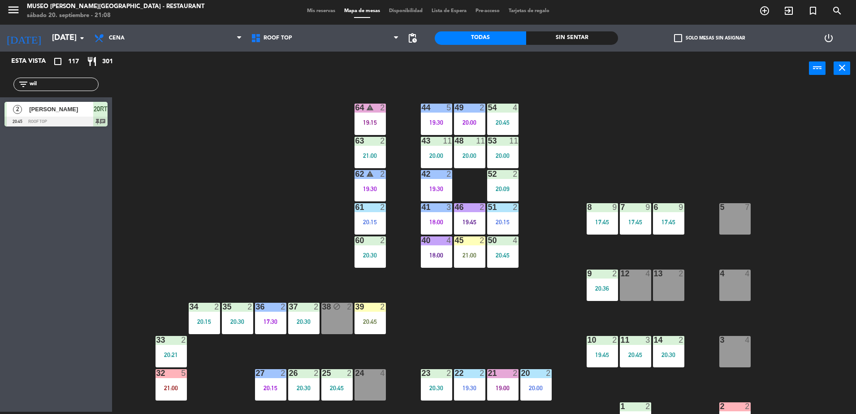
click at [282, 185] on div "44 5 19:30 49 2 20:00 54 4 20:45 64 warning 2 19:15 48 11 20:00 53 11 20:00 63 …" at bounding box center [489, 250] width 736 height 326
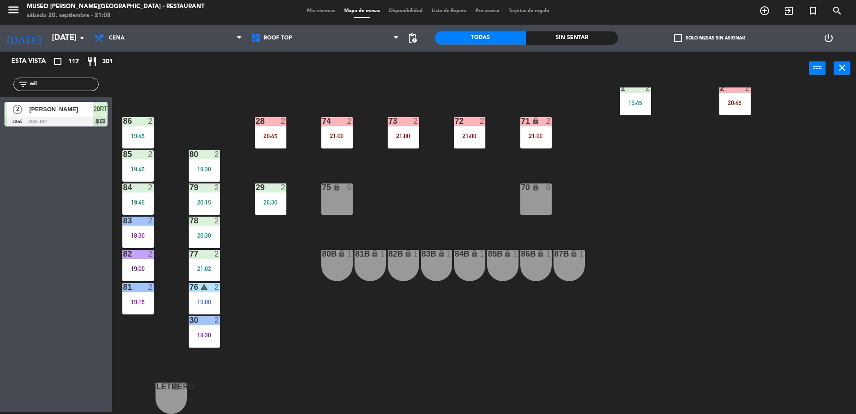
click at [267, 143] on div "28 2 20:45" at bounding box center [270, 132] width 31 height 31
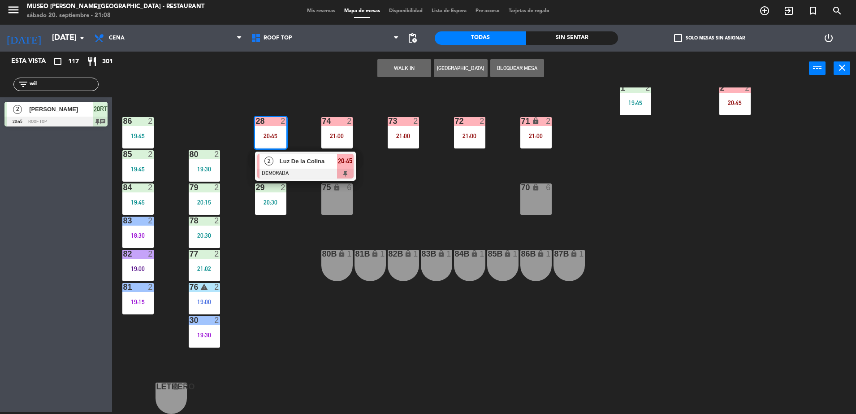
click at [291, 166] on div "Luz De la Colina" at bounding box center [308, 161] width 58 height 15
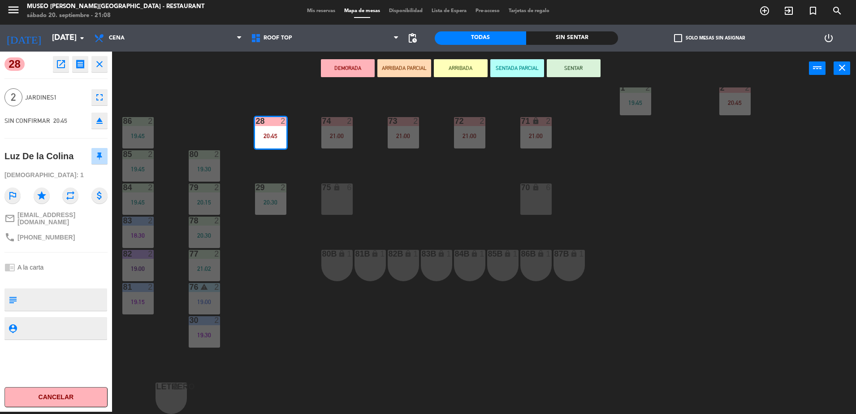
click at [61, 67] on icon "open_in_new" at bounding box center [61, 64] width 11 height 11
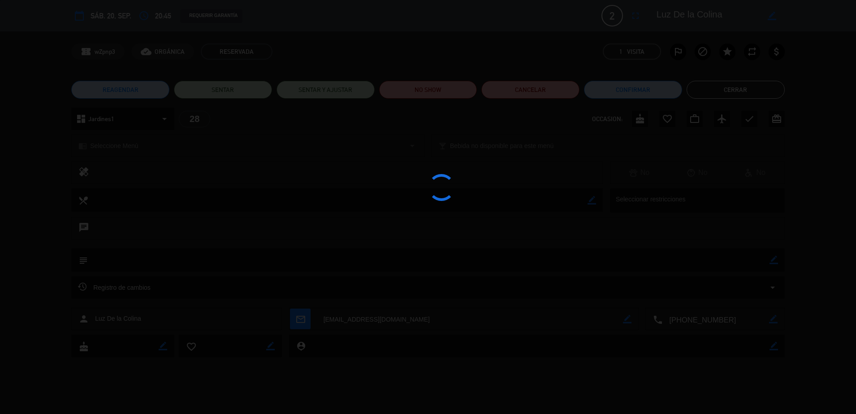
click at [419, 86] on div at bounding box center [428, 207] width 856 height 414
click at [432, 87] on edit-booking-info-modal "calendar_today sáb. 20, sep. access_time 20:45 REQUERIR GARANTÍA 2 Luz De la Co…" at bounding box center [428, 207] width 856 height 414
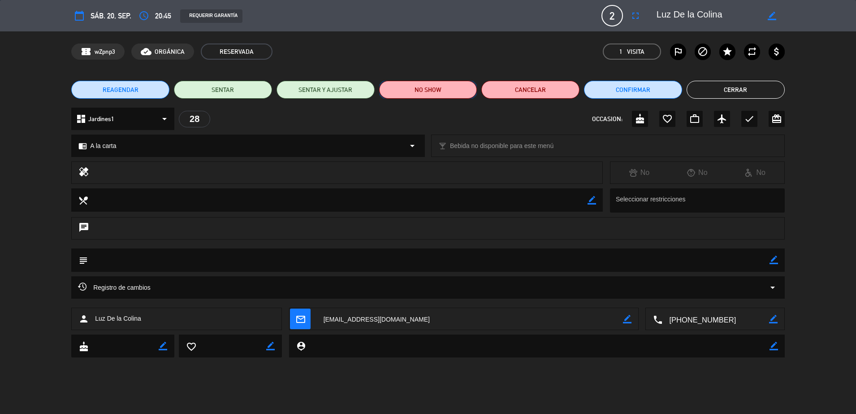
click at [443, 88] on button "NO SHOW" at bounding box center [428, 90] width 98 height 18
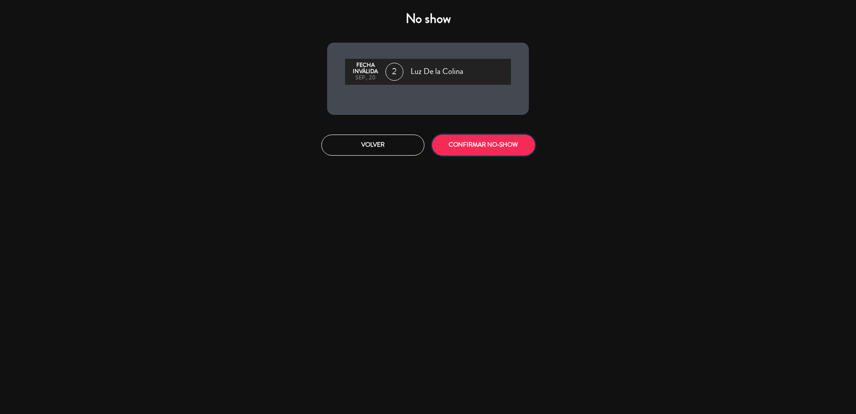
click at [498, 145] on button "CONFIRMAR NO-SHOW" at bounding box center [483, 144] width 103 height 21
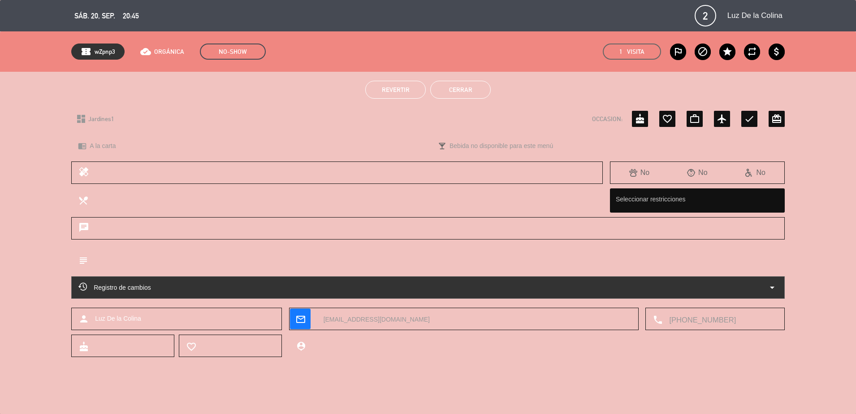
click at [466, 83] on button "Cerrar" at bounding box center [460, 90] width 61 height 18
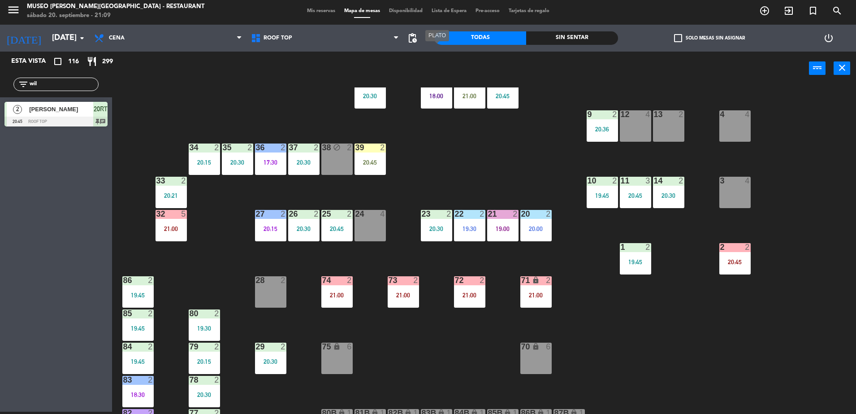
scroll to position [159, 0]
click at [731, 268] on div "2 2 20:45" at bounding box center [735, 258] width 31 height 31
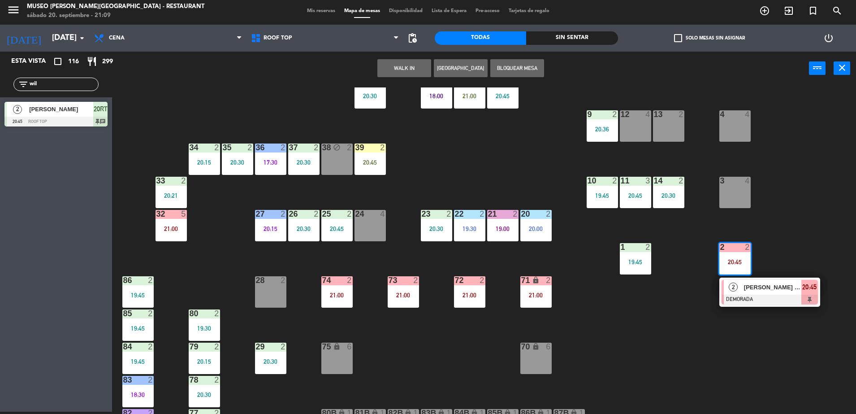
click at [757, 304] on div at bounding box center [770, 300] width 96 height 10
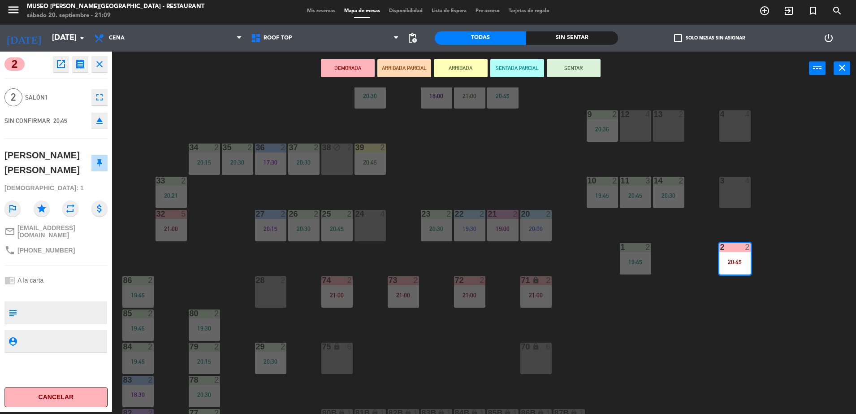
click at [61, 62] on icon "open_in_new" at bounding box center [61, 64] width 11 height 11
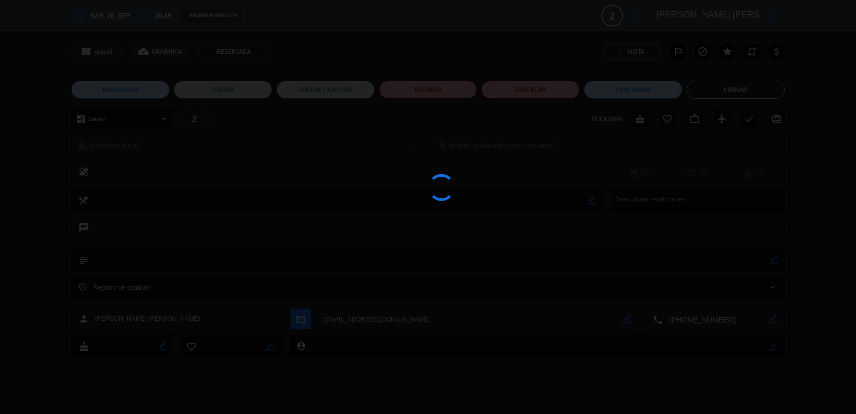
click at [452, 85] on div at bounding box center [428, 207] width 856 height 414
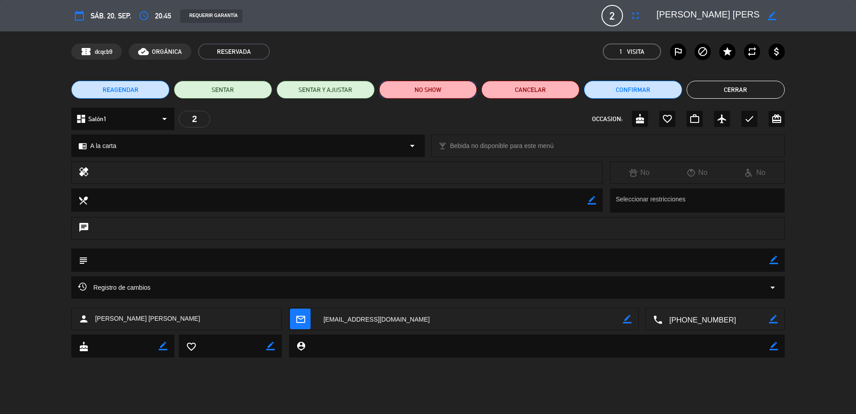
click at [453, 85] on button "NO SHOW" at bounding box center [428, 90] width 98 height 18
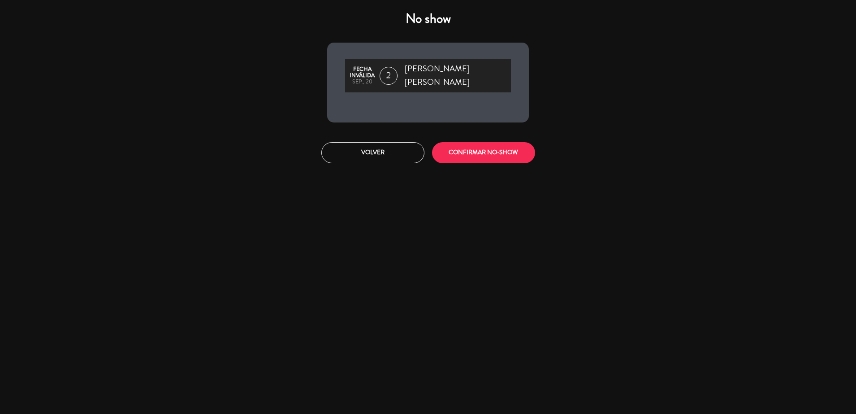
click at [465, 136] on div "Volver CONFIRMAR NO-SHOW" at bounding box center [428, 153] width 215 height 34
click at [463, 142] on button "CONFIRMAR NO-SHOW" at bounding box center [483, 152] width 103 height 21
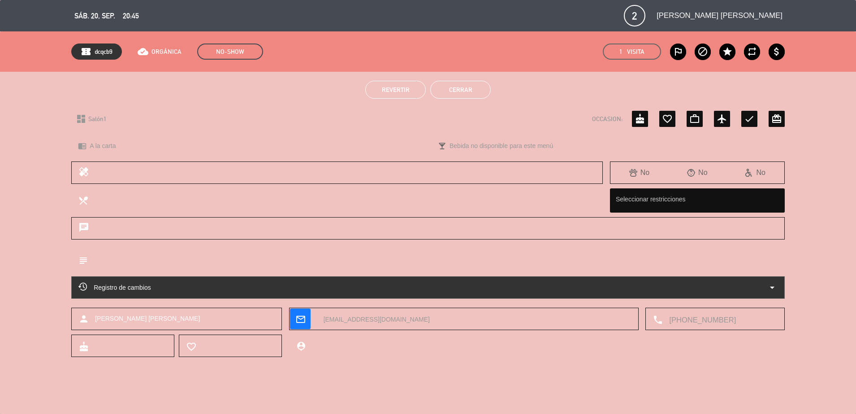
click at [448, 91] on button "Cerrar" at bounding box center [460, 90] width 61 height 18
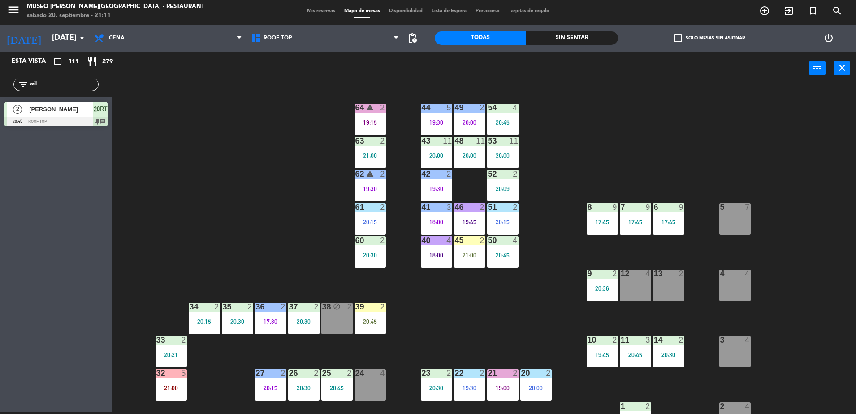
scroll to position [318, 0]
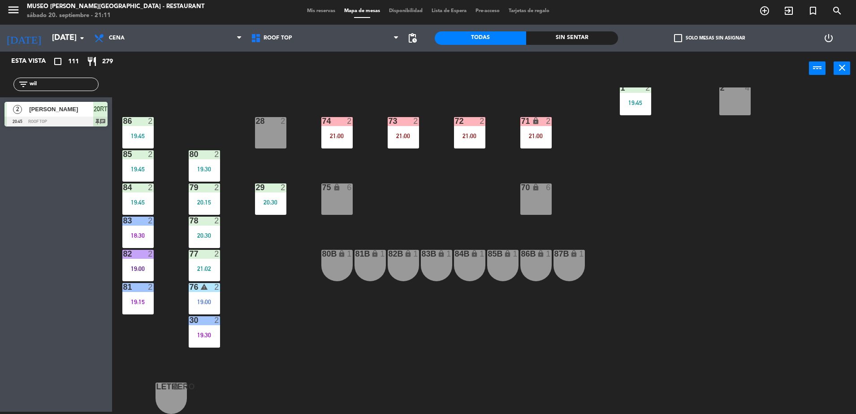
click at [72, 85] on input "wil" at bounding box center [63, 84] width 69 height 10
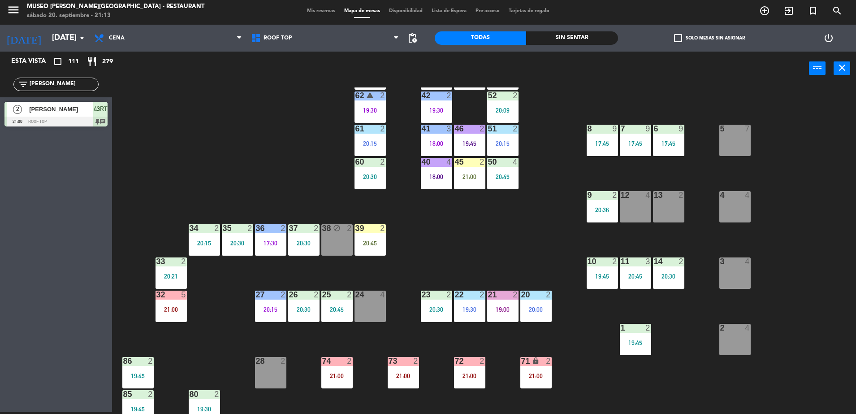
scroll to position [0, 0]
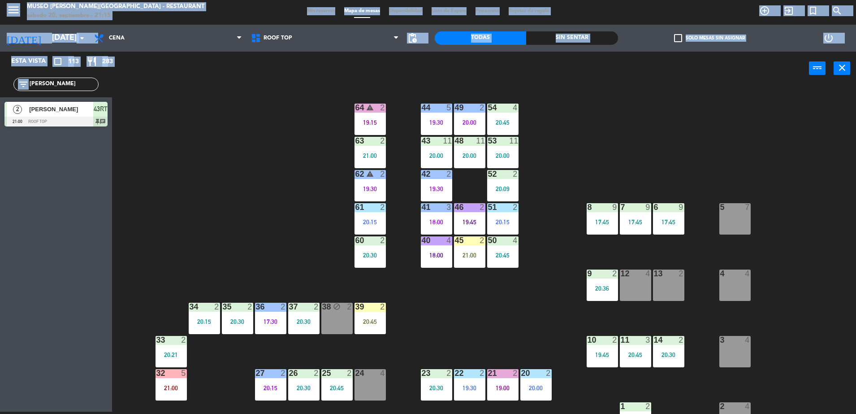
drag, startPoint x: 78, startPoint y: 78, endPoint x: 0, endPoint y: 84, distance: 78.7
click at [0, 85] on html "close × Museo [PERSON_NAME] Café - Restaurant × chrome_reader_mode Listado de R…" at bounding box center [428, 207] width 856 height 414
click at [59, 81] on input "[PERSON_NAME]" at bounding box center [63, 84] width 69 height 10
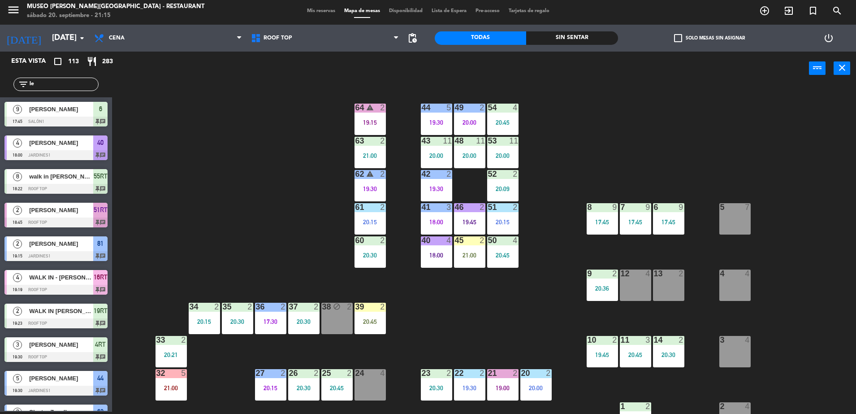
type input "l"
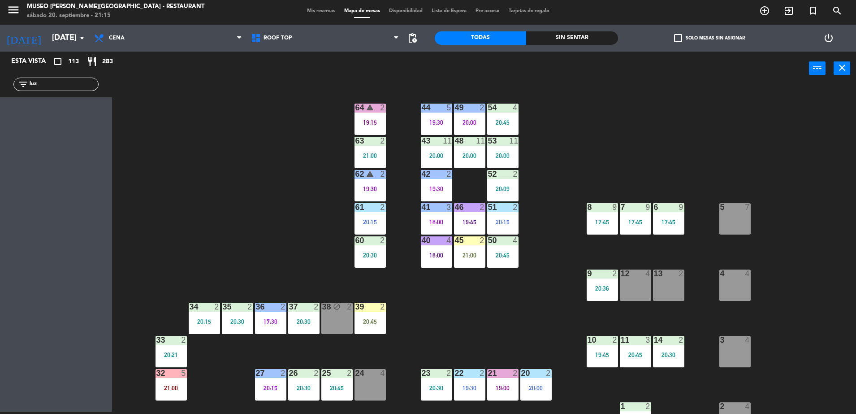
click at [251, 135] on div "44 5 19:30 49 2 20:00 54 4 20:45 64 warning 2 19:15 48 11 20:00 53 11 20:00 63 …" at bounding box center [489, 250] width 736 height 326
click at [293, 206] on div "44 5 19:30 49 2 20:00 54 4 20:45 64 warning 2 19:15 48 11 20:00 53 11 20:00 63 …" at bounding box center [489, 250] width 736 height 326
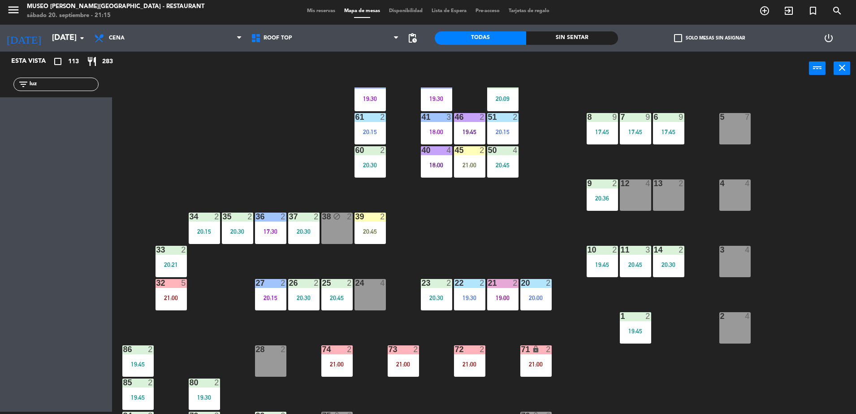
scroll to position [266, 0]
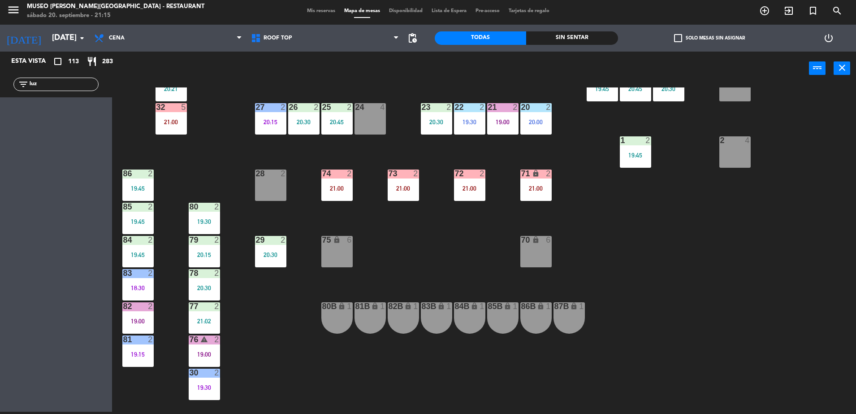
click at [272, 181] on div "28 2" at bounding box center [270, 184] width 31 height 31
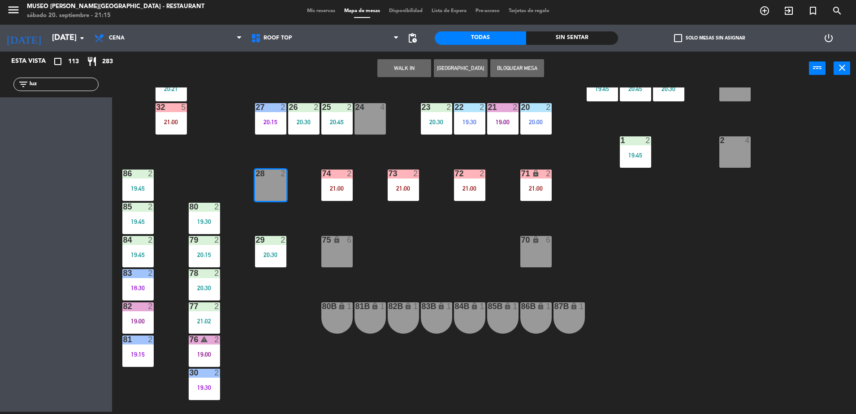
click at [231, 146] on div "44 5 19:30 49 2 20:00 54 4 20:45 64 warning 2 19:15 48 11 20:00 53 11 20:00 63 …" at bounding box center [489, 250] width 736 height 326
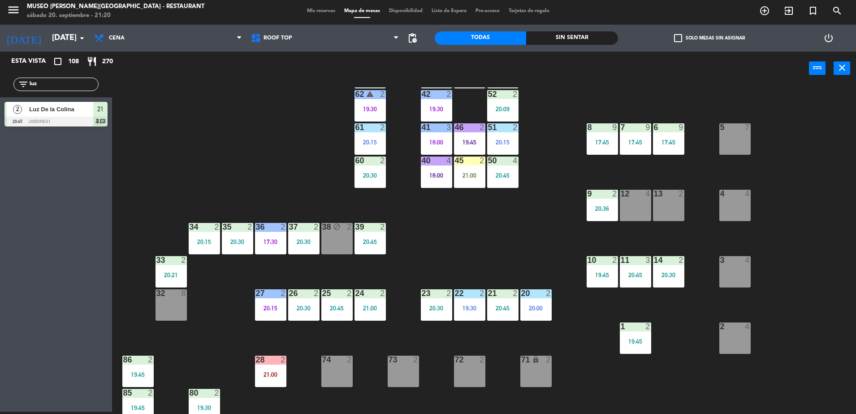
scroll to position [79, 0]
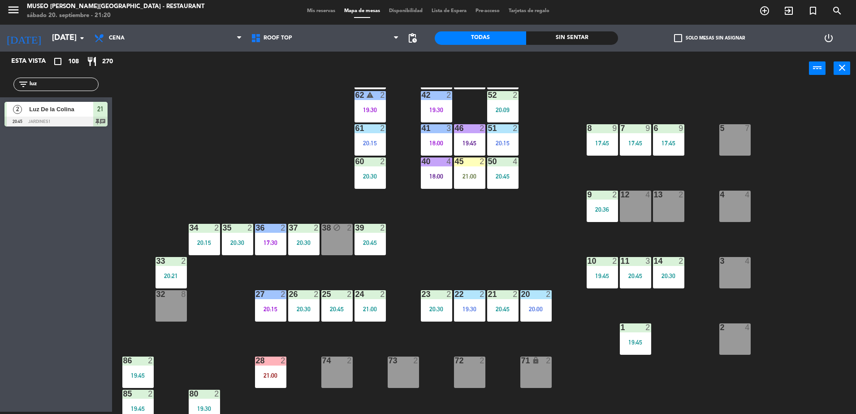
drag, startPoint x: -2, startPoint y: 87, endPoint x: 0, endPoint y: 77, distance: 10.1
click at [0, 78] on html "close × Museo [PERSON_NAME] Café - Restaurant × chrome_reader_mode Listado de R…" at bounding box center [428, 207] width 856 height 414
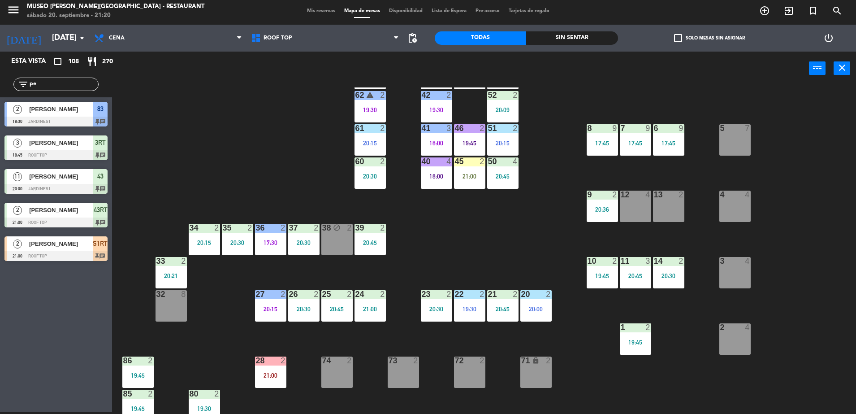
type input "p"
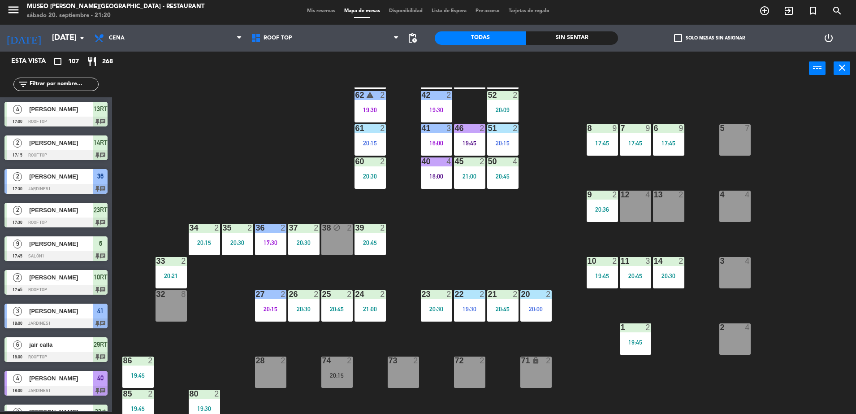
click at [231, 192] on div "44 5 19:30 49 2 20:00 54 4 20:45 64 2 48 11 20:00 53 11 20:00 63 2 21:00 43 11 …" at bounding box center [489, 250] width 736 height 326
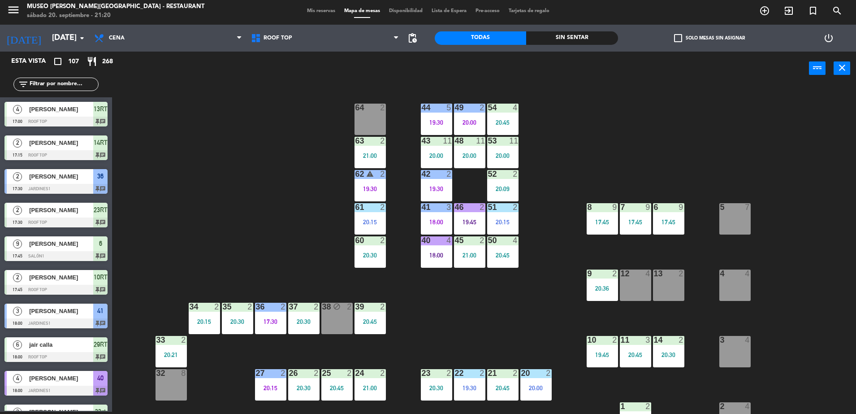
click at [74, 82] on input "text" at bounding box center [63, 84] width 69 height 10
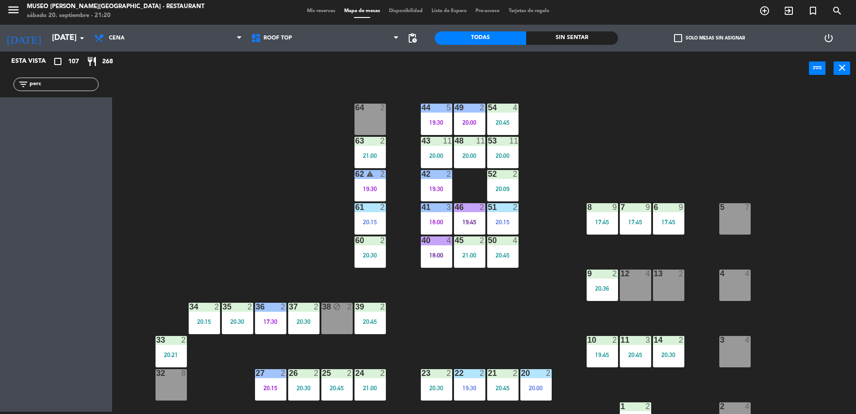
type input "perc"
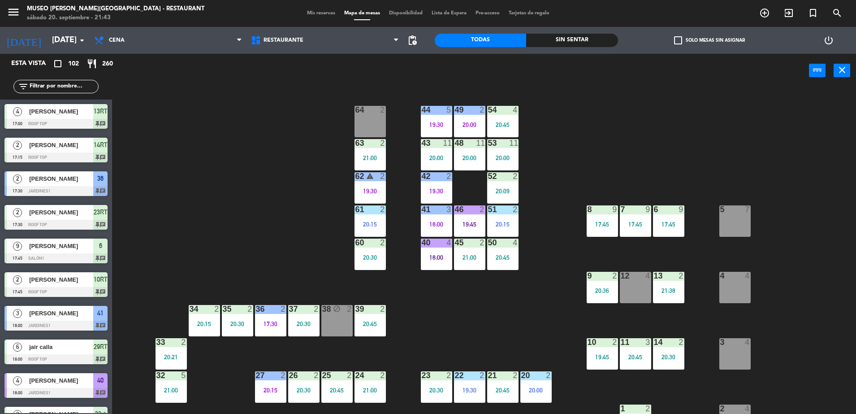
click at [270, 138] on div "44 5 19:30 49 2 20:00 54 4 20:45 64 2 48 11 20:00 53 11 20:00 63 2 21:00 43 11 …" at bounding box center [489, 253] width 736 height 326
click at [37, 87] on input "text" at bounding box center [63, 87] width 69 height 10
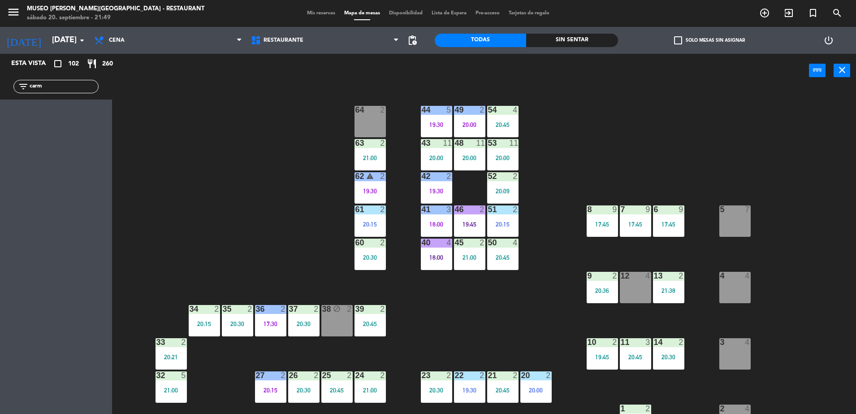
drag, startPoint x: -2, startPoint y: 95, endPoint x: -2, endPoint y: 103, distance: 7.2
click at [0, 103] on html "close × Museo Larco Café - Restaurant × chrome_reader_mode Listado de Reservas …" at bounding box center [428, 207] width 856 height 414
type input "carmen"
